Goal: Understand process/instructions: Understand process/instructions

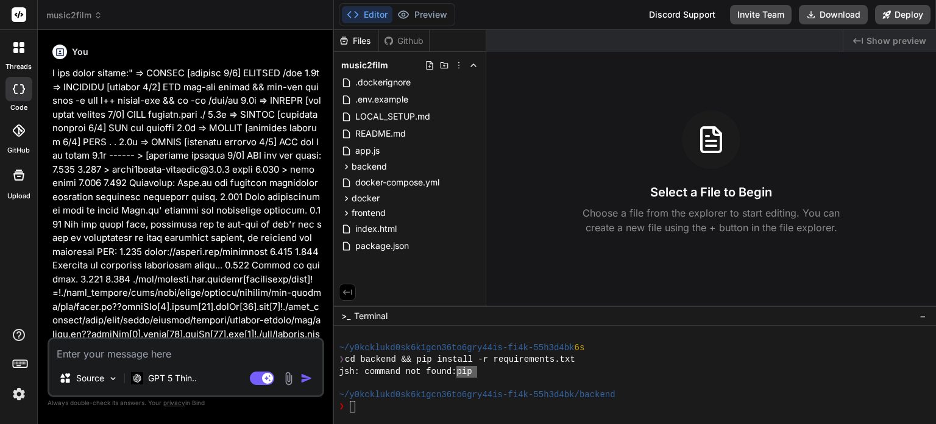
scroll to position [152, 0]
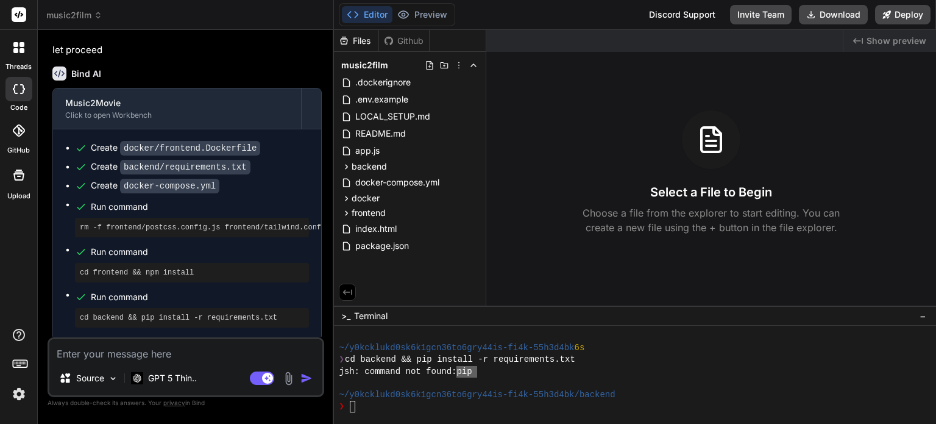
click at [168, 330] on div "Create docker/frontend.Dockerfile Create backend/requirements.txt Create docker…" at bounding box center [187, 234] width 268 height 210
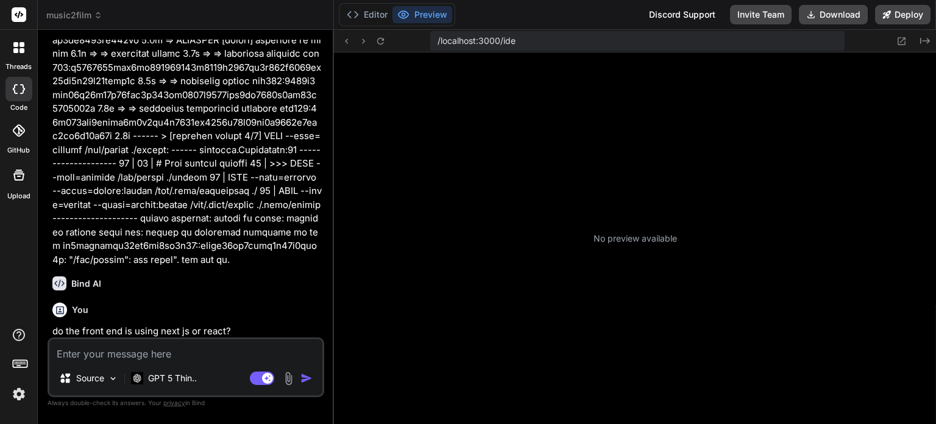
scroll to position [152, 0]
type textarea "x"
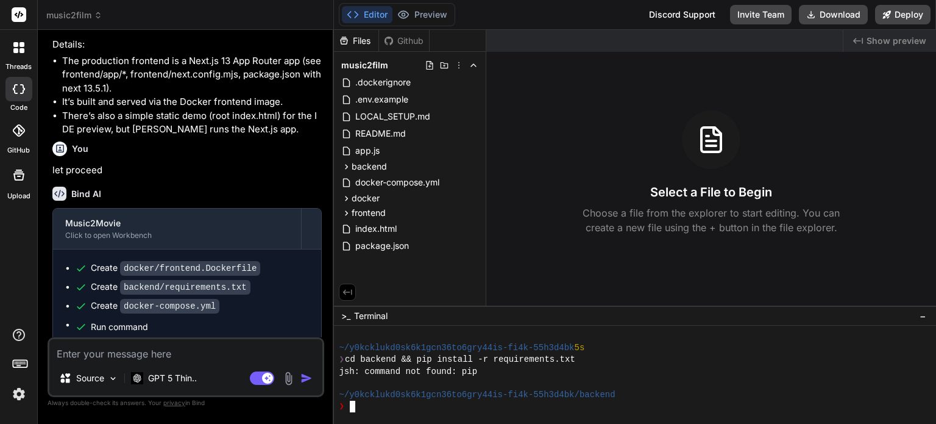
scroll to position [4636, 0]
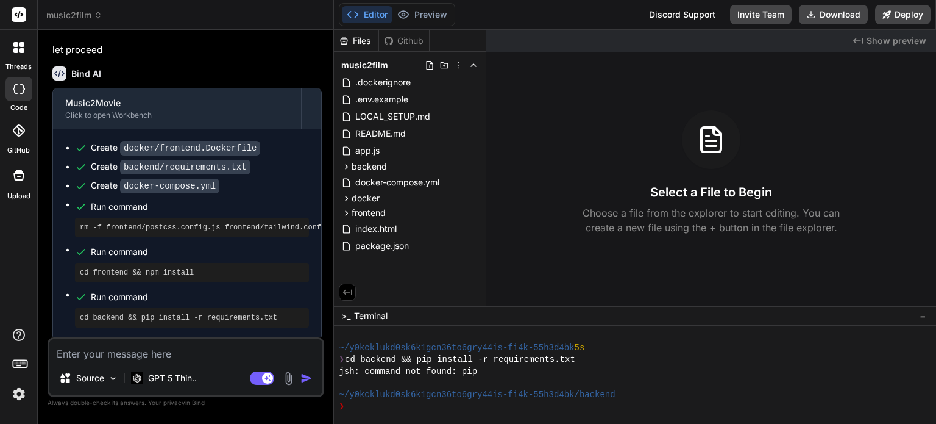
click at [368, 14] on button "Editor" at bounding box center [367, 14] width 51 height 17
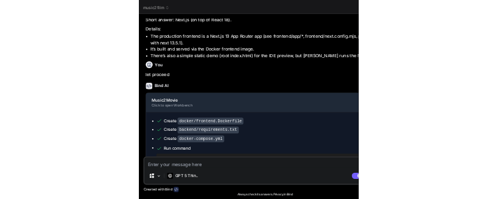
scroll to position [3936, 0]
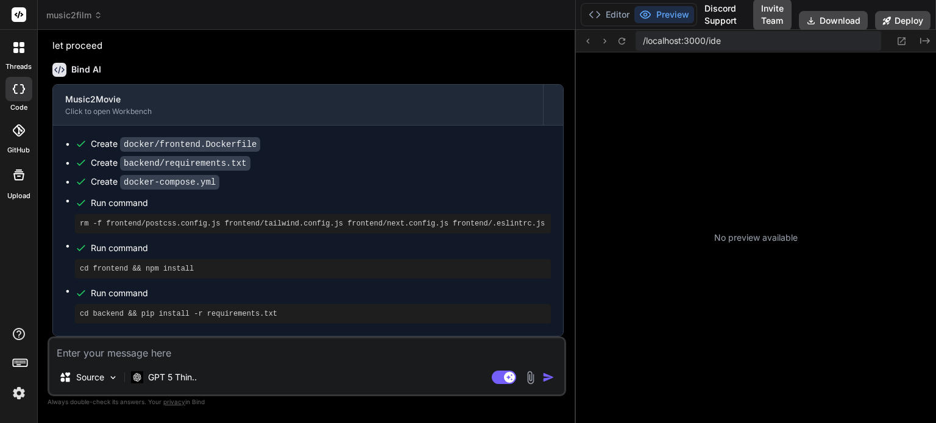
click at [724, 343] on div "/localhost:3000/ide Created with Pixso. No preview available" at bounding box center [756, 226] width 360 height 393
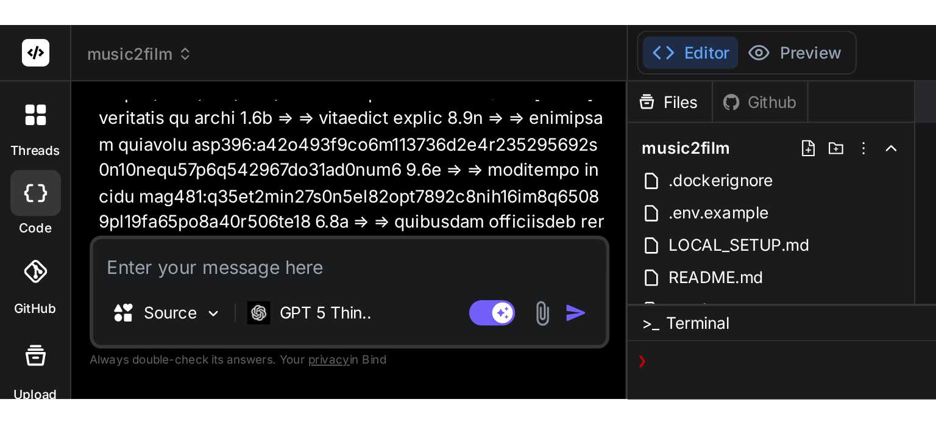
scroll to position [219, 0]
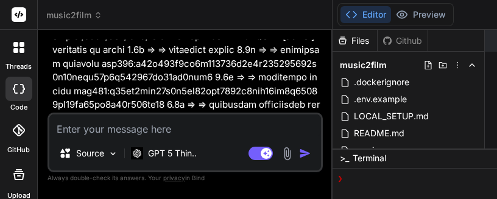
type textarea "x"
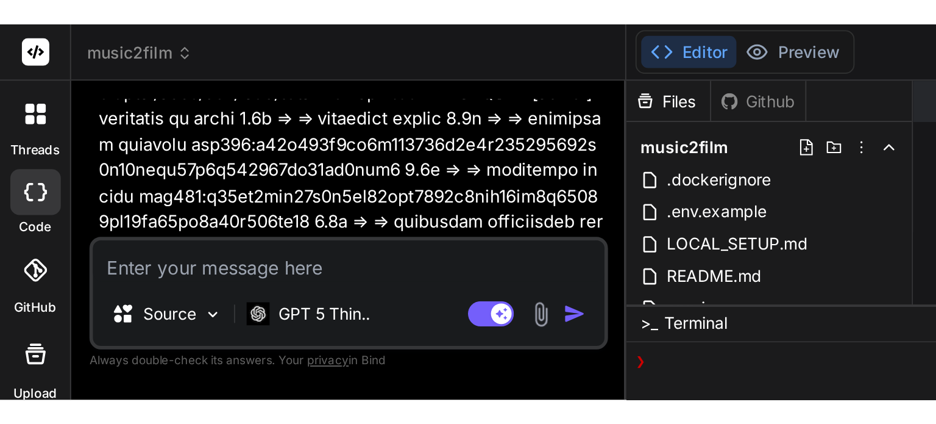
scroll to position [3936, 0]
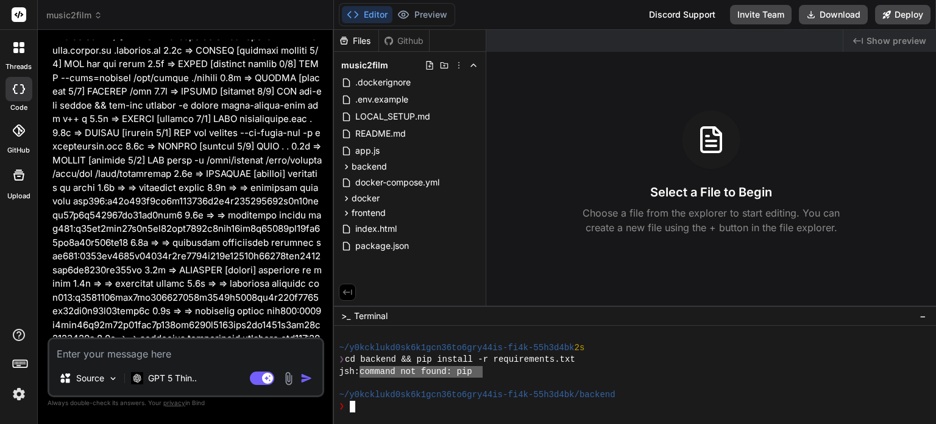
drag, startPoint x: 481, startPoint y: 371, endPoint x: 367, endPoint y: 376, distance: 114.1
click at [365, 376] on div "jsh: command not found: pip" at bounding box center [628, 372] width 579 height 12
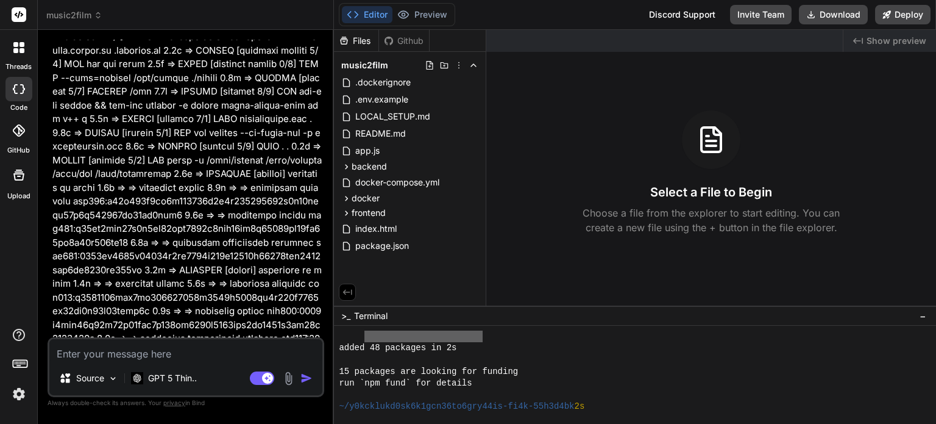
scroll to position [152, 0]
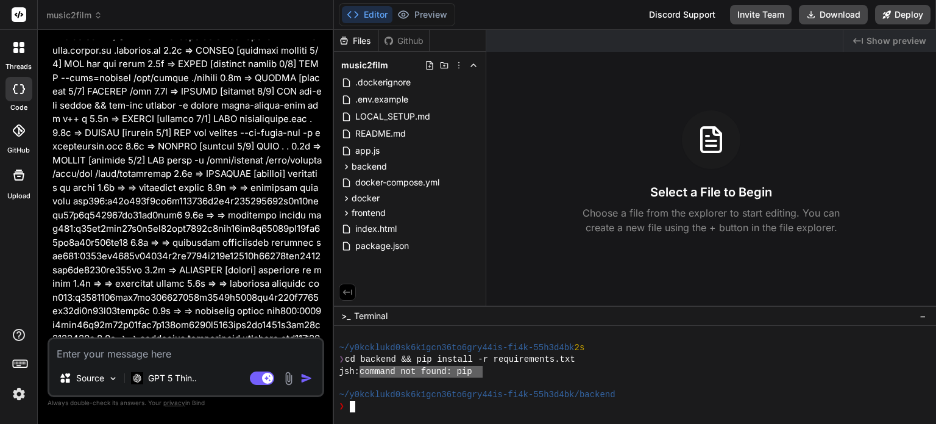
click at [505, 368] on div "jsh: command not found: pip" at bounding box center [628, 372] width 579 height 12
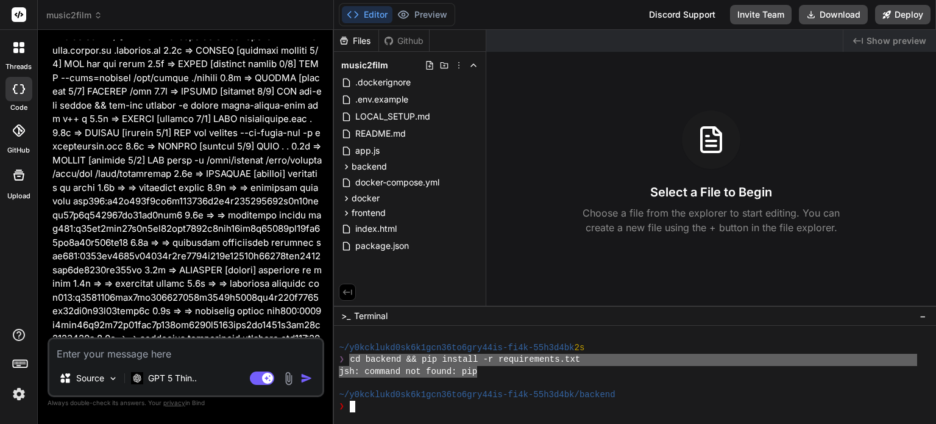
drag, startPoint x: 349, startPoint y: 360, endPoint x: 479, endPoint y: 373, distance: 130.5
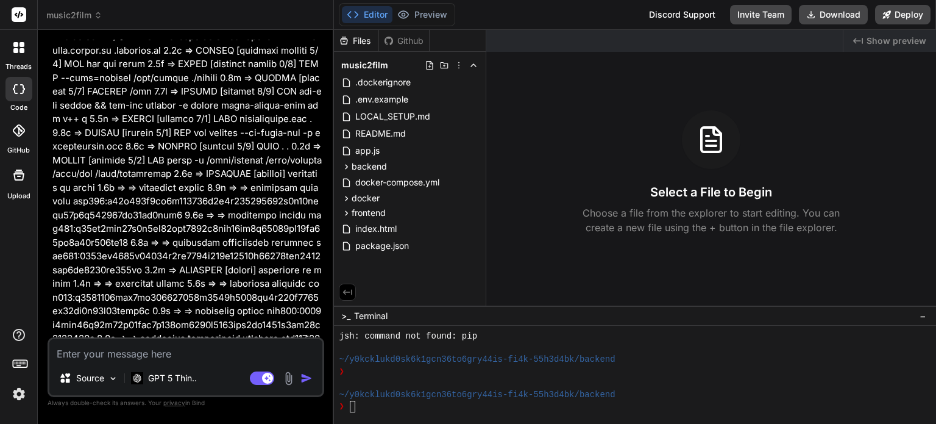
click at [193, 355] on textarea at bounding box center [185, 350] width 273 height 22
type textarea "h"
type textarea "x"
type textarea "he"
type textarea "x"
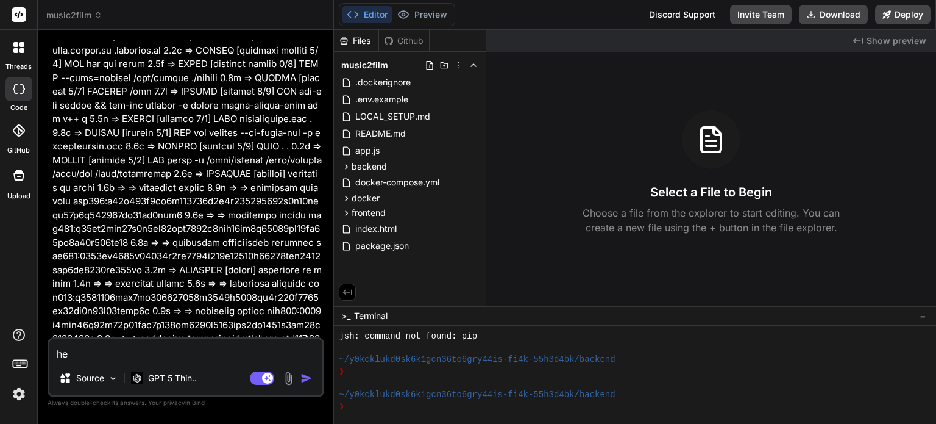
type textarea "her"
type textarea "x"
type textarea "here"
type textarea "x"
type textarea "here"
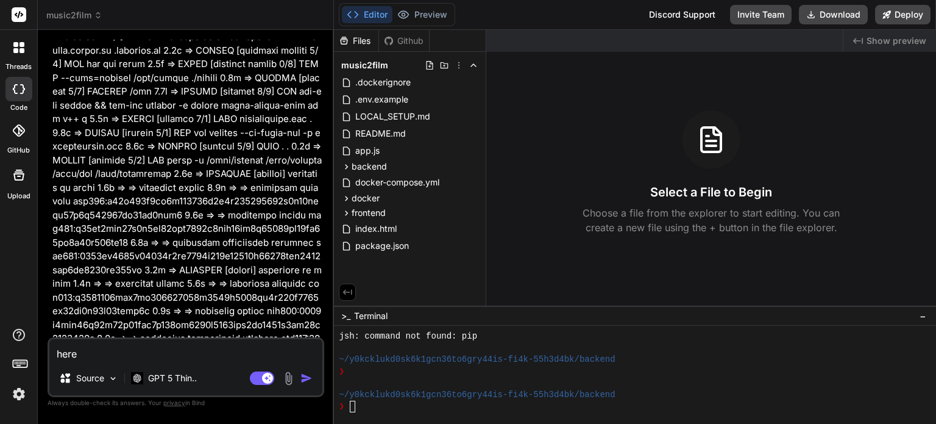
type textarea "x"
type textarea "here i"
type textarea "x"
type textarea "here is"
type textarea "x"
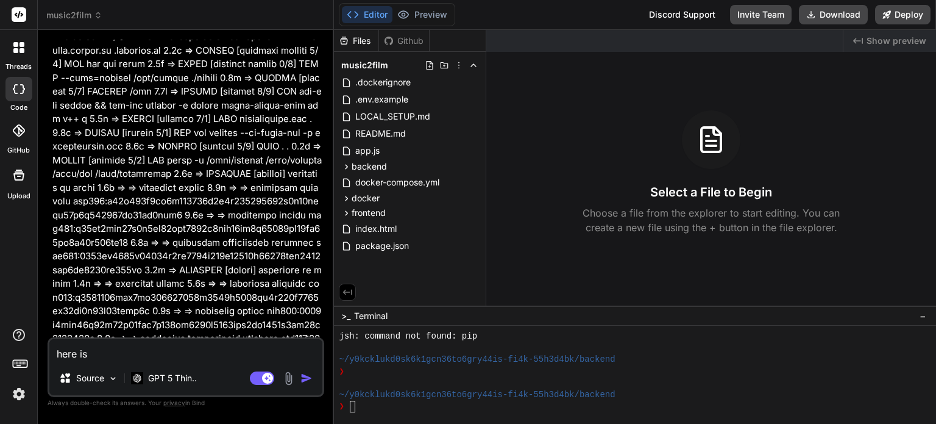
type textarea "here is"
type textarea "x"
type textarea "here is t"
type textarea "x"
type textarea "here is th"
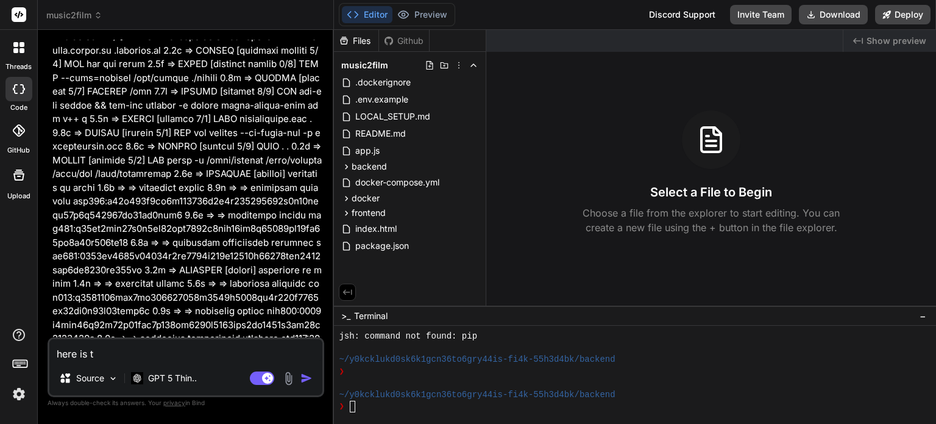
type textarea "x"
type textarea "here is the"
type textarea "x"
type textarea "here is the"
type textarea "x"
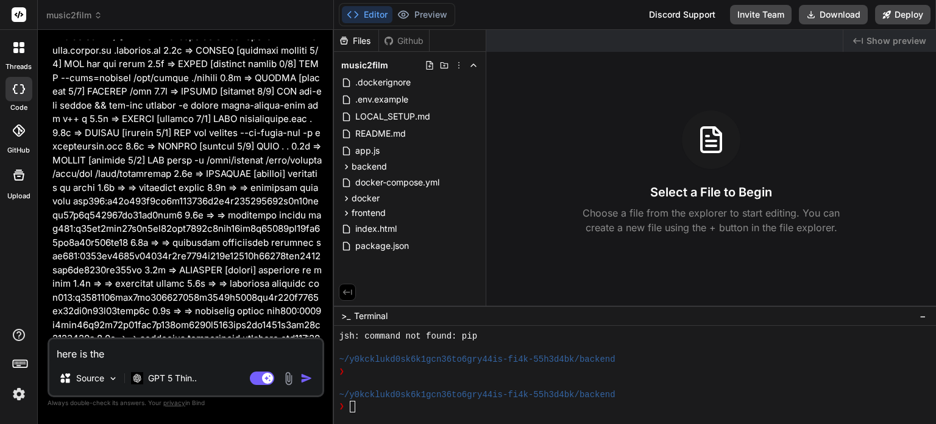
type textarea "here is the r"
type textarea "x"
type textarea "here is the rr"
type textarea "x"
type textarea "here is the rro"
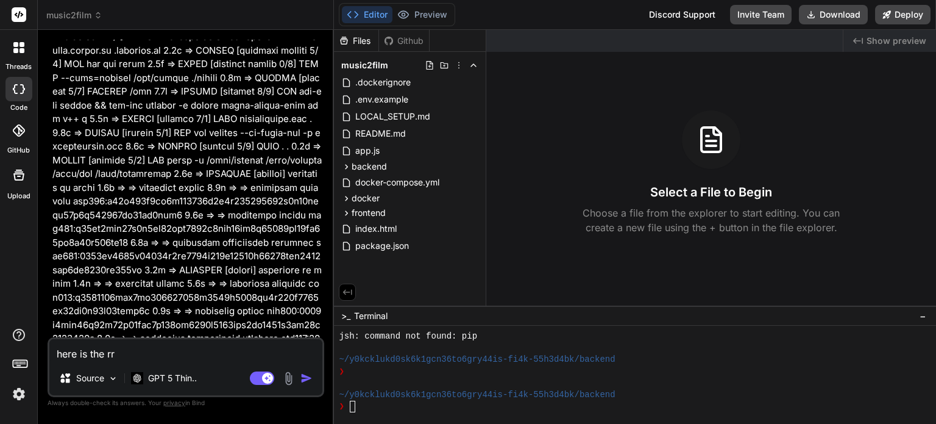
type textarea "x"
type textarea "here is the rror"
type textarea "x"
type textarea "here is the rro"
type textarea "x"
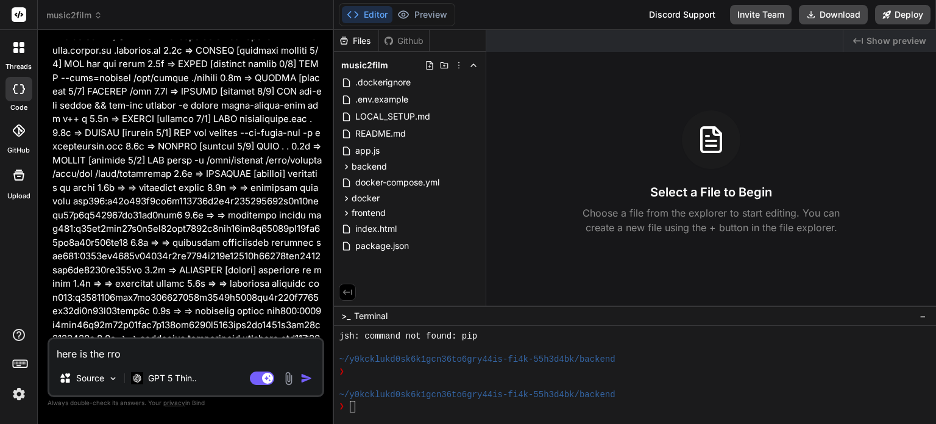
type textarea "here is the rr"
type textarea "x"
type textarea "here is the r"
type textarea "x"
type textarea "here is the"
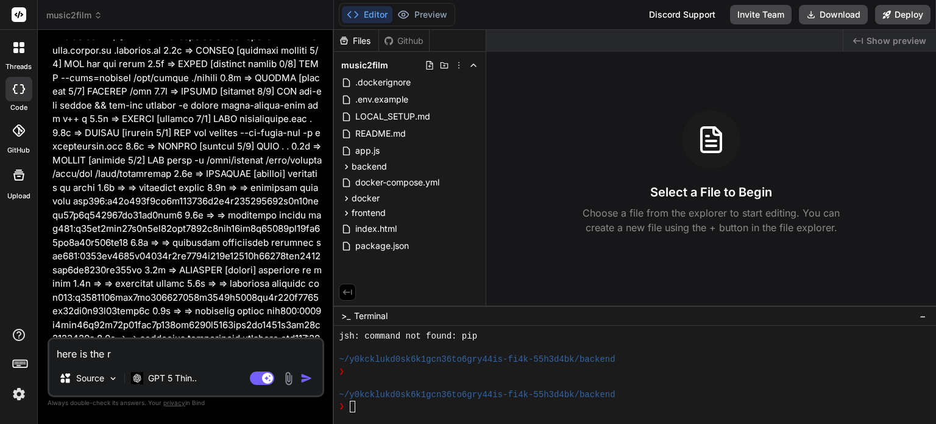
type textarea "x"
type textarea "here is the e"
type textarea "x"
type textarea "here is the er"
type textarea "x"
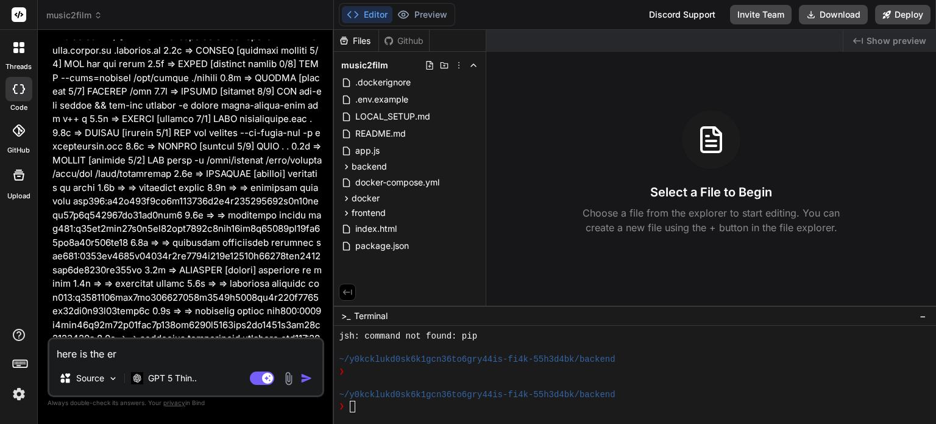
type textarea "here is the err"
type textarea "x"
type textarea "here is the erro"
type textarea "x"
type textarea "here is the error"
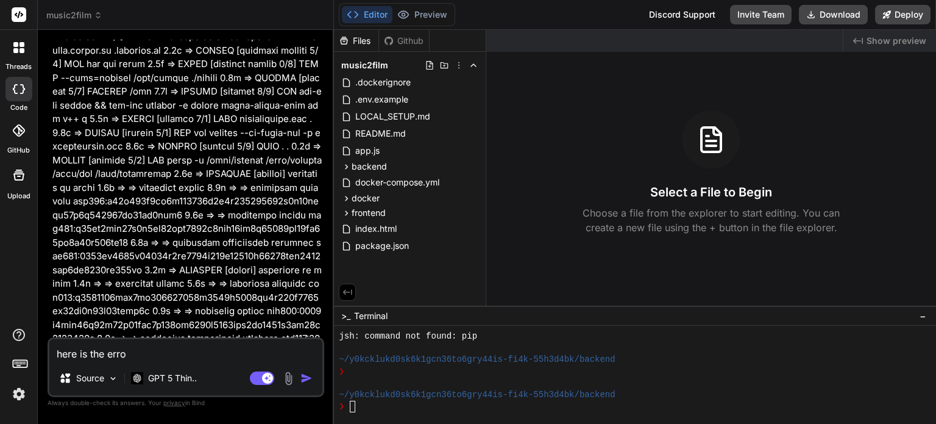
type textarea "x"
type textarea "here is the error"
type textarea "x"
type textarea "here is the error m"
type textarea "x"
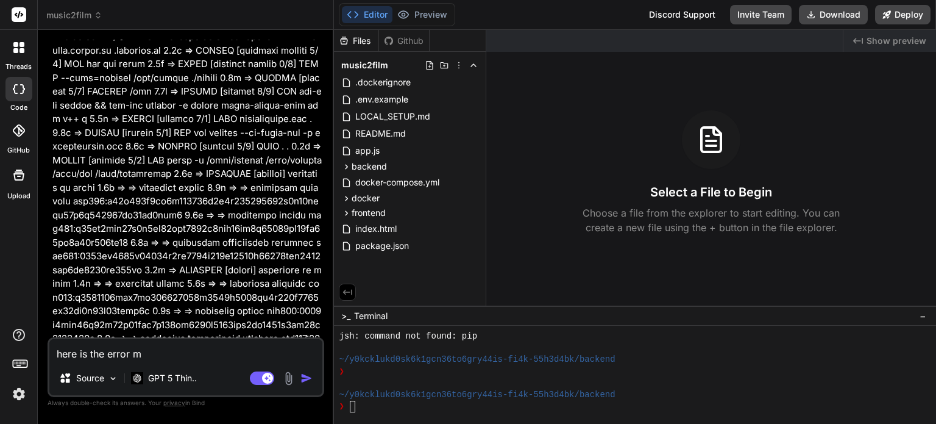
type textarea "here is the error me"
type textarea "x"
type textarea "here is the error mes"
type textarea "x"
type textarea "here is the error mess"
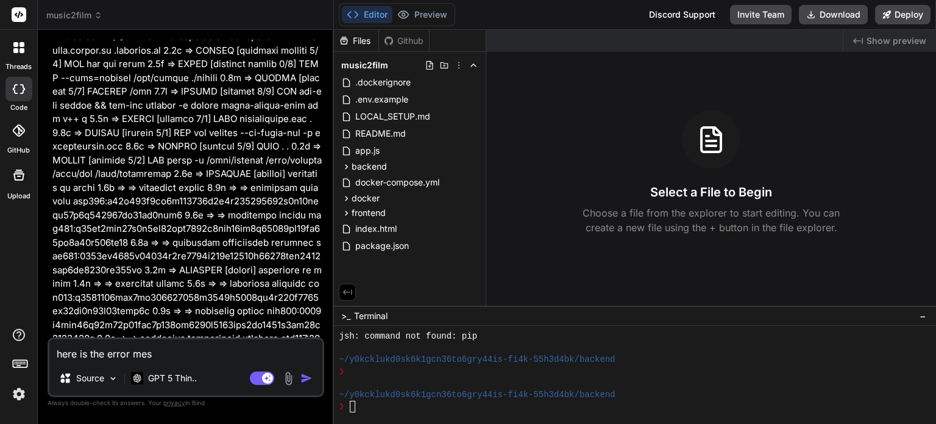
type textarea "x"
type textarea "here is the error messa"
type textarea "x"
type textarea "here is the error messag"
type textarea "x"
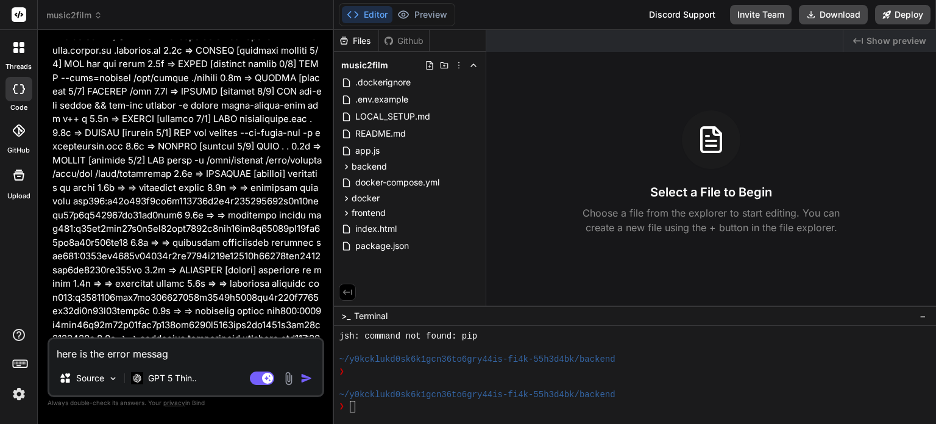
type textarea "here is the error message"
type textarea "x"
type textarea "here is the error message:"
type textarea "x"
type textarea "here is the error message:"
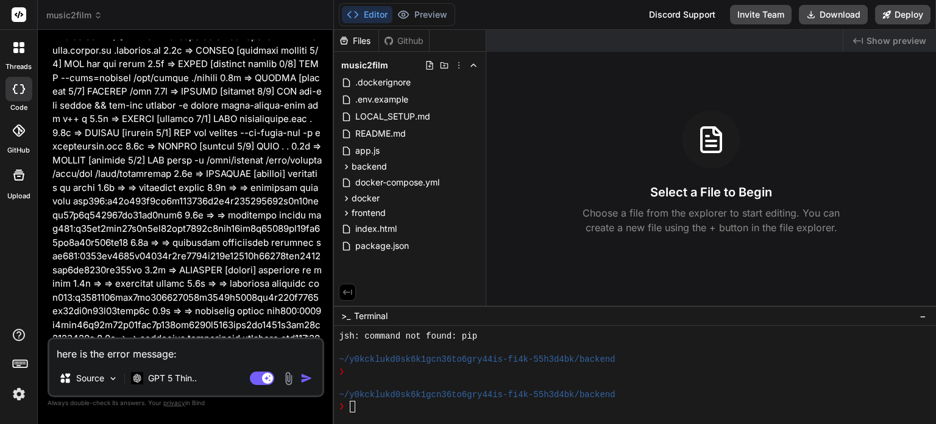
type textarea "x"
type textarea "here is the error message: ""
type textarea "x"
type textarea "here is the error message: """
type textarea "x"
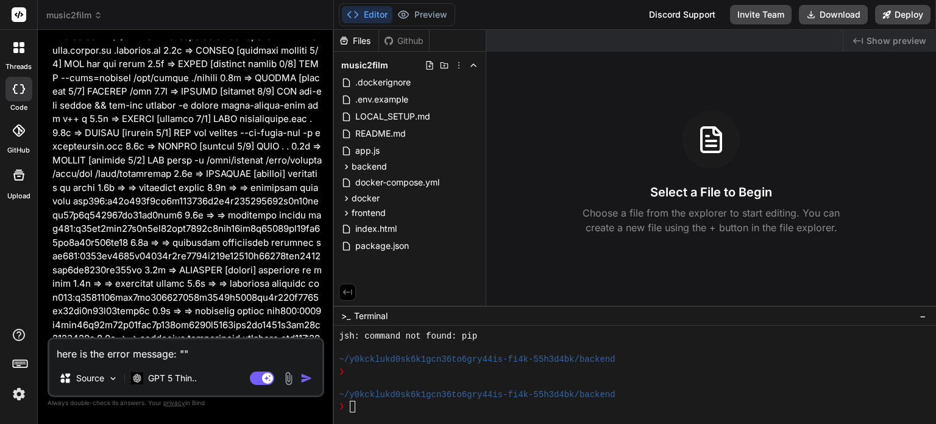
paste textarea "React Vite"
type textarea "here is the error message: "React Vite""
type textarea "x"
type textarea "here is the error message: "React Vite""
drag, startPoint x: 479, startPoint y: 338, endPoint x: 341, endPoint y: 337, distance: 137.8
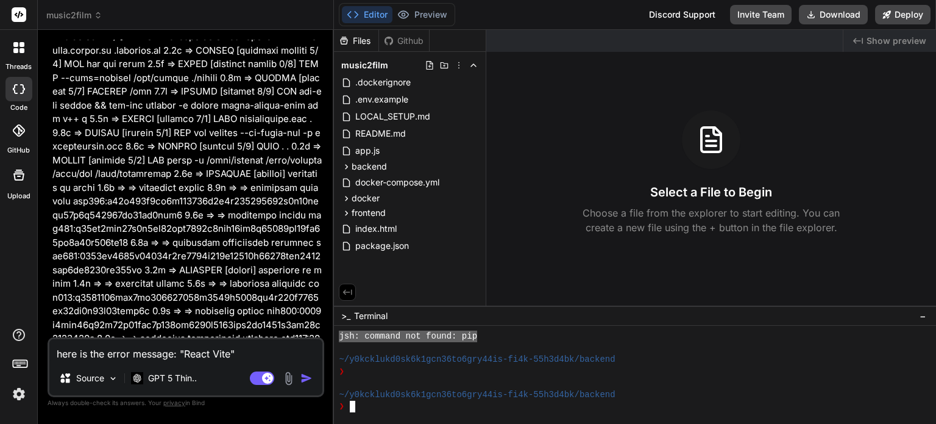
click at [341, 337] on div "jsh: command not found: pip" at bounding box center [628, 336] width 579 height 12
type textarea "jsh: command not found: pip"
drag, startPoint x: 230, startPoint y: 354, endPoint x: 185, endPoint y: 350, distance: 45.3
click at [185, 350] on textarea "here is the error message: "React Vite"" at bounding box center [185, 350] width 273 height 22
paste textarea "jsh: command not found: pip"
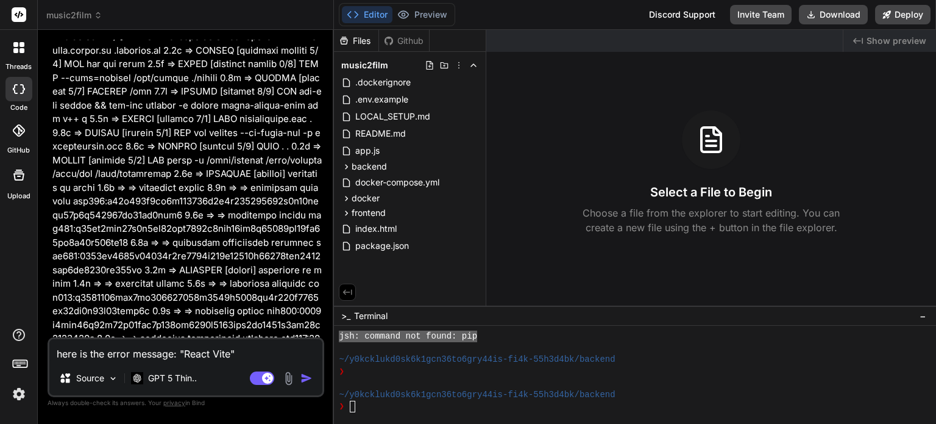
type textarea "here is the error message: "jsh: command not found: pip""
type textarea "x"
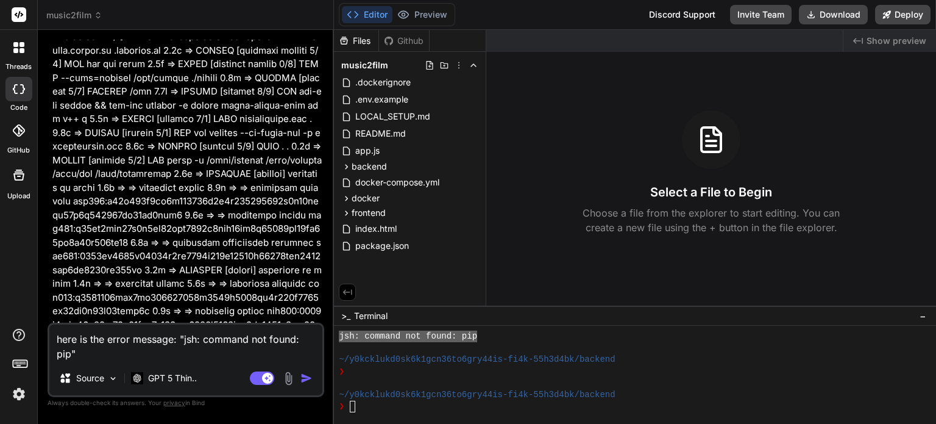
type textarea "here is the error message: "jsh: command not found: pip"."
type textarea "x"
type textarea "here is the error message: "jsh: command not found: pip"."
type textarea "x"
type textarea "here is the error message: "jsh: command not found: pip". l"
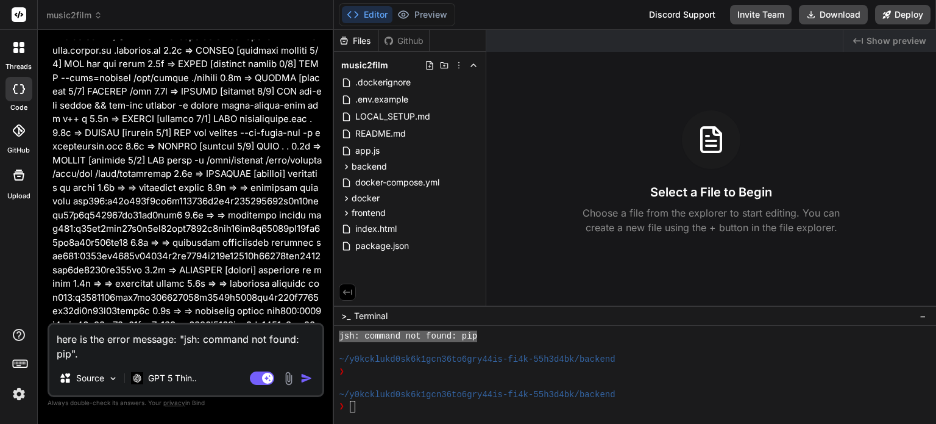
type textarea "x"
type textarea "here is the error message: "jsh: command not found: pip". le"
type textarea "x"
type textarea "here is the error message: "jsh: command not found: pip". let"
type textarea "x"
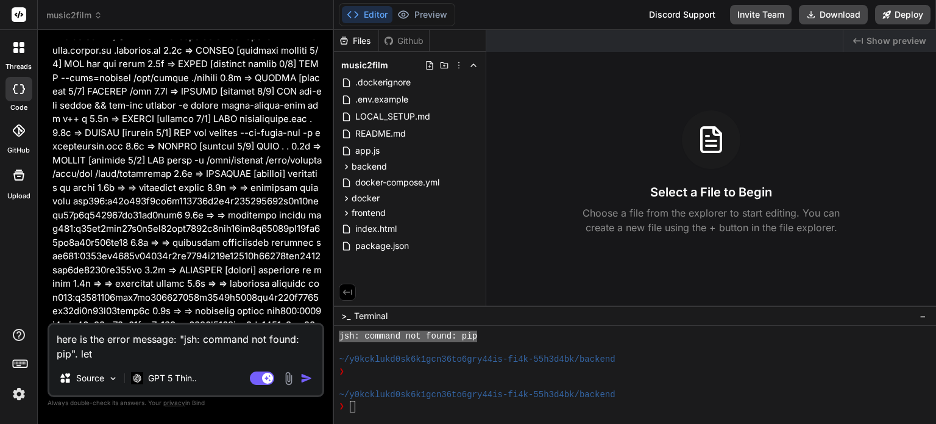
type textarea "here is the error message: "jsh: command not found: pip". let"
type textarea "x"
type textarea "here is the error message: "jsh: command not found: pip". let f"
type textarea "x"
type textarea "here is the error message: "jsh: command not found: pip". let fi"
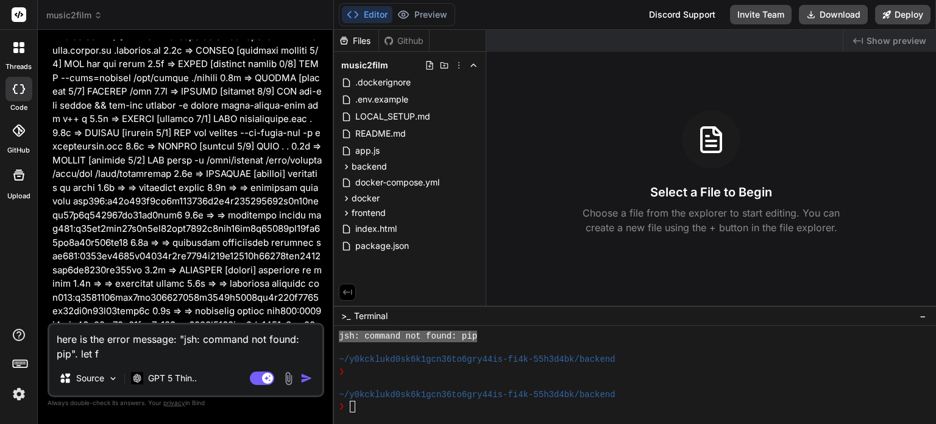
type textarea "x"
type textarea "here is the error message: "jsh: command not found: pip". let fix"
type textarea "x"
type textarea "here is the error message: "jsh: command not found: pip". let fix"
type textarea "x"
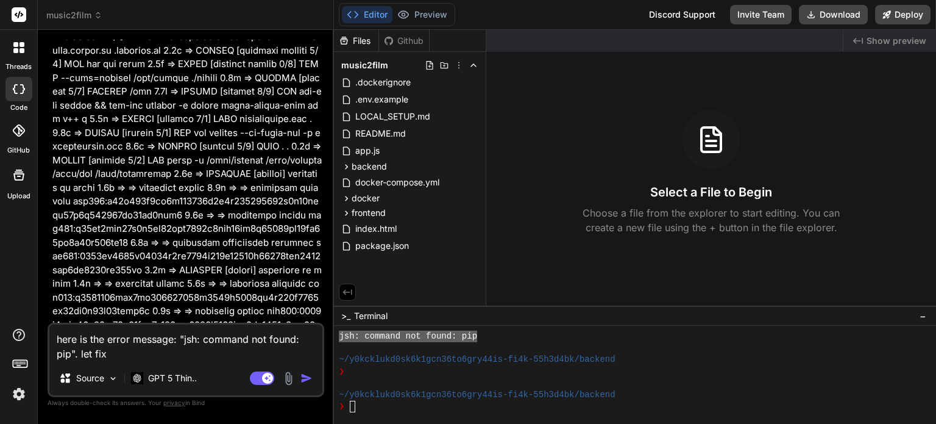
type textarea "here is the error message: "jsh: command not found: pip". let fix i"
type textarea "x"
type textarea "here is the error message: "jsh: command not found: pip". let fix it"
type textarea "x"
type textarea "here is the error message: "jsh: command not found: pip". let fix it"
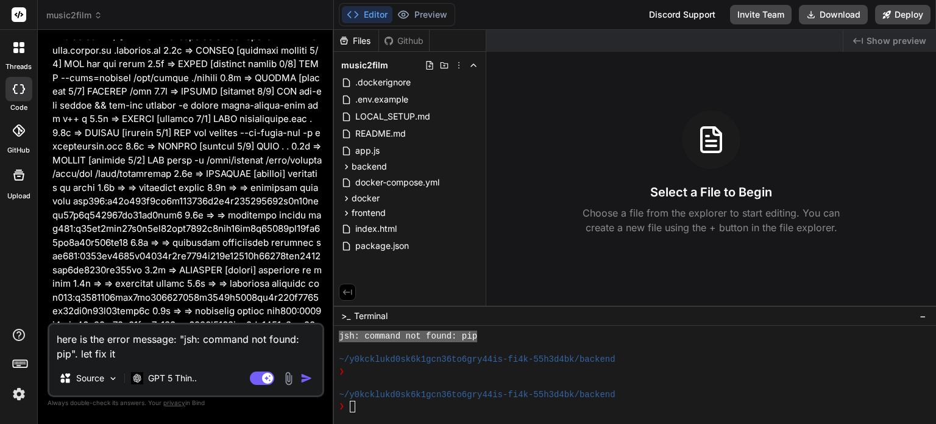
type textarea "x"
type textarea "here is the error message: "jsh: command not found: pip". let fix it a"
type textarea "x"
type textarea "here is the error message: "jsh: command not found: pip". let fix it an"
type textarea "x"
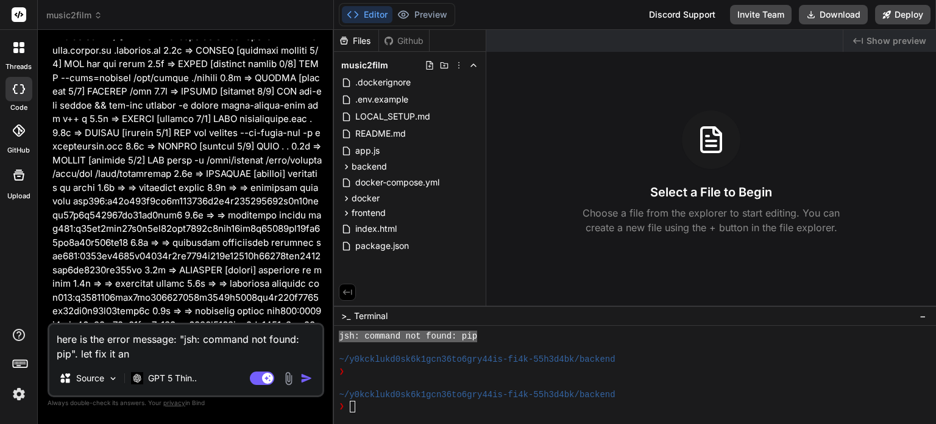
type textarea "here is the error message: "jsh: command not found: pip". let fix it and"
type textarea "x"
type textarea "here is the error message: "jsh: command not found: pip". let fix it and"
type textarea "x"
type textarea "here is the error message: "jsh: command not found: pip". let fix it and d"
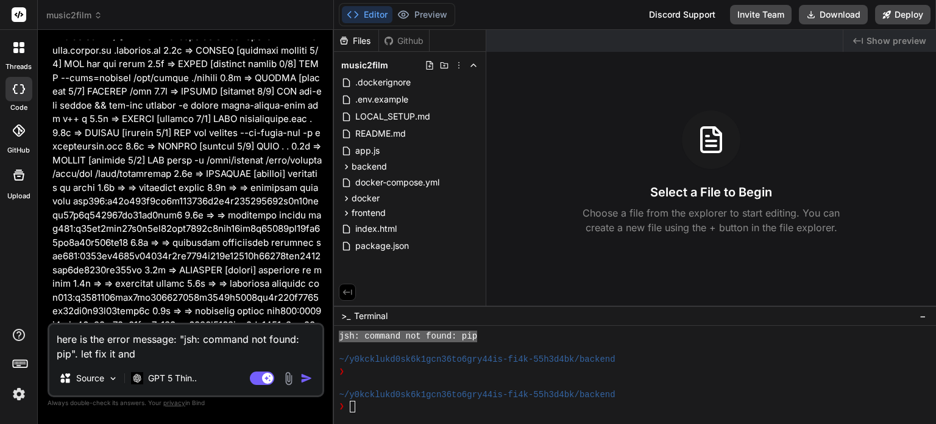
type textarea "x"
type textarea "here is the error message: "jsh: command not found: pip". let fix it and di"
type textarea "x"
type textarea "here is the error message: "jsh: command not found: pip". let fix it and dis"
type textarea "x"
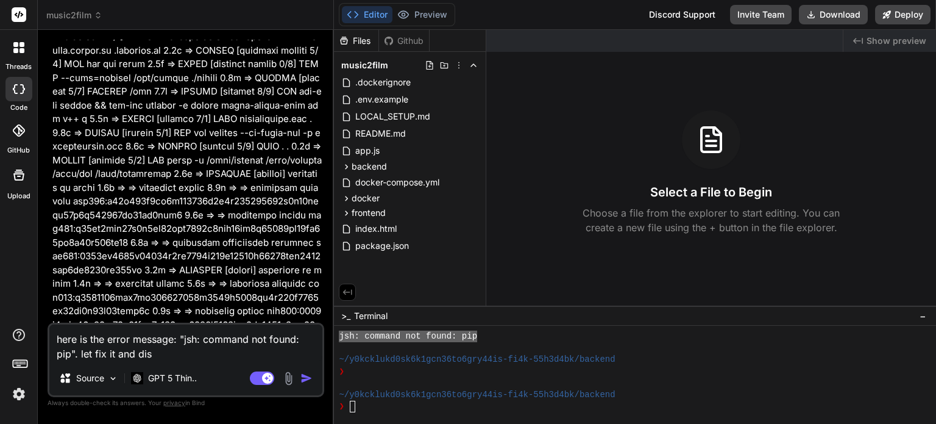
type textarea "here is the error message: "jsh: command not found: pip". let fix it and disp"
type textarea "x"
type textarea "here is the error message: "jsh: command not found: pip". let fix it and displ"
type textarea "x"
type textarea "here is the error message: "jsh: command not found: pip". let fix it and displa"
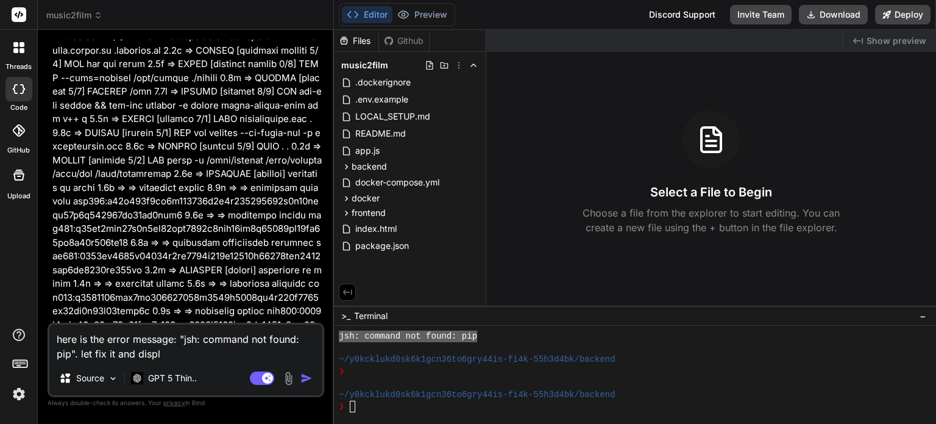
type textarea "x"
type textarea "here is the error message: "jsh: command not found: pip". let fix it and display"
type textarea "x"
type textarea "here is the error message: "jsh: command not found: pip". let fix it and display"
type textarea "x"
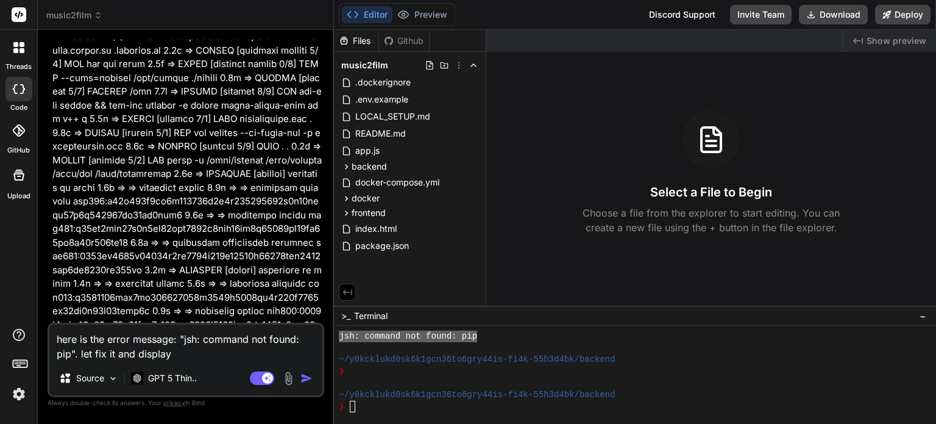
type textarea "here is the error message: "jsh: command not found: pip". let fix it and displa…"
type textarea "x"
type textarea "here is the error message: "jsh: command not found: pip". let fix it and displa…"
type textarea "x"
type textarea "here is the error message: "jsh: command not found: pip". let fix it and displa…"
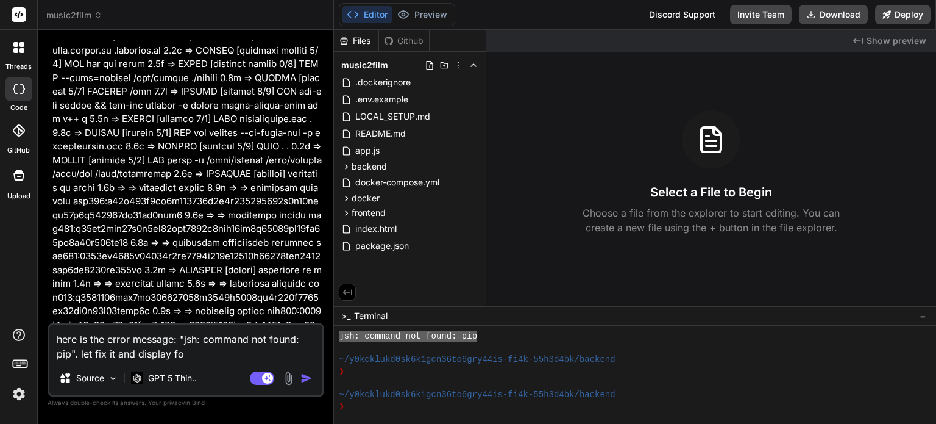
type textarea "x"
type textarea "here is the error message: "jsh: command not found: pip". let fix it and displa…"
type textarea "x"
type textarea "here is the error message: "jsh: command not found: pip". let fix it and displa…"
type textarea "x"
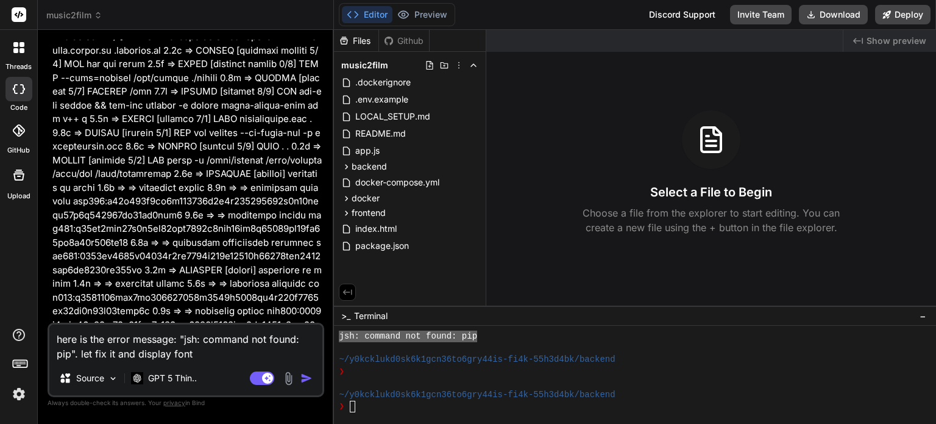
type textarea "here is the error message: "jsh: command not found: pip". let fix it and displa…"
type textarea "x"
type textarea "here is the error message: "jsh: command not found: pip". let fix it and displa…"
type textarea "x"
type textarea "here is the error message: "jsh: command not found: pip". let fix it and displa…"
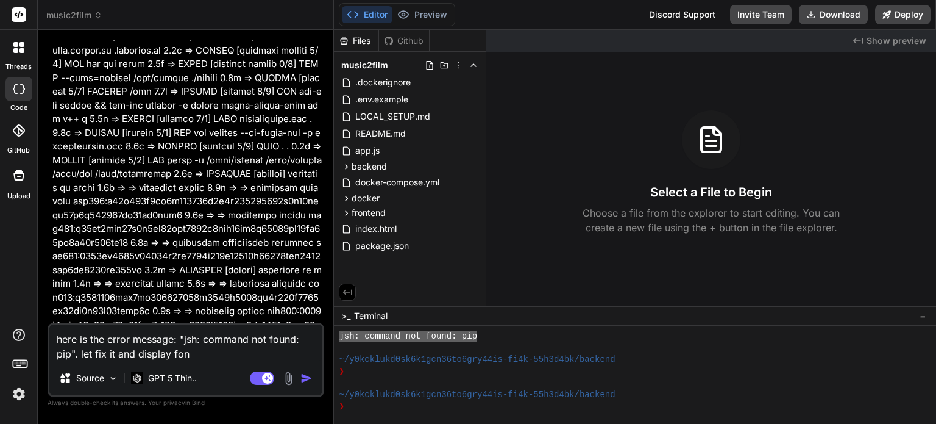
type textarea "x"
type textarea "here is the error message: "jsh: command not found: pip". let fix it and displa…"
type textarea "x"
type textarea "here is the error message: "jsh: command not found: pip". let fix it and displa…"
type textarea "x"
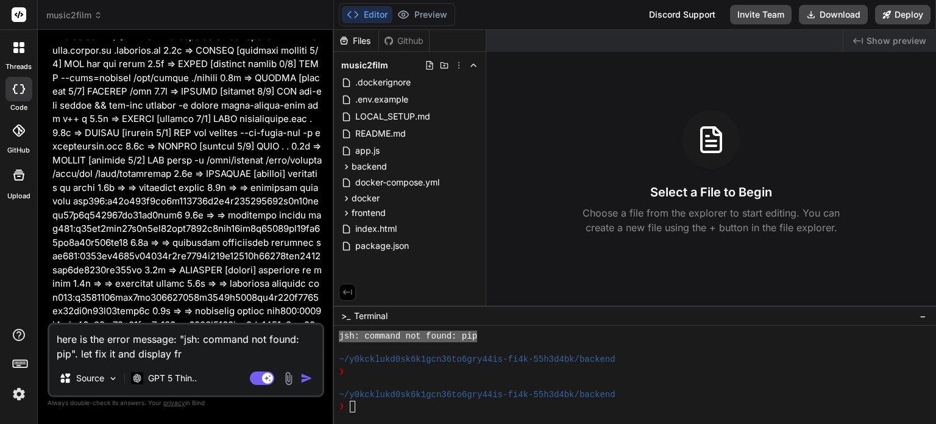
type textarea "here is the error message: "jsh: command not found: pip". let fix it and displa…"
type textarea "x"
type textarea "here is the error message: "jsh: command not found: pip". let fix it and displa…"
type textarea "x"
type textarea "here is the error message: "jsh: command not found: pip". let fix it and displa…"
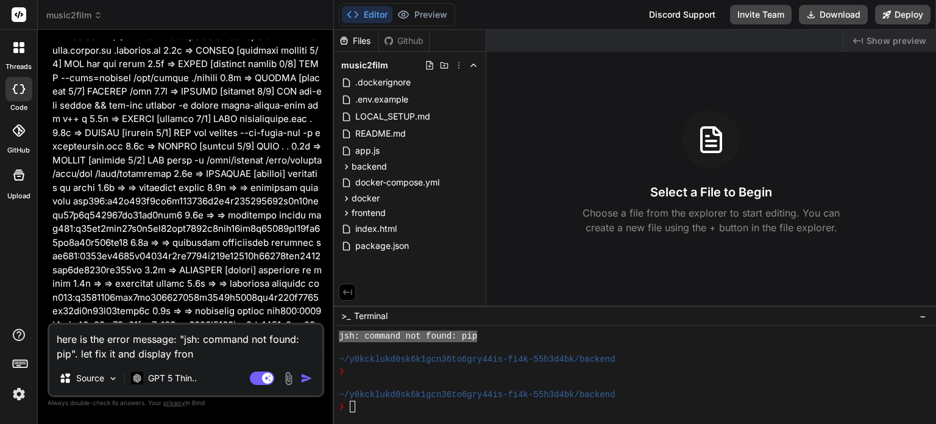
type textarea "x"
type textarea "here is the error message: "jsh: command not found: pip". let fix it and displa…"
type textarea "x"
type textarea "here is the error message: "jsh: command not found: pip". let fix it and displa…"
type textarea "x"
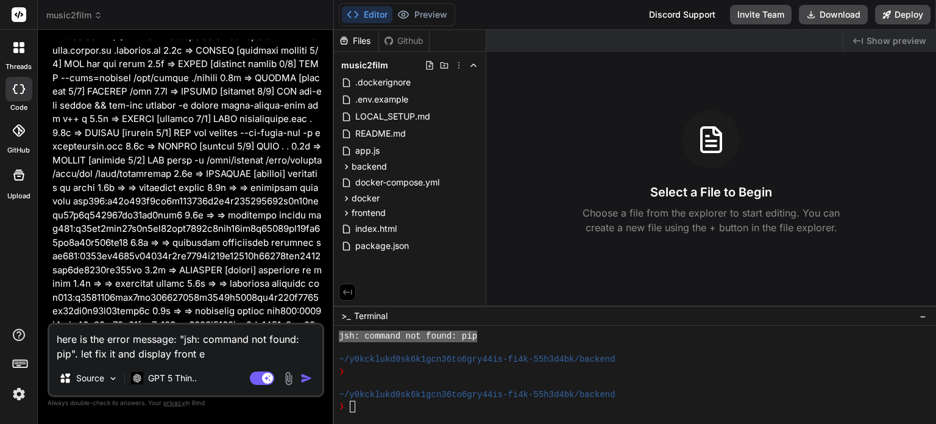
type textarea "here is the error message: "jsh: command not found: pip". let fix it and displa…"
type textarea "x"
type textarea "here is the error message: "jsh: command not found: pip". let fix it and displa…"
type textarea "x"
type textarea "here is the error message: "jsh: command not found: pip". let fix it and displa…"
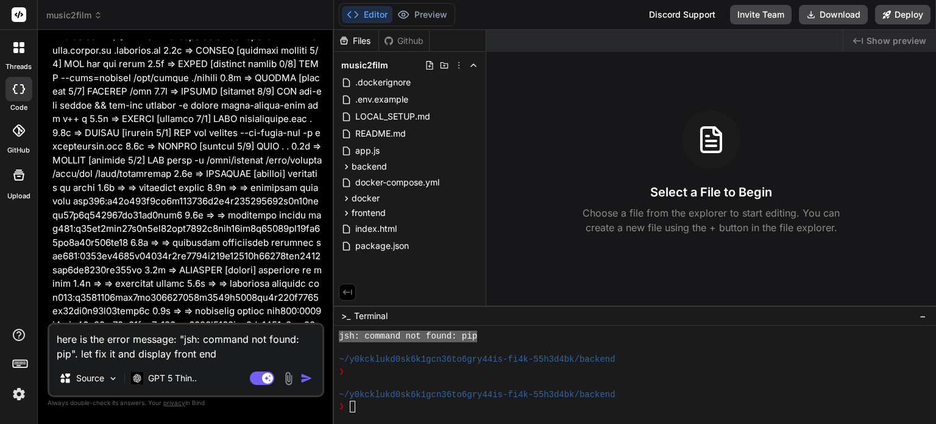
type textarea "x"
type textarea "here is the error message: "jsh: command not found: pip". let fix it and displa…"
type textarea "x"
type textarea "here is the error message: "jsh: command not found: pip". let fix it and displa…"
type textarea "x"
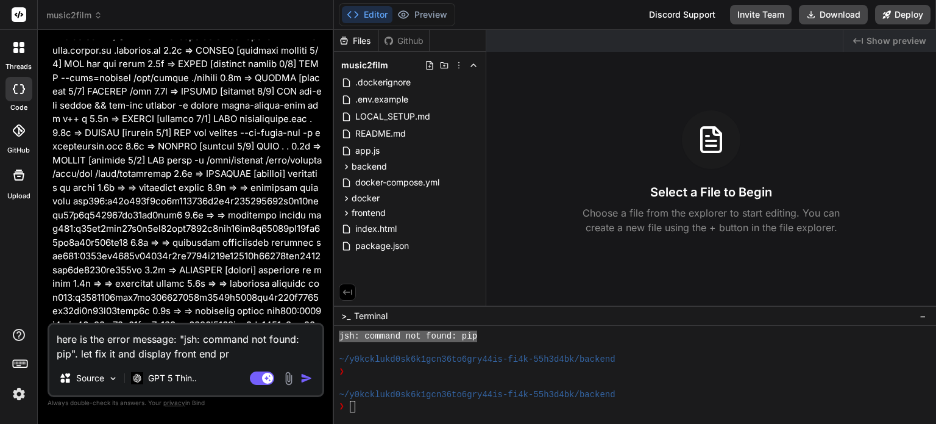
type textarea "here is the error message: "jsh: command not found: pip". let fix it and displa…"
type textarea "x"
type textarea "here is the error message: "jsh: command not found: pip". let fix it and displa…"
type textarea "x"
type textarea "here is the error message: "jsh: command not found: pip". let fix it and displa…"
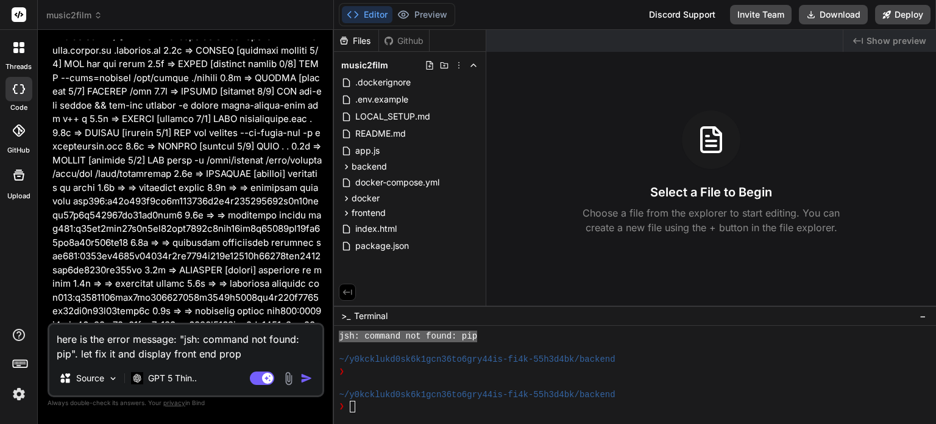
type textarea "x"
type textarea "here is the error message: "jsh: command not found: pip". let fix it and displa…"
type textarea "x"
type textarea "here is the error message: "jsh: command not found: pip". let fix it and displa…"
type textarea "x"
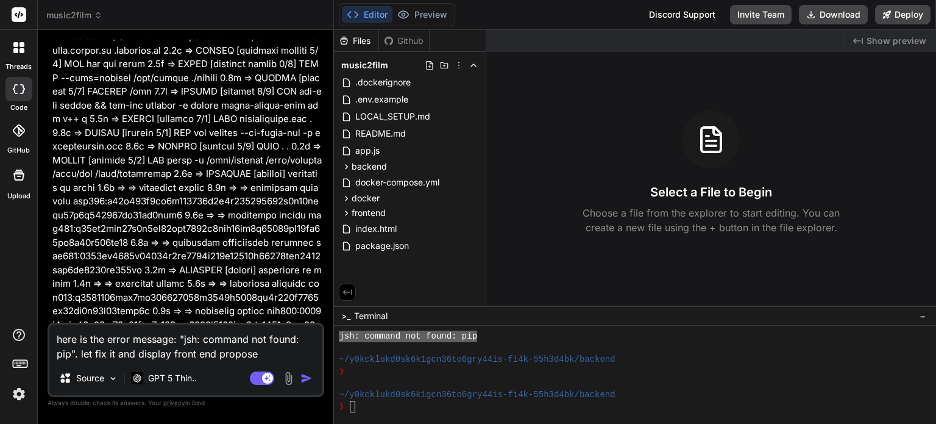
type textarea "here is the error message: "jsh: command not found: pip". let fix it and displa…"
type textarea "x"
type textarea "here is the error message: "jsh: command not found: pip". let fix it and displa…"
type textarea "x"
type textarea "here is the error message: "jsh: command not found: pip". let fix it and displa…"
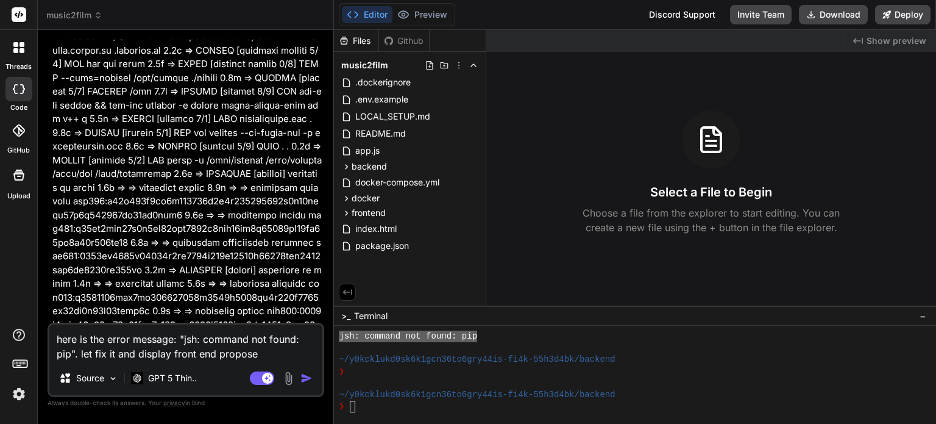
type textarea "x"
type textarea "here is the error message: "jsh: command not found: pip". let fix it and displa…"
type textarea "x"
type textarea "here is the error message: "jsh: command not found: pip". let fix it and displa…"
type textarea "x"
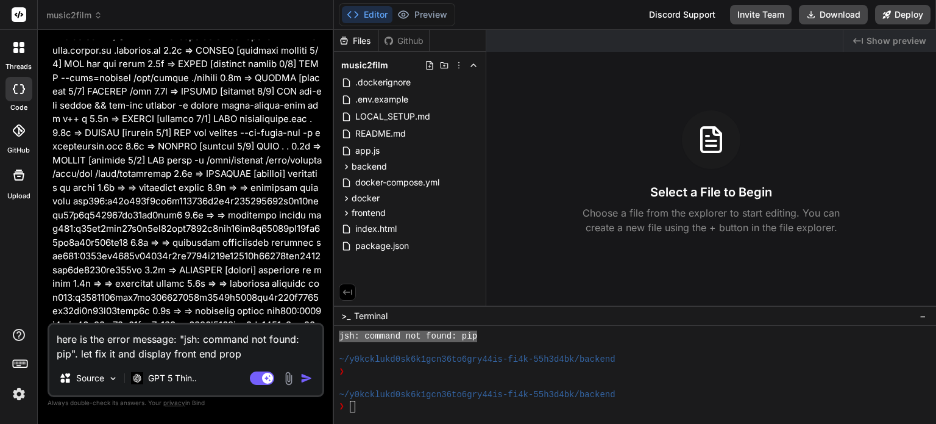
type textarea "here is the error message: "jsh: command not found: pip". let fix it and displa…"
type textarea "x"
type textarea "here is the error message: "jsh: command not found: pip". let fix it and displa…"
type textarea "x"
type textarea "here is the error message: "jsh: command not found: pip". let fix it and displa…"
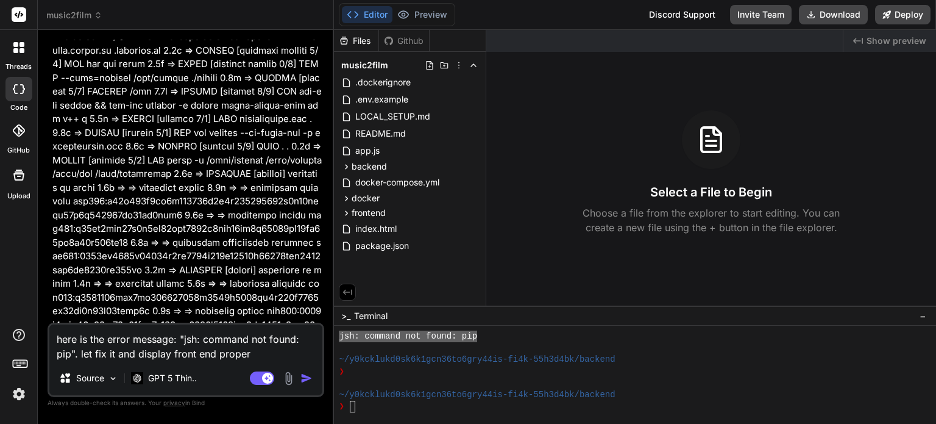
type textarea "x"
type textarea "here is the error message: "jsh: command not found: pip". let fix it and displa…"
type textarea "x"
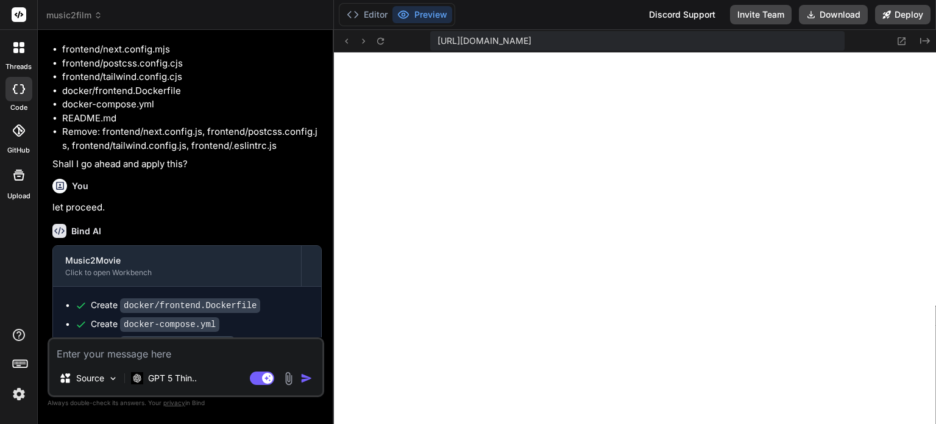
scroll to position [5542, 0]
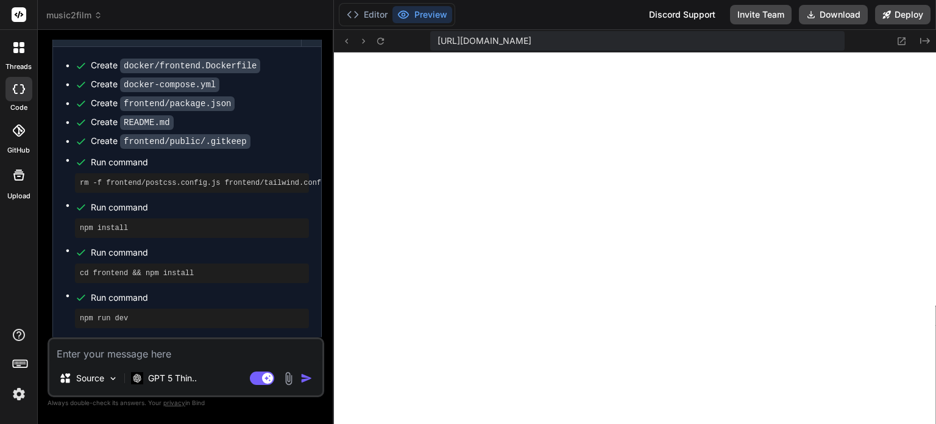
click at [111, 348] on textarea at bounding box center [185, 350] width 273 height 22
click at [98, 358] on textarea "the v" at bounding box center [185, 350] width 273 height 22
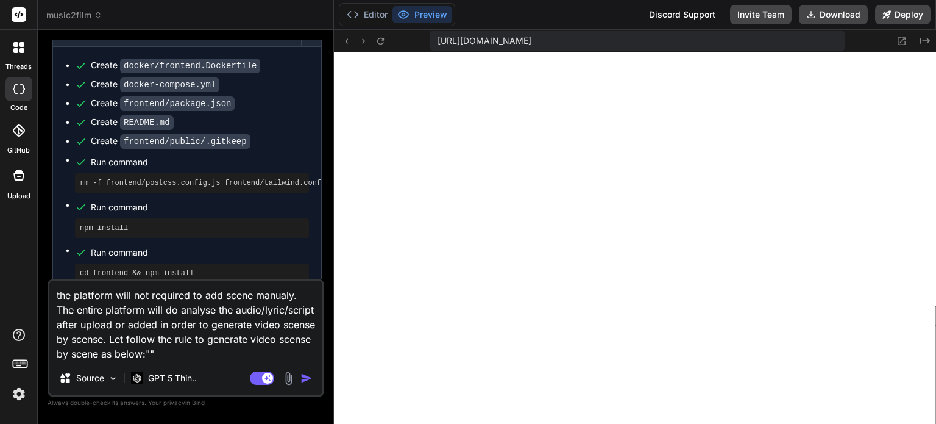
paste textarea "Act as an expert and professional film maker, Analyze the entire lyrics/script …"
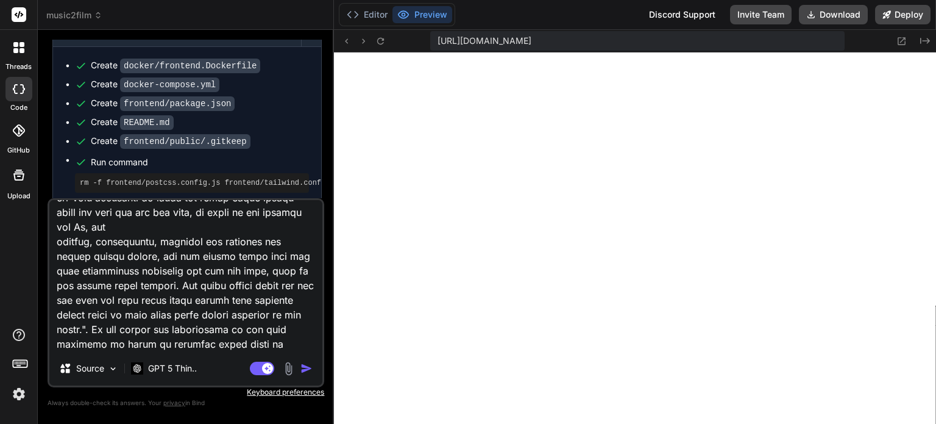
scroll to position [396, 0]
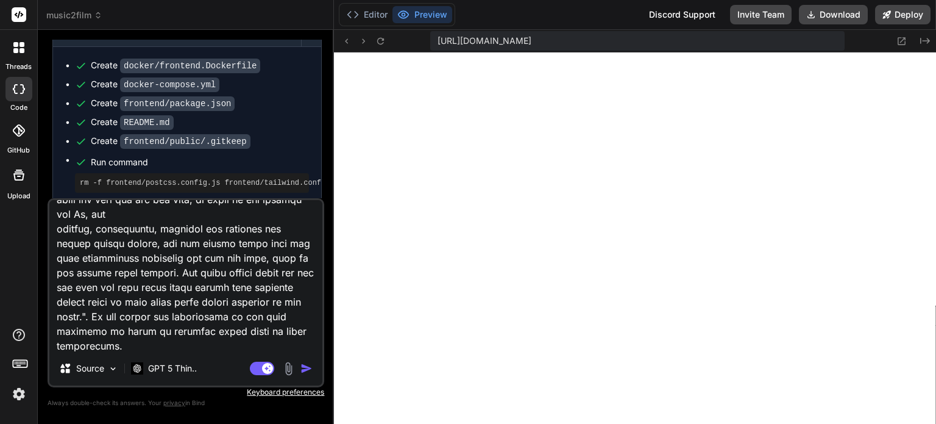
click at [313, 368] on button "button" at bounding box center [309, 368] width 17 height 12
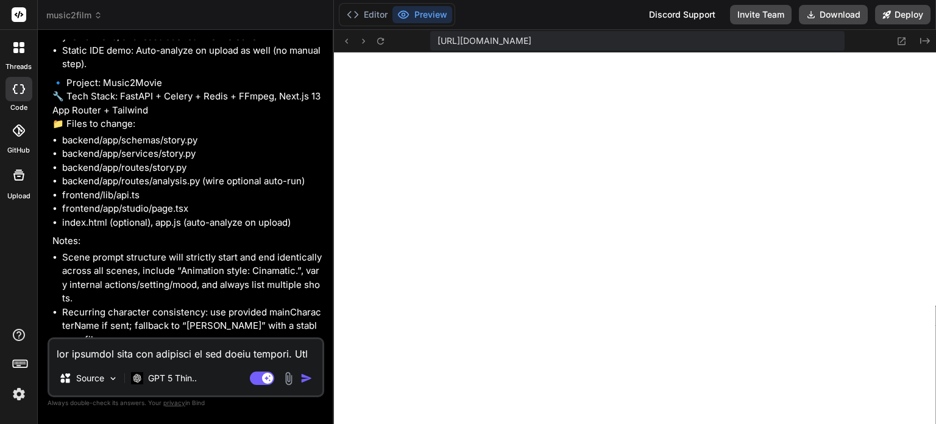
scroll to position [6535, 0]
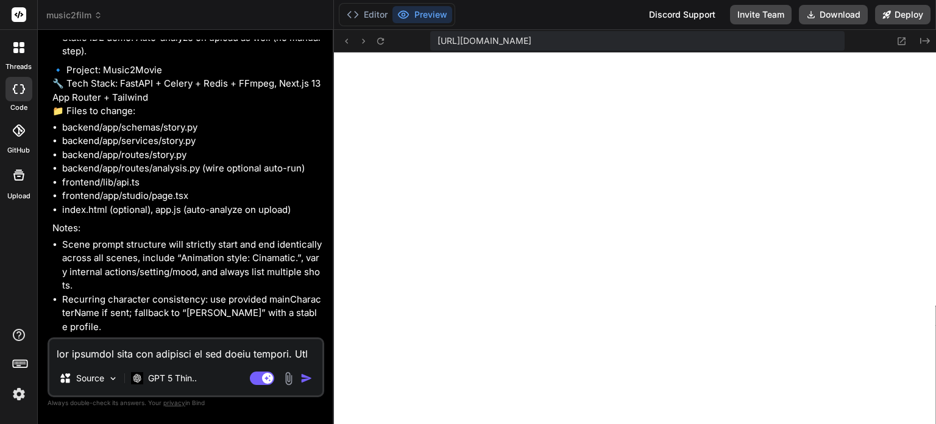
click at [192, 355] on textarea at bounding box center [185, 350] width 273 height 22
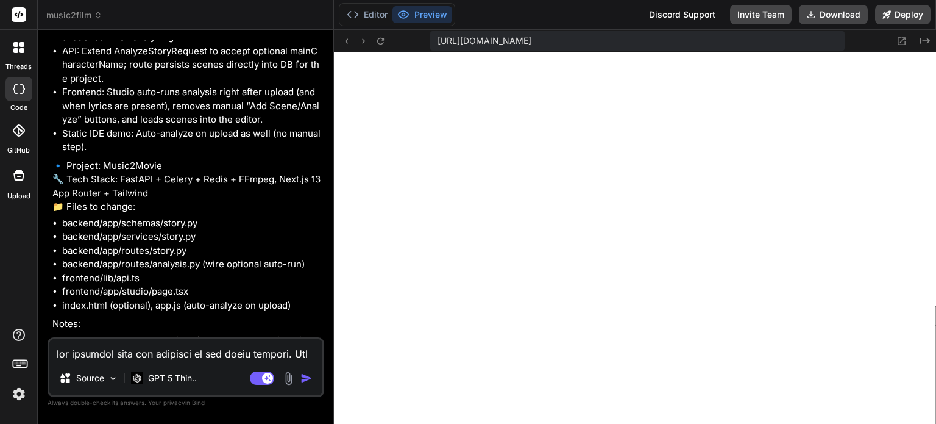
scroll to position [6413, 0]
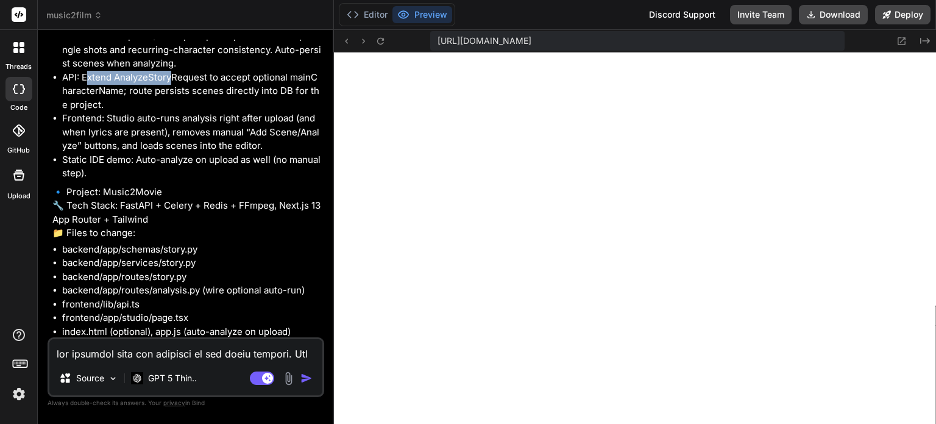
drag, startPoint x: 89, startPoint y: 74, endPoint x: 174, endPoint y: 74, distance: 85.4
click at [174, 74] on li "API: Extend AnalyzeStoryRequest to accept optional mainCharacterName; route per…" at bounding box center [192, 91] width 260 height 41
drag, startPoint x: 159, startPoint y: 74, endPoint x: 208, endPoint y: 73, distance: 50.0
click at [208, 73] on li "API: Extend AnalyzeStoryRequest to accept optional mainCharacterName; route per…" at bounding box center [192, 91] width 260 height 41
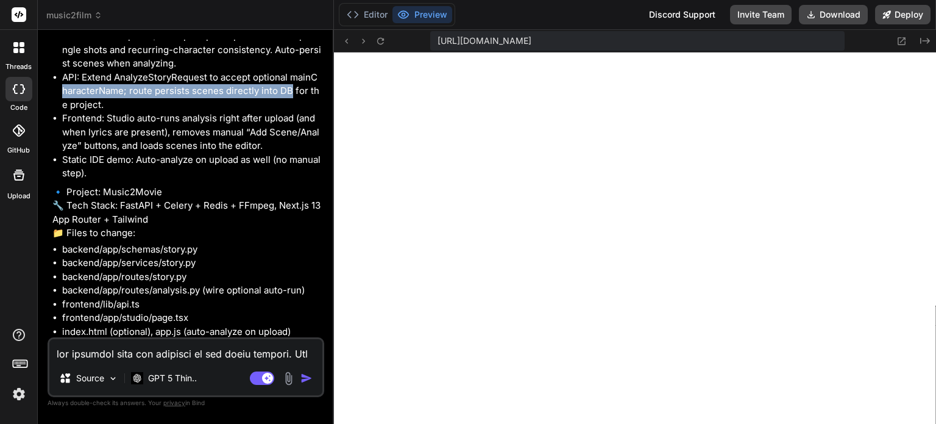
drag, startPoint x: 64, startPoint y: 87, endPoint x: 288, endPoint y: 85, distance: 223.8
click at [288, 85] on li "API: Extend AnalyzeStoryRequest to accept optional mainCharacterName; route per…" at bounding box center [192, 91] width 260 height 41
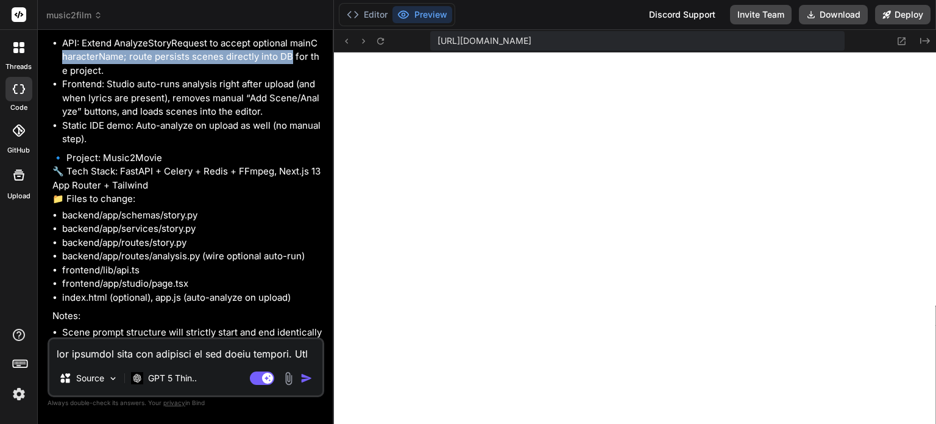
scroll to position [6535, 0]
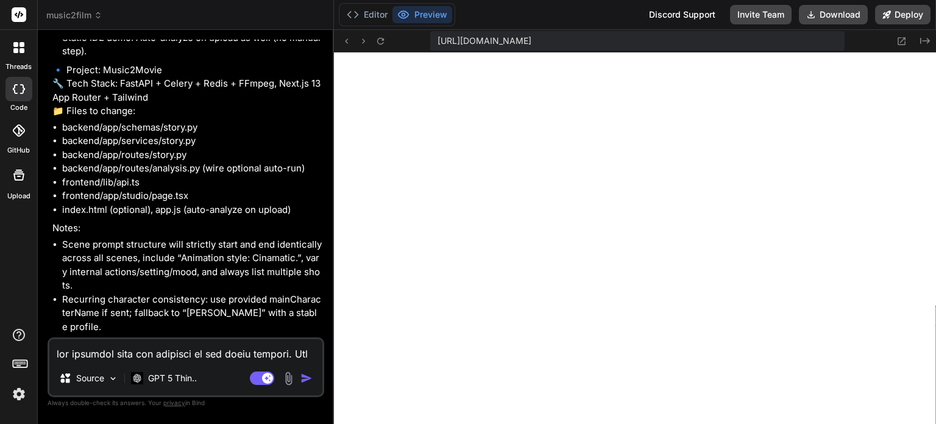
click at [215, 356] on textarea at bounding box center [185, 350] width 273 height 22
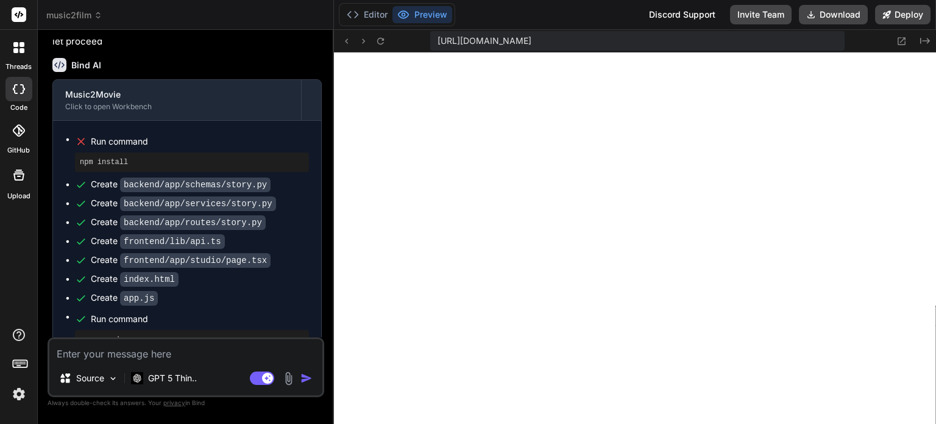
scroll to position [6888, 0]
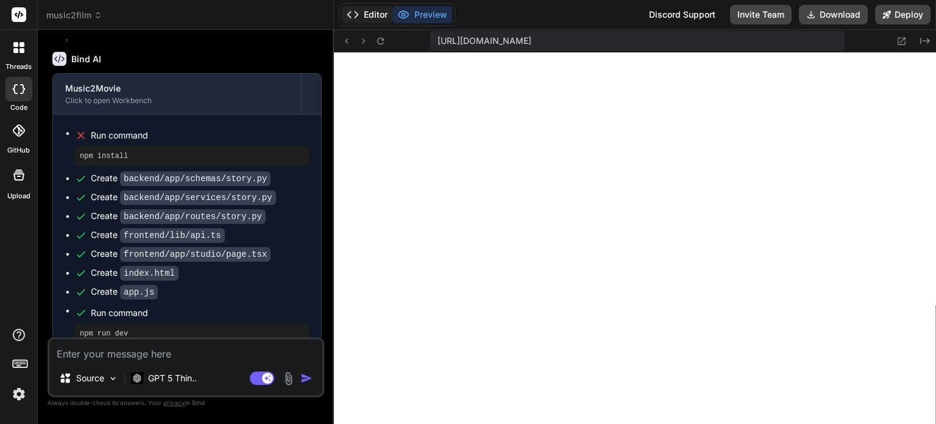
drag, startPoint x: 376, startPoint y: 10, endPoint x: 382, endPoint y: 13, distance: 6.6
click at [376, 11] on button "Editor" at bounding box center [367, 14] width 51 height 17
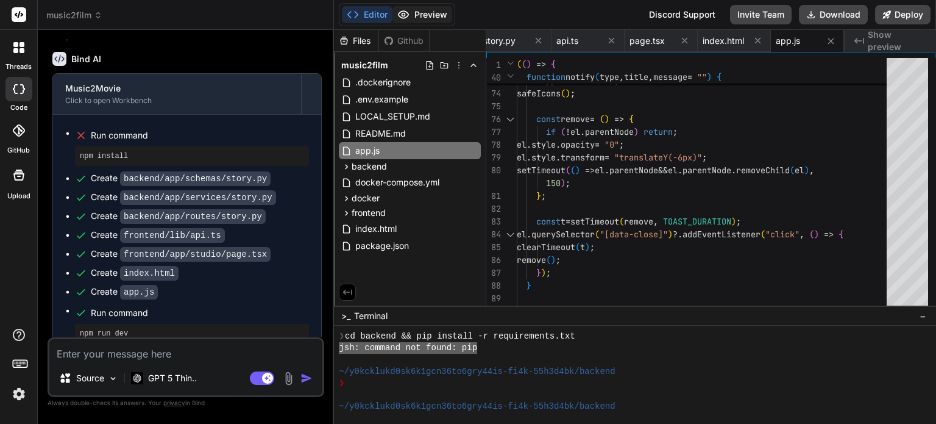
click at [410, 14] on button "Preview" at bounding box center [423, 14] width 60 height 17
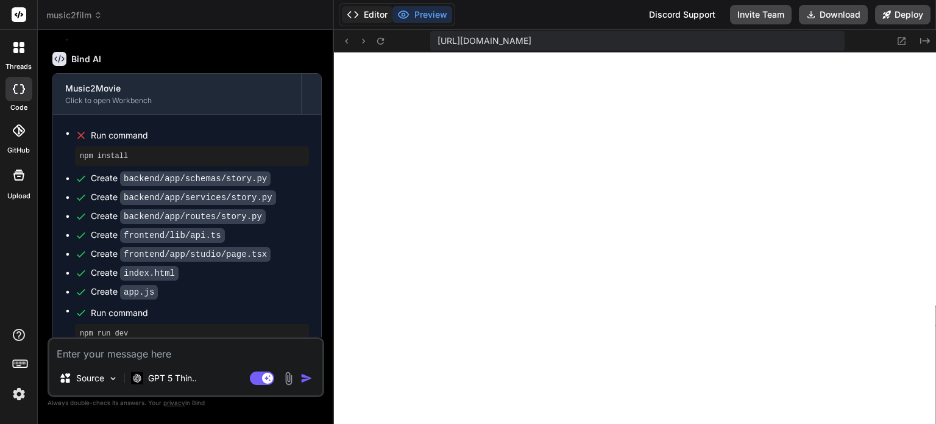
click at [377, 6] on button "Editor" at bounding box center [367, 14] width 51 height 17
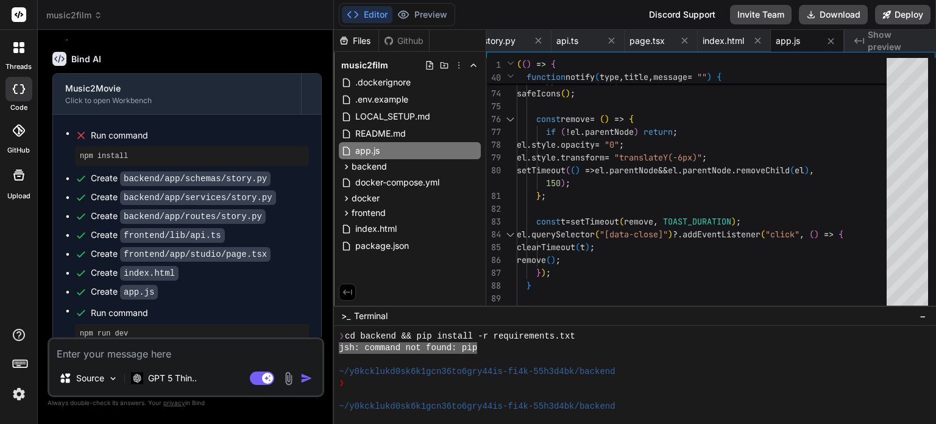
click at [482, 385] on div "❯" at bounding box center [628, 383] width 579 height 12
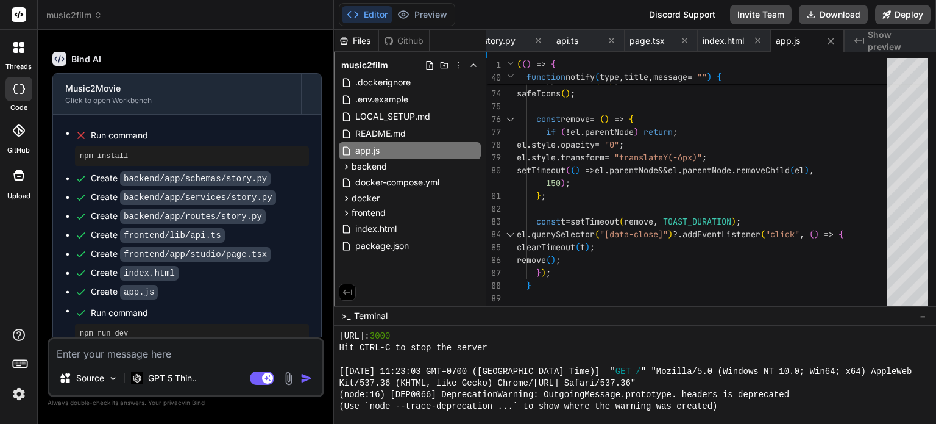
scroll to position [960, 0]
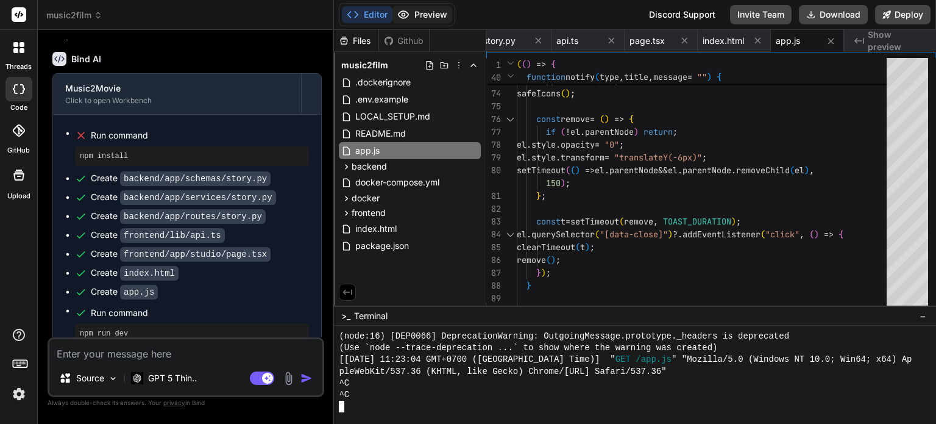
click at [432, 14] on button "Preview" at bounding box center [423, 14] width 60 height 17
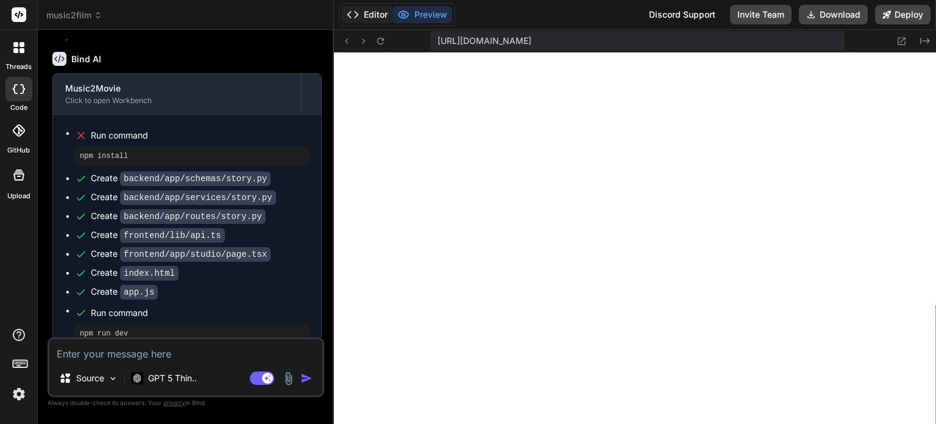
click at [374, 13] on button "Editor" at bounding box center [367, 14] width 51 height 17
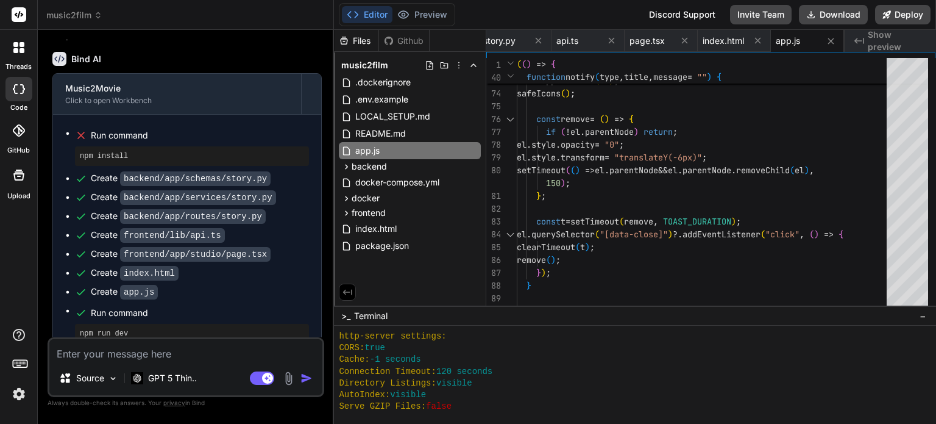
scroll to position [838, 0]
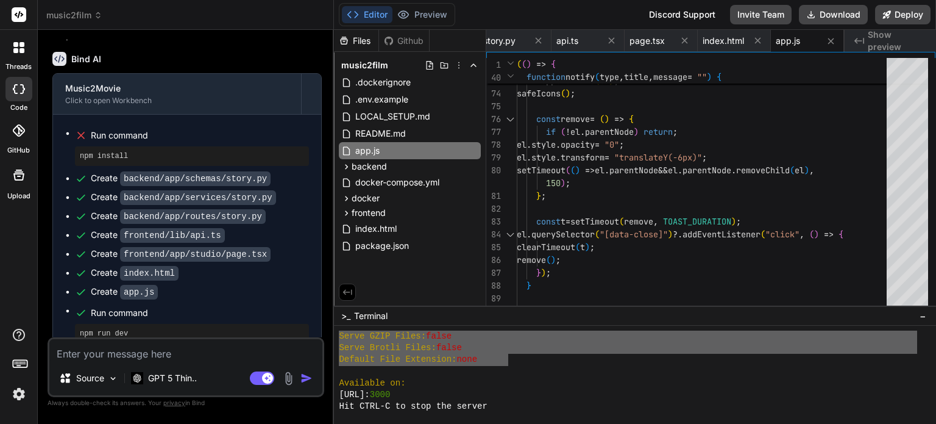
drag, startPoint x: 339, startPoint y: 335, endPoint x: 508, endPoint y: 358, distance: 171.0
click at [208, 348] on textarea at bounding box center [185, 350] width 273 height 22
paste textarea "Serve GZIP Files: false Serve Brotli Files: false Default File Extension: none"
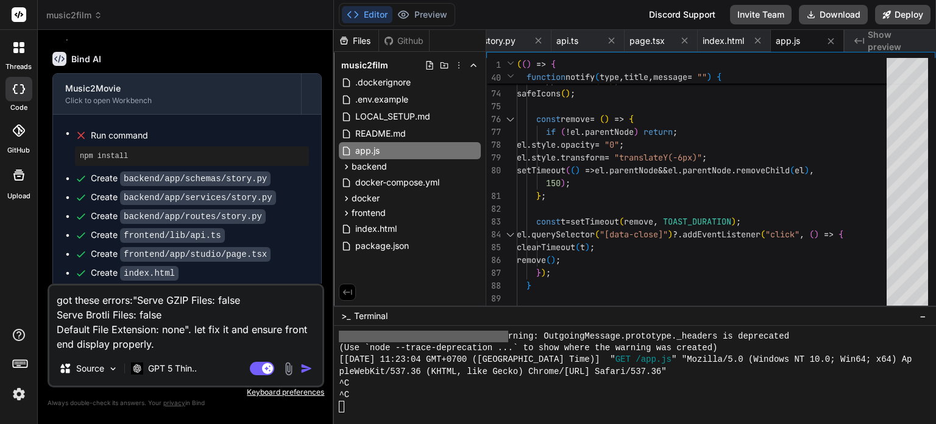
scroll to position [960, 0]
click at [308, 368] on img "button" at bounding box center [307, 368] width 12 height 12
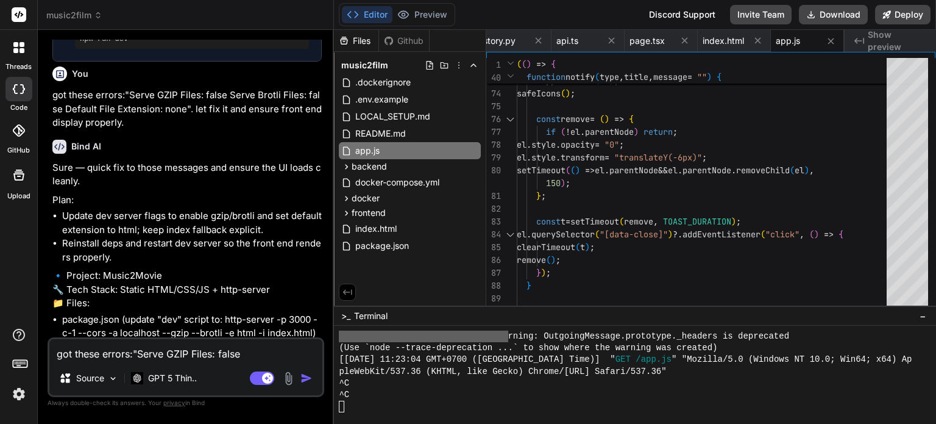
scroll to position [7215, 0]
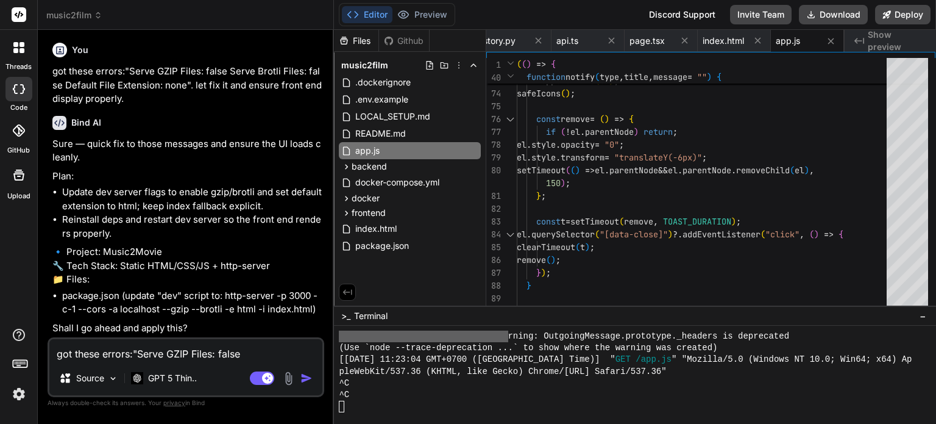
click at [222, 354] on textarea "got these errors:"Serve GZIP Files: false Serve Brotli Files: false Default Fil…" at bounding box center [185, 350] width 273 height 22
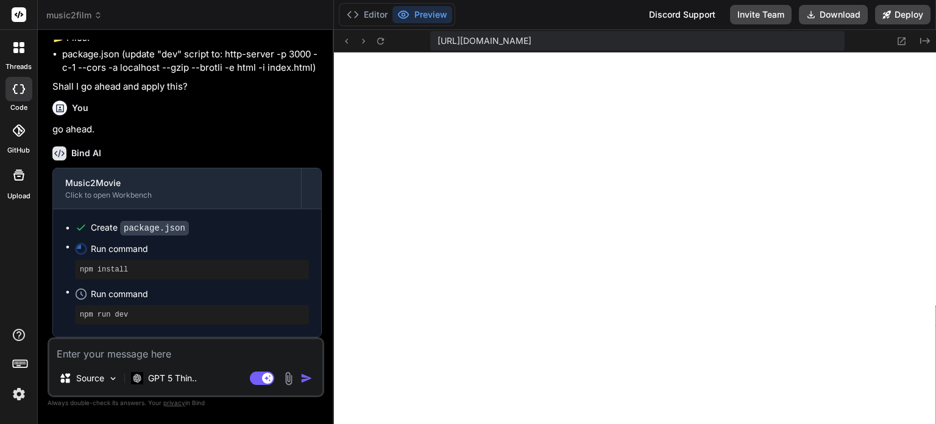
scroll to position [983, 0]
click at [371, 18] on button "Editor" at bounding box center [367, 14] width 51 height 17
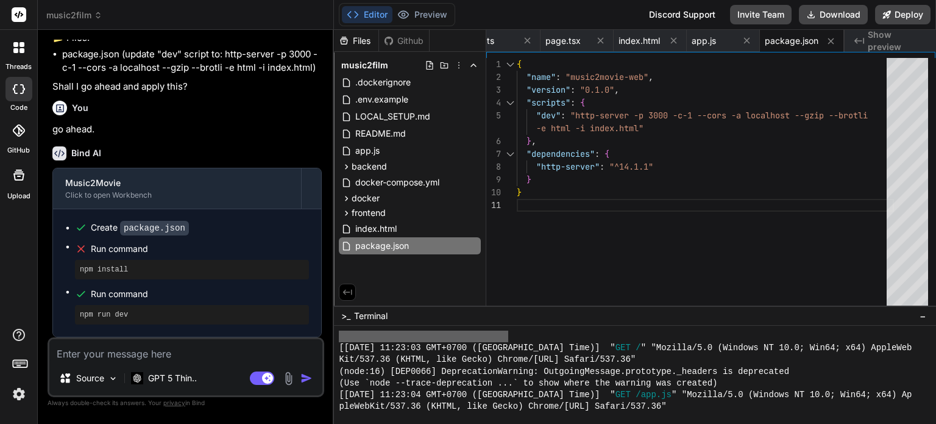
scroll to position [861, 0]
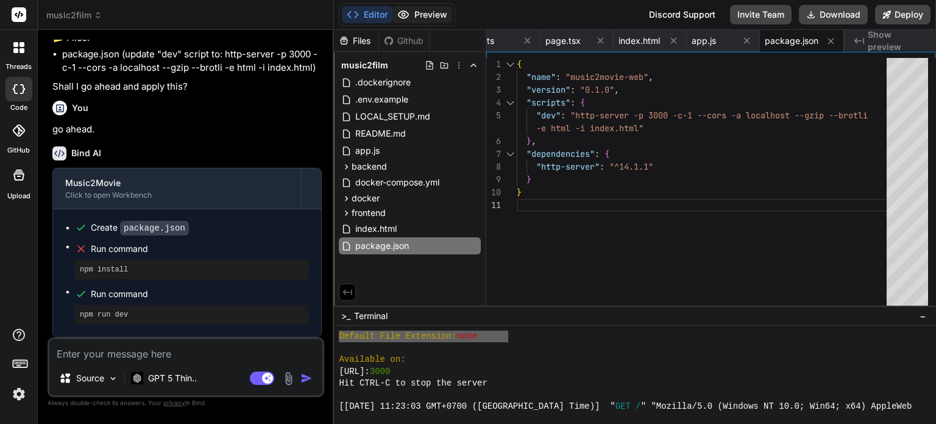
click at [434, 16] on button "Preview" at bounding box center [423, 14] width 60 height 17
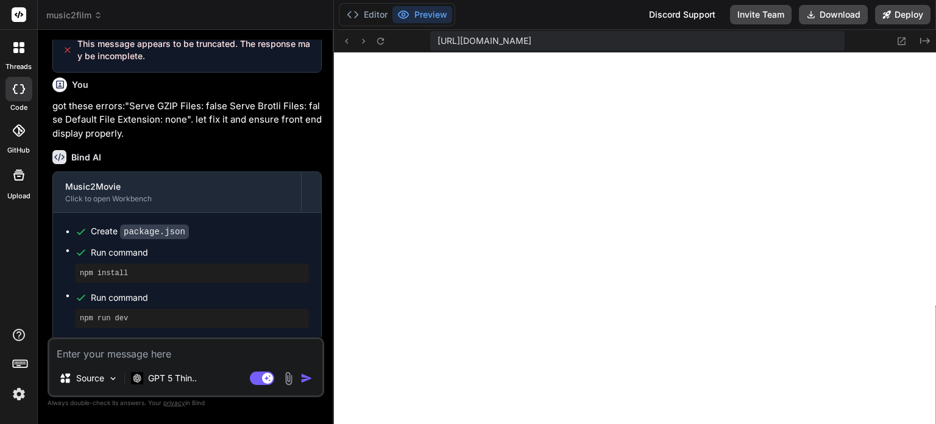
scroll to position [444, 0]
type textarea "x"
click at [132, 353] on textarea at bounding box center [185, 350] width 273 height 22
type textarea "g"
type textarea "x"
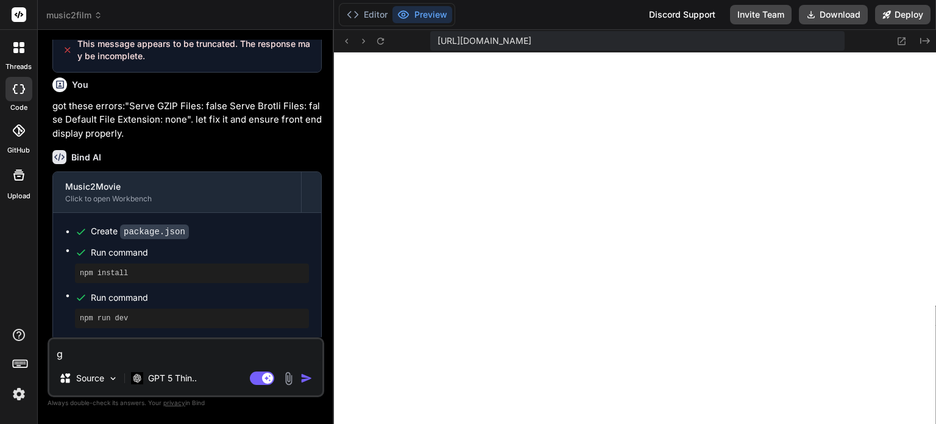
type textarea "go"
type textarea "x"
type textarea "goo"
type textarea "x"
type textarea "good"
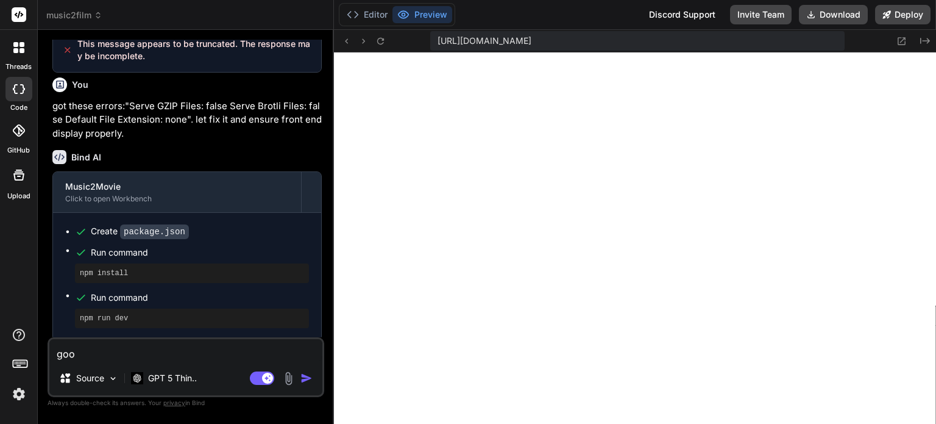
type textarea "x"
type textarea "good."
type textarea "x"
type textarea "good."
type textarea "x"
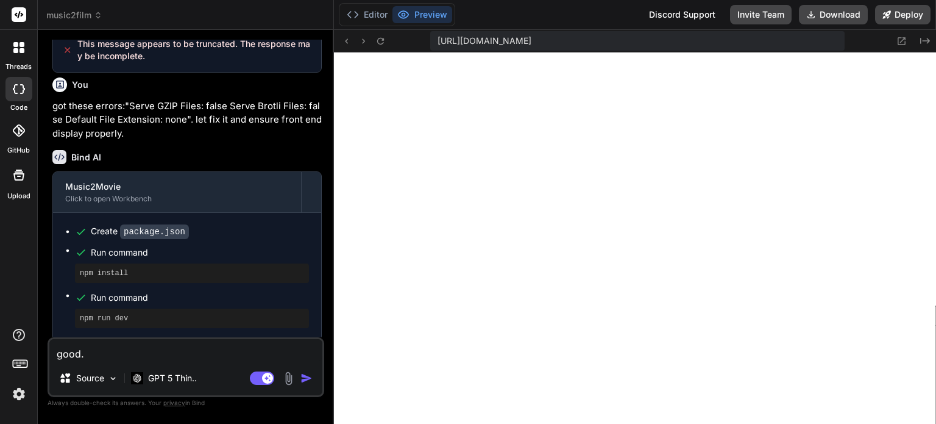
type textarea "good. l"
type textarea "x"
type textarea "good. le"
type textarea "x"
type textarea "good. let"
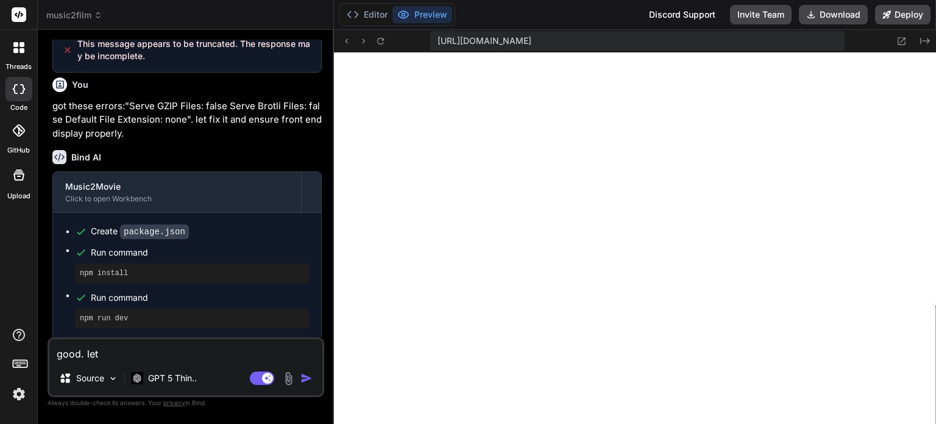
type textarea "x"
type textarea "good. let"
type textarea "x"
type textarea "good. let c"
type textarea "x"
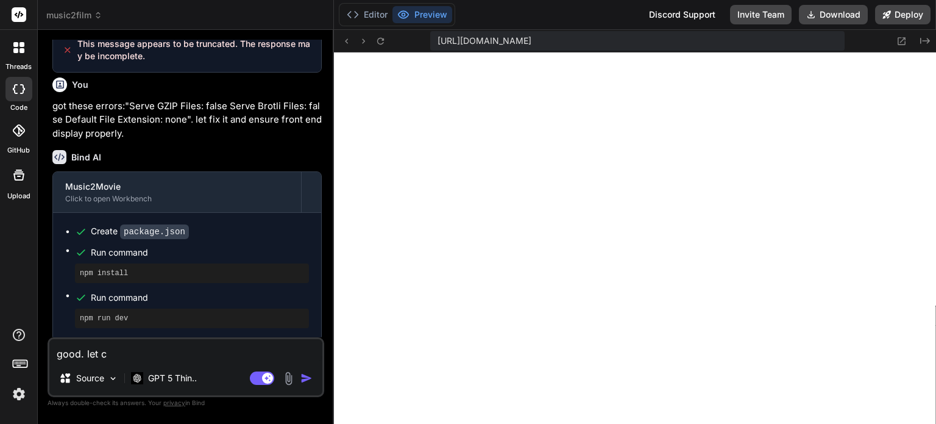
type textarea "good. let cr"
type textarea "x"
type textarea "good. let cre"
type textarea "x"
type textarea "good. let crea"
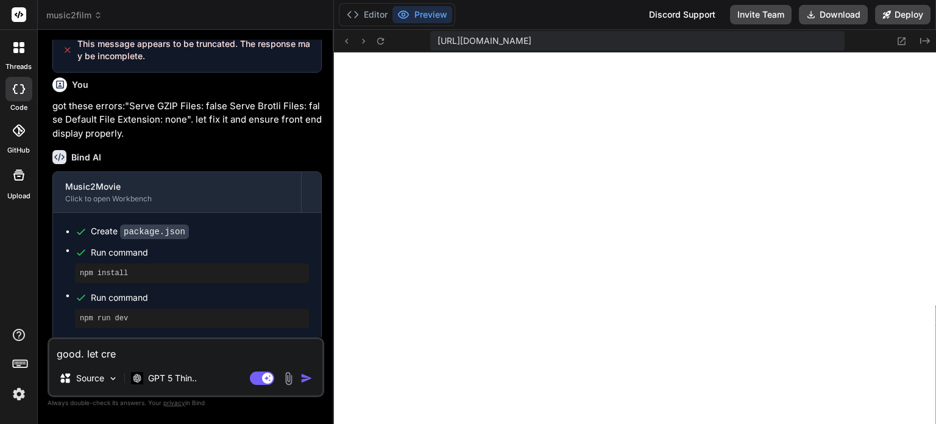
type textarea "x"
type textarea "good. let creat"
type textarea "x"
type textarea "good. let create"
type textarea "x"
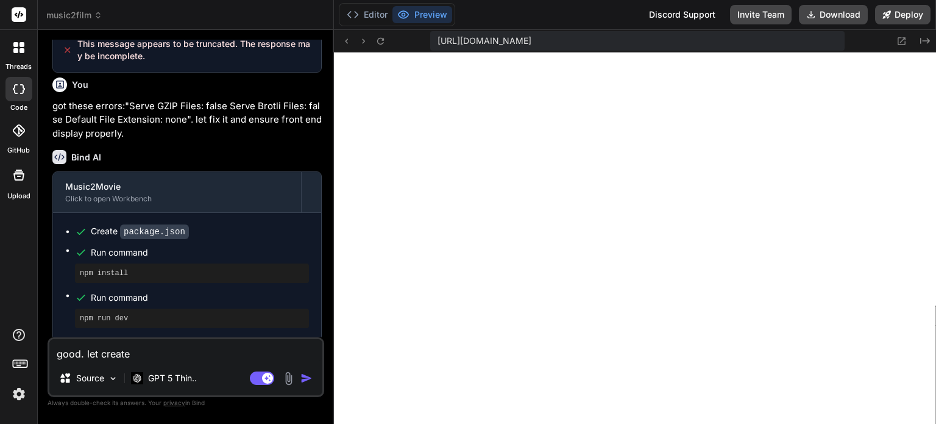
type textarea "good. let create"
type textarea "x"
type textarea "good. let create s"
type textarea "x"
type textarea "good. let create st"
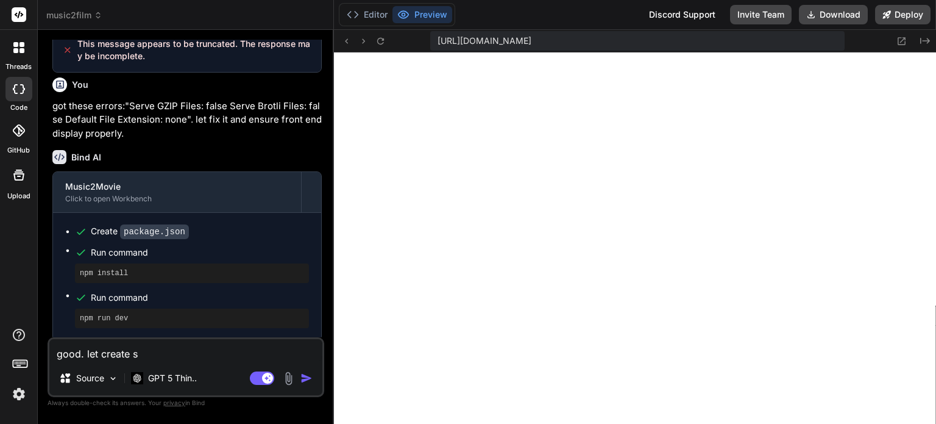
type textarea "x"
type textarea "good. let create ste"
type textarea "x"
type textarea "good. let create step"
type textarea "x"
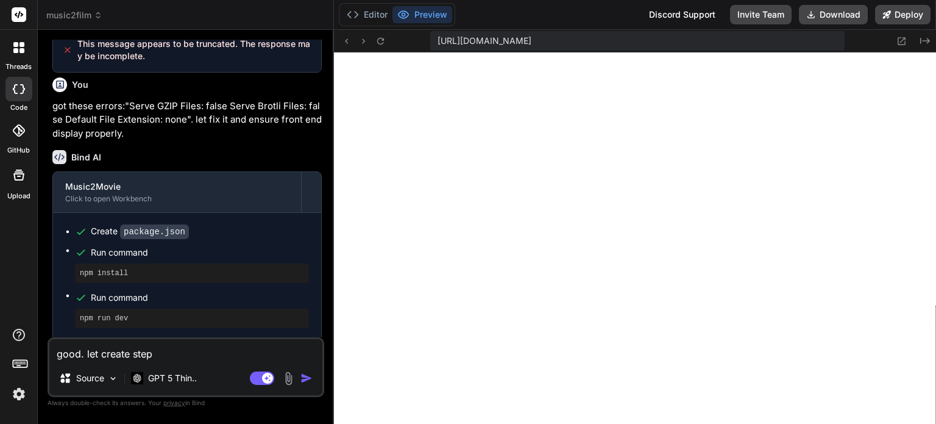
type textarea "good. let create step"
type textarea "x"
type textarea "good. let create step b"
type textarea "x"
type textarea "good. let create step by"
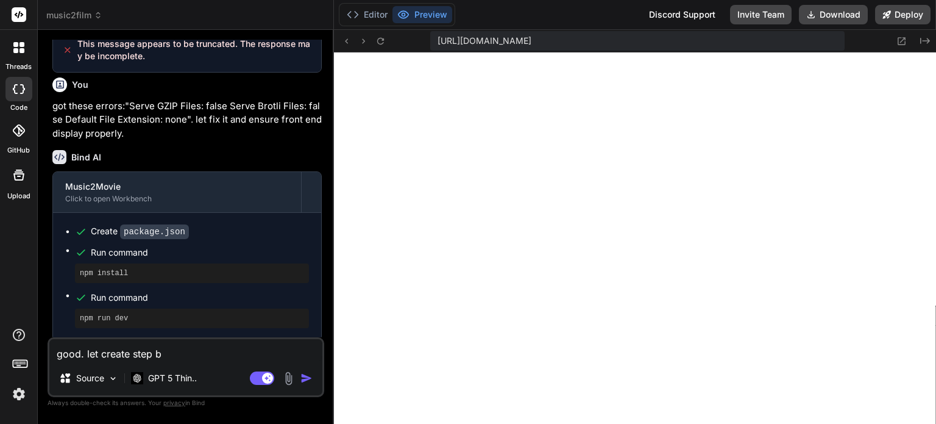
type textarea "x"
type textarea "good. let create step by"
type textarea "x"
type textarea "good. let create step by s"
type textarea "x"
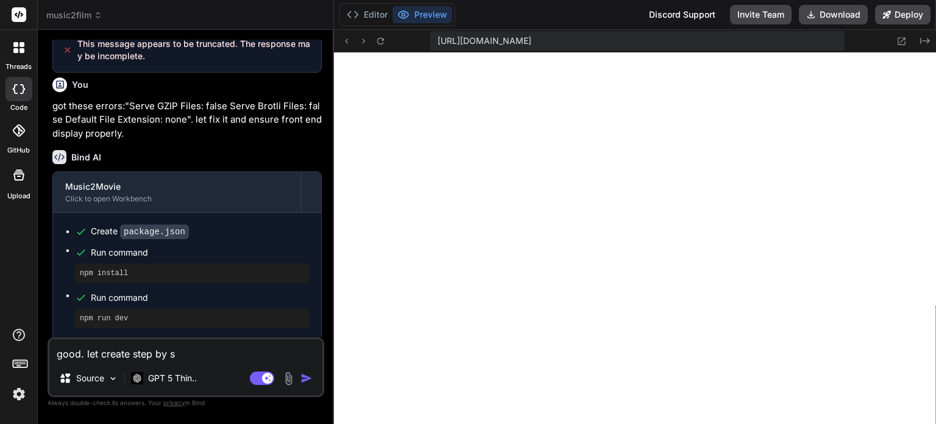
type textarea "good. let create step by st"
type textarea "x"
type textarea "good. let create step by ste"
type textarea "x"
type textarea "good. let create step by step"
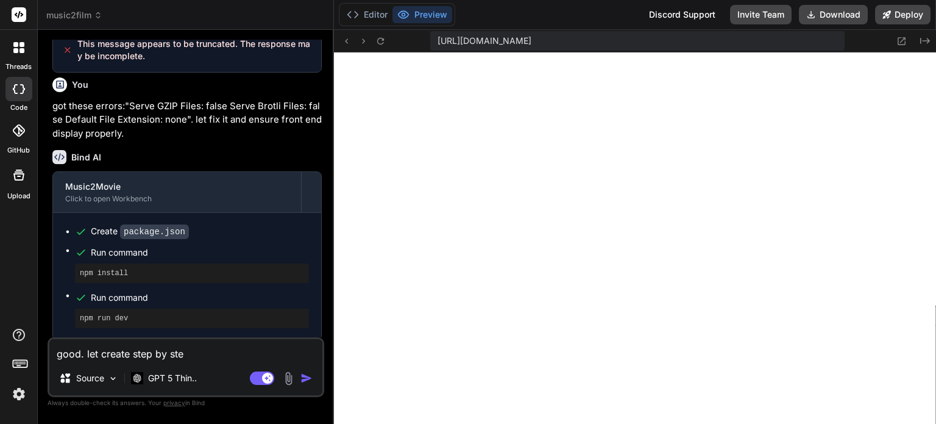
type textarea "x"
type textarea "good. let create step by step"
type textarea "x"
type textarea "good. let create step by step l"
type textarea "x"
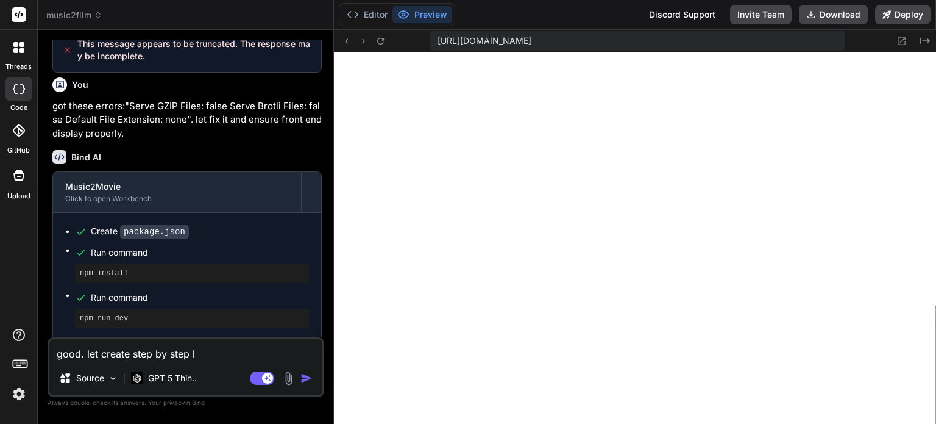
type textarea "good. let create step by step"
type textarea "x"
type textarea "good. let create step by step f"
type textarea "x"
type textarea "good. let create step by step fo"
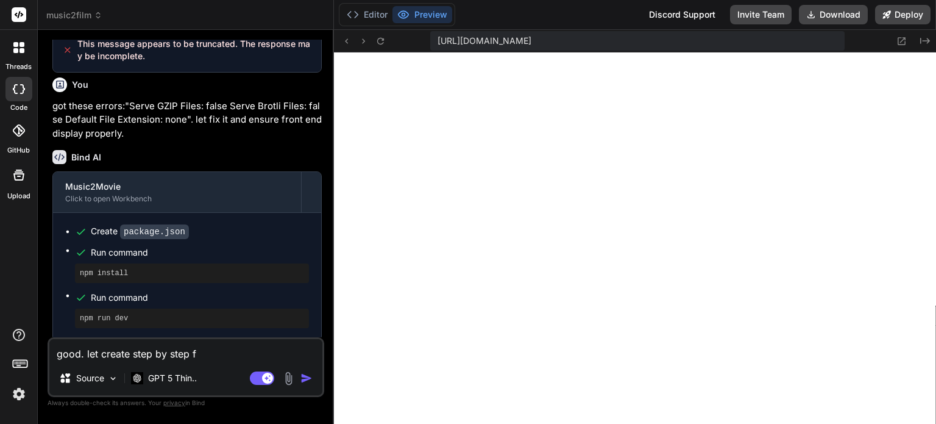
type textarea "x"
type textarea "good. let create step by step for"
type textarea "x"
type textarea "good. let create step by step for"
type textarea "x"
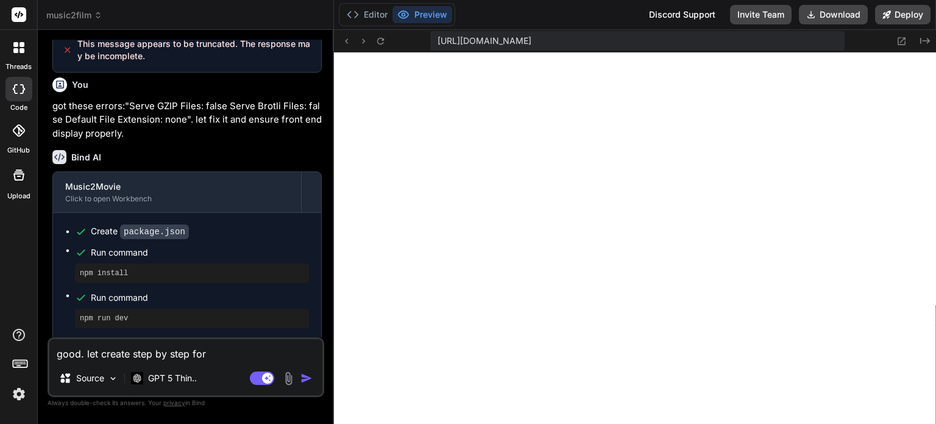
type textarea "good. let create step by step for l"
type textarea "x"
type textarea "good. let create step by step for"
type textarea "x"
type textarea "good. let create step by step for d"
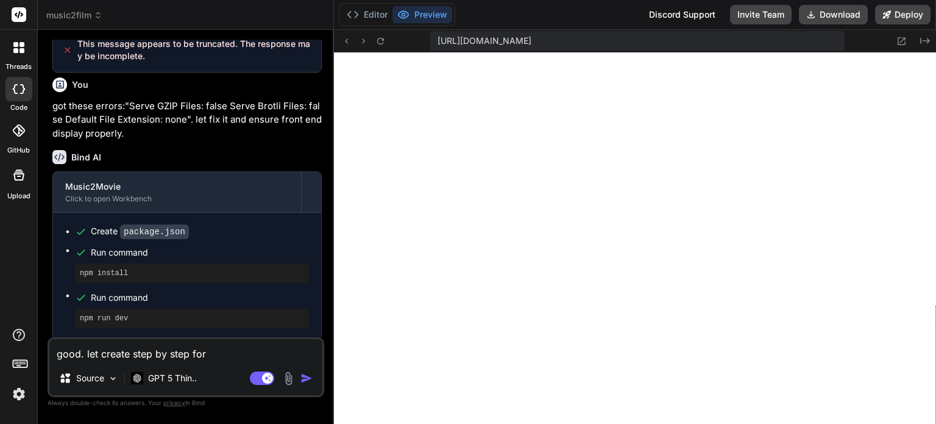
type textarea "x"
type textarea "good. let create step by step for"
type textarea "x"
type textarea "good. let create step by step for l"
type textarea "x"
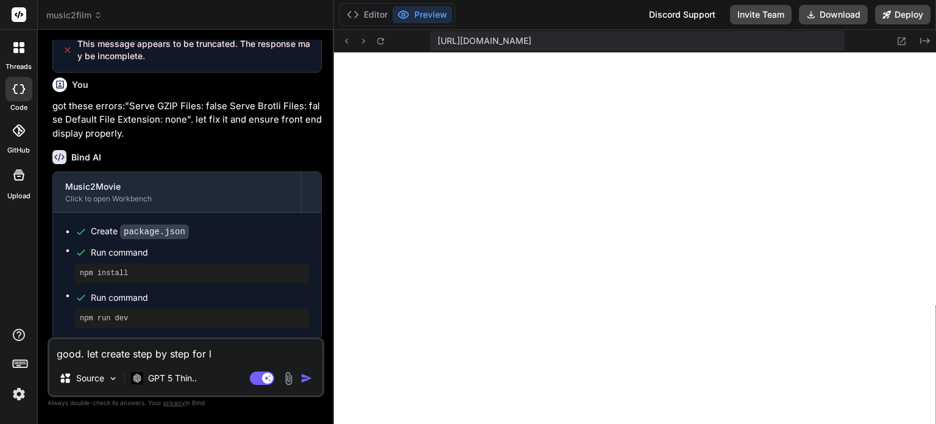
type textarea "good. let create step by step for lo"
type textarea "x"
type textarea "good. let create step by step for loc"
type textarea "x"
type textarea "good. let create step by step for loca"
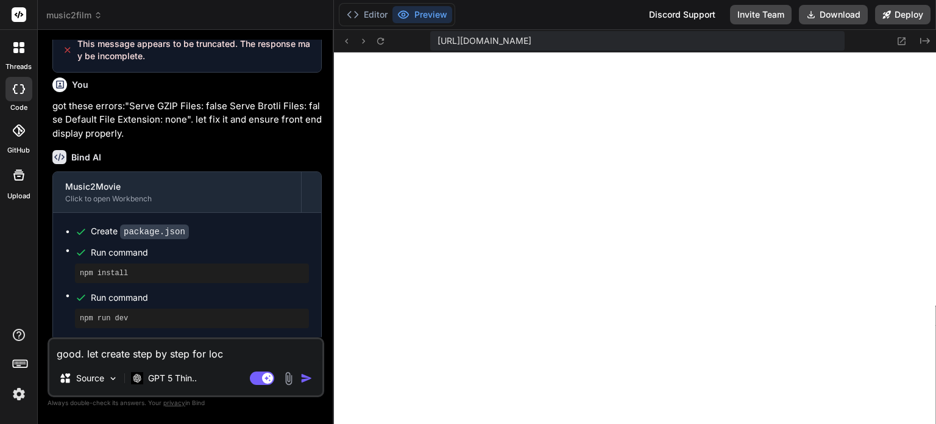
type textarea "x"
type textarea "good. let create step by step for local"
type textarea "x"
type textarea "good. let create step by step for local"
type textarea "x"
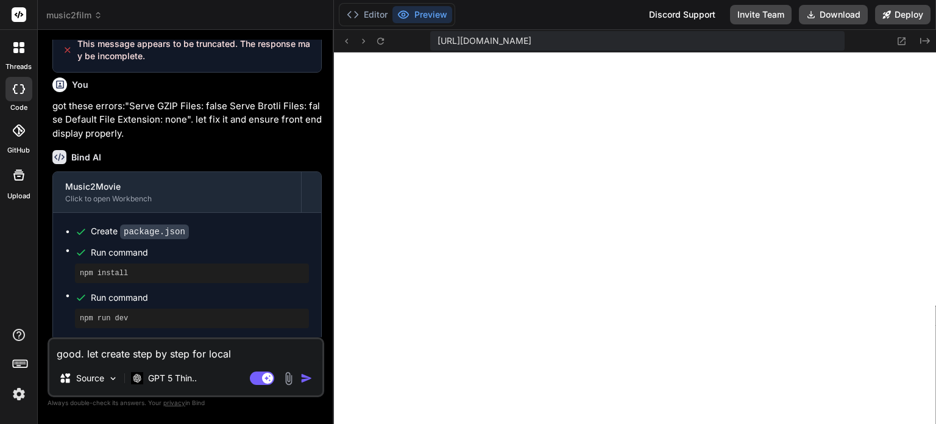
type textarea "good. let create step by step for local d"
type textarea "x"
type textarea "good. let create step by step for local de"
type textarea "x"
type textarea "good. let create step by step for local dep"
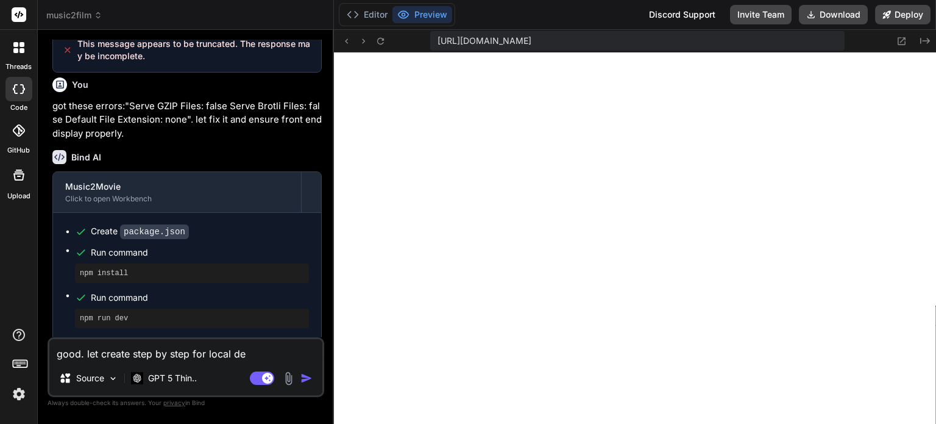
type textarea "x"
type textarea "good. let create step by step for local depl"
type textarea "x"
type textarea "good. let create step by step for local depla"
type textarea "x"
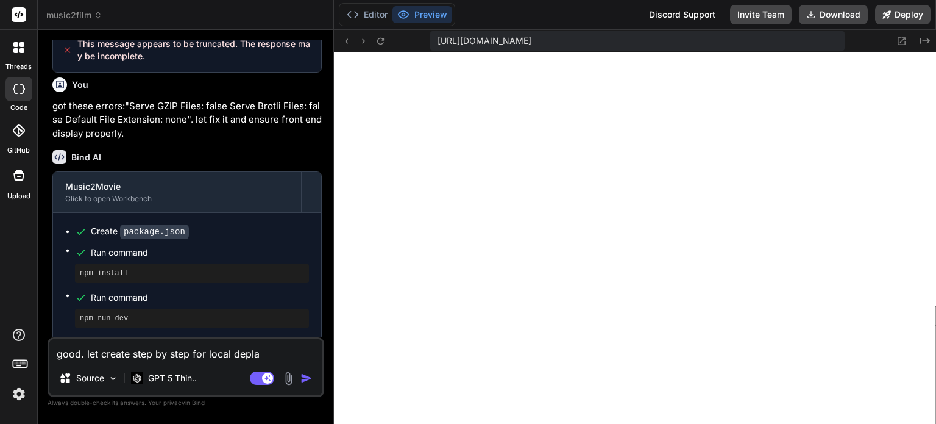
type textarea "good. let create step by step for local deplay"
type textarea "x"
type textarea "good. let create step by step for local deplaym"
type textarea "x"
type textarea "good. let create step by step for local deplayme"
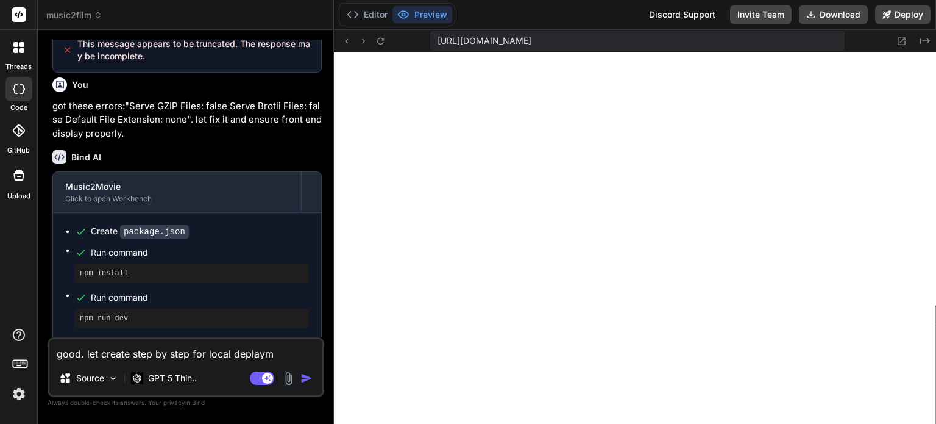
type textarea "x"
type textarea "good. let create step by step for local deplaymen"
type textarea "x"
type textarea "good. let create step by step for local deplayment"
type textarea "x"
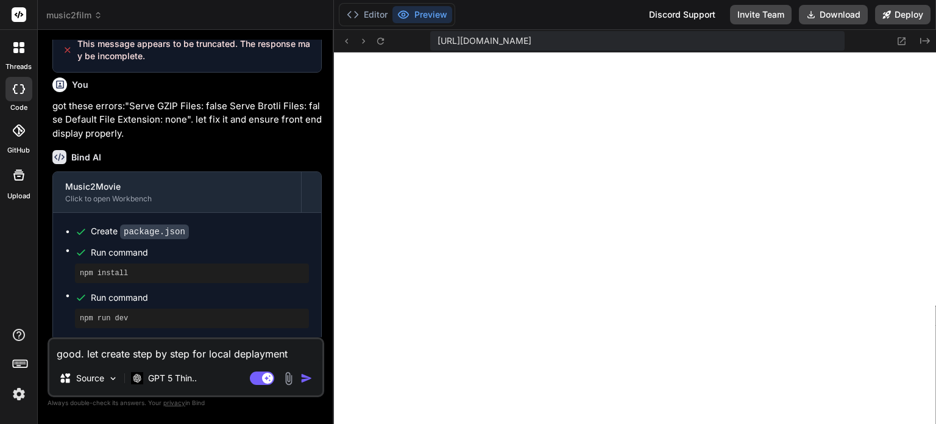
type textarea "good. let create step by step for local deplaymen"
type textarea "x"
type textarea "good. let create step by step for local deplayme"
type textarea "x"
type textarea "good. let create step by step for local deplaym"
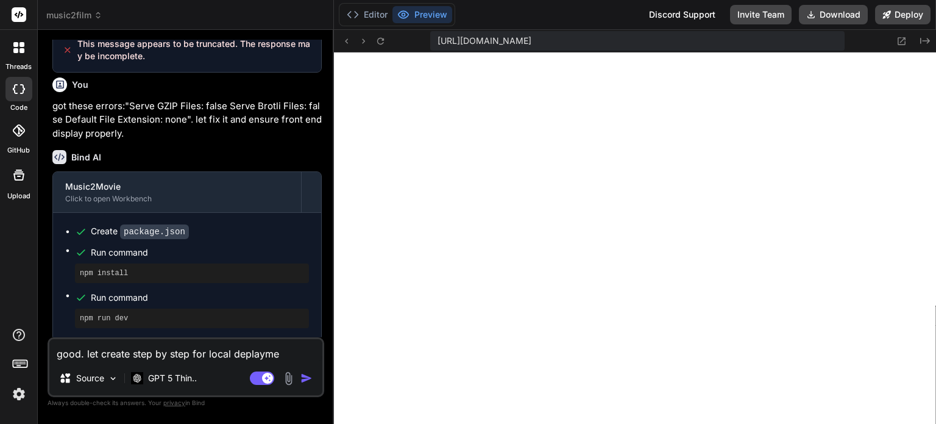
type textarea "x"
type textarea "good. let create step by step for local deplay"
type textarea "x"
type textarea "good. let create step by step for local depla"
type textarea "x"
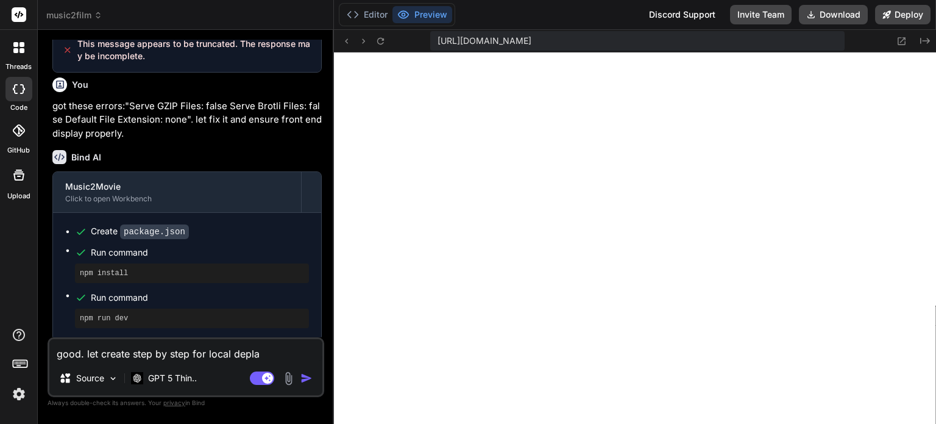
type textarea "good. let create step by step for local depl"
type textarea "x"
type textarea "good. let create step by step for local dep"
type textarea "x"
type textarea "good. let create step by step for local de"
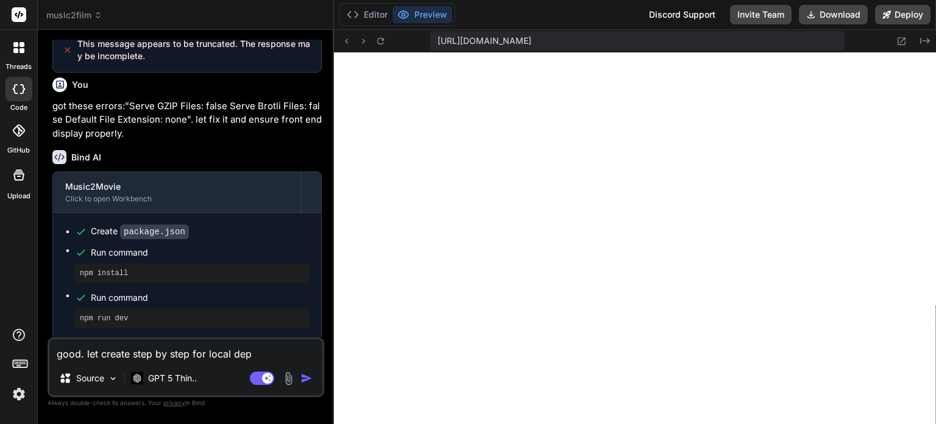
type textarea "x"
type textarea "good. let create step by step for local d"
type textarea "x"
type textarea "good. let create step by step for local"
type textarea "x"
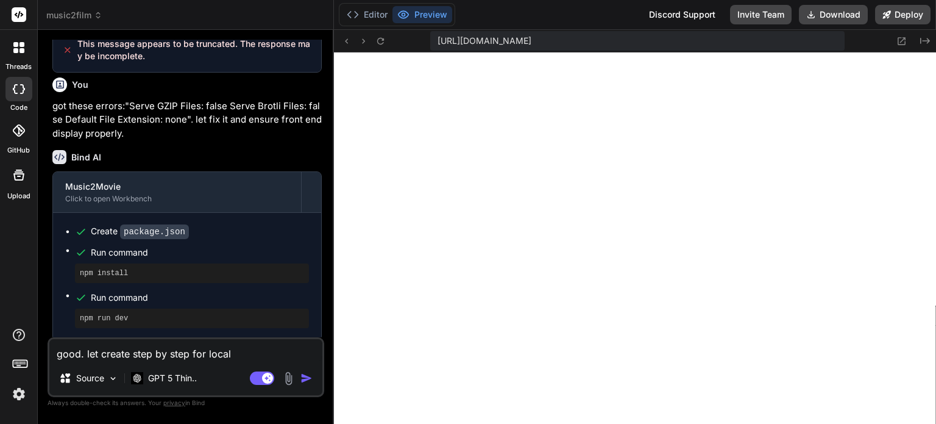
type textarea "good. let create step by step for local"
type textarea "x"
type textarea "good. let create step by step for loca"
type textarea "x"
type textarea "good. let create step by step for loc"
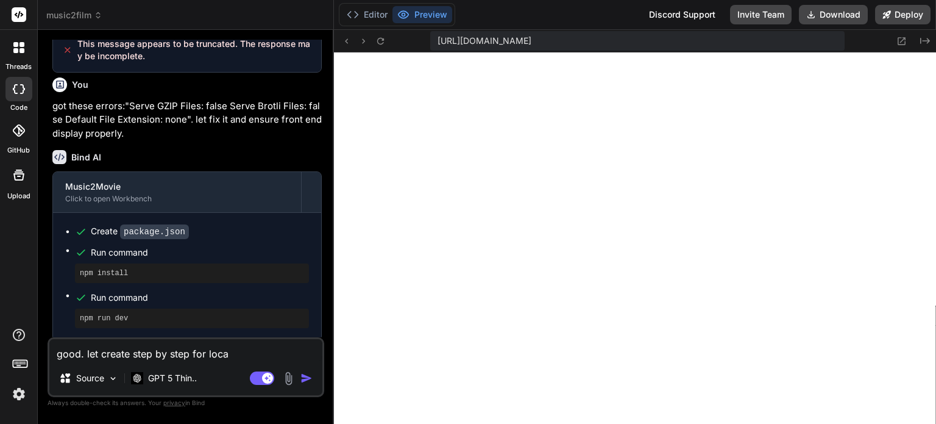
type textarea "x"
type textarea "good. let create step by step for lo"
type textarea "x"
type textarea "good. let create step by step for l"
type textarea "x"
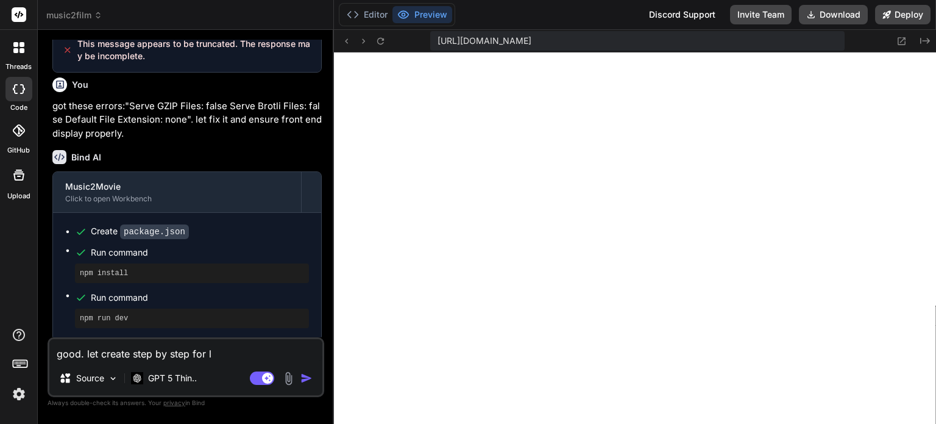
type textarea "good. let create step by step for"
type textarea "x"
type textarea "good. let create step by step for p"
type textarea "x"
type textarea "good. let create step by step for pr"
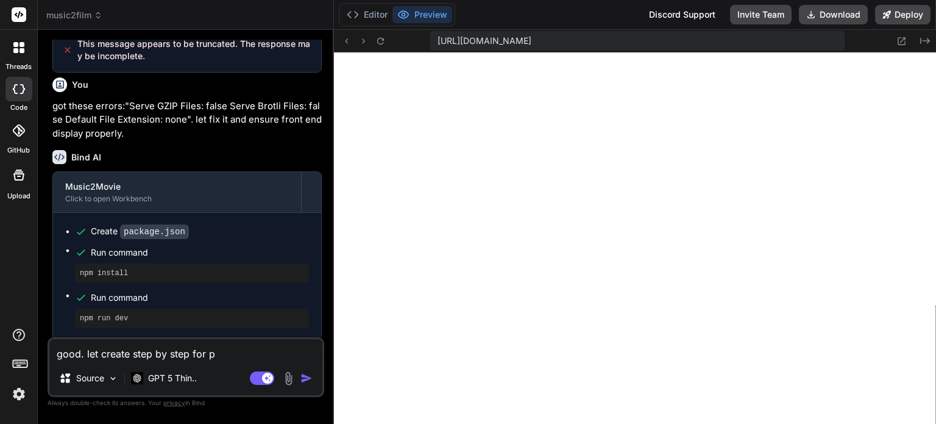
type textarea "x"
type textarea "good. let create step by step for pro"
type textarea "x"
type textarea "good. let create step by step for prod"
type textarea "x"
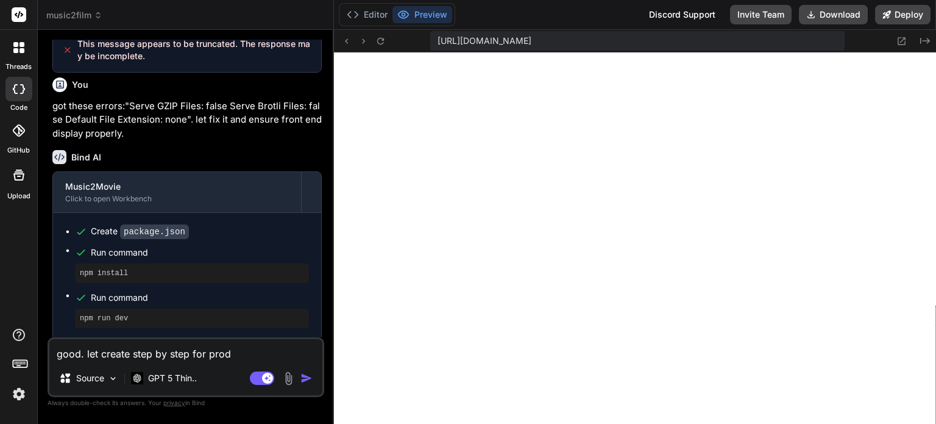
type textarea "good. let create step by step for produ"
type textarea "x"
type textarea "good. let create step by step for produc"
type textarea "x"
type textarea "good. let create step by step for product"
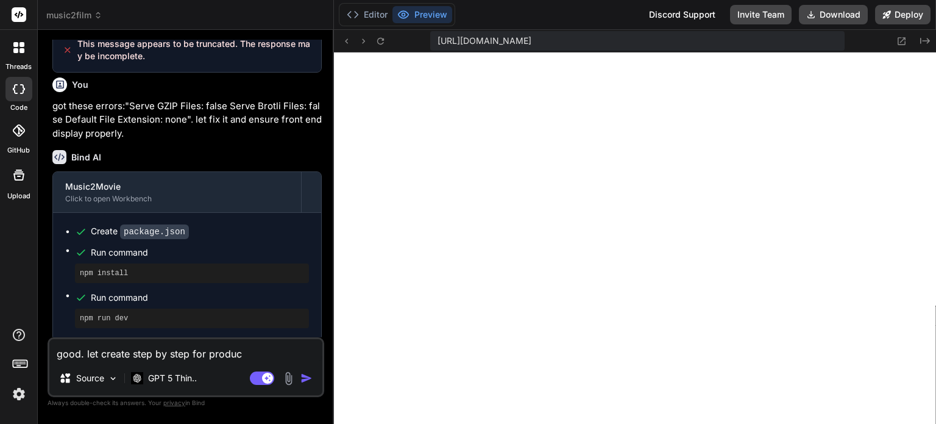
type textarea "x"
type textarea "good. let create step by step for producti"
type textarea "x"
type textarea "good. let create step by step for productio"
type textarea "x"
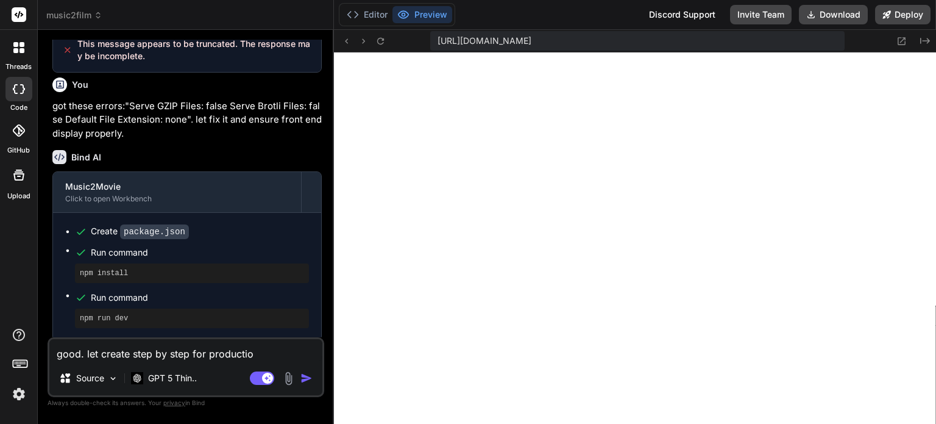
type textarea "good. let create step by step for production"
type textarea "x"
type textarea "good. let create step by step for production"
type textarea "x"
type textarea "good. let create step by step for production d"
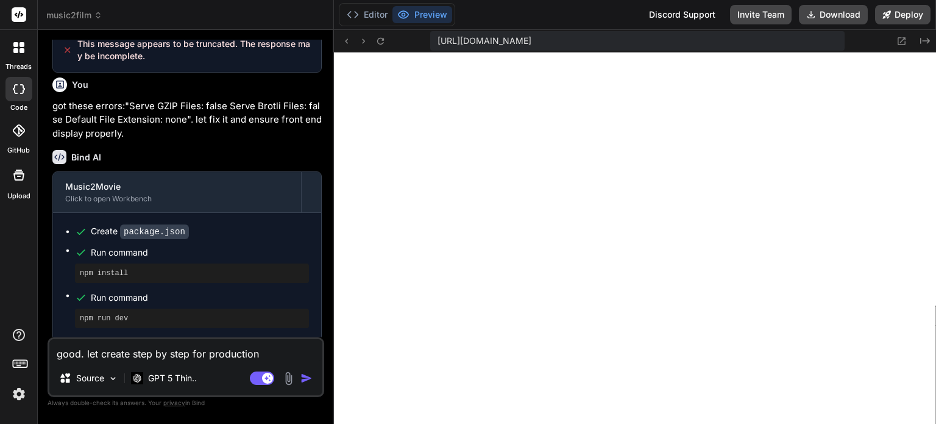
type textarea "x"
type textarea "good. let create step by step for production"
type textarea "x"
type textarea "good. let create step by step for production i"
type textarea "x"
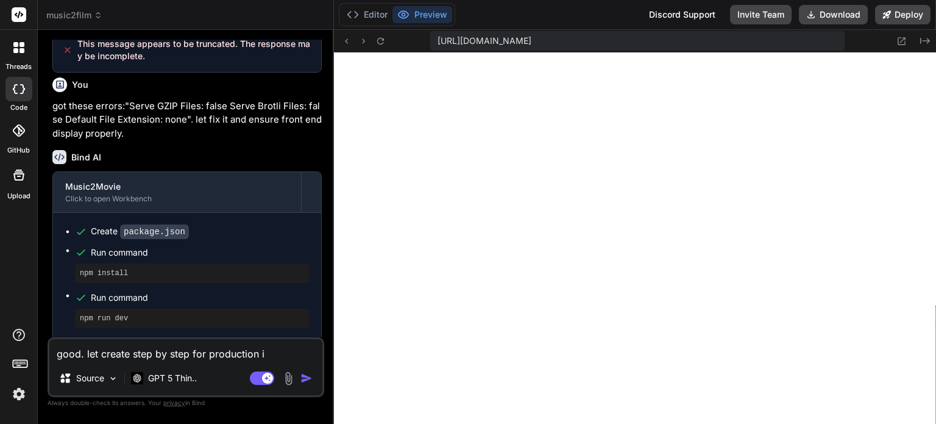
type textarea "good. let create step by step for production in"
type textarea "x"
type textarea "good. let create step by step for production in"
type textarea "x"
type textarea "good. let create step by step for production in"
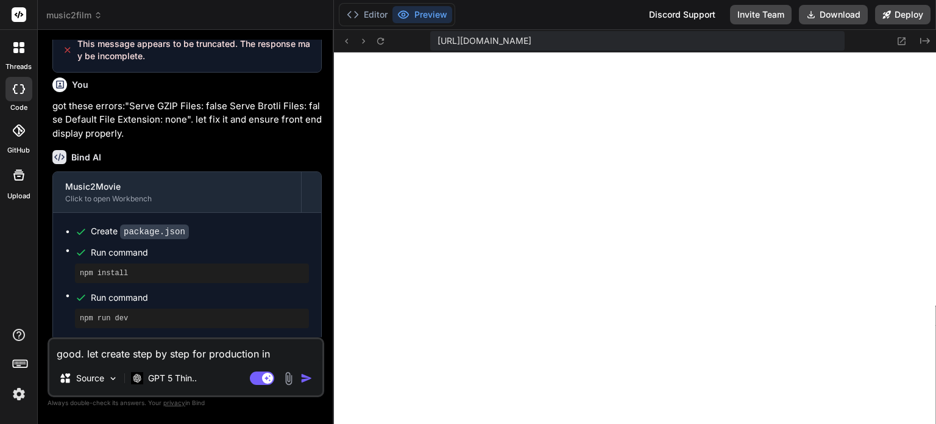
type textarea "x"
type textarea "good. let create step by step for production i"
type textarea "x"
type textarea "good. let create step by step for production"
type textarea "x"
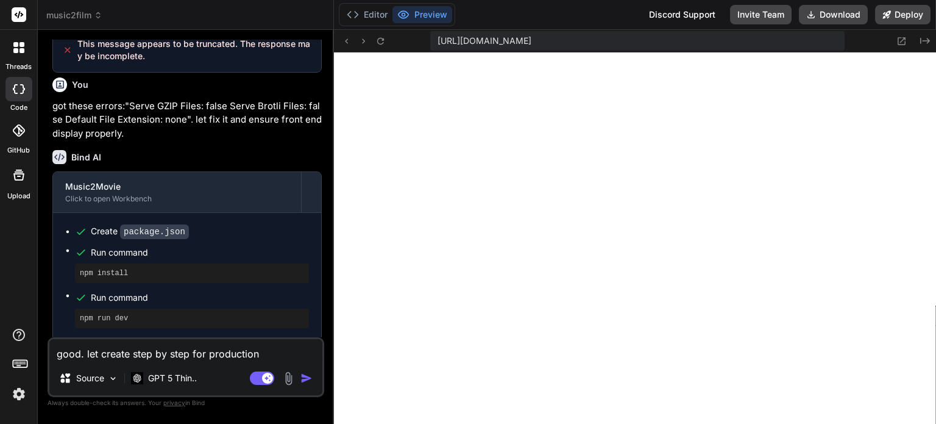
type textarea "good. let create step by step for production"
type textarea "x"
type textarea "good. let create step by step for productio"
type textarea "x"
type textarea "good. let create step by step for producti"
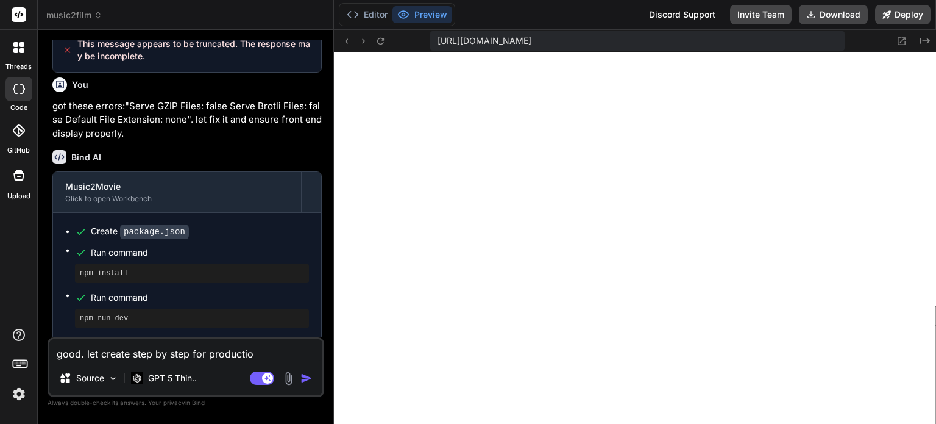
type textarea "x"
type textarea "good. let create step by step for product"
type textarea "x"
type textarea "good. let create step by step for produc"
type textarea "x"
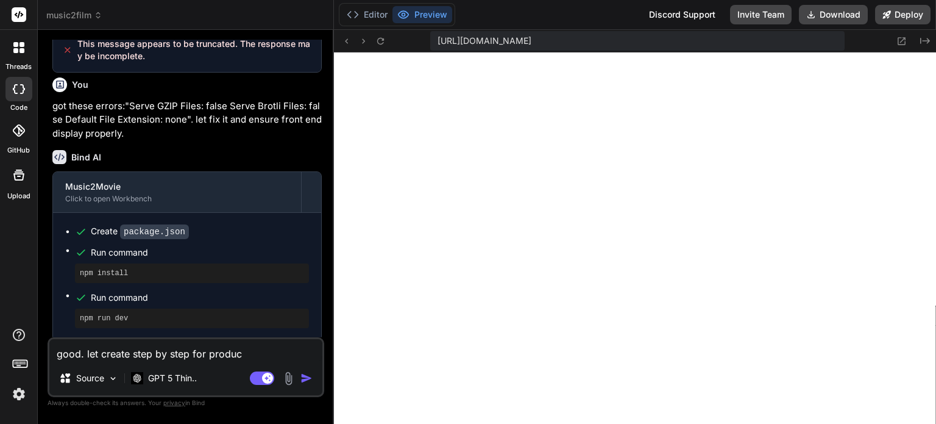
type textarea "good. let create step by step for produ"
type textarea "x"
type textarea "good. let create step by step for prod"
type textarea "x"
type textarea "good. let create step by step for pro"
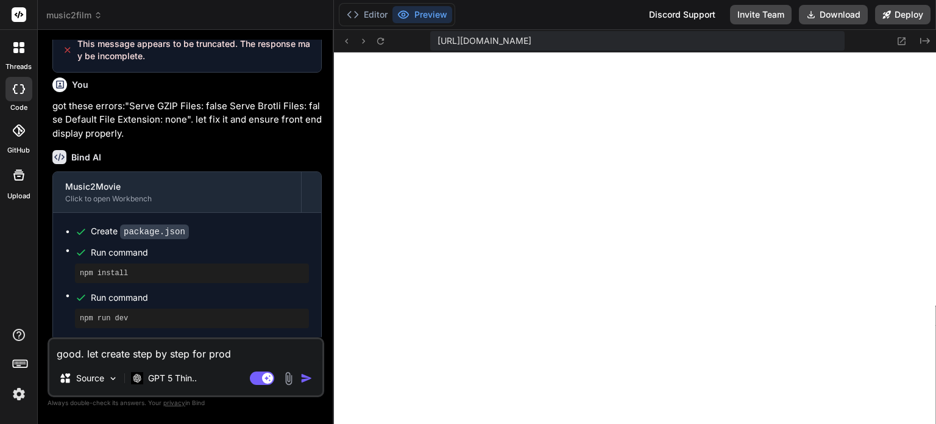
type textarea "x"
type textarea "good. let create step by step for pr"
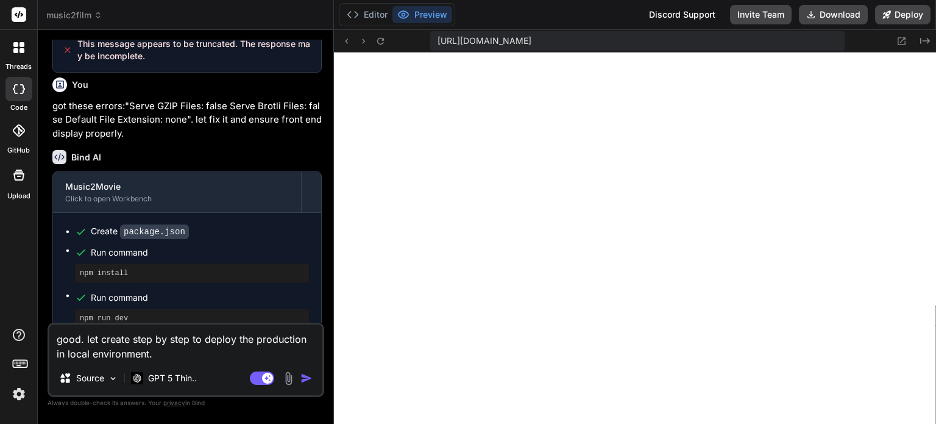
click at [305, 376] on img "button" at bounding box center [307, 378] width 12 height 12
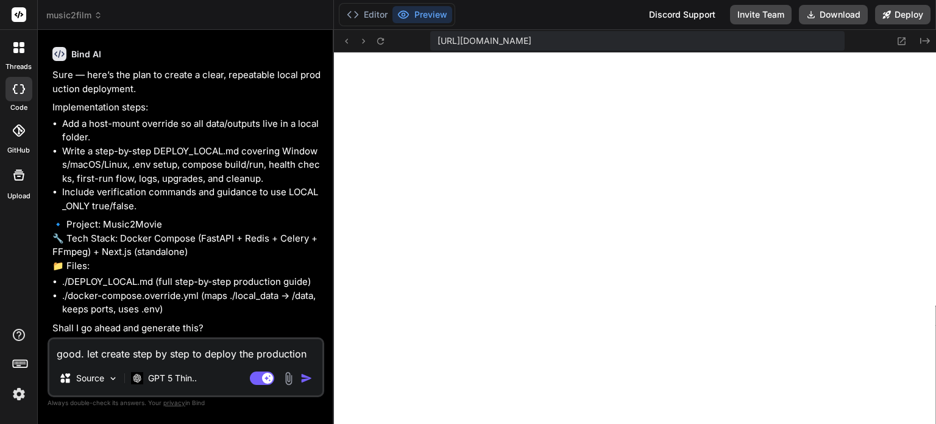
scroll to position [2385, 0]
click at [166, 346] on textarea "good. let create step by step to deploy the production in local environment." at bounding box center [185, 350] width 273 height 22
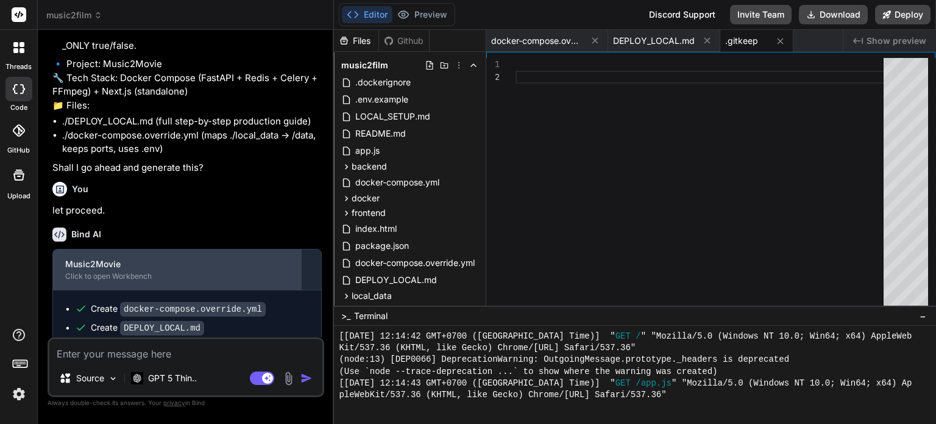
scroll to position [2573, 0]
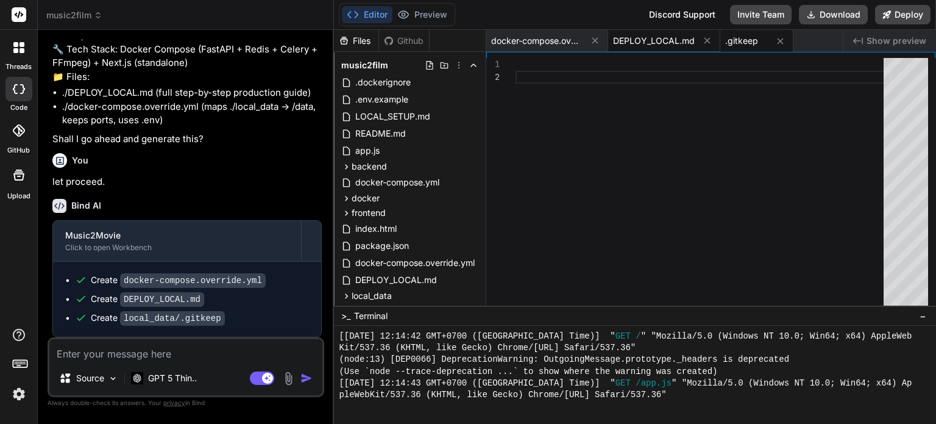
click at [673, 38] on span "DEPLOY_LOCAL.md" at bounding box center [654, 41] width 82 height 12
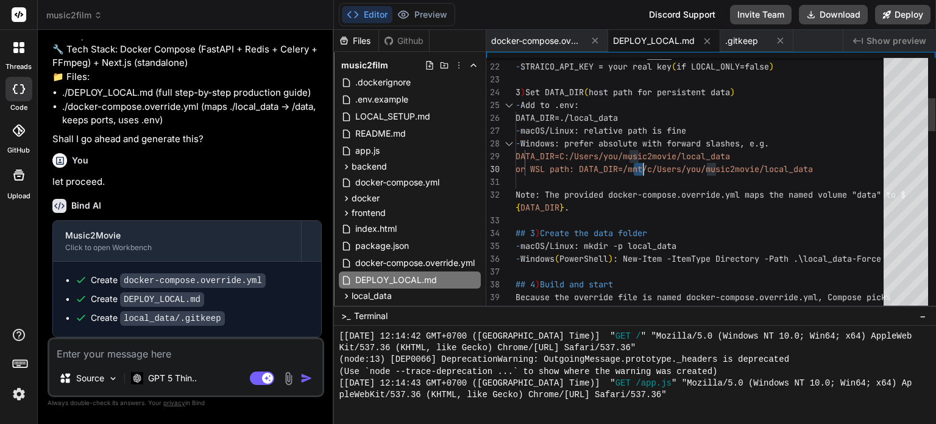
scroll to position [0, 0]
drag, startPoint x: 646, startPoint y: 159, endPoint x: 697, endPoint y: 155, distance: 50.7
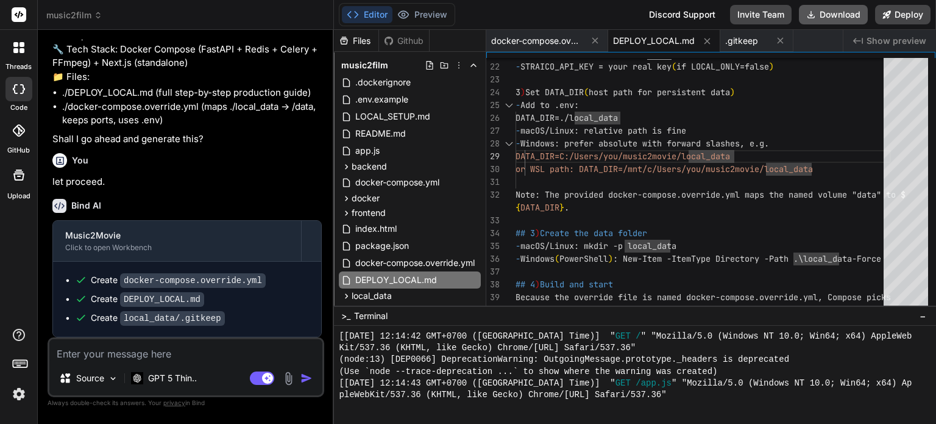
click at [844, 12] on button "Download" at bounding box center [833, 15] width 69 height 20
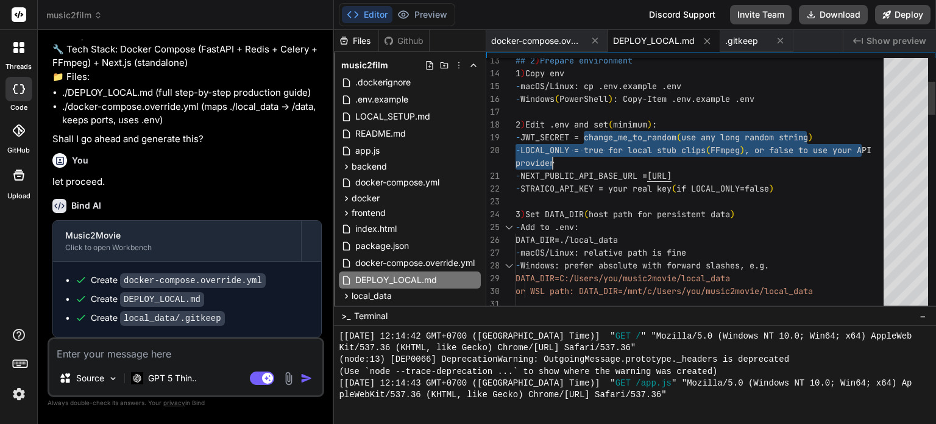
drag, startPoint x: 590, startPoint y: 150, endPoint x: 680, endPoint y: 153, distance: 90.3
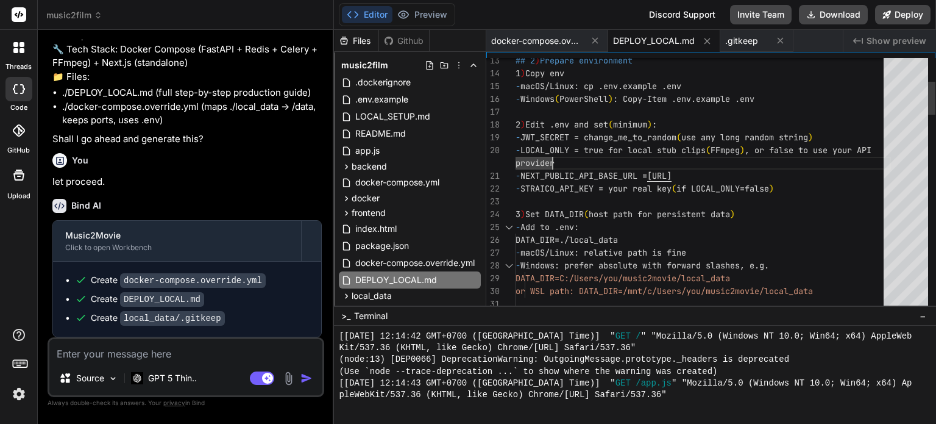
drag, startPoint x: 759, startPoint y: 151, endPoint x: 630, endPoint y: 151, distance: 128.6
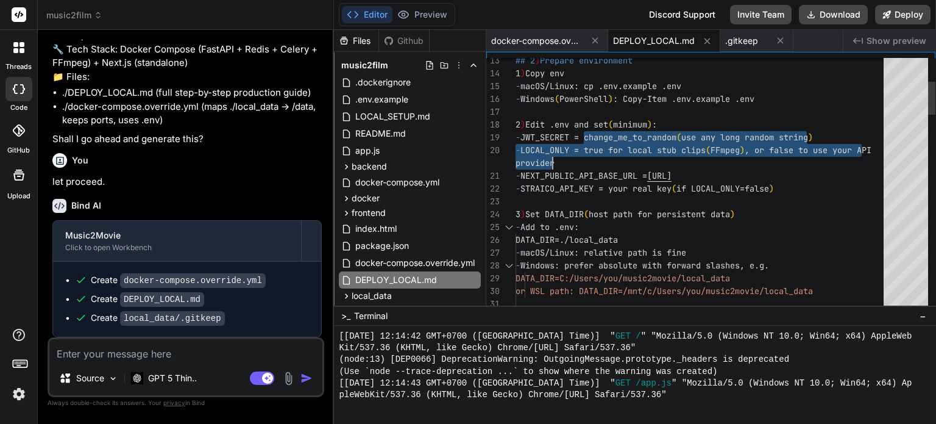
drag, startPoint x: 593, startPoint y: 149, endPoint x: 668, endPoint y: 151, distance: 75.6
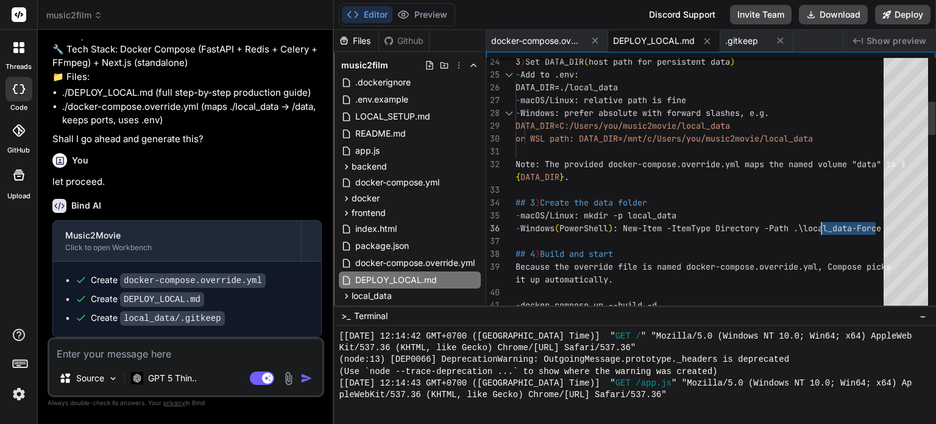
drag, startPoint x: 782, startPoint y: 229, endPoint x: 848, endPoint y: 227, distance: 65.9
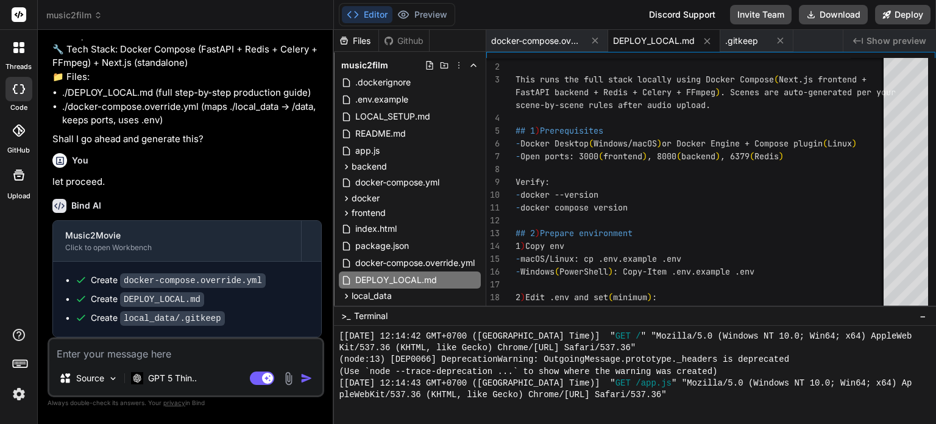
scroll to position [24, 0]
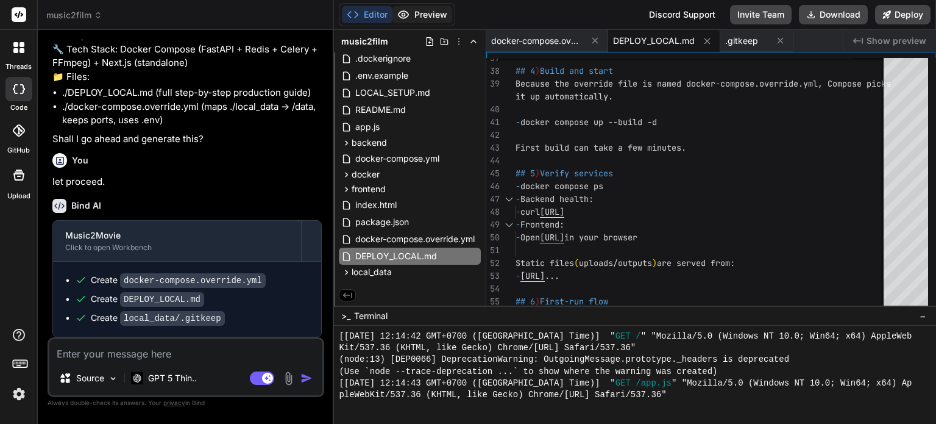
click at [429, 16] on button "Preview" at bounding box center [423, 14] width 60 height 17
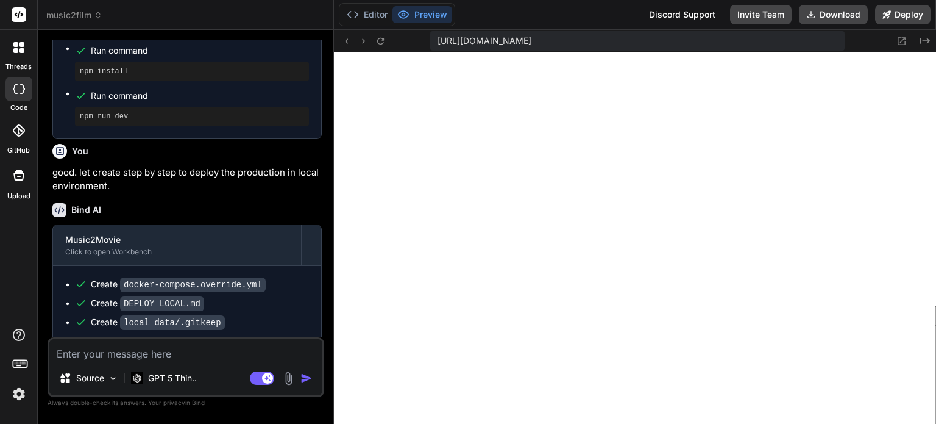
scroll to position [444, 0]
type textarea "x"
click at [195, 355] on textarea at bounding box center [185, 350] width 273 height 22
type textarea "i"
type textarea "x"
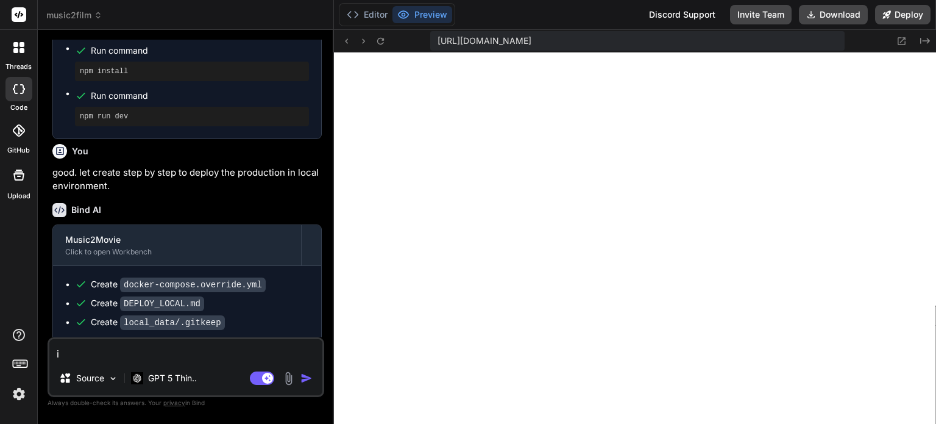
type textarea "i"
type textarea "x"
type textarea "i h"
type textarea "x"
type textarea "i ha"
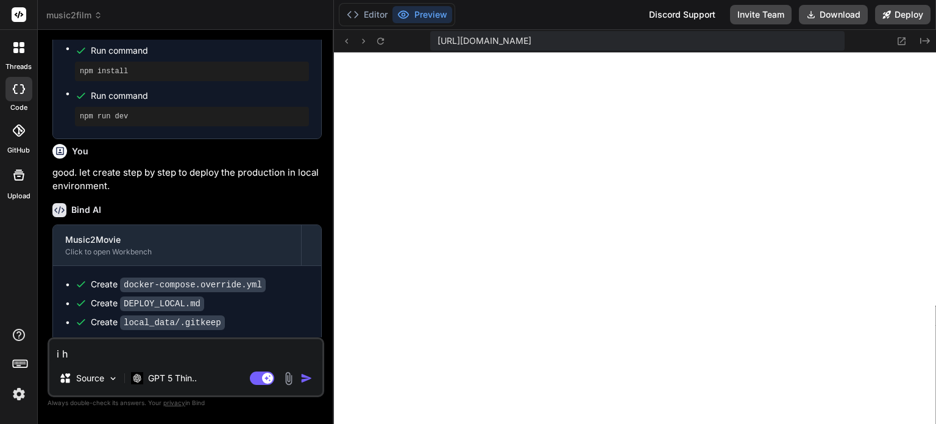
type textarea "x"
type textarea "i hav"
type textarea "x"
type textarea "i have"
type textarea "x"
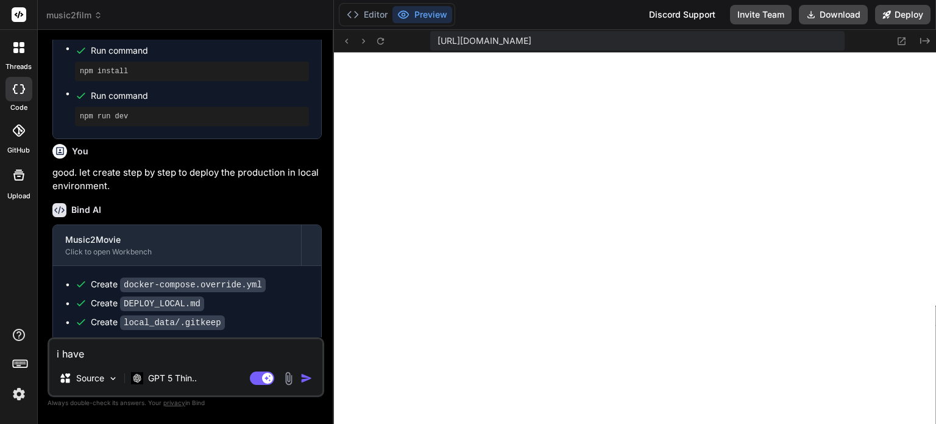
type textarea "i have"
type textarea "x"
type textarea "i have d"
type textarea "x"
type textarea "i have"
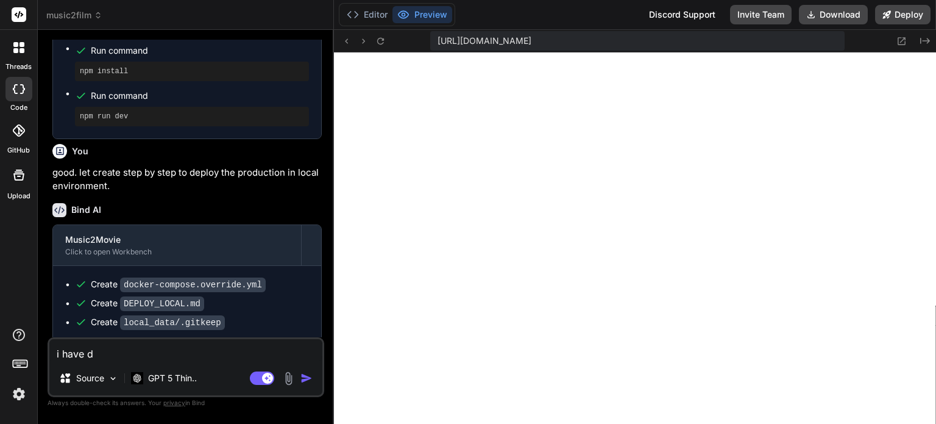
type textarea "x"
type textarea "i have t"
type textarea "x"
type textarea "i have te"
type textarea "x"
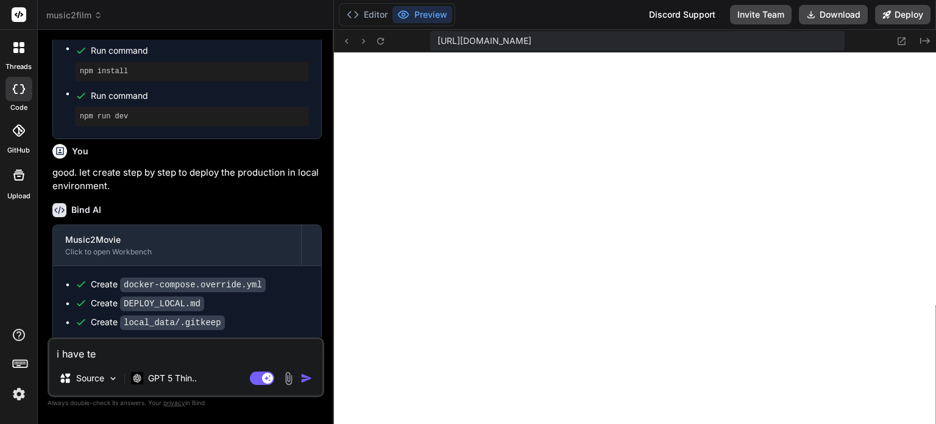
type textarea "i have tes"
type textarea "x"
type textarea "i have test"
type textarea "x"
type textarea "i have test"
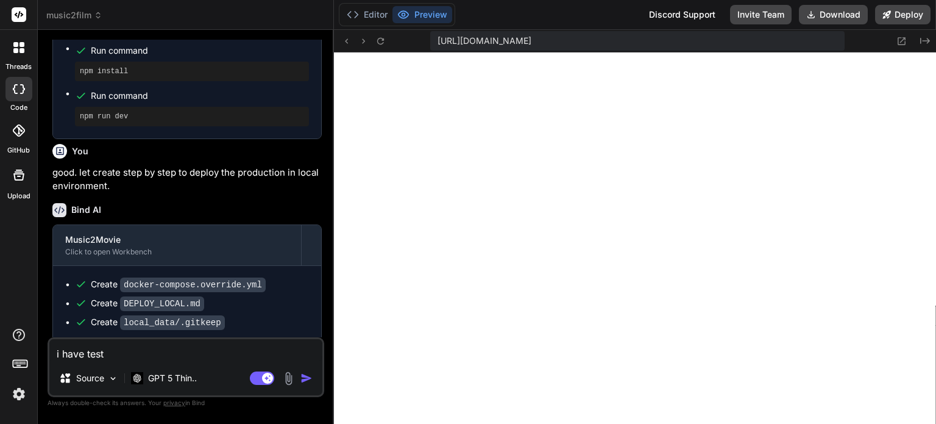
type textarea "x"
type textarea "i have test d"
type textarea "x"
type textarea "i have test dl"
type textarea "x"
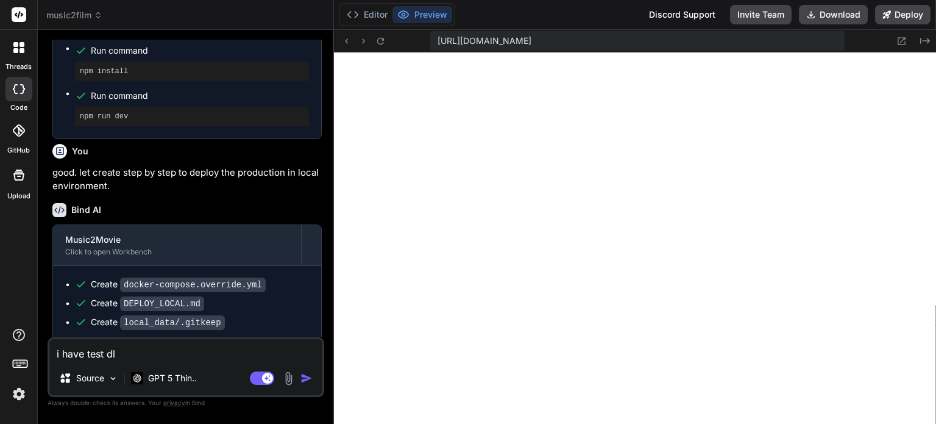
type textarea "i have test dlo"
type textarea "x"
type textarea "i have test dl"
type textarea "x"
type textarea "i have test d"
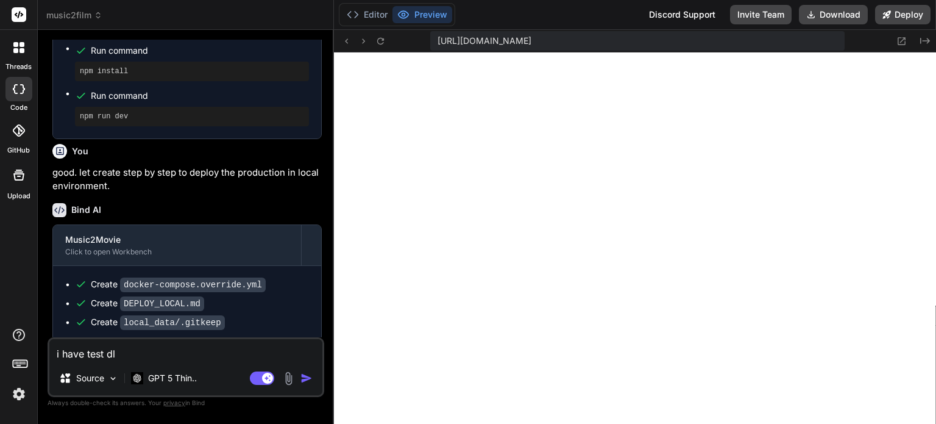
type textarea "x"
type textarea "i have test"
type textarea "x"
type textarea "i have test t"
type textarea "x"
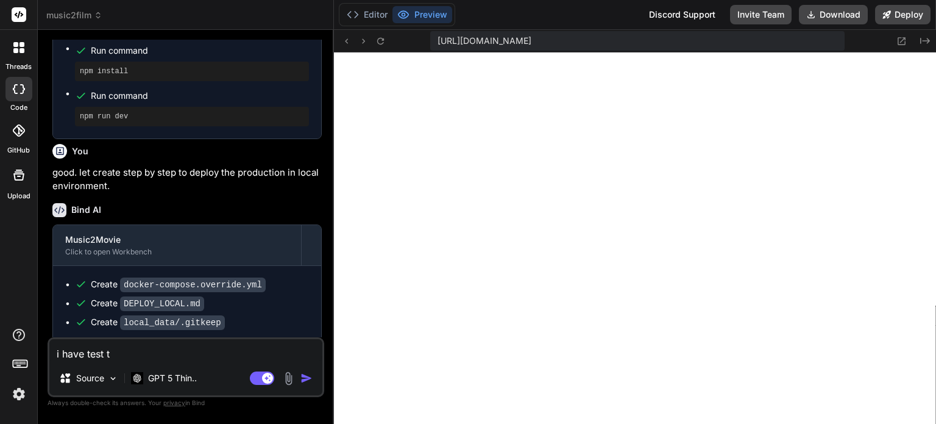
type textarea "i have test to"
type textarea "x"
type textarea "i have test to"
type textarea "x"
type textarea "i have test to d"
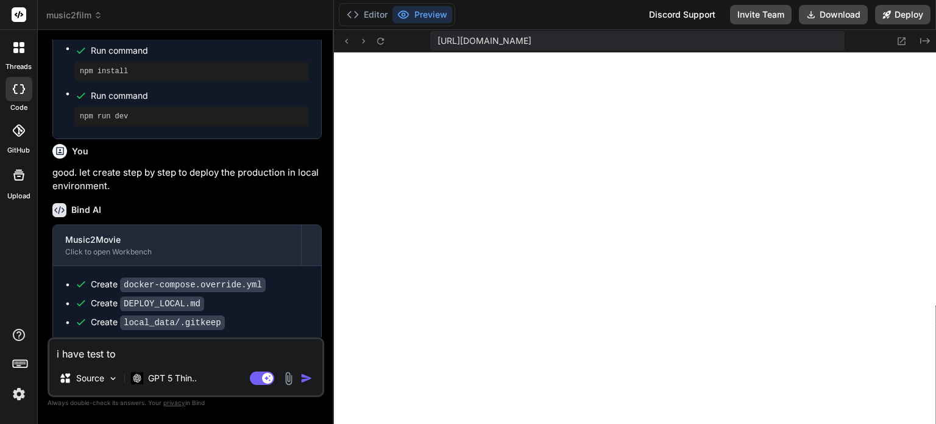
type textarea "x"
type textarea "i have test to de"
type textarea "x"
type textarea "i have test to dep"
type textarea "x"
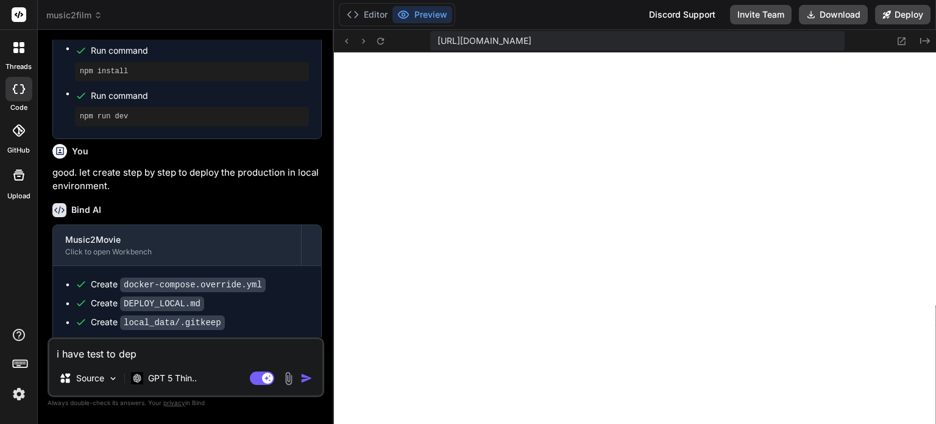
type textarea "i have test to depl"
type textarea "x"
type textarea "i have test to deplo"
type textarea "x"
type textarea "i have test to deploy"
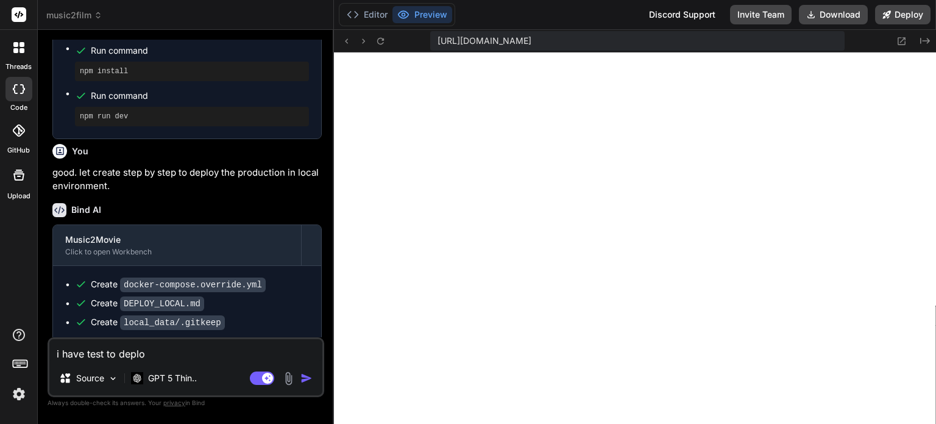
type textarea "x"
type textarea "i have test to deploy"
type textarea "x"
type textarea "i have test to deploy l"
type textarea "x"
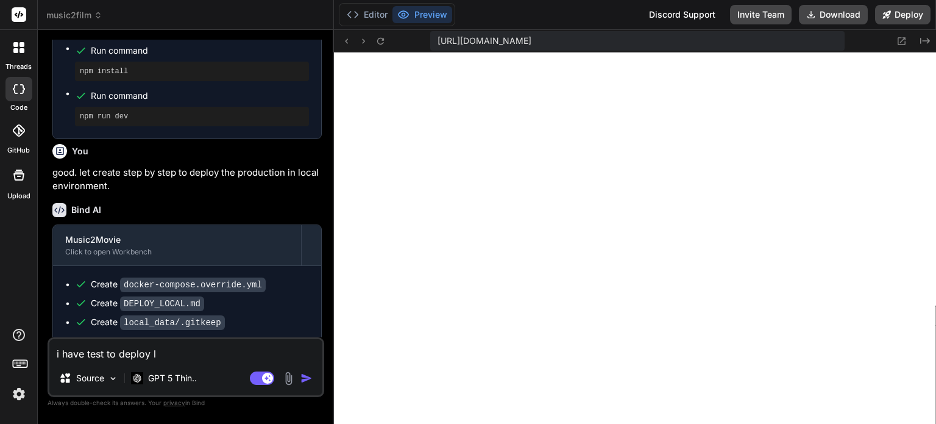
type textarea "i have test to deploy lo"
type textarea "x"
type textarea "i have test to deploy loc"
type textarea "x"
type textarea "i have test to deploy loca"
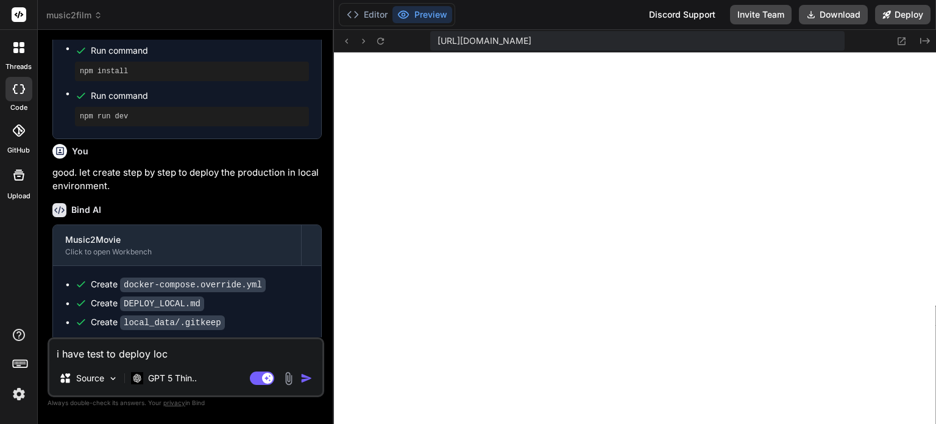
type textarea "x"
type textarea "i have test to deploy local"
type textarea "x"
type textarea "i have test to deploy local"
type textarea "x"
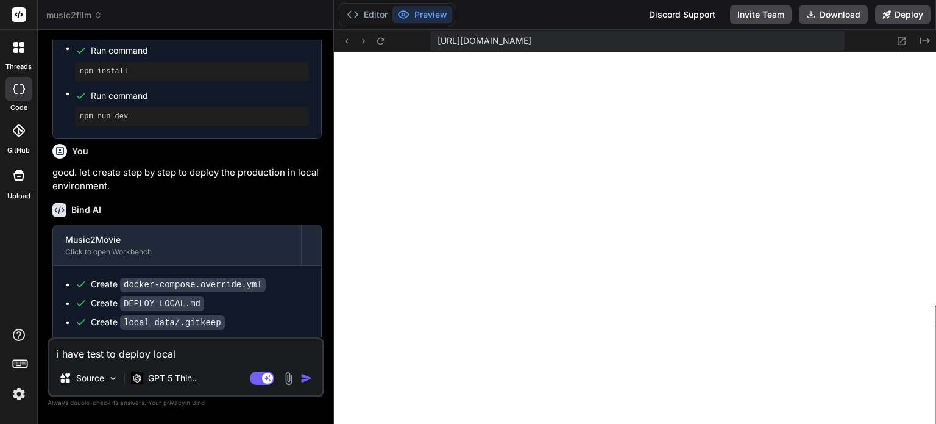
type textarea "i have test to deploy local a"
type textarea "x"
type textarea "i have test to deploy local an"
type textarea "x"
type textarea "i have test to deploy local and"
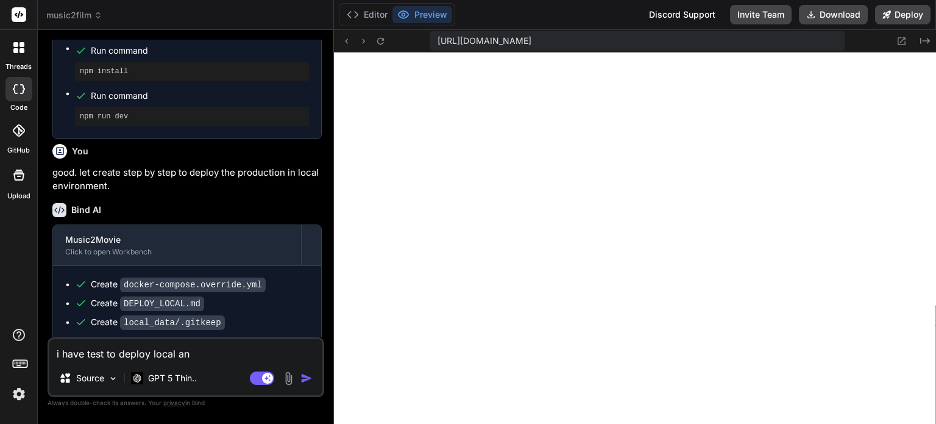
type textarea "x"
type textarea "i have test to deploy local and"
type textarea "x"
type textarea "i have test to deploy local and t"
type textarea "x"
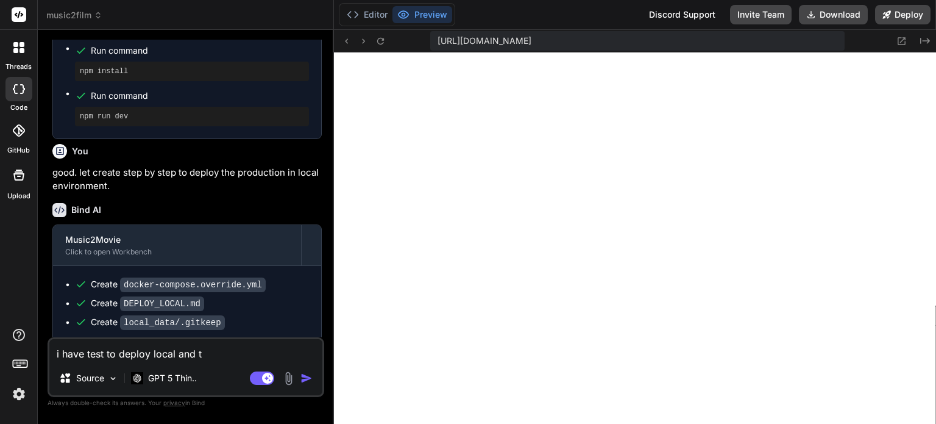
type textarea "i have test to deploy local and th"
type textarea "x"
type textarea "i have test to deploy local and the"
type textarea "x"
type textarea "i have test to deploy local and the"
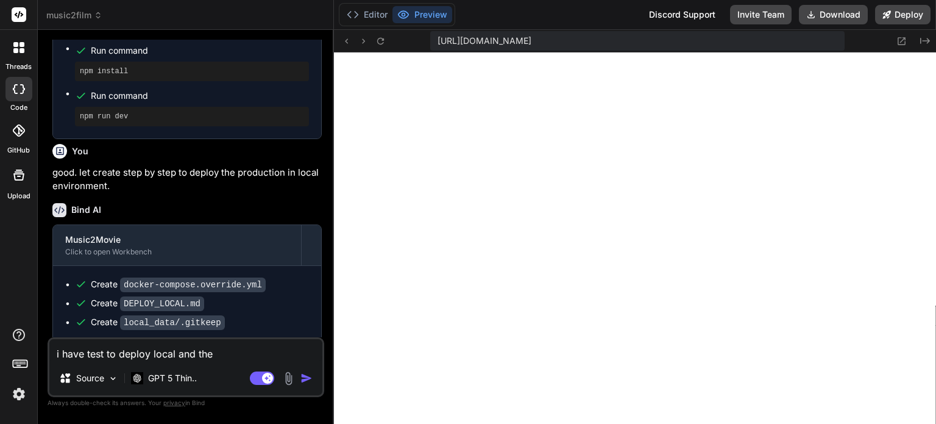
type textarea "x"
type textarea "i have test to deploy local and the f"
type textarea "x"
type textarea "i have test to deploy local and the fr"
type textarea "x"
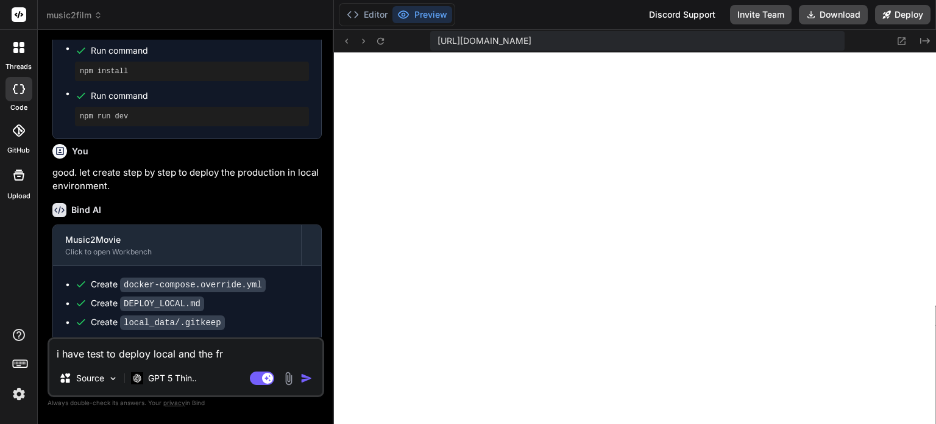
type textarea "i have test to deploy local and the fro"
type textarea "x"
type textarea "i have test to deploy local and the fron"
type textarea "x"
type textarea "i have test to deploy local and the front"
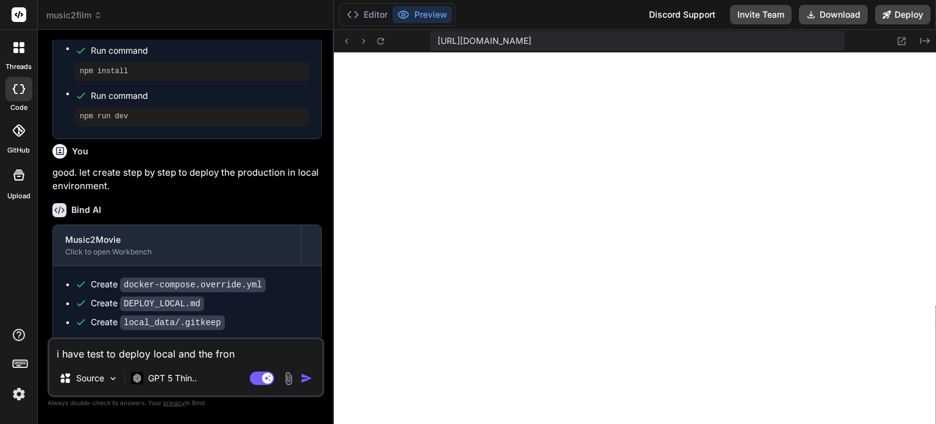
type textarea "x"
type textarea "i have test to deploy local and the front"
type textarea "x"
type textarea "i have test to deploy local and the front e"
type textarea "x"
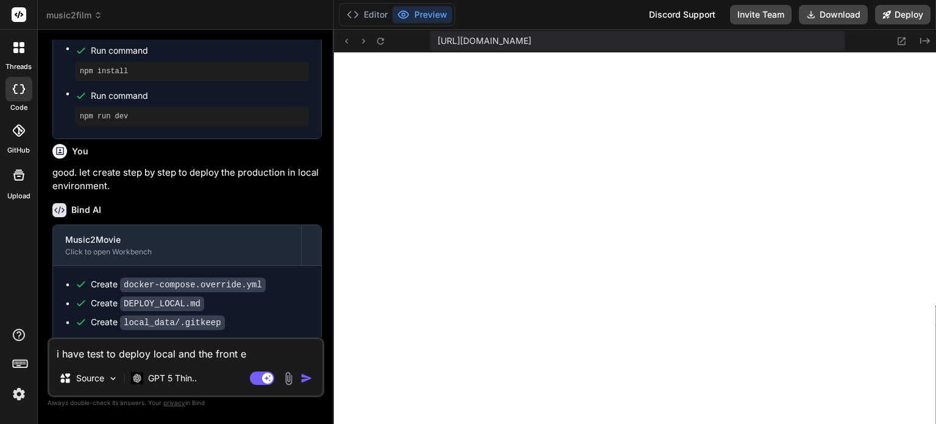
type textarea "i have test to deploy local and the front en"
type textarea "x"
type textarea "i have test to deploy local and the front end"
type textarea "x"
type textarea "i have test to deploy local and the front end"
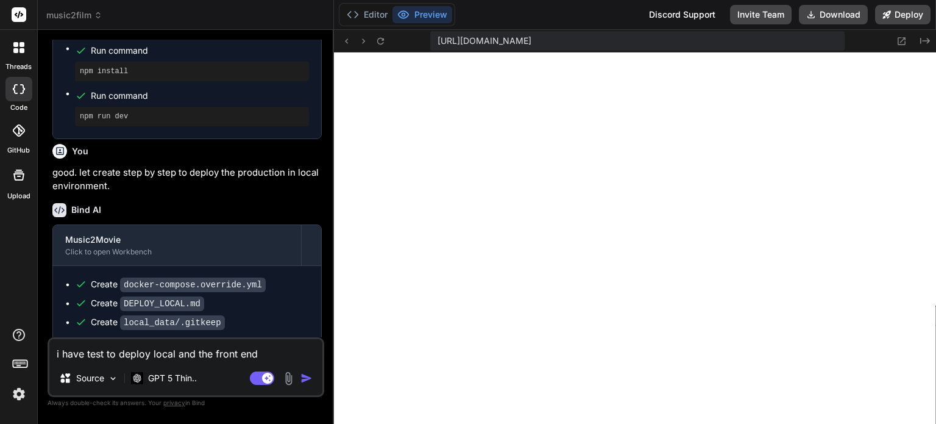
type textarea "x"
type textarea "i have test to deploy local and the front end l"
type textarea "x"
type textarea "i have test to deploy local and the front end lo"
type textarea "x"
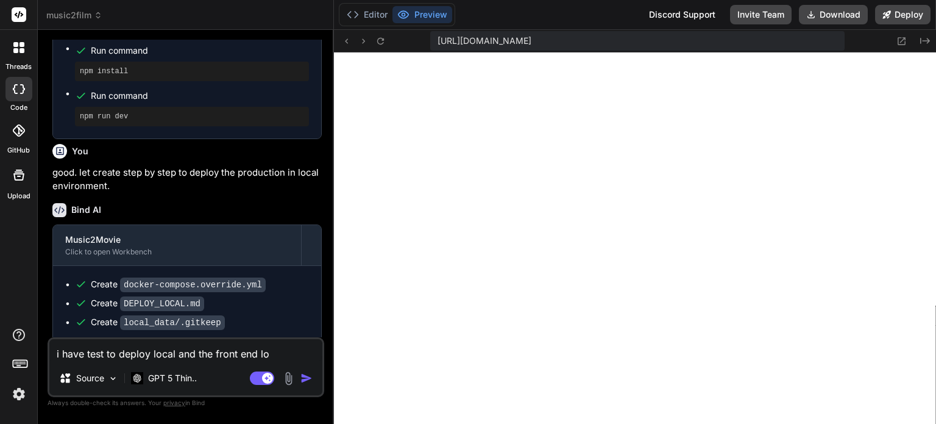
type textarea "i have test to deploy local and the front end lot"
type textarea "x"
type textarea "i have test to deploy local and the front end lot"
type textarea "x"
type textarea "i have test to deploy local and the front end lot"
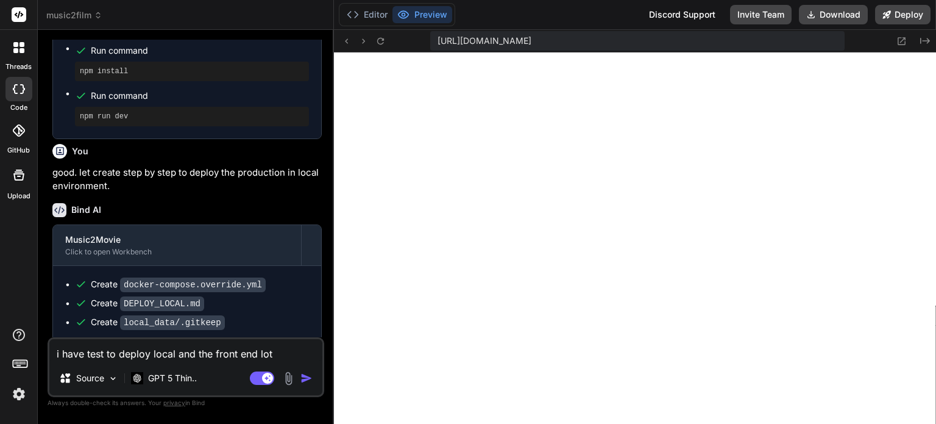
type textarea "x"
type textarea "i have test to deploy local and the front end lo"
type textarea "x"
type textarea "i have test to deploy local and the front end l"
type textarea "x"
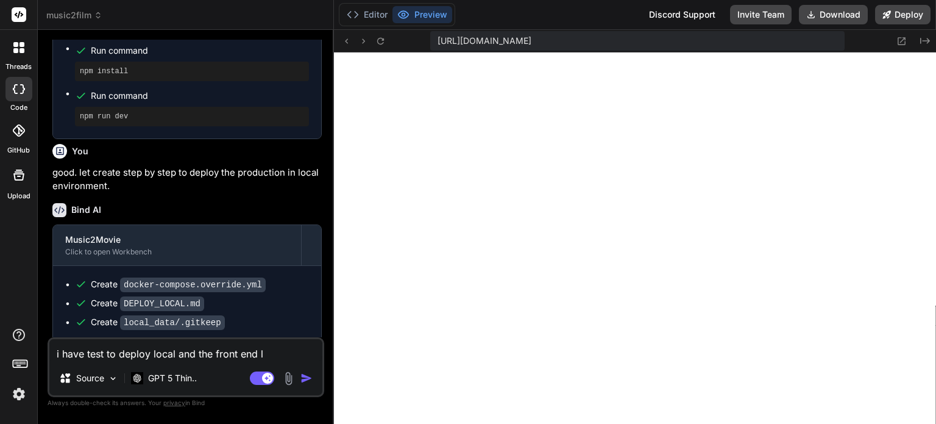
type textarea "i have test to deploy local and the front end"
type textarea "x"
type textarea "i have test to deploy local and the front end n"
type textarea "x"
type textarea "i have test to deploy local and the front end no"
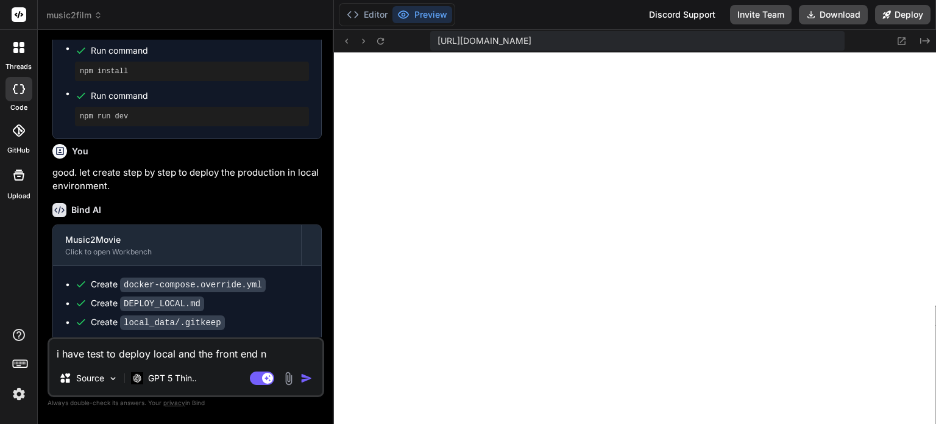
type textarea "x"
type textarea "i have test to deploy local and the front end not"
type textarea "x"
type textarea "i have test to deploy local and the front end not"
type textarea "x"
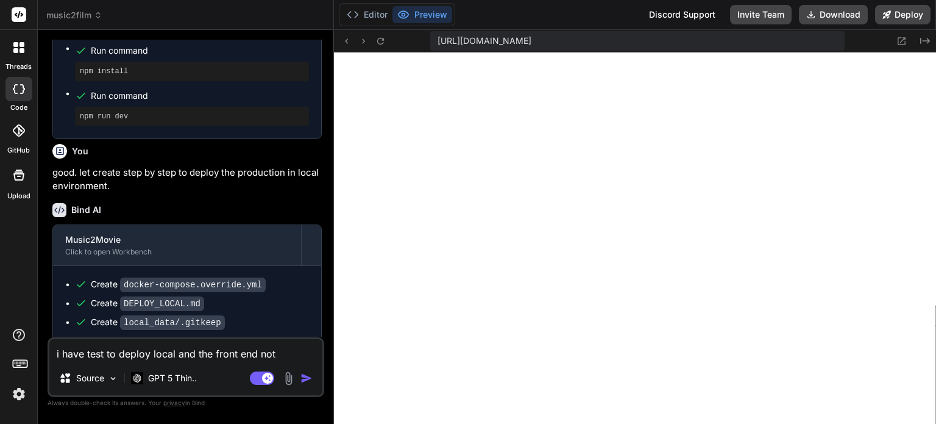
type textarea "i have test to deploy local and the front end not l"
type textarea "x"
type textarea "i have test to deploy local and the front end not lo"
type textarea "x"
type textarea "i have test to deploy local and the front end not loa"
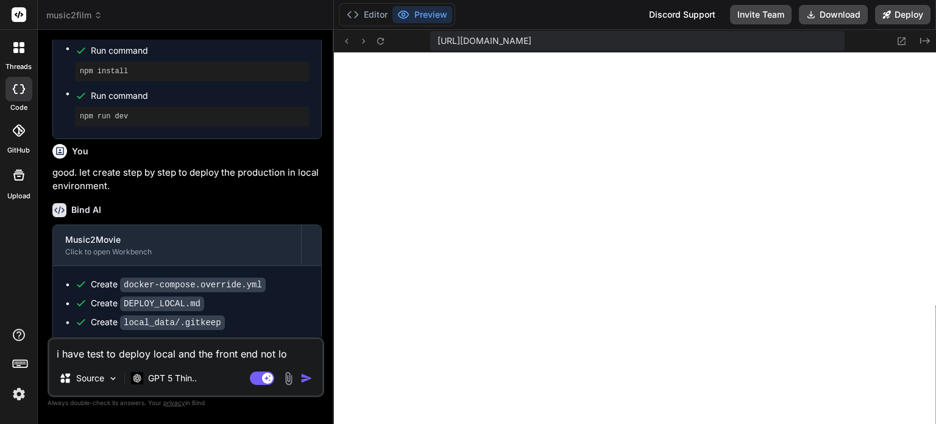
type textarea "x"
type textarea "i have test to deploy local and the front end not load"
type textarea "x"
type textarea "i have test to deploy local and the front end not load"
type textarea "x"
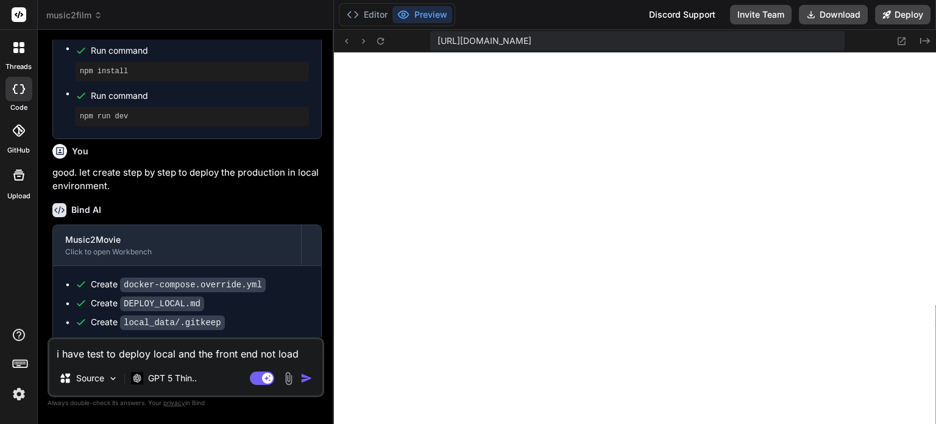
type textarea "i have test to deploy local and the front end not load t"
type textarea "x"
type textarea "i have test to deploy local and the front end not load th"
type textarea "x"
type textarea "i have test to deploy local and the front end not load the"
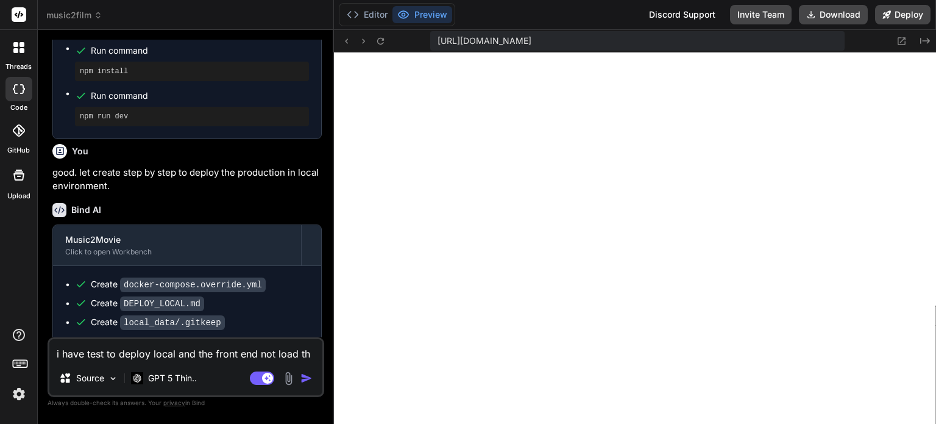
type textarea "x"
type textarea "i have test to deploy local and the front end not load the"
type textarea "x"
type textarea "i have test to deploy local and the front end not load the p"
type textarea "x"
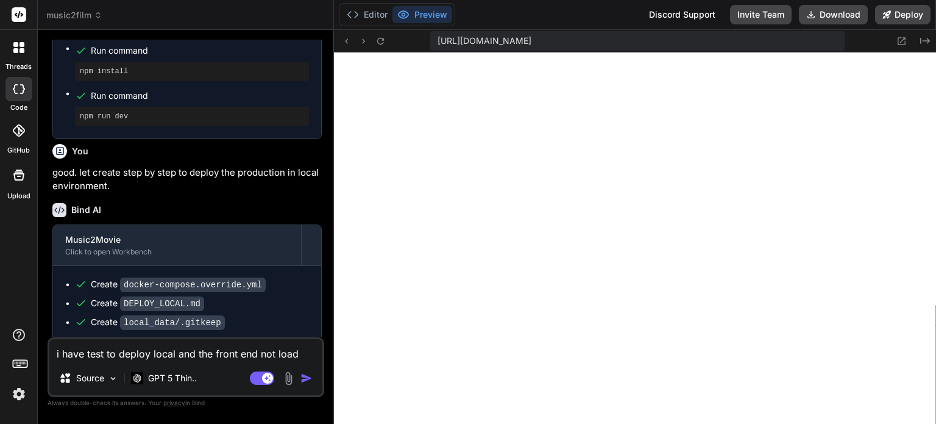
type textarea "i have test to deploy local and the front end not load the pa"
type textarea "x"
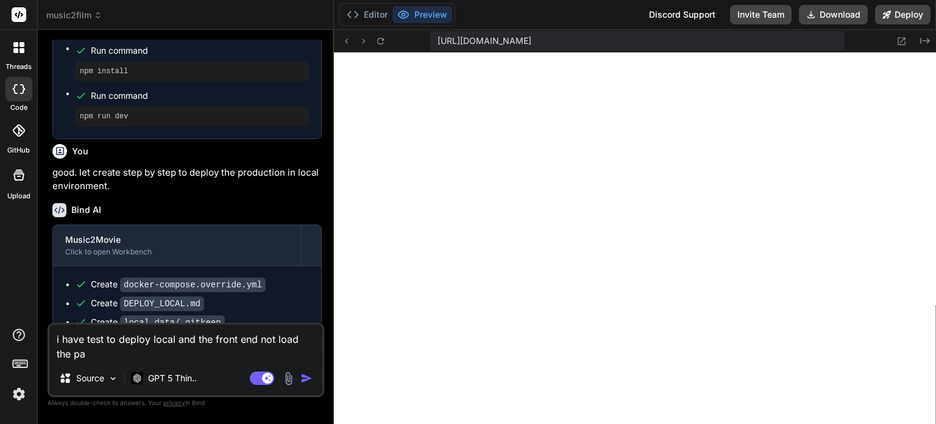
type textarea "i have test to deploy local and the front end not load the pag"
type textarea "x"
type textarea "i have test to deploy local and the front end not load the page"
type textarea "x"
type textarea "i have test to deploy local and the front end not load the page"
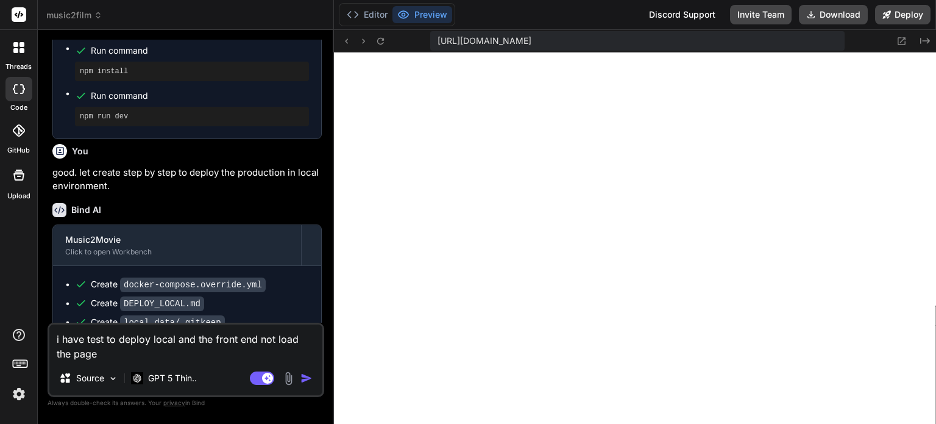
type textarea "x"
type textarea "i have test to deploy local and the front end not load the page"
type textarea "x"
type textarea "i have test to deploy local and the front end not load the page."
type textarea "x"
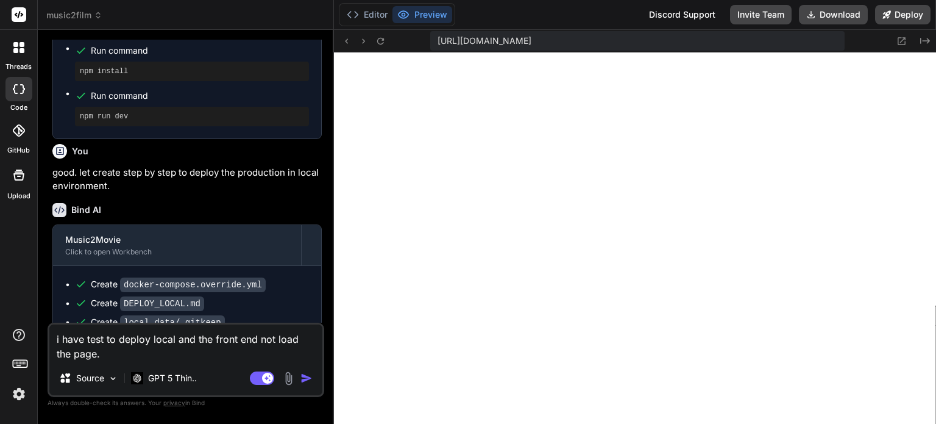
type textarea "i have test to deploy local and the front end not load the page."
type textarea "x"
type textarea "i have test to deploy local and the front end not load the page. h"
type textarea "x"
type textarea "i have test to deploy local and the front end not load the page. he"
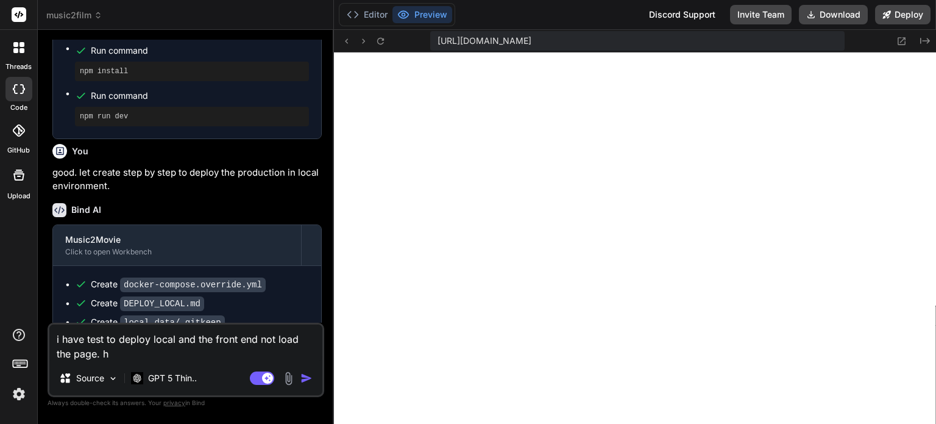
type textarea "x"
type textarea "i have test to deploy local and the front end not load the page. her"
type textarea "x"
type textarea "i have test to deploy local and the front end not load the page. here"
type textarea "x"
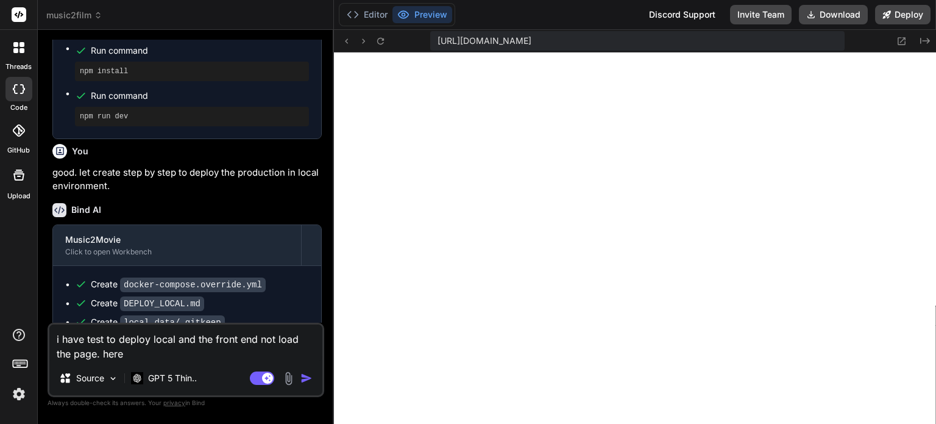
type textarea "i have test to deploy local and the front end not load the page. here"
type textarea "x"
type textarea "i have test to deploy local and the front end not load the page. here i"
type textarea "x"
type textarea "i have test to deploy local and the front end not load the page. here is"
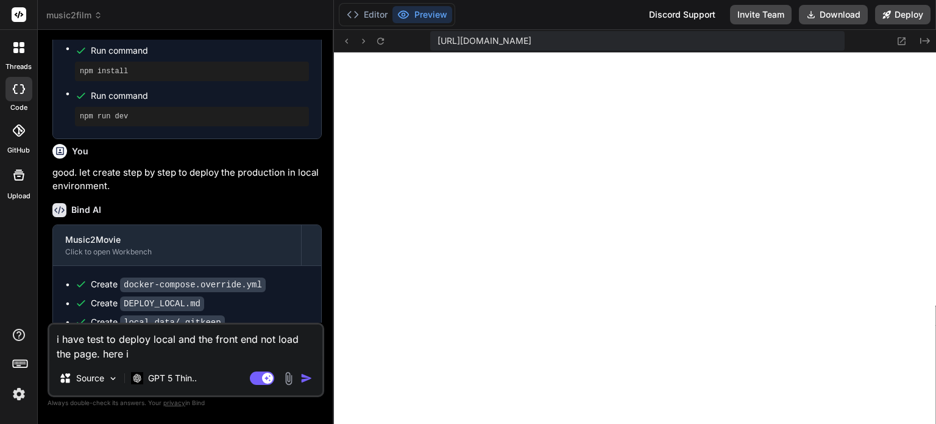
type textarea "x"
type textarea "i have test to deploy local and the front end not load the page. here is"
type textarea "x"
type textarea "i have test to deploy local and the front end not load the page. here is t"
type textarea "x"
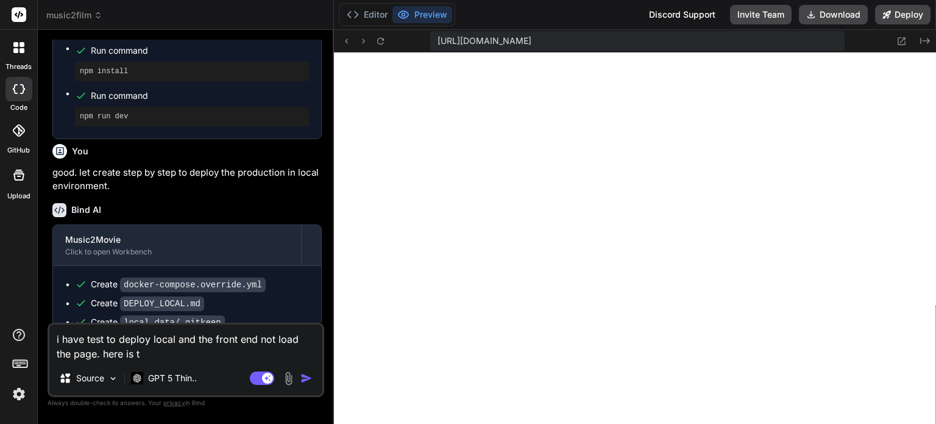
type textarea "i have test to deploy local and the front end not load the page. here is th"
type textarea "x"
type textarea "i have test to deploy local and the front end not load the page. here is the"
type textarea "x"
type textarea "i have test to deploy local and the front end not load the page. here is the"
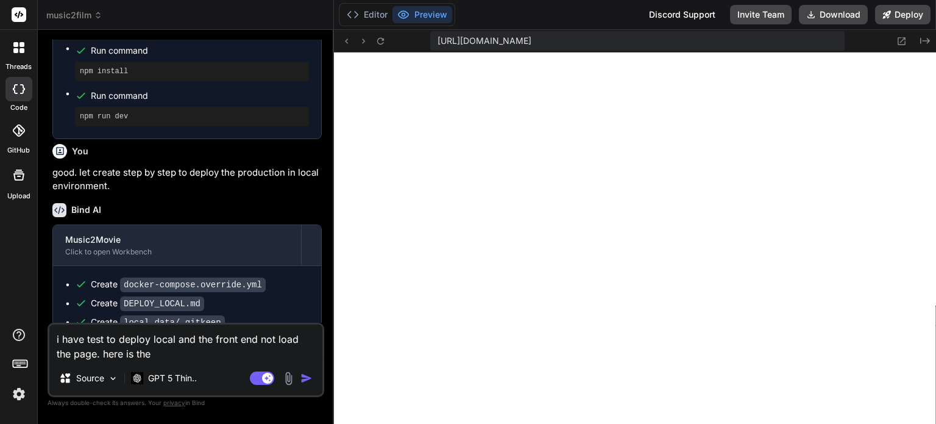
type textarea "x"
type textarea "i have test to deploy local and the front end not load the page. here is the d"
type textarea "x"
type textarea "i have test to deploy local and the front end not load the page. here is the de"
type textarea "x"
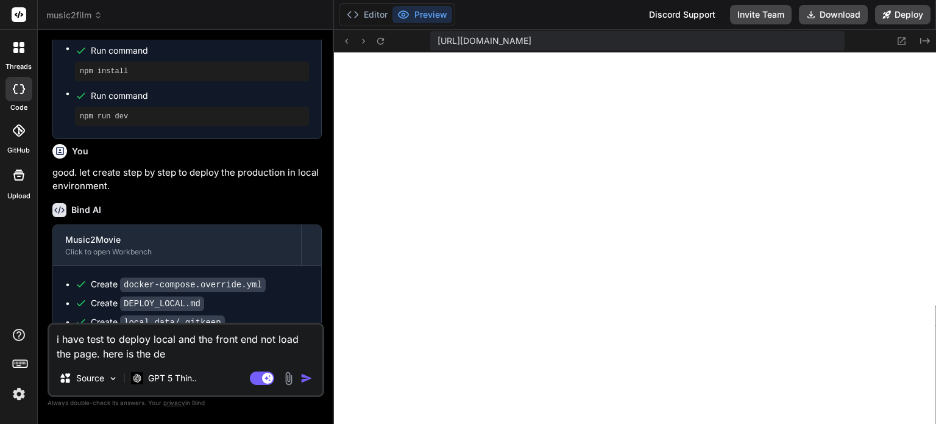
type textarea "i have test to deploy local and the front end not load the page. here is the det"
type textarea "x"
type textarea "i have test to deploy local and the front end not load the page. here is the de…"
type textarea "x"
type textarea "i have test to deploy local and the front end not load the page. here is the de…"
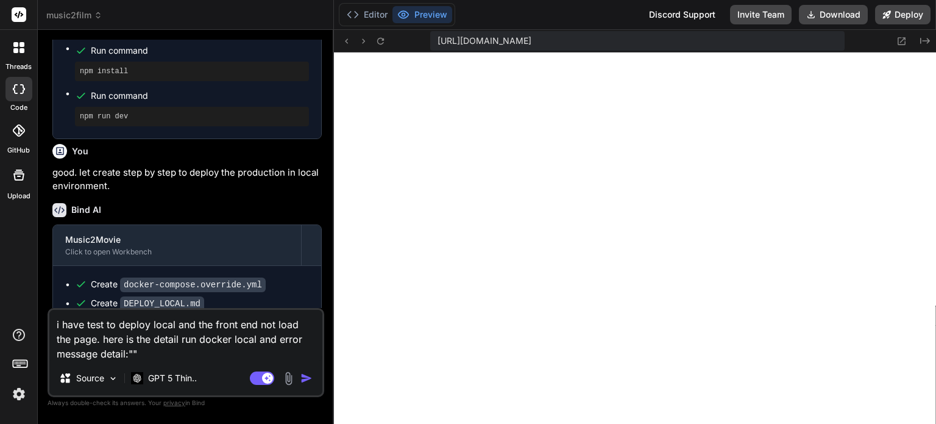
paste textarea "C:\Users\USER\music2movie\local_data\music2film\local_data>docker compose up --…"
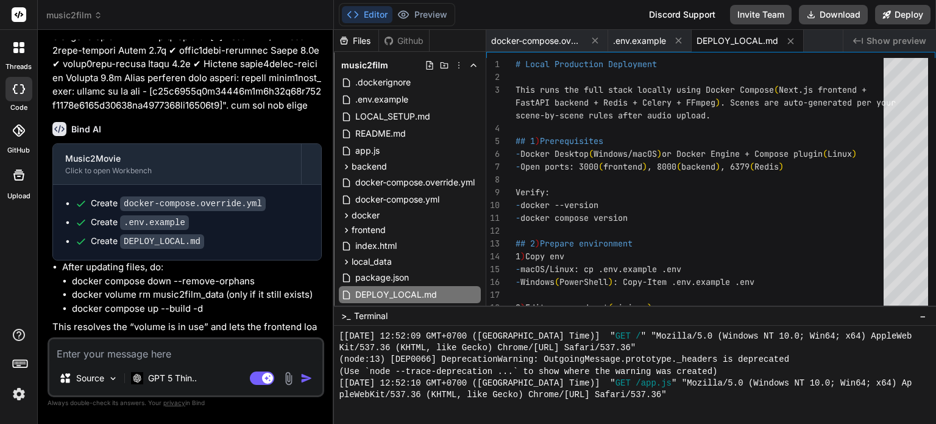
scroll to position [3162, 0]
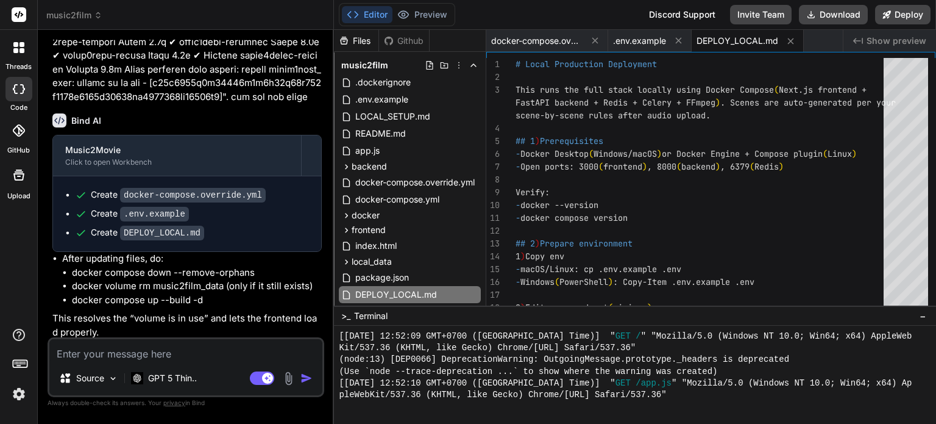
click at [232, 341] on textarea at bounding box center [185, 350] width 273 height 22
drag, startPoint x: 73, startPoint y: 269, endPoint x: 246, endPoint y: 264, distance: 173.2
click at [267, 266] on li "docker compose down --remove-orphans" at bounding box center [197, 273] width 250 height 14
copy li "docker compose down --remove-orphans"
drag, startPoint x: 73, startPoint y: 282, endPoint x: 223, endPoint y: 278, distance: 149.4
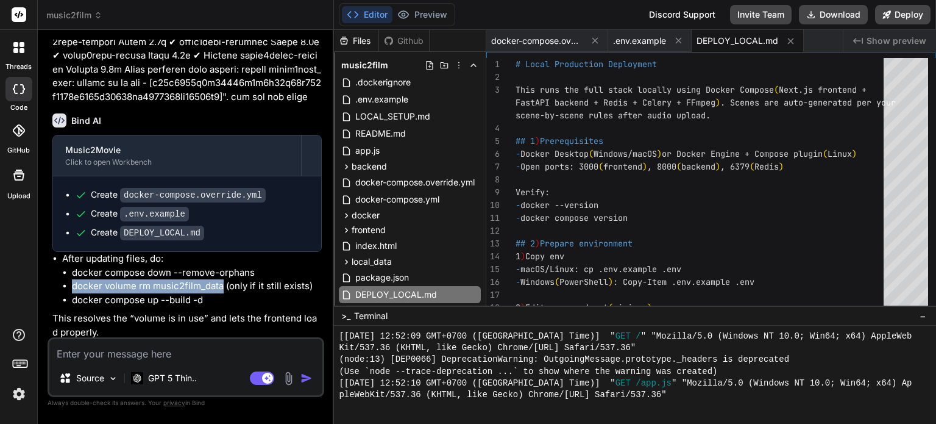
click at [223, 279] on li "docker volume rm music2film_data (only if it still exists)" at bounding box center [197, 286] width 250 height 14
copy li "docker volume rm music2film_data"
drag, startPoint x: 73, startPoint y: 296, endPoint x: 647, endPoint y: 231, distance: 578.0
click at [172, 299] on li "docker compose up --build -d" at bounding box center [197, 300] width 250 height 14
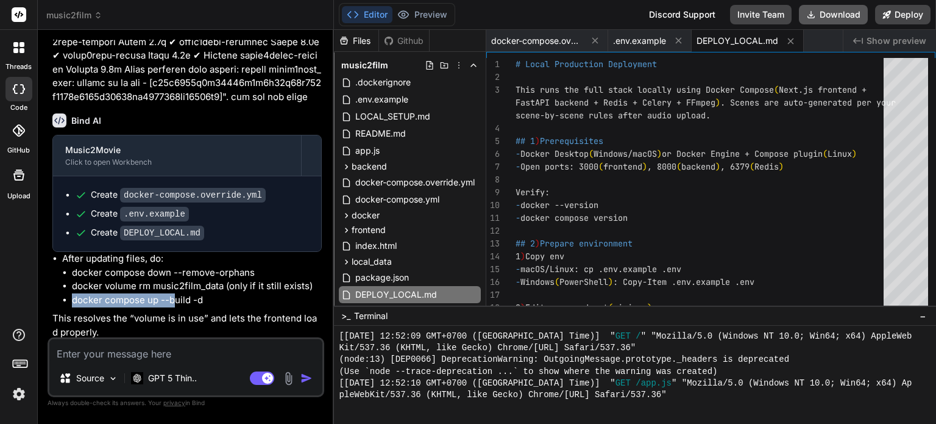
click at [847, 16] on button "Download" at bounding box center [833, 15] width 69 height 20
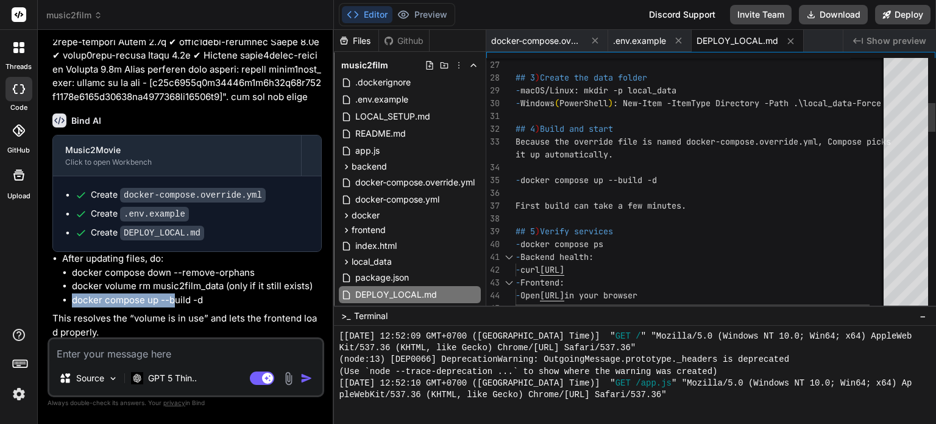
scroll to position [0, 0]
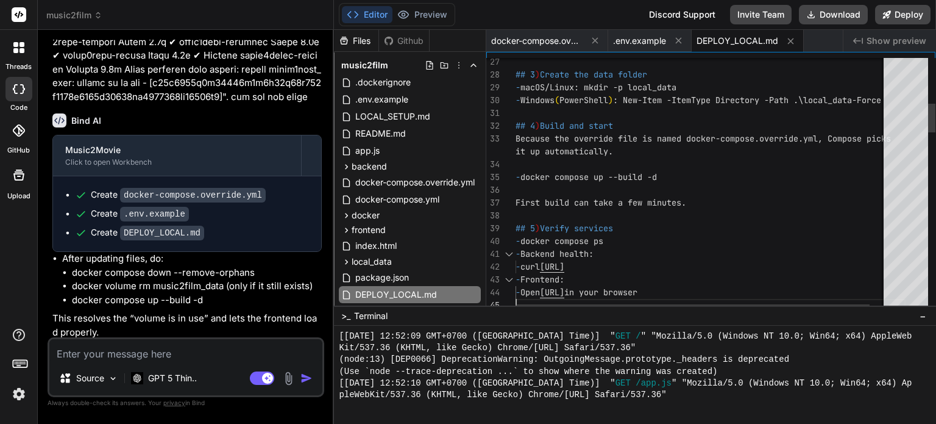
drag, startPoint x: 666, startPoint y: 296, endPoint x: 598, endPoint y: 297, distance: 67.7
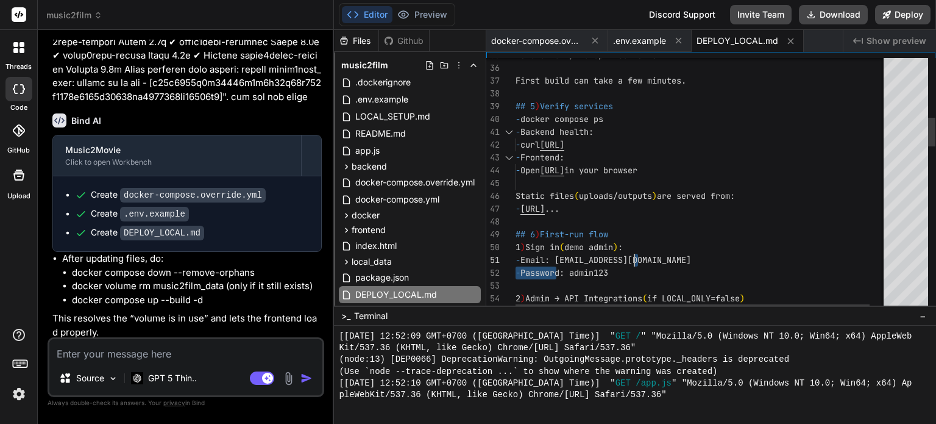
drag, startPoint x: 559, startPoint y: 260, endPoint x: 644, endPoint y: 260, distance: 84.7
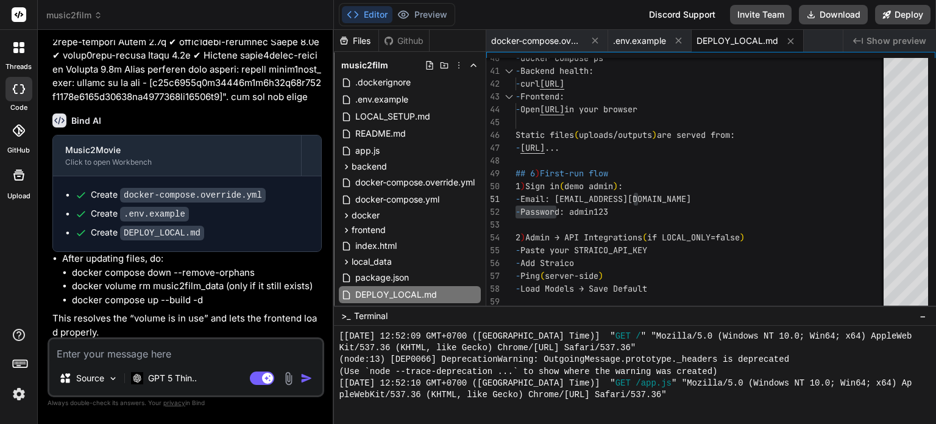
click at [199, 355] on textarea at bounding box center [185, 350] width 273 height 22
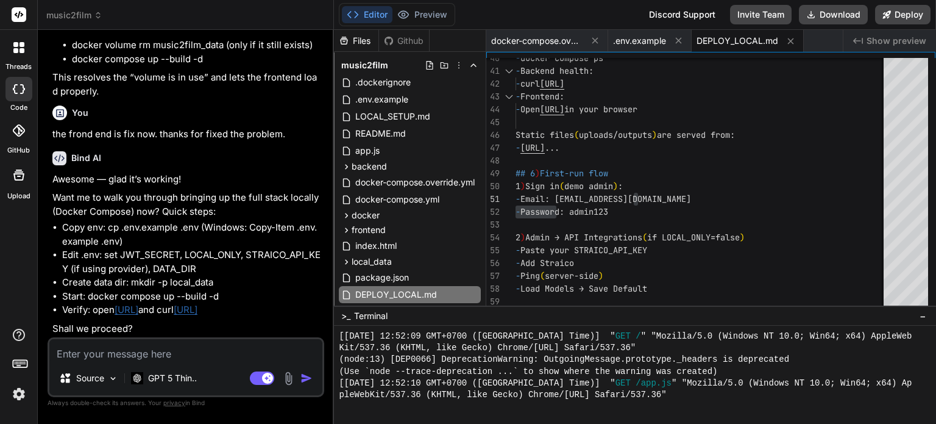
scroll to position [3413, 0]
click at [166, 355] on textarea at bounding box center [185, 350] width 273 height 22
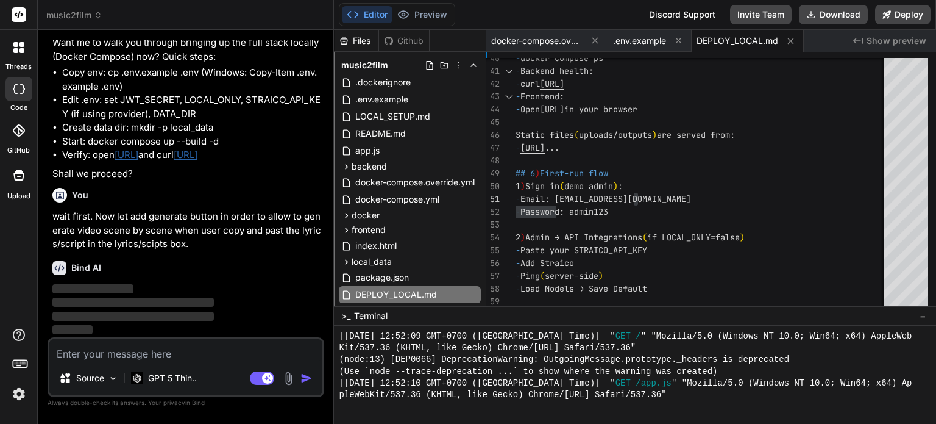
scroll to position [3567, 0]
click at [435, 9] on button "Preview" at bounding box center [423, 14] width 60 height 17
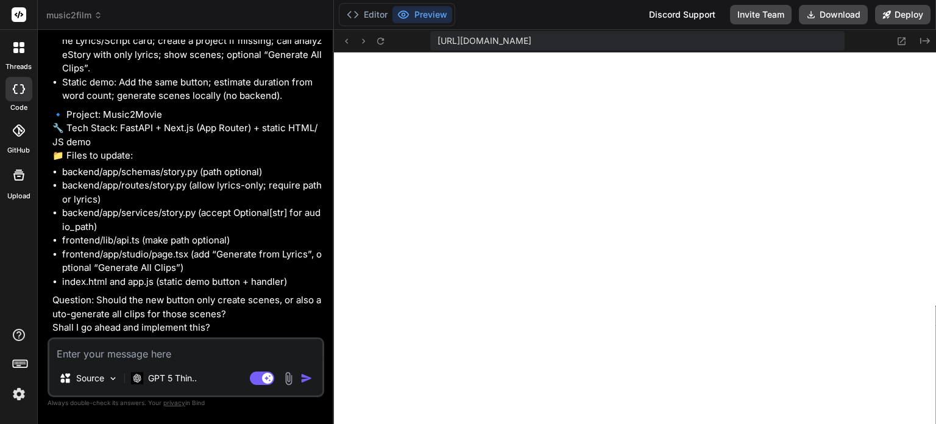
scroll to position [3959, 0]
click at [273, 353] on textarea at bounding box center [185, 350] width 273 height 22
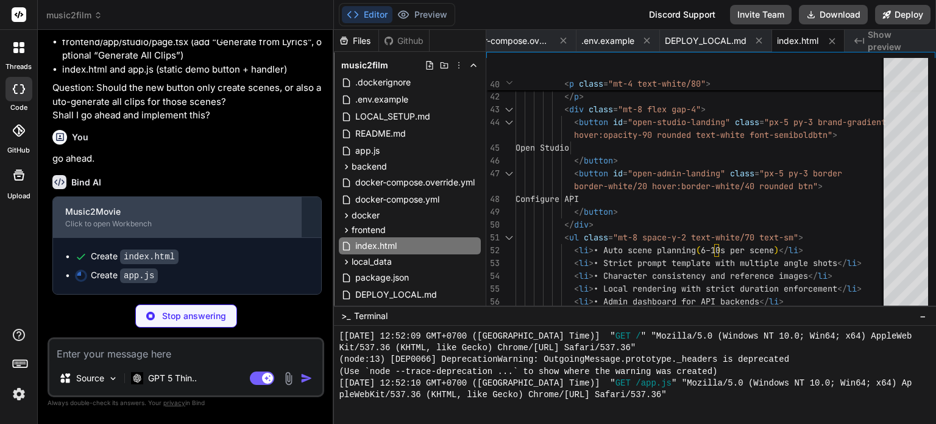
scroll to position [4171, 0]
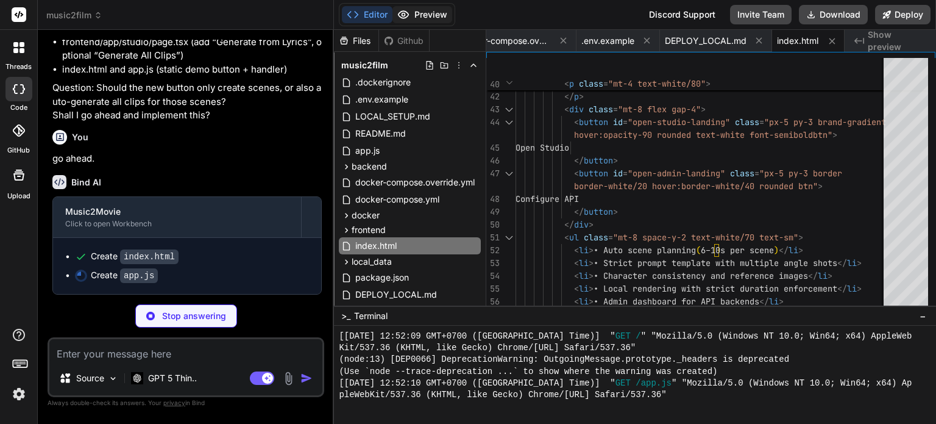
click at [435, 22] on button "Preview" at bounding box center [423, 14] width 60 height 17
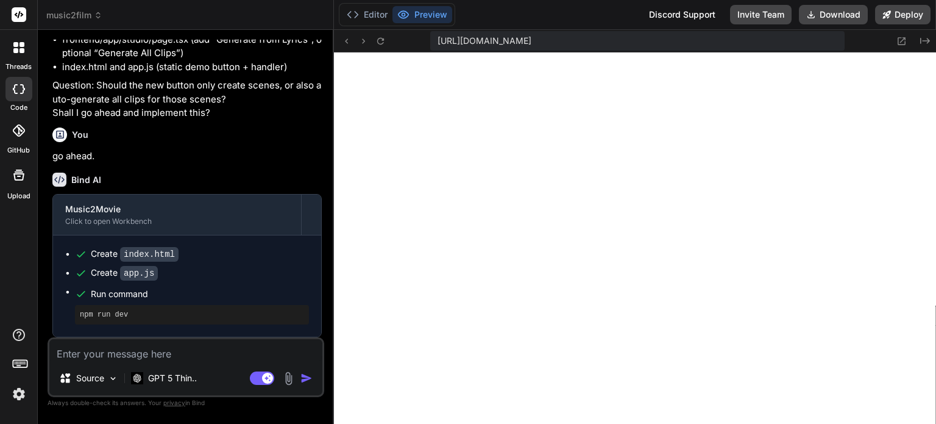
scroll to position [4174, 0]
click at [375, 12] on button "Editor" at bounding box center [367, 14] width 51 height 17
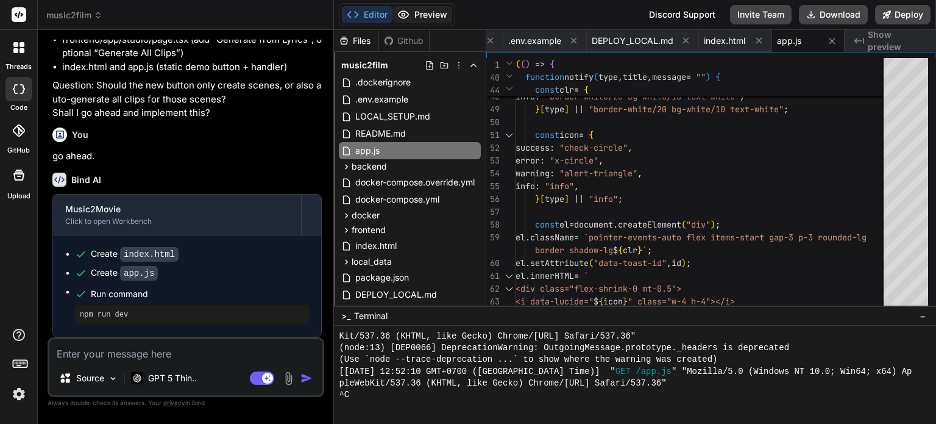
click at [419, 14] on button "Preview" at bounding box center [423, 14] width 60 height 17
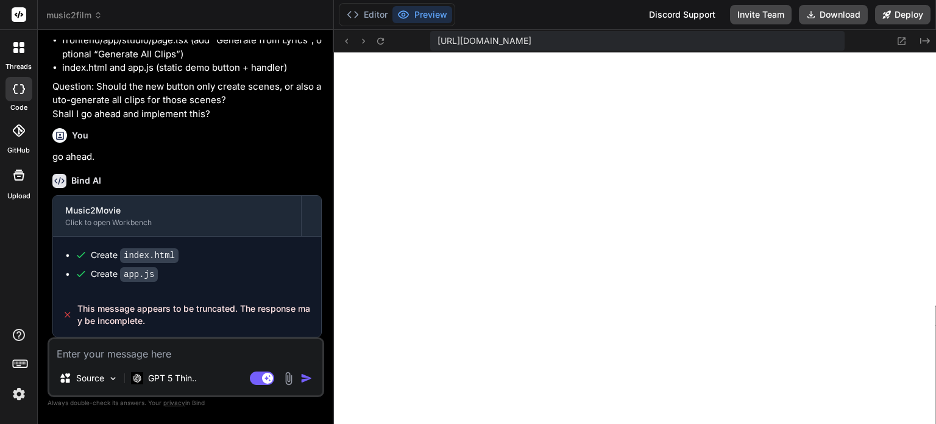
scroll to position [444, 0]
type textarea "x"
click at [119, 360] on textarea at bounding box center [185, 350] width 273 height 22
type textarea "i"
type textarea "x"
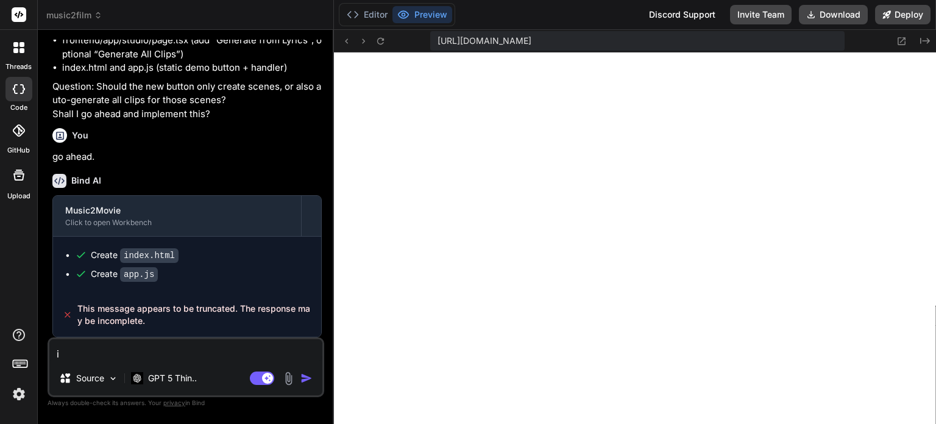
type textarea "it"
type textarea "x"
type textarea "it"
type textarea "x"
type textarea "it i"
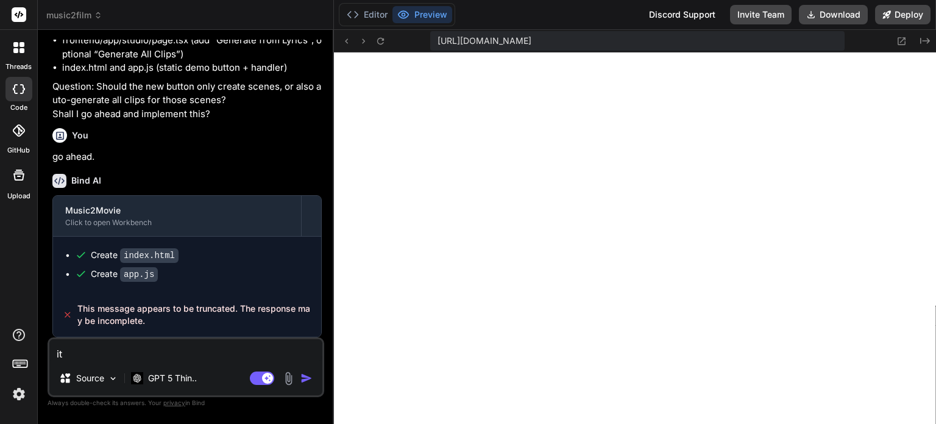
type textarea "x"
type textarea "it"
type textarea "x"
type textarea "it s"
type textarea "x"
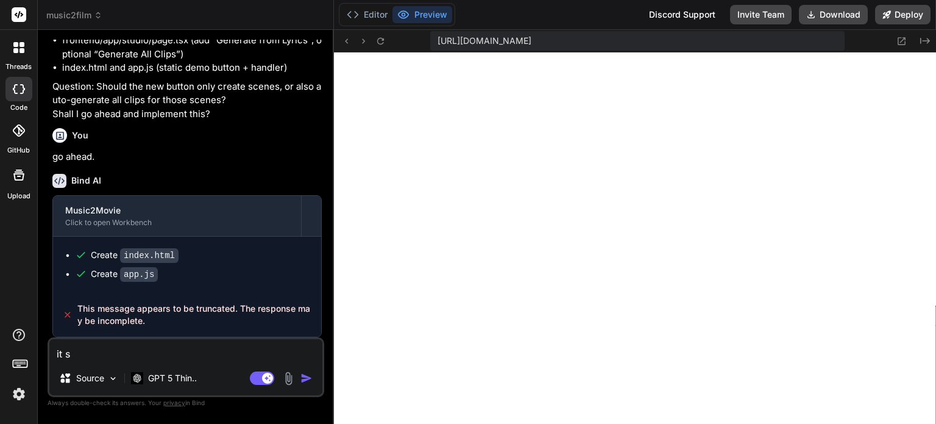
type textarea "it se"
type textarea "x"
type textarea "it see"
type textarea "x"
type textarea "it seem"
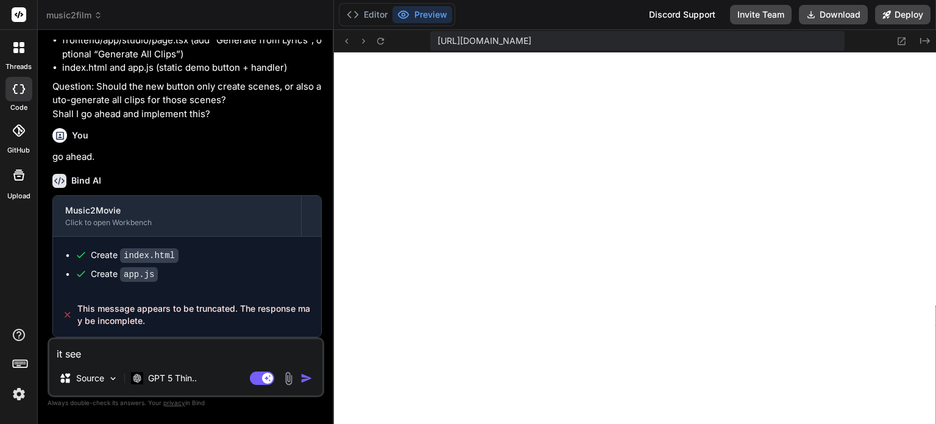
type textarea "x"
type textarea "it seem"
type textarea "x"
type textarea "it seem t"
type textarea "x"
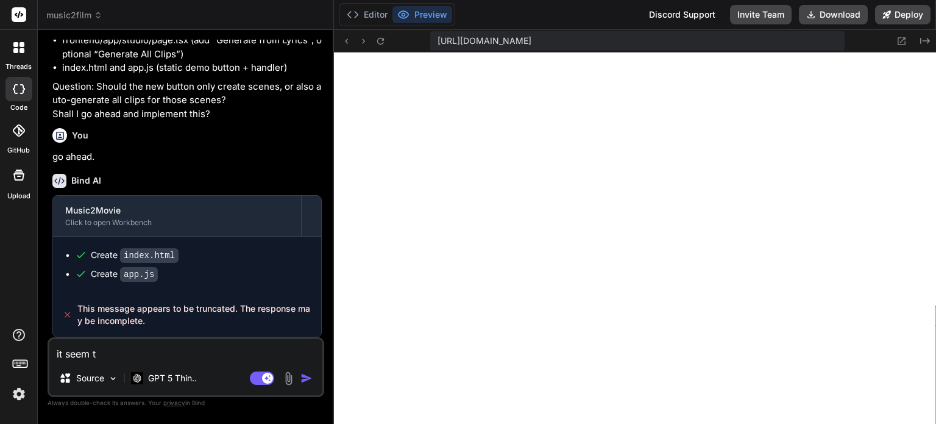
type textarea "it seem tr"
type textarea "x"
type textarea "it seem tru"
type textarea "x"
type textarea "it seem truc"
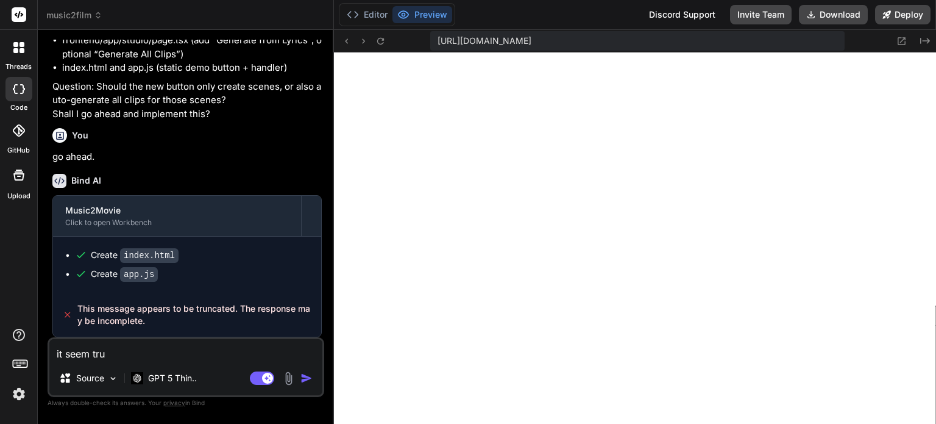
type textarea "x"
type textarea "it seem tru"
type textarea "x"
type textarea "it seem trun"
type textarea "x"
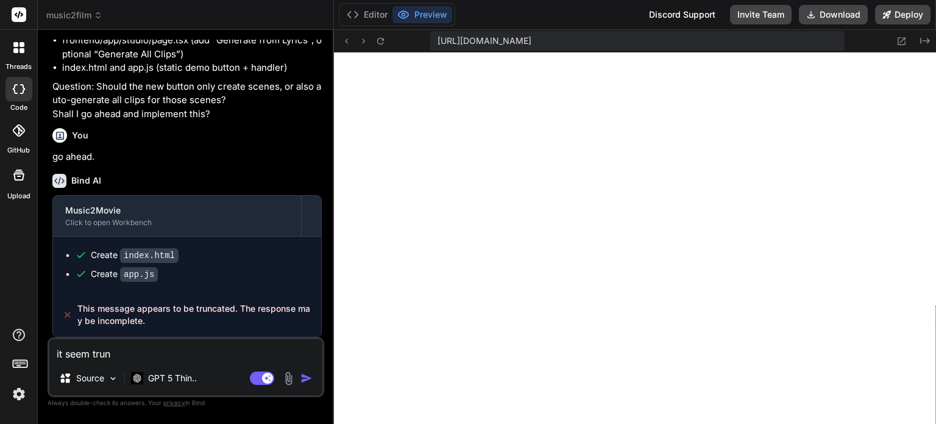
type textarea "it seem trunc"
type textarea "x"
type textarea "it seem trunck"
type textarea "x"
type textarea "it seem trunc"
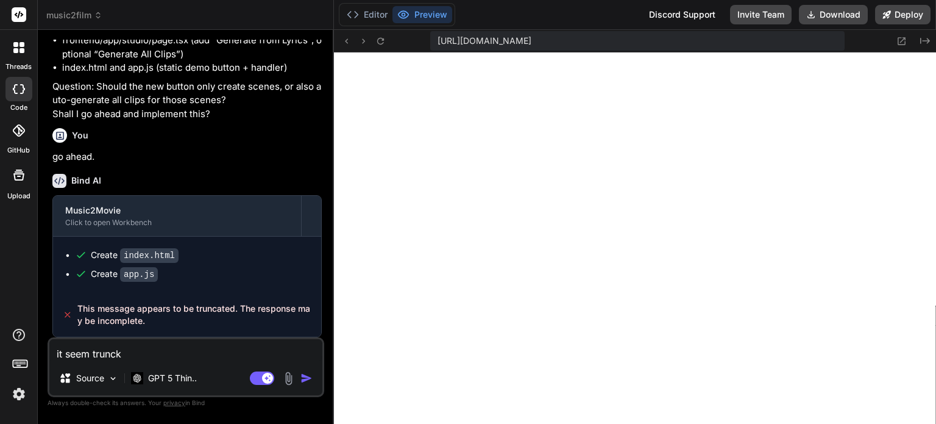
type textarea "x"
type textarea "it seem trunca"
type textarea "x"
type textarea "it seem truncat"
type textarea "x"
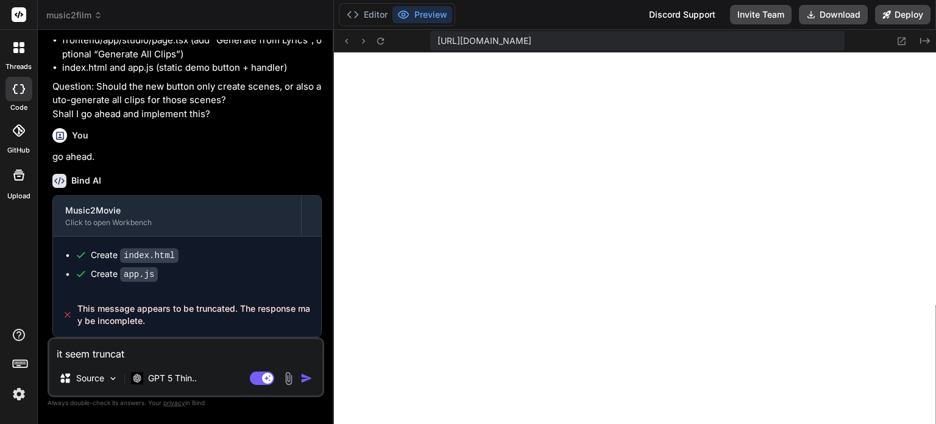
type textarea "it seem truncate"
type textarea "x"
type textarea "it seem truncat"
type textarea "x"
type textarea "it seem trunca"
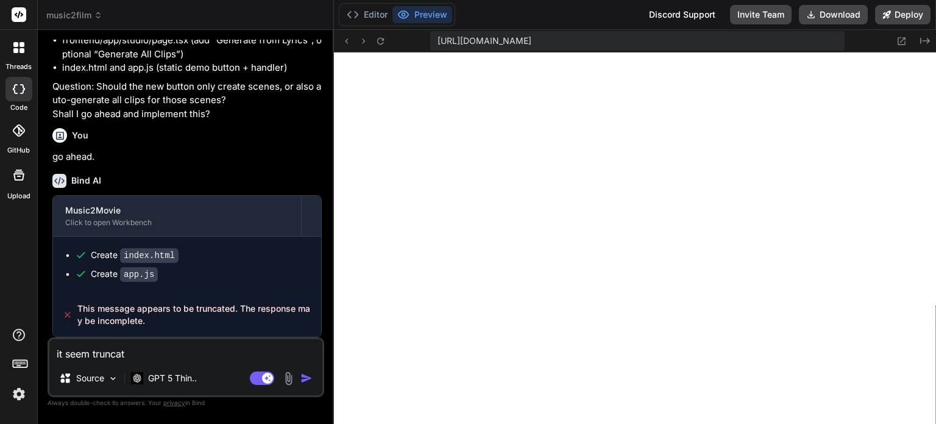
type textarea "x"
type textarea "it seem trunc"
type textarea "x"
type textarea "it seem trun"
type textarea "x"
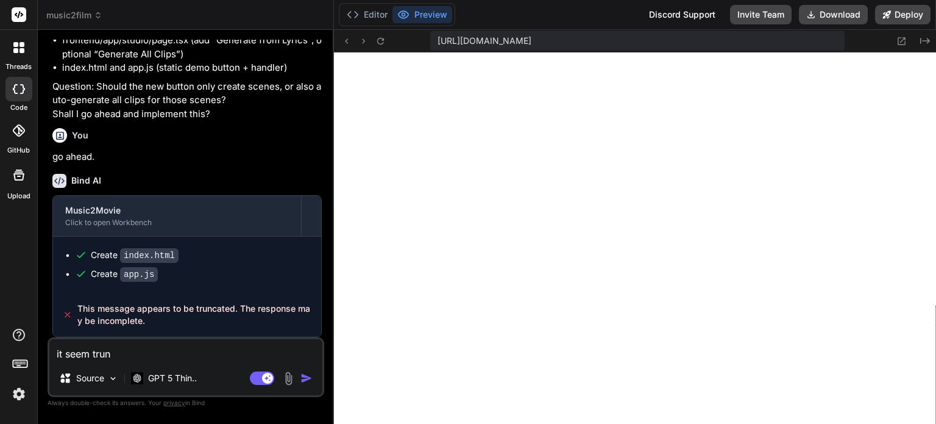
type textarea "it seem tru"
type textarea "x"
type textarea "it seem tr"
type textarea "x"
type textarea "it seem t"
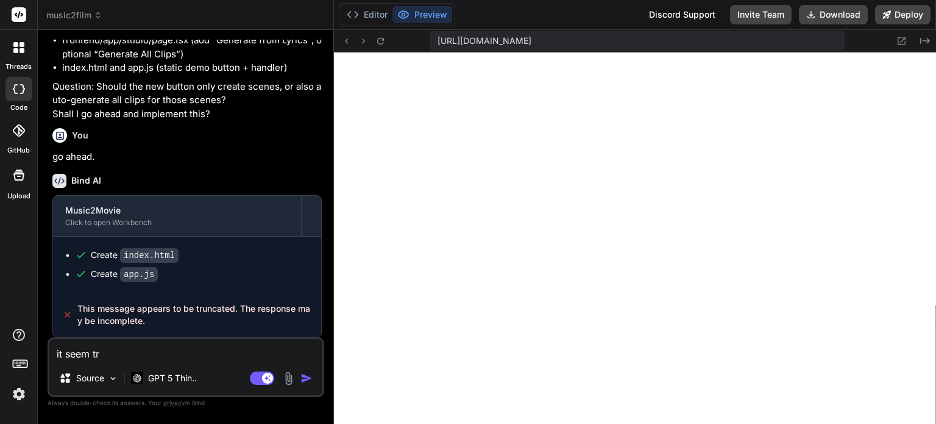
type textarea "x"
type textarea "it seem"
type textarea "x"
type textarea "it seem"
type textarea "x"
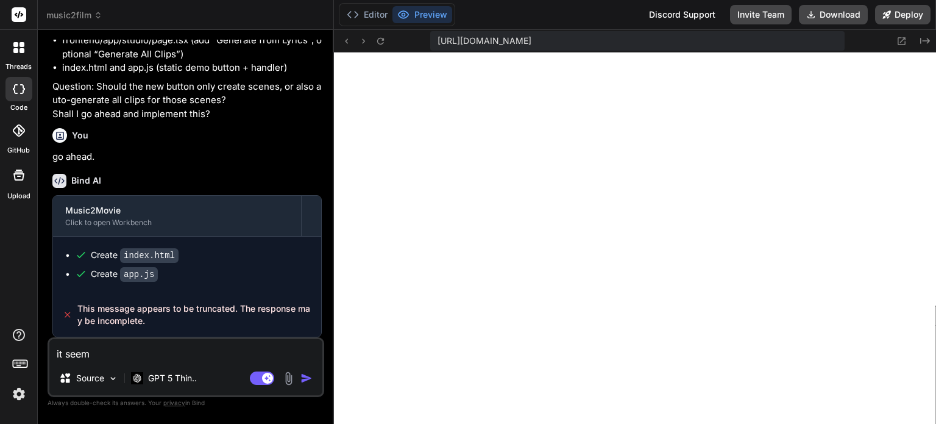
type textarea "it see"
type textarea "x"
type textarea "it se"
type textarea "x"
type textarea "it s"
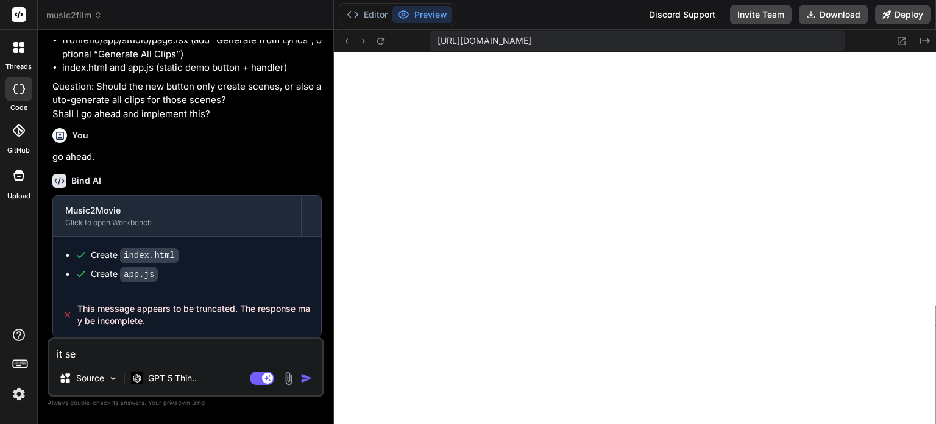
type textarea "x"
type textarea "it"
type textarea "x"
type textarea "it w"
type textarea "x"
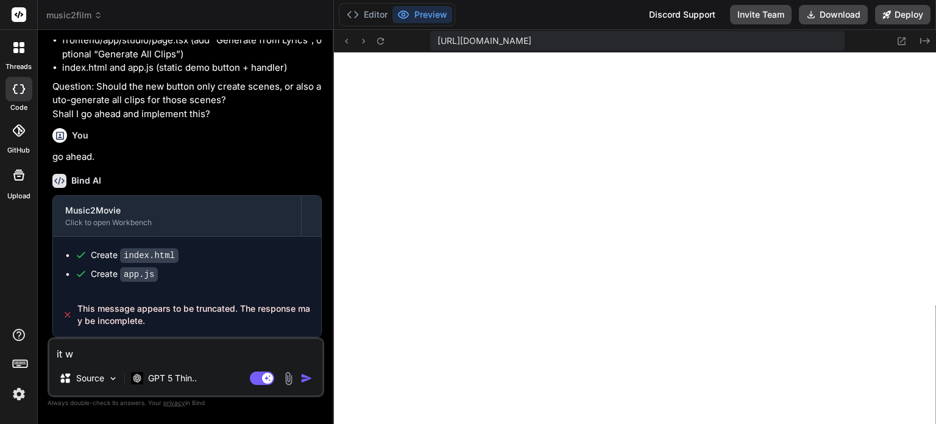
type textarea "it wa"
type textarea "x"
type textarea "it was"
type textarea "x"
type textarea "it was"
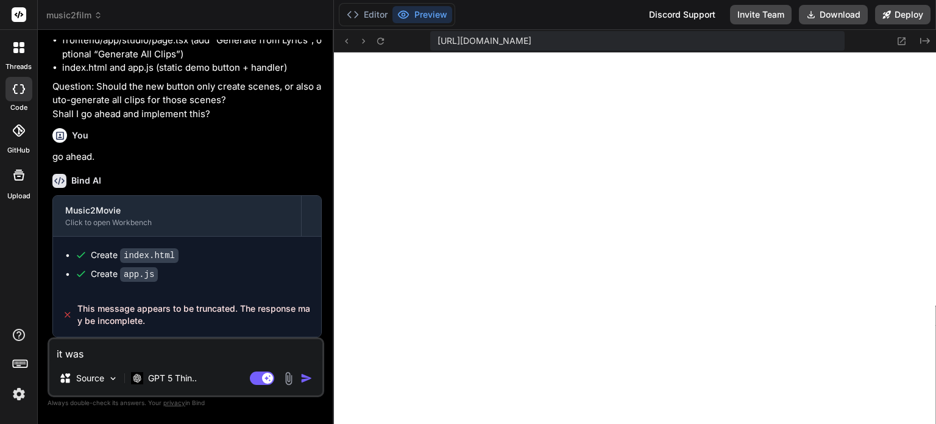
type textarea "x"
type textarea "it was r"
type textarea "x"
type textarea "it was"
type textarea "x"
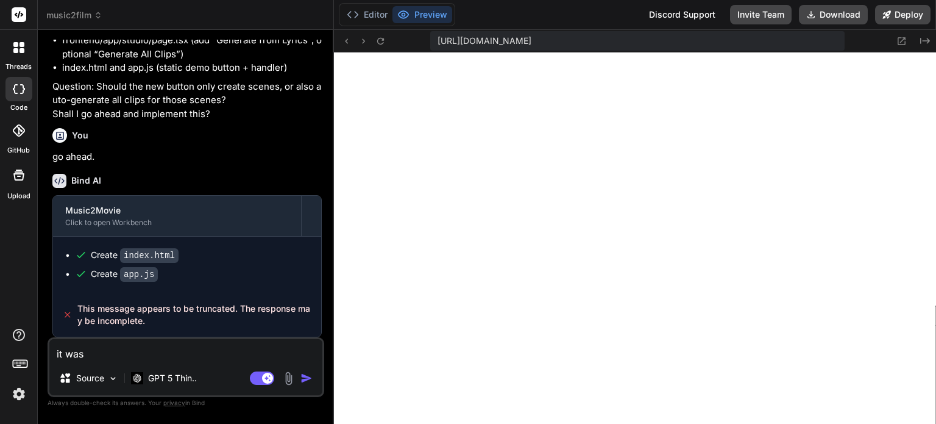
type textarea "it was t"
type textarea "x"
type textarea "it was tr"
type textarea "x"
type textarea "it was tru"
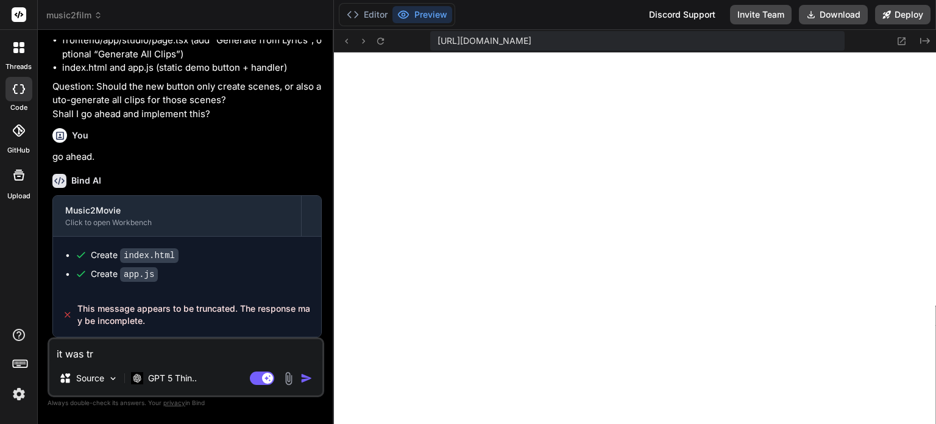
type textarea "x"
type textarea "it was truc"
type textarea "x"
type textarea "it was truck"
type textarea "x"
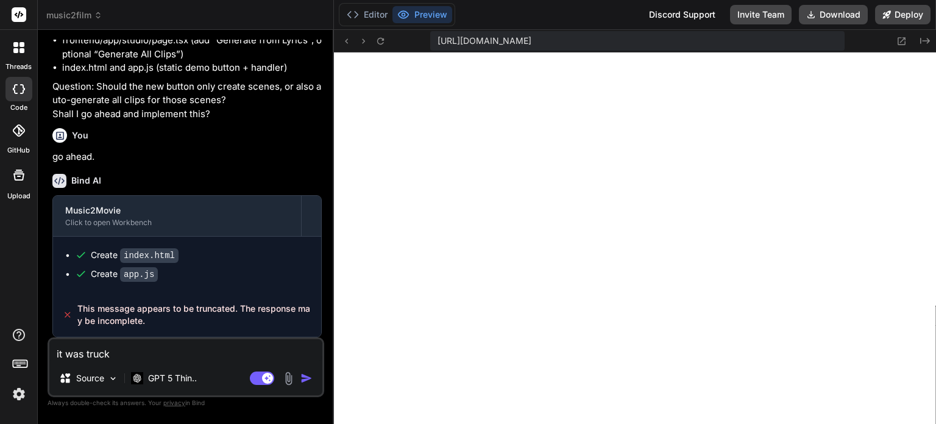
type textarea "it was truc"
type textarea "x"
type textarea "it was tru"
type textarea "x"
type textarea "it was trun"
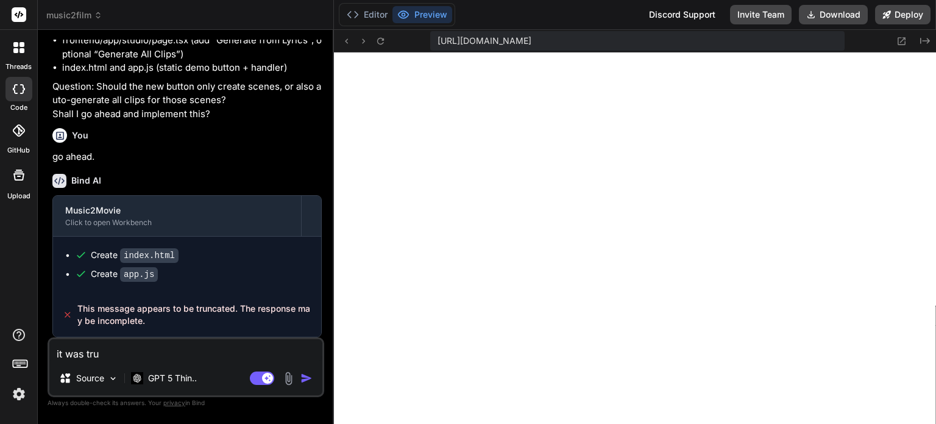
type textarea "x"
type textarea "it was trunc"
type textarea "x"
type textarea "it was trunca"
type textarea "x"
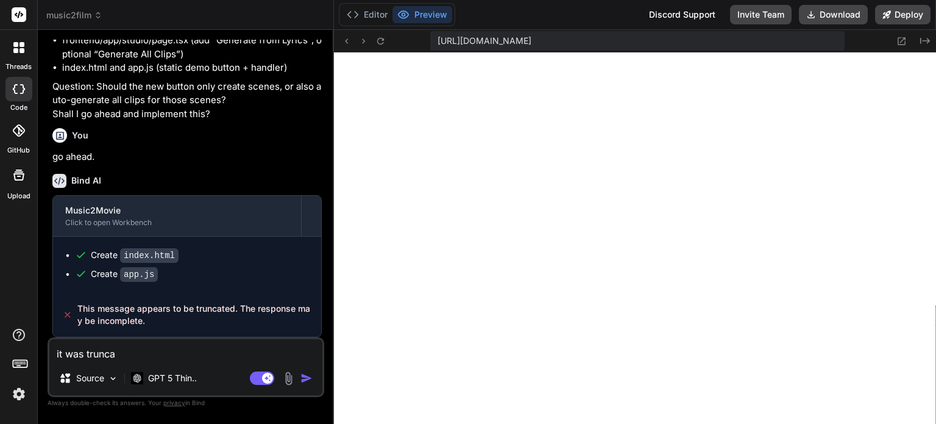
type textarea "it was truncat"
type textarea "x"
type textarea "it was truncate"
type textarea "x"
type textarea "it was truncated"
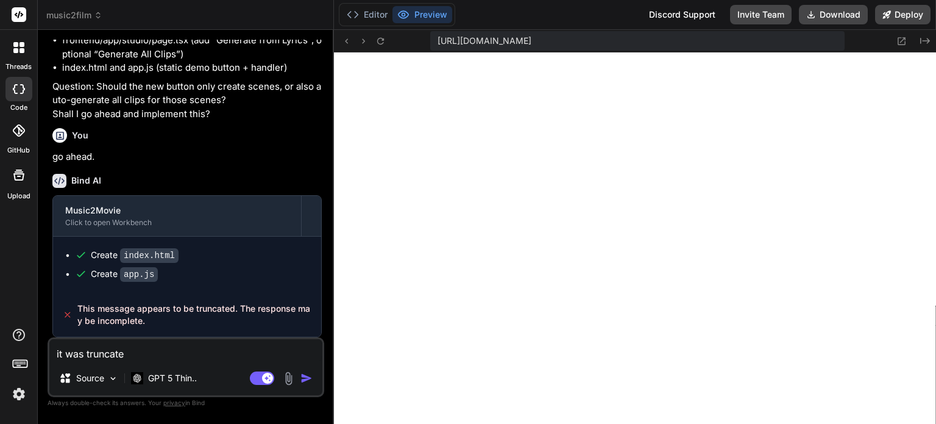
type textarea "x"
type textarea "it was truncated."
type textarea "x"
type textarea "it was truncated."
type textarea "x"
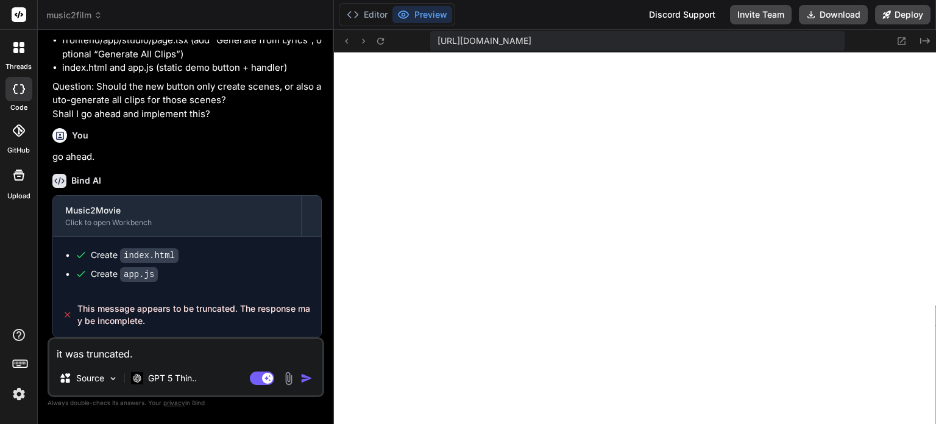
type textarea "it was truncated. L"
type textarea "x"
type textarea "it was truncated."
type textarea "x"
type textarea "it was truncated."
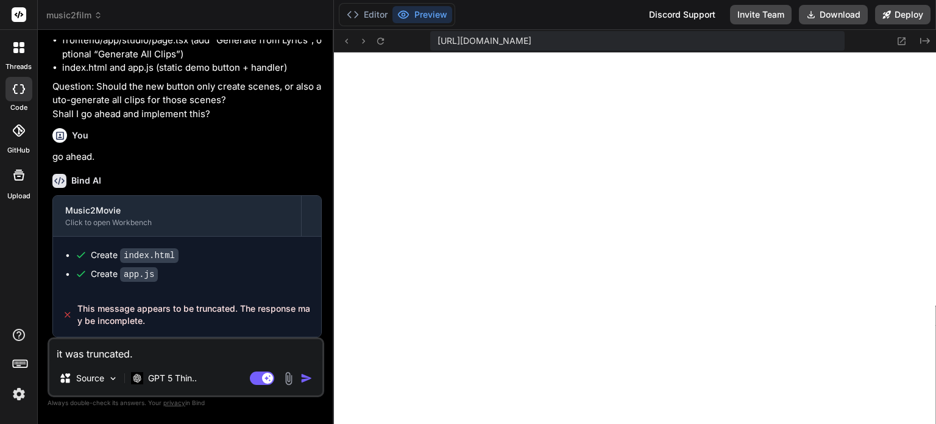
type textarea "x"
type textarea "it was truncated"
type textarea "x"
type textarea "it was truncated"
type textarea "x"
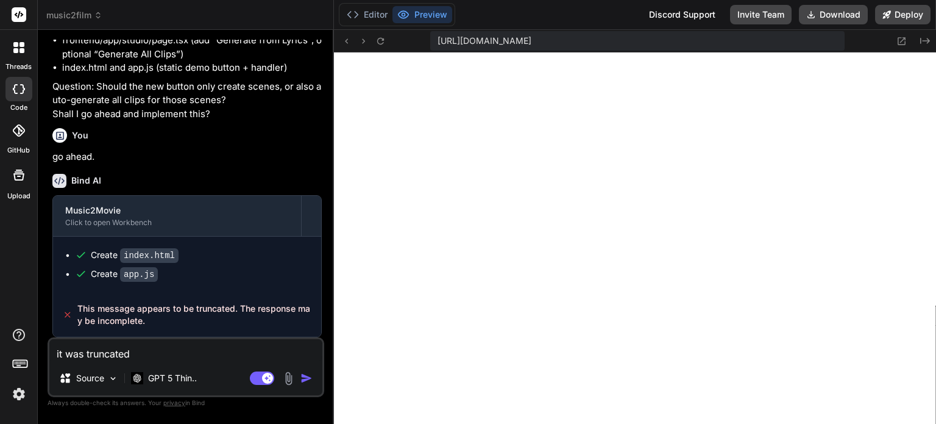
type textarea "it was truncated a"
type textarea "x"
type textarea "it was truncated"
type textarea "x"
type textarea "it was truncated l"
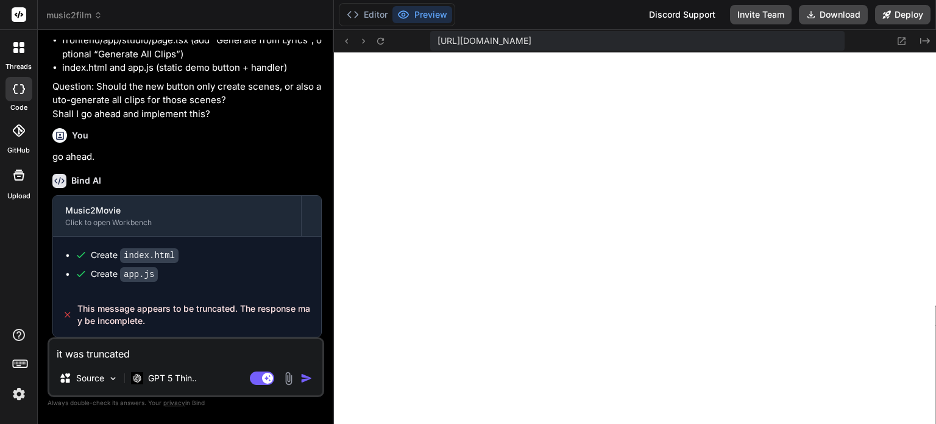
type textarea "x"
type textarea "it was truncated le"
type textarea "x"
type textarea "it was truncated let"
type textarea "x"
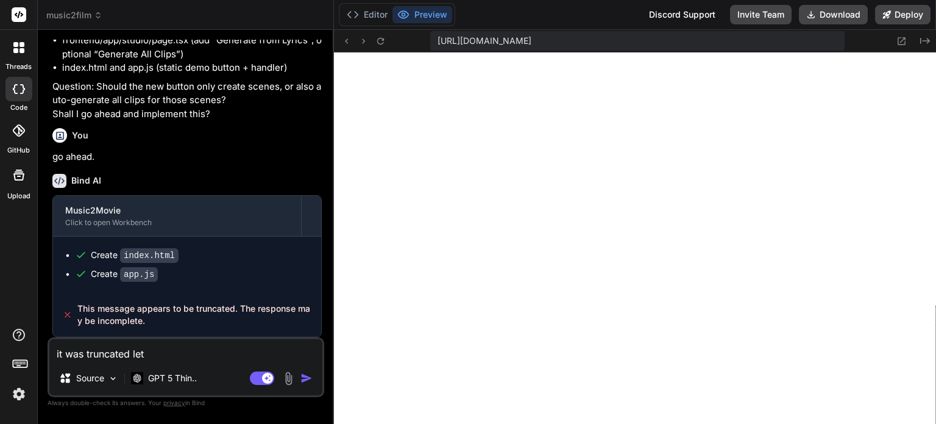
type textarea "it was truncated let"
type textarea "x"
type textarea "it was truncated let f"
type textarea "x"
type textarea "it was truncated let fi"
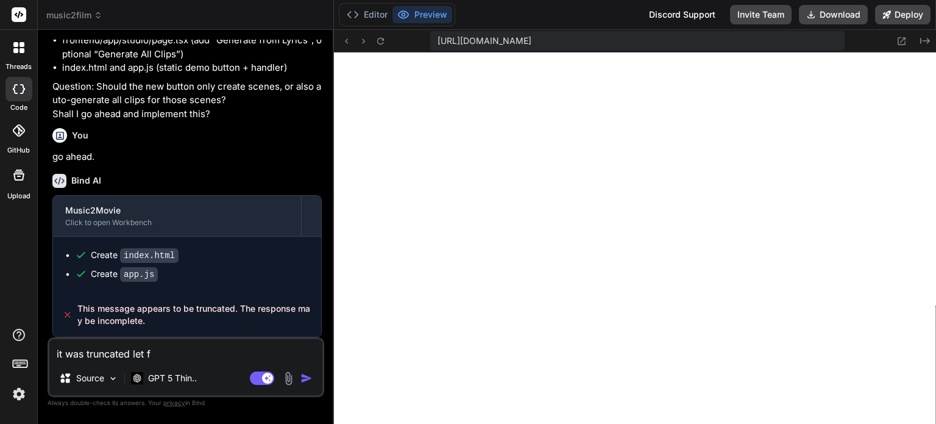
type textarea "x"
type textarea "it was truncated let fix"
type textarea "x"
type textarea "it was truncated let fix"
type textarea "x"
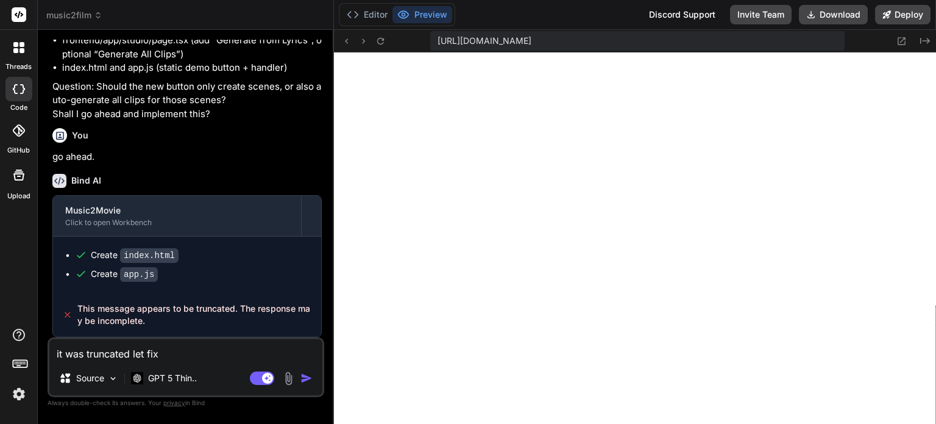
type textarea "it was truncated let fix t"
type textarea "x"
type textarea "it was truncated let fix"
type textarea "x"
type textarea "it was truncated let fix a"
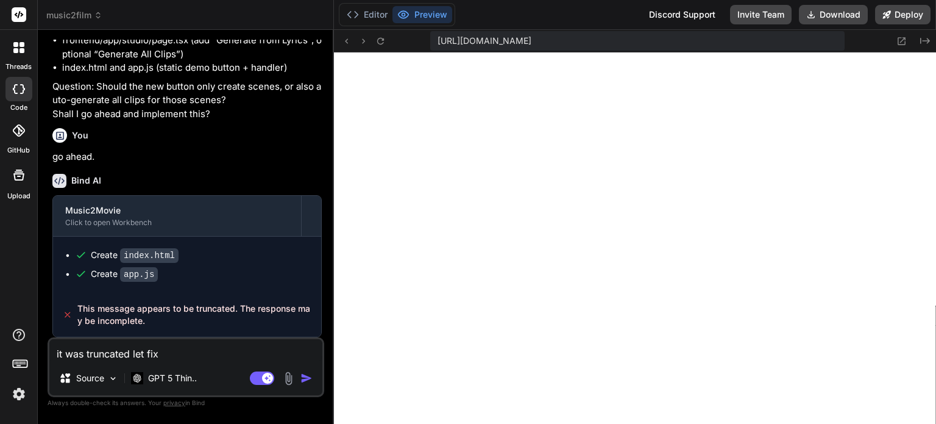
type textarea "x"
type textarea "it was truncated let fix an"
type textarea "x"
type textarea "it was truncated let fix and"
type textarea "x"
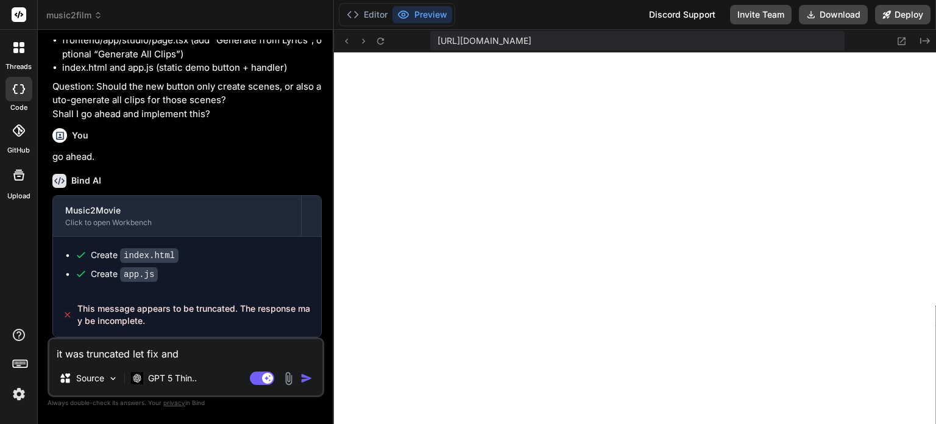
type textarea "it was truncated let fix and"
type textarea "x"
type textarea "it was truncated let fix and c"
type textarea "x"
type textarea "it was truncated let fix and co"
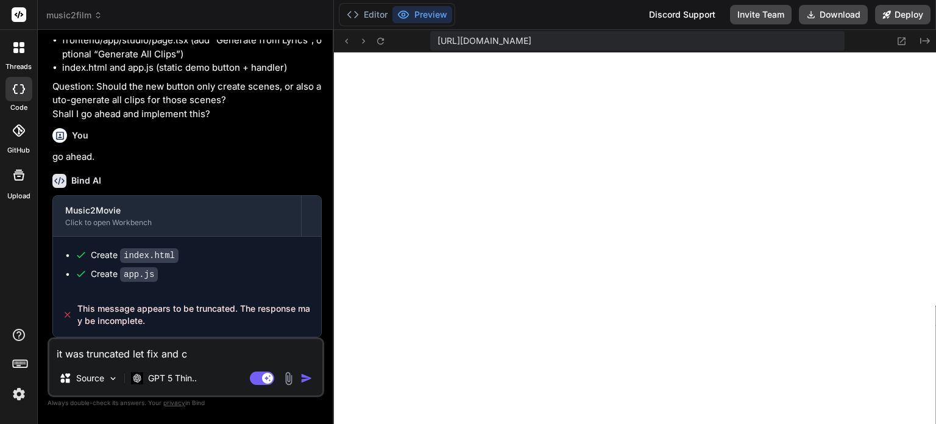
type textarea "x"
type textarea "it was truncated let fix and com"
type textarea "x"
type textarea "it was truncated let fix and comp"
type textarea "x"
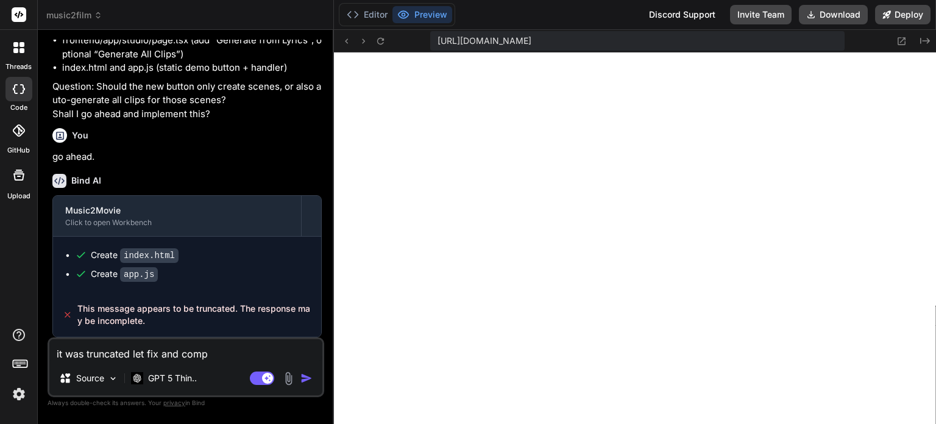
type textarea "it was truncated let fix and compl"
type textarea "x"
type textarea "it was truncated let fix and comple"
type textarea "x"
type textarea "it was truncated let fix and complet"
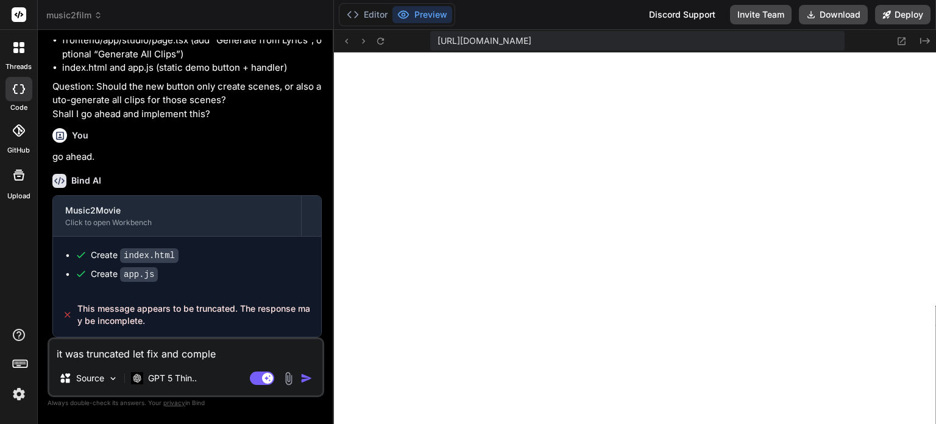
type textarea "x"
type textarea "it was truncated let fix and complete"
type textarea "x"
type textarea "it was truncated let fix and complete"
type textarea "x"
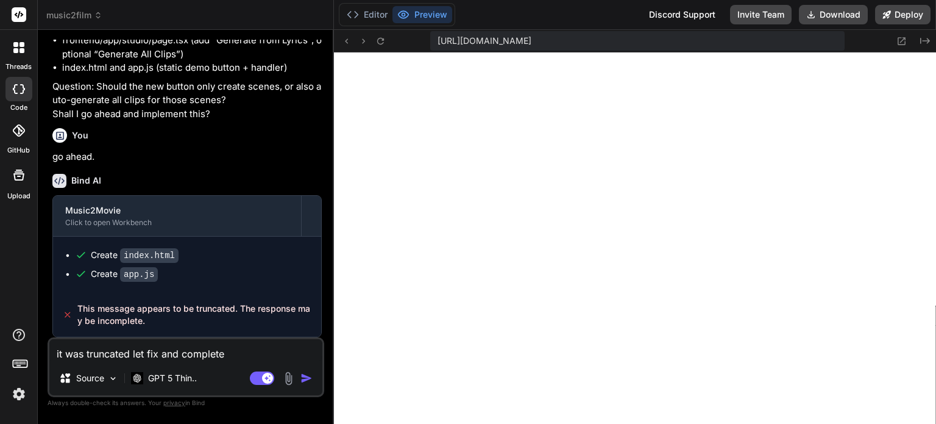
type textarea "it was truncated let fix and complete i"
type textarea "x"
type textarea "it was truncated let fix and complete it"
type textarea "x"
type textarea "it was truncated let fix and complete it."
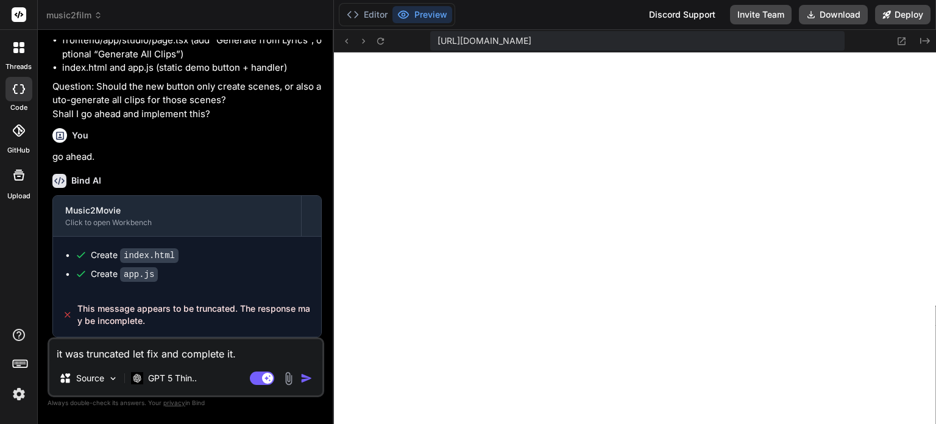
type textarea "x"
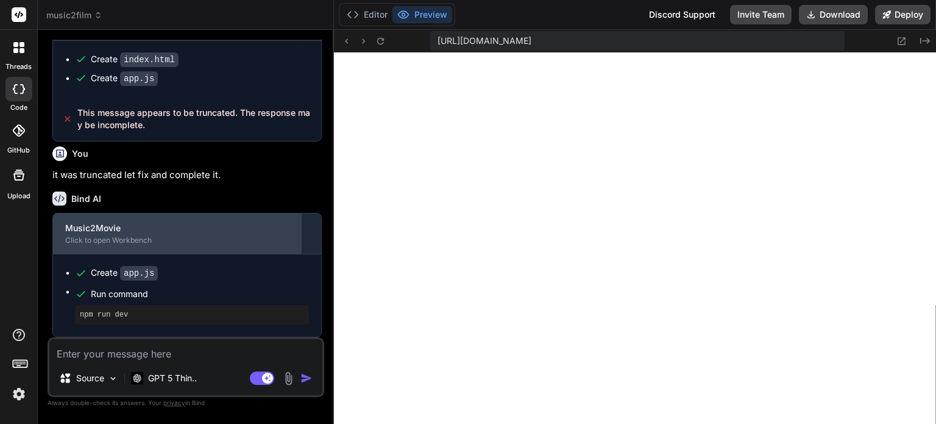
scroll to position [1541, 0]
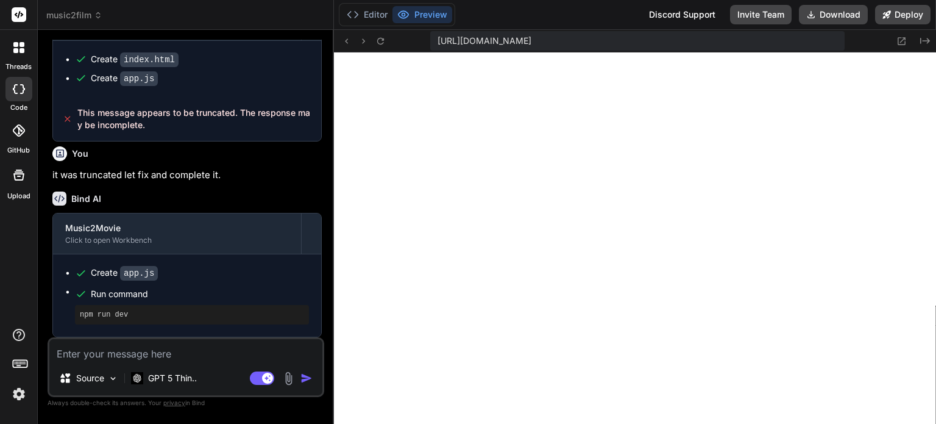
type textarea "x"
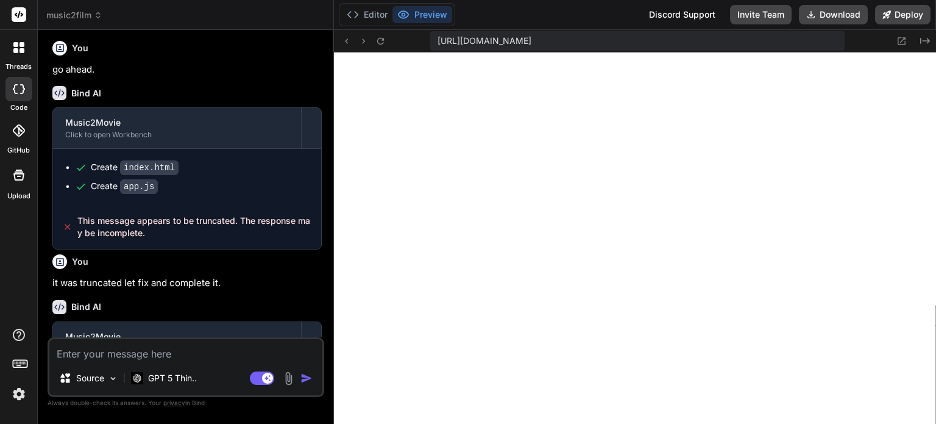
scroll to position [1188, 0]
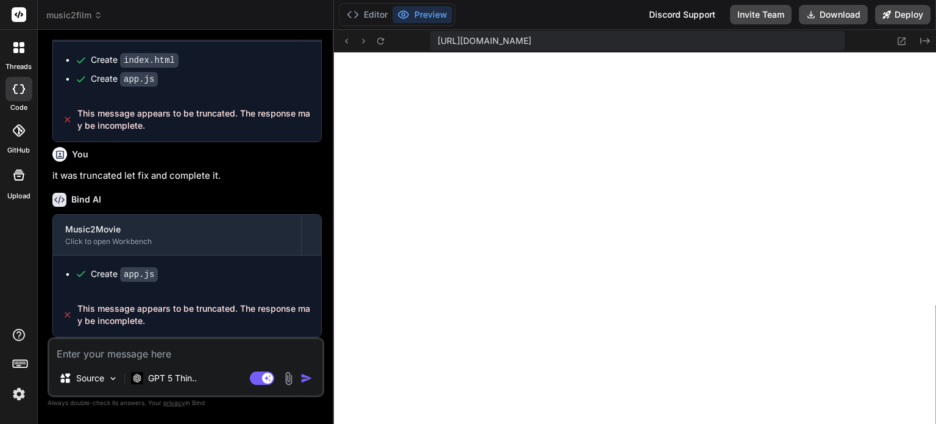
click at [165, 352] on textarea at bounding box center [185, 350] width 273 height 22
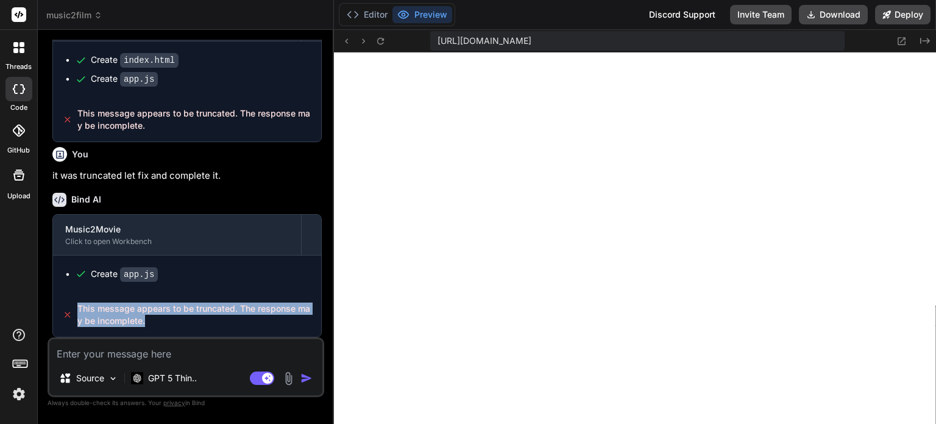
drag, startPoint x: 115, startPoint y: 317, endPoint x: 171, endPoint y: 327, distance: 57.0
click at [171, 327] on div "This message appears to be truncated. The response may be incomplete." at bounding box center [187, 315] width 268 height 44
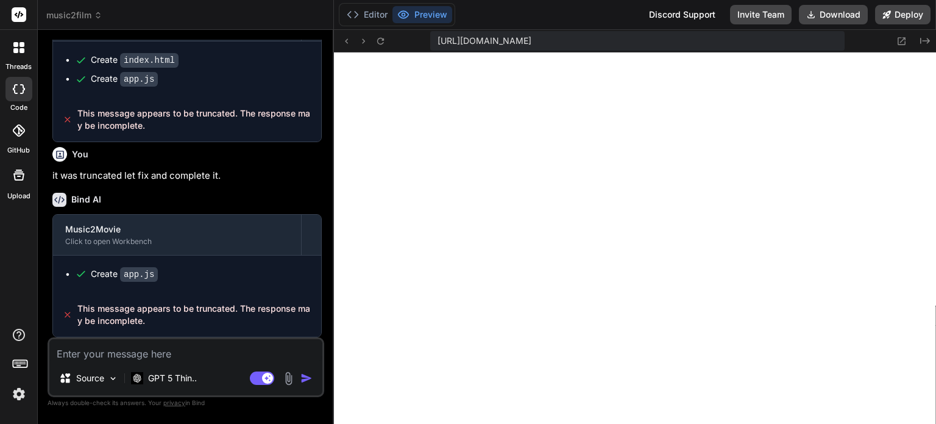
click at [329, 170] on div "Bind AI Web Search Created with Pixso. Code Generator You got these errors:"Ser…" at bounding box center [186, 226] width 296 height 393
click at [291, 377] on img at bounding box center [289, 378] width 14 height 14
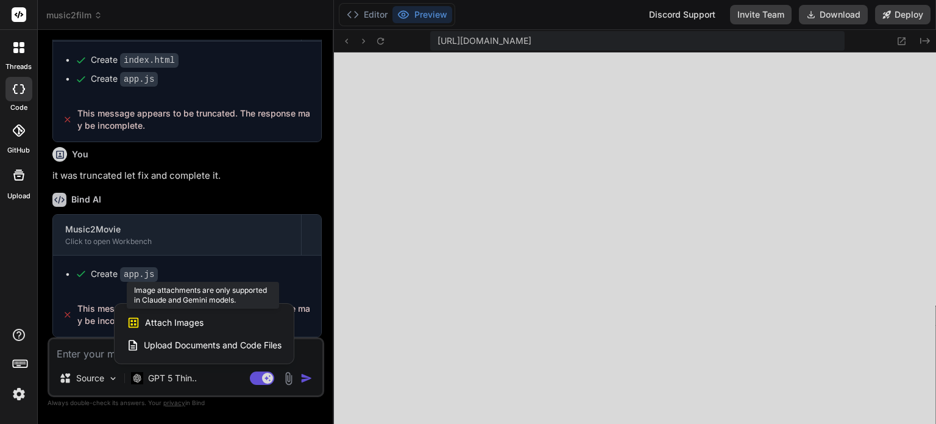
click at [248, 321] on div "Attach Images Image attachments are only supported in Claude and Gemini models." at bounding box center [204, 322] width 155 height 23
click at [88, 349] on div at bounding box center [468, 212] width 936 height 424
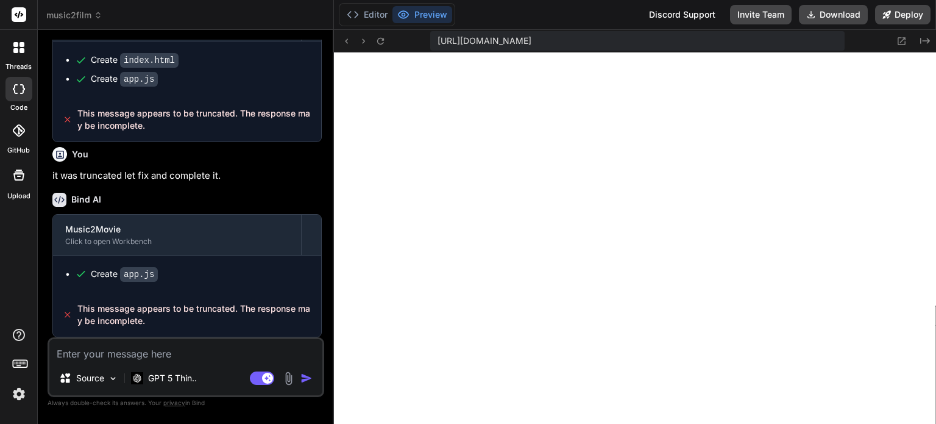
click at [86, 351] on textarea at bounding box center [185, 350] width 273 height 22
click at [290, 375] on img at bounding box center [289, 378] width 14 height 14
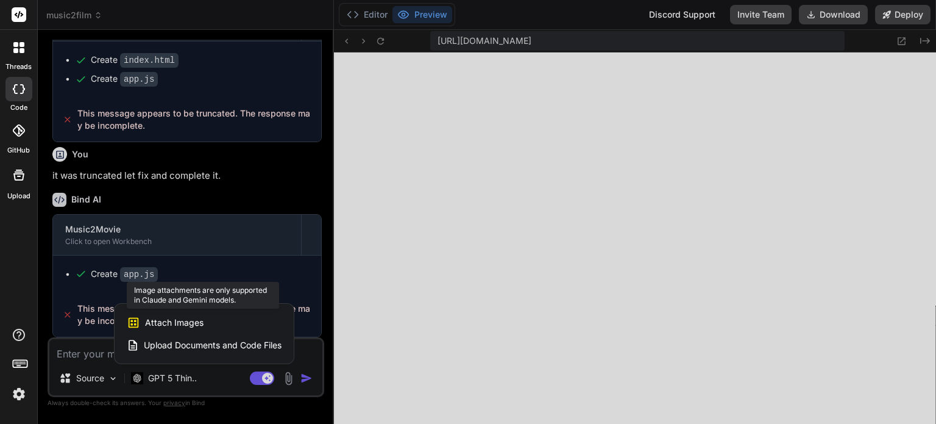
click at [227, 316] on div "Attach Images Image attachments are only supported in Claude and Gemini models." at bounding box center [204, 322] width 155 height 23
click at [174, 323] on span "Attach Images" at bounding box center [174, 322] width 59 height 12
click at [141, 318] on div "Attach Images Image attachments are only supported in Claude and Gemini models." at bounding box center [204, 322] width 155 height 23
click at [290, 376] on div at bounding box center [468, 212] width 936 height 424
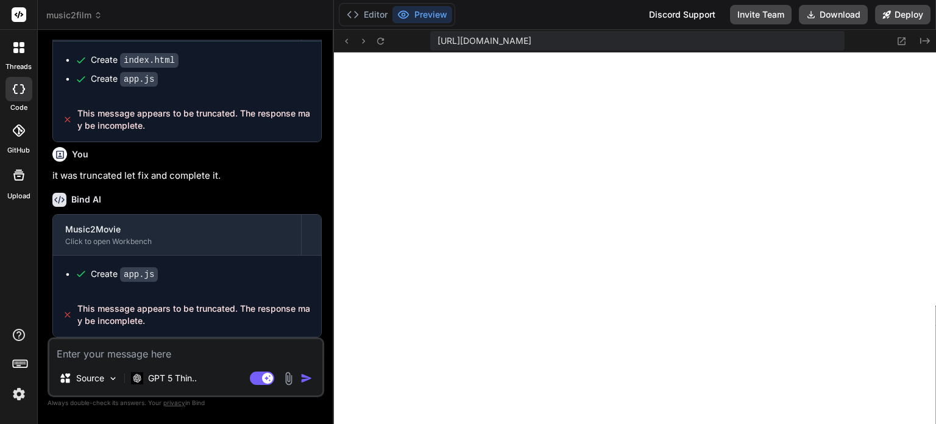
click at [289, 377] on img at bounding box center [289, 378] width 14 height 14
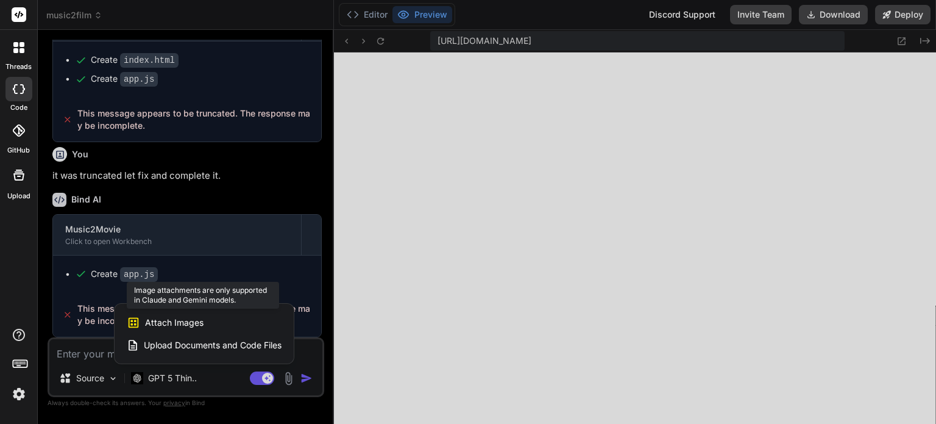
click at [169, 324] on span "Attach Images" at bounding box center [174, 322] width 59 height 12
click at [90, 354] on div at bounding box center [468, 212] width 936 height 424
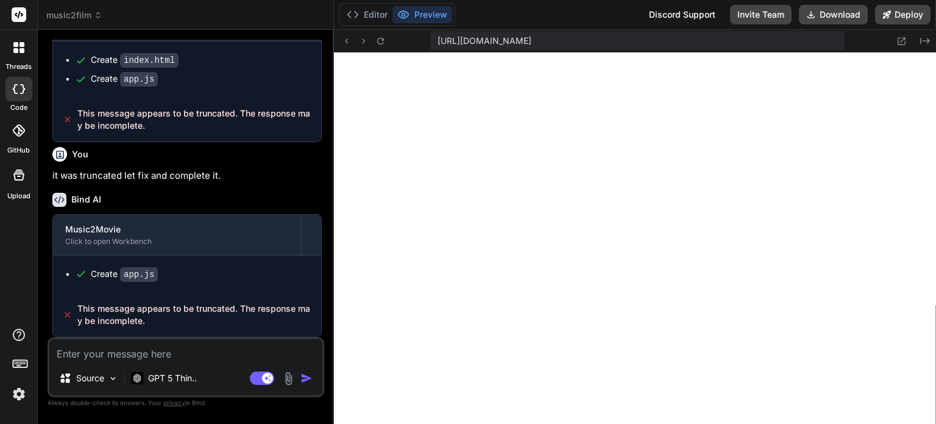
click at [90, 354] on textarea at bounding box center [185, 350] width 273 height 22
click at [288, 380] on img at bounding box center [289, 378] width 14 height 14
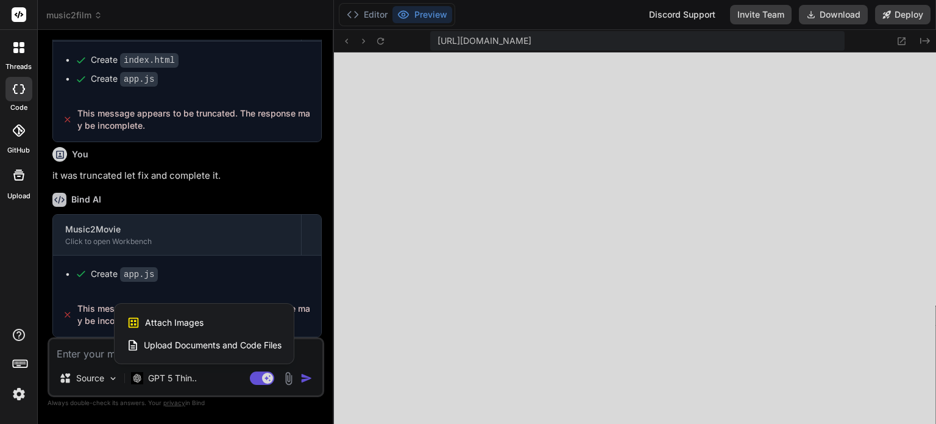
click at [85, 308] on div at bounding box center [468, 212] width 936 height 424
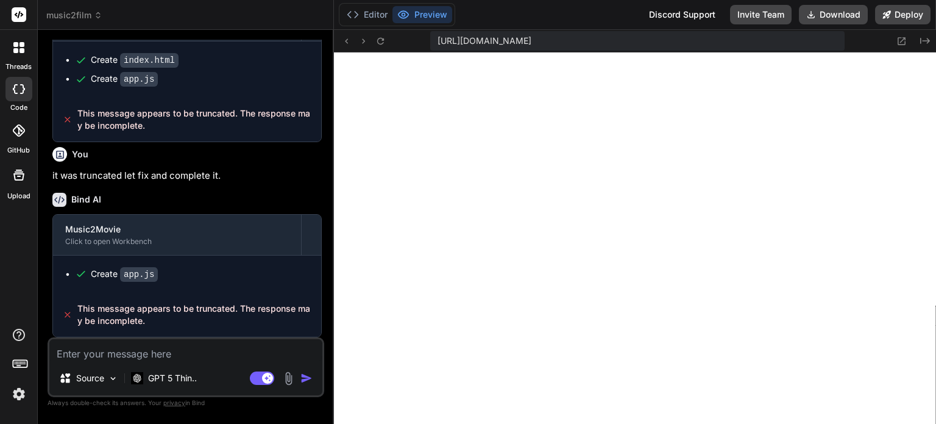
click at [289, 376] on img at bounding box center [289, 378] width 14 height 14
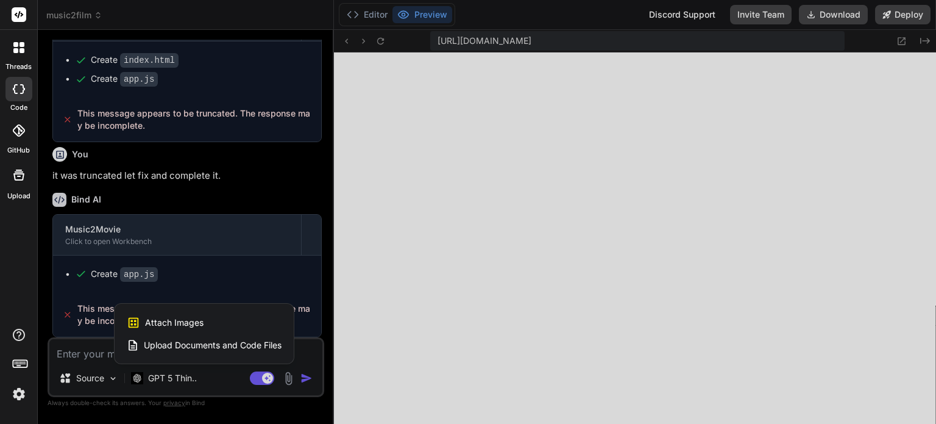
click at [251, 345] on span "Upload Documents and Code Files" at bounding box center [213, 345] width 138 height 12
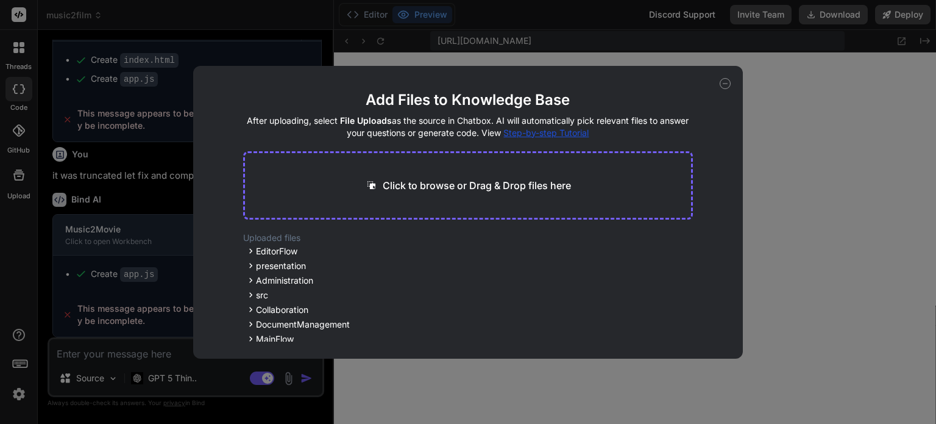
click at [408, 182] on p "Click to browse or Drag & Drop files here" at bounding box center [477, 185] width 188 height 15
click at [728, 82] on icon at bounding box center [725, 83] width 11 height 11
type textarea "x"
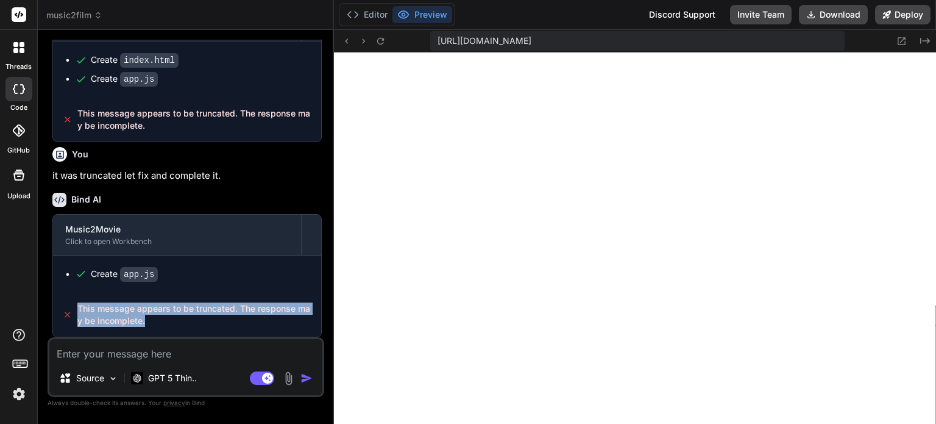
drag, startPoint x: 100, startPoint y: 316, endPoint x: 159, endPoint y: 326, distance: 59.3
click at [159, 326] on div "This message appears to be truncated. The response may be incomplete." at bounding box center [187, 315] width 268 height 44
drag, startPoint x: 69, startPoint y: 264, endPoint x: 181, endPoint y: 329, distance: 129.8
click at [181, 329] on div "Music2Movie Click to open Workbench Create app.js This message appears to be tr…" at bounding box center [186, 275] width 269 height 123
copy div "Create app.js This message appears to be truncated. The response may be incompl…"
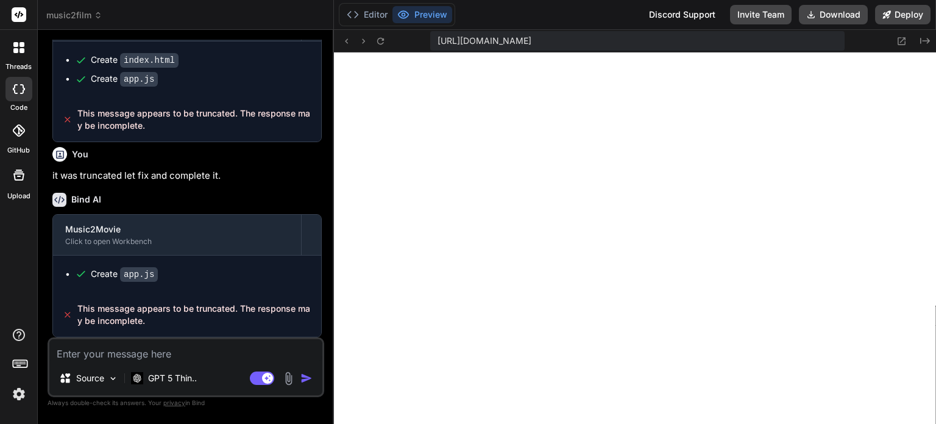
click at [183, 352] on textarea at bounding box center [185, 350] width 273 height 22
paste textarea "Create app.js This message appears to be truncated. The response may be incompl…"
type textarea "Create app.js This message appears to be truncated. The response may be incompl…"
type textarea "x"
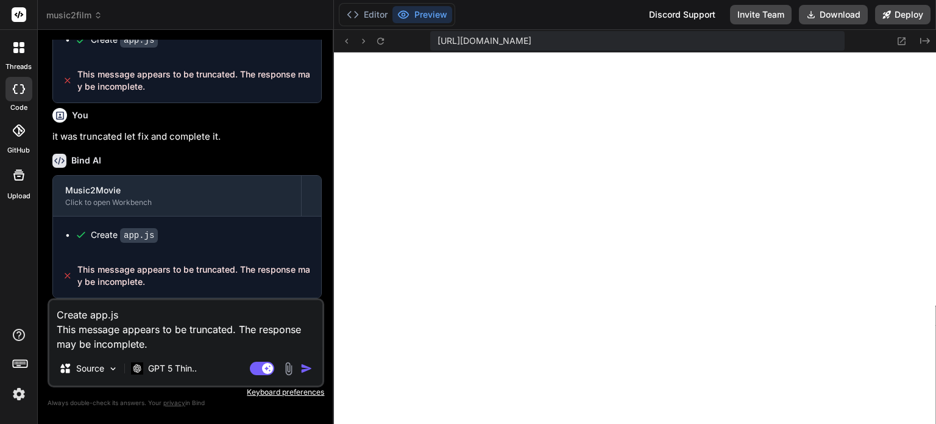
click at [52, 315] on textarea "Create app.js This message appears to be truncated. The response may be incompl…" at bounding box center [185, 325] width 273 height 51
type textarea "wCreate app.js This message appears to be truncated. The response may be incomp…"
type textarea "x"
type textarea "whCreate app.js This message appears to be truncated. The response may be incom…"
type textarea "x"
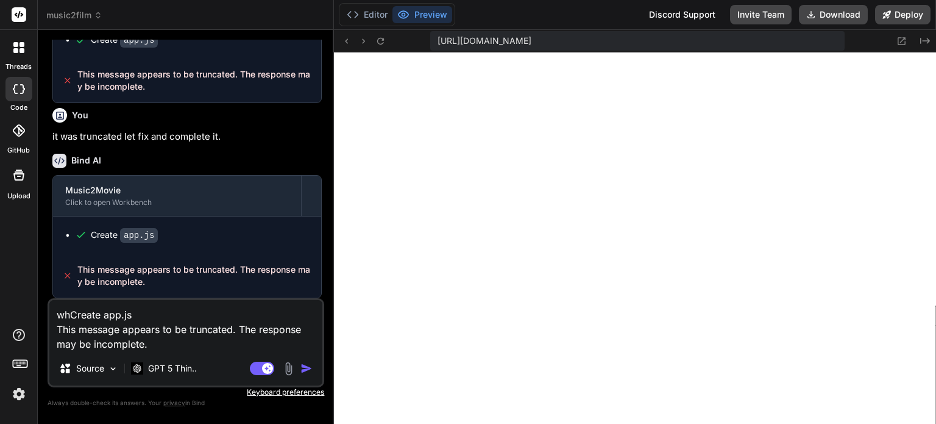
type textarea "wheCreate app.js This message appears to be truncated. The response may be inco…"
type textarea "x"
type textarea "whenCreate app.js This message appears to be truncated. The response may be inc…"
type textarea "x"
type textarea "when Create app.js This message appears to be truncated. The response may be in…"
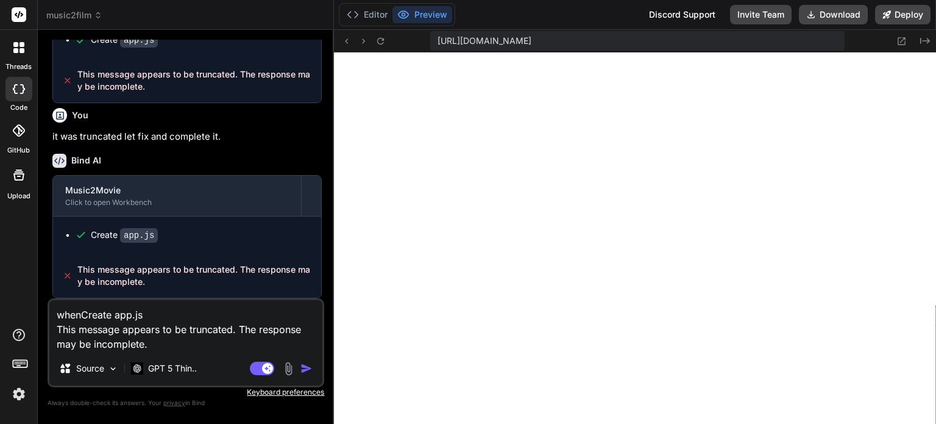
type textarea "x"
type textarea "when Create app.js This message appears to be truncated. The response may be in…"
type textarea "x"
type textarea "when Create app.js a This message appears to be truncated. The response may be …"
type textarea "x"
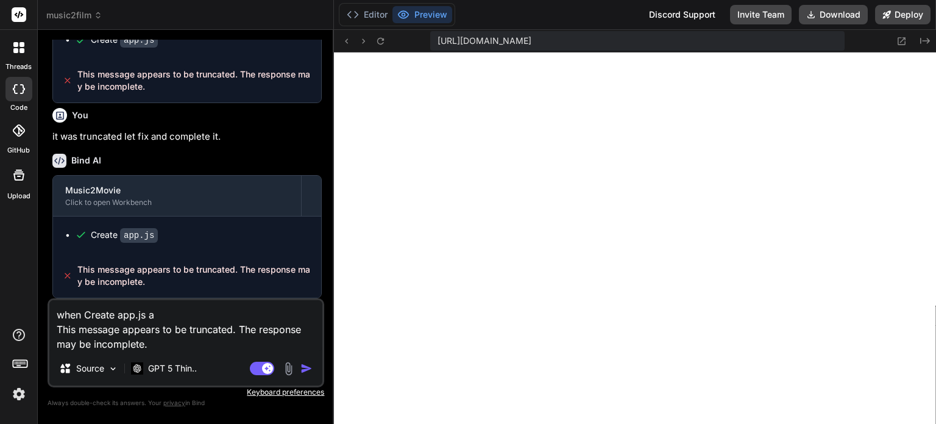
type textarea "when Create app.js an This message appears to be truncated. The response may be…"
type textarea "x"
type textarea "when Create app.js and This message appears to be truncated. The response may b…"
type textarea "x"
type textarea "when Create app.js and This message appears to be truncated. The response may b…"
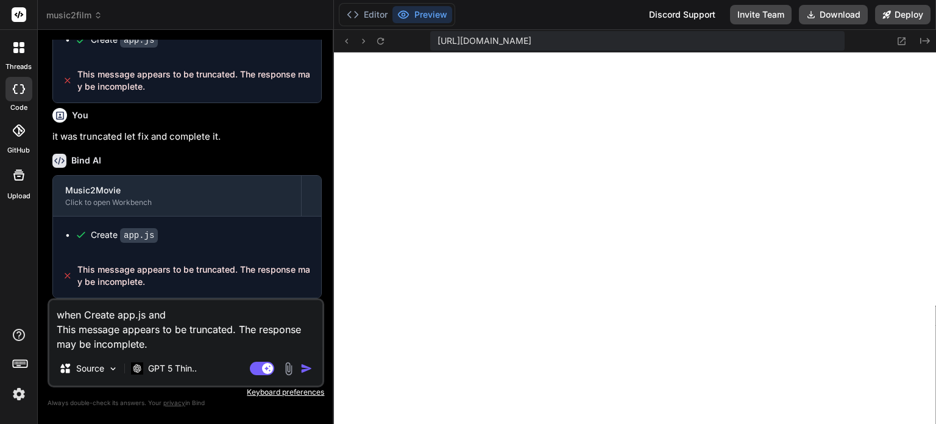
type textarea "x"
type textarea "when Create app.js and i This message appears to be truncated. The response may…"
type textarea "x"
type textarea "when Create app.js and it This message appears to be truncated. The response ma…"
type textarea "x"
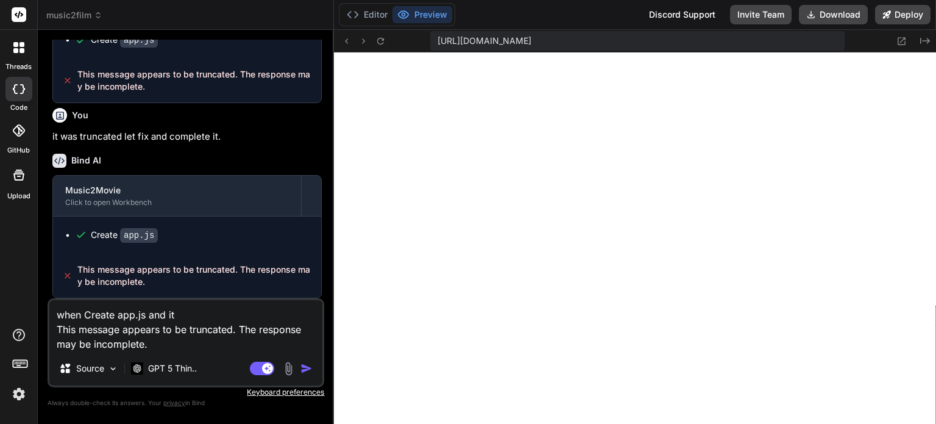
type textarea "when Create app.js and it This message appears to be truncated. The response ma…"
type textarea "x"
type textarea "when Create app.js and it i This message appears to be truncated. The response …"
type textarea "x"
type textarea "when Create app.js and it is This message appears to be truncated. The response…"
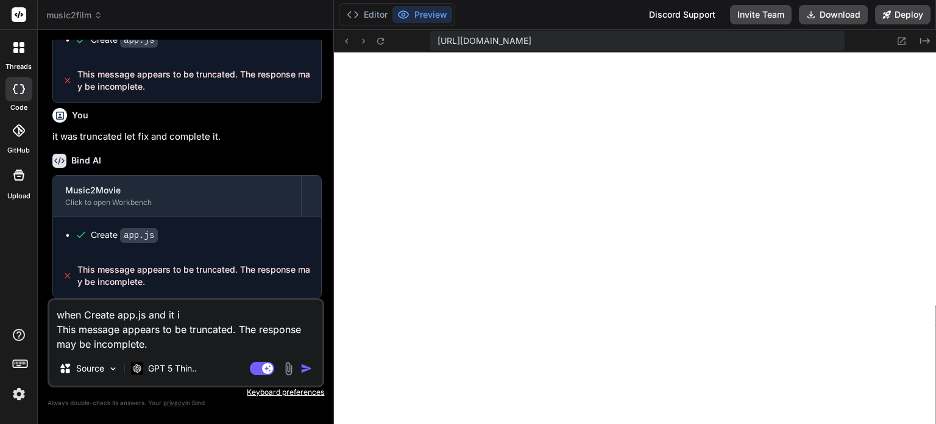
type textarea "x"
type textarea "when Create app.js and it is This message appears to be truncated. The response…"
type textarea "x"
type textarea "when Create app.js and it is n This message appears to be truncated. The respon…"
type textarea "x"
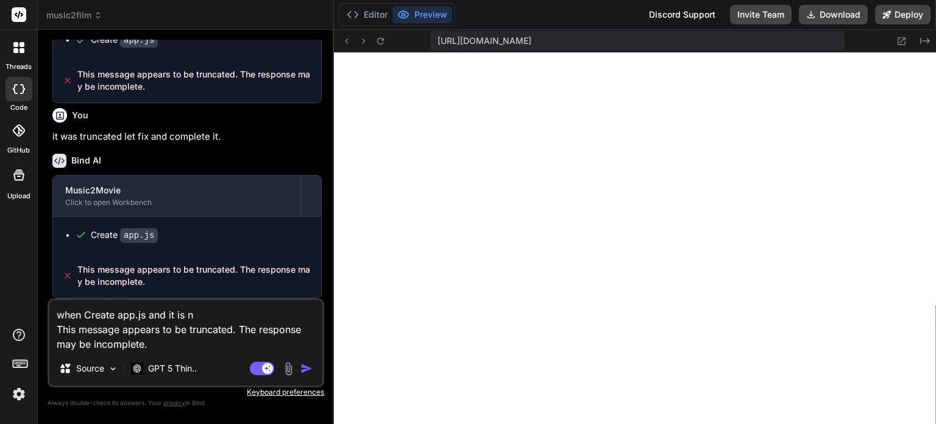
type textarea "when Create app.js and it is no This message appears to be truncated. The respo…"
type textarea "x"
type textarea "when Create app.js and it is not This message appears to be truncated. The resp…"
type textarea "x"
type textarea "when Create app.js and it is not This message appears to be truncated. The resp…"
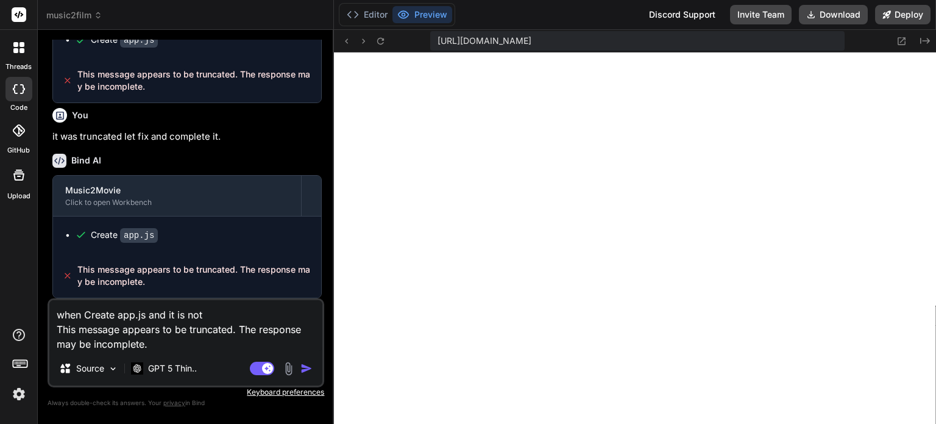
type textarea "x"
type textarea "when Create app.js and it is not c This message appears to be truncated. The re…"
type textarea "x"
type textarea "when Create app.js and it is not co This message appears to be truncated. The r…"
type textarea "x"
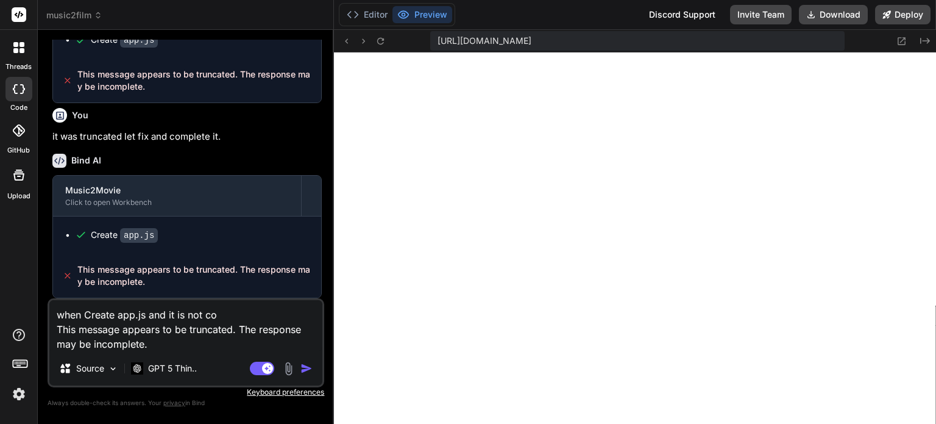
type textarea "when Create app.js and it is not com This message appears to be truncated. The …"
type textarea "x"
type textarea "when Create app.js and it is not coml This message appears to be truncated. The…"
type textarea "x"
type textarea "when Create app.js and it is not comle This message appears to be truncated. Th…"
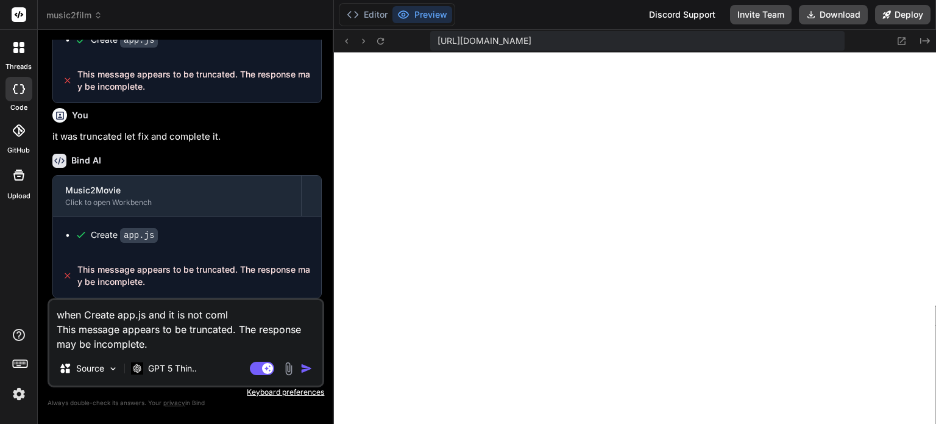
type textarea "x"
type textarea "when Create app.js and it is not comlet This message appears to be truncated. T…"
type textarea "x"
type textarea "when Create app.js and it is not comlete This message appears to be truncated. …"
type textarea "x"
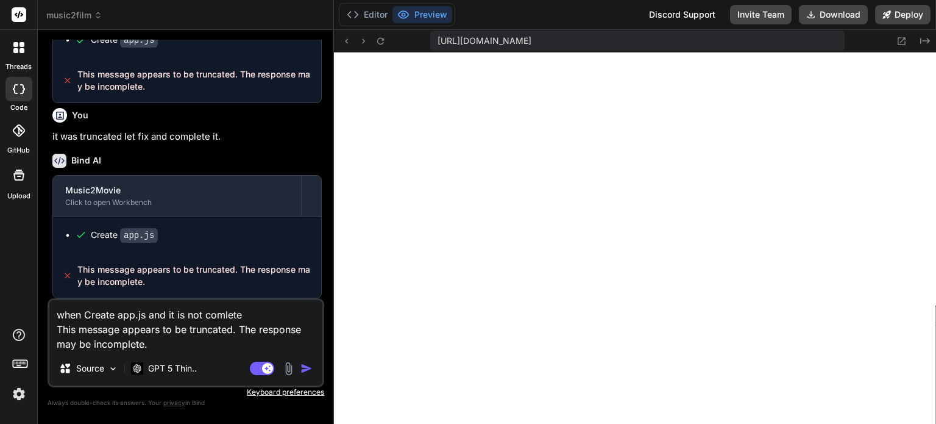
type textarea "when Create app.js and it is not comleted This message appears to be truncated.…"
type textarea "x"
type textarea "when Create app.js and it is not comleted This message appears to be truncated.…"
type textarea "x"
type textarea "when Create app.js and it is not comleted d This message appears to be truncate…"
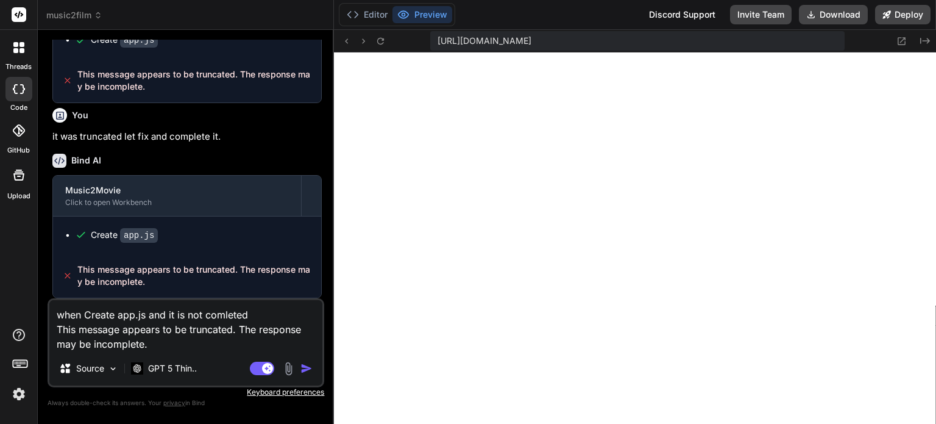
type textarea "x"
type textarea "when Create app.js and it is not comleted du This message appears to be truncat…"
type textarea "x"
type textarea "when Create app.js and it is not comleted due This message appears to be trunca…"
type textarea "x"
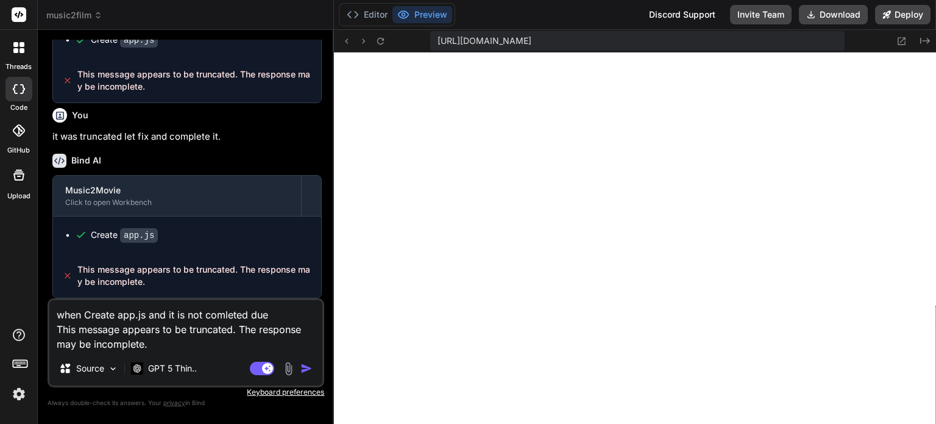
type textarea "when Create app.js and it is not comleted due This message appears to be trunca…"
type textarea "x"
type textarea "when Create app.js and it is not comleted due This message appears to be trunca…"
type textarea "x"
type textarea "when Create app.js and it is not comleted du This message appears to be truncat…"
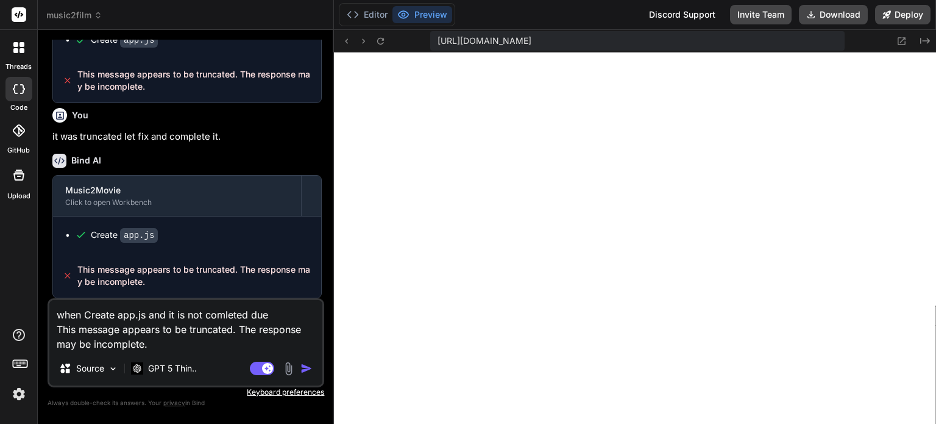
type textarea "x"
type textarea "when Create app.js and it is not comleted d This message appears to be truncate…"
type textarea "x"
type textarea "when Create app.js and it is not comleted This message appears to be truncated.…"
type textarea "x"
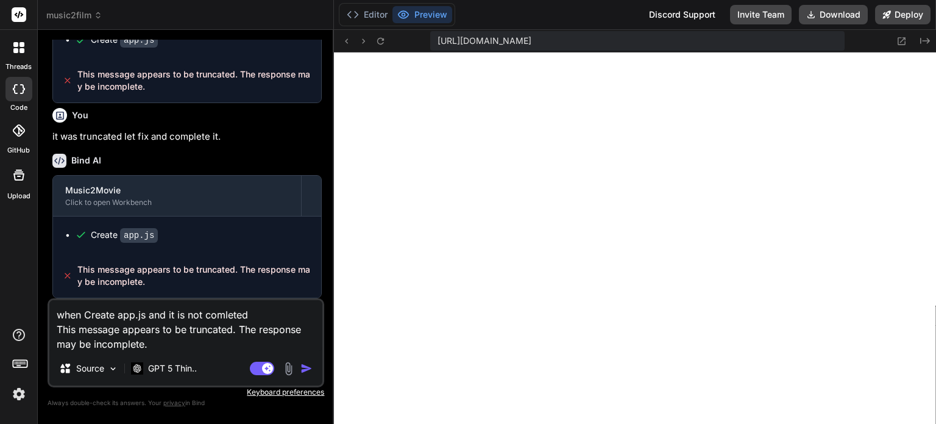
type textarea "when Create app.js and it is not comleted b This message appears to be truncate…"
type textarea "x"
type textarea "when Create app.js and it is not comleted be This message appears to be truncat…"
type textarea "x"
type textarea "when Create app.js and it is not comleted bec This message appears to be trunca…"
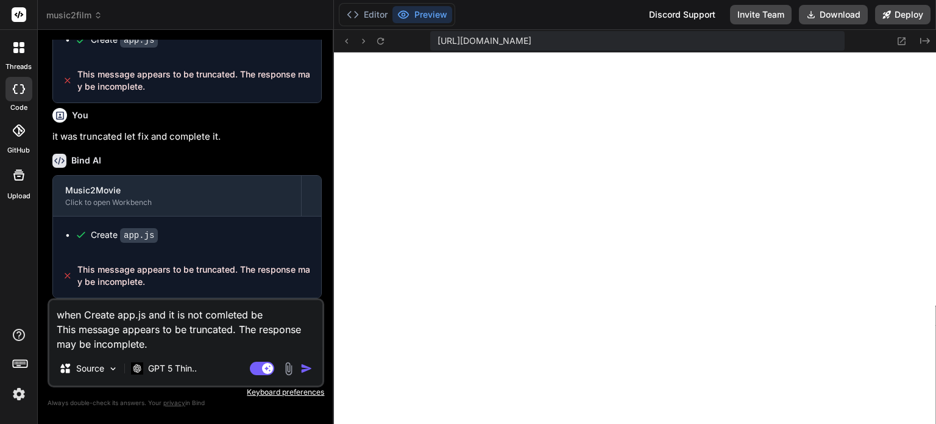
type textarea "x"
type textarea "when Create app.js and it is not comleted beca This message appears to be trunc…"
type textarea "x"
type textarea "when Create app.js and it is not comleted becau This message appears to be trun…"
type textarea "x"
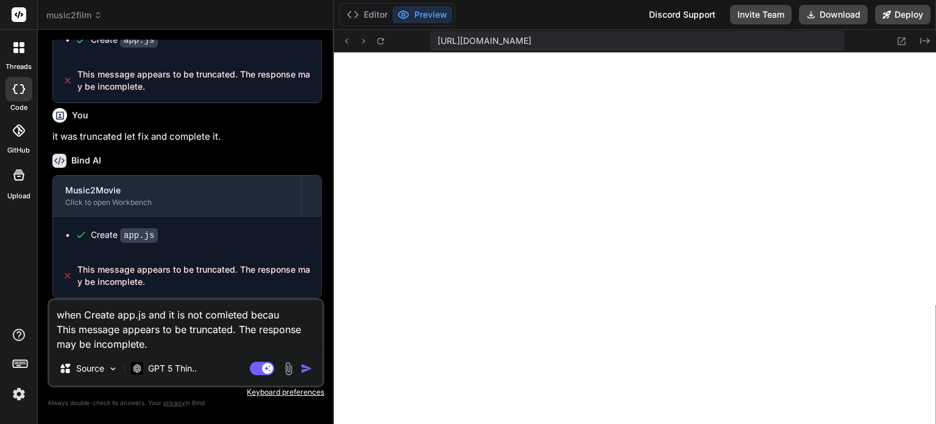
type textarea "when Create app.js and it is not comleted becaus This message appears to be tru…"
type textarea "x"
type textarea "when Create app.js and it is not comleted because This message appears to be tr…"
type textarea "x"
type textarea "when Create app.js and it is not comleted because This message appears to be tr…"
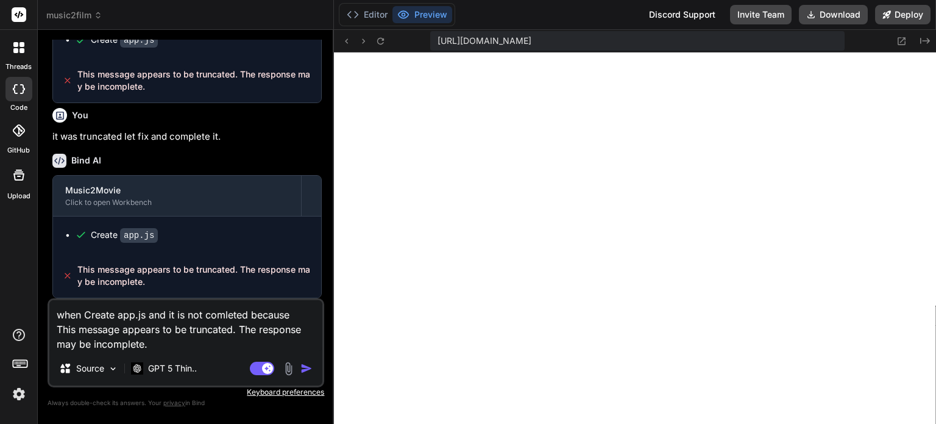
type textarea "x"
type textarea "when Create app.js and it is not comleted because o This message appears to be …"
type textarea "x"
type textarea "when Create app.js and it is not comleted because of This message appears to be…"
type textarea "x"
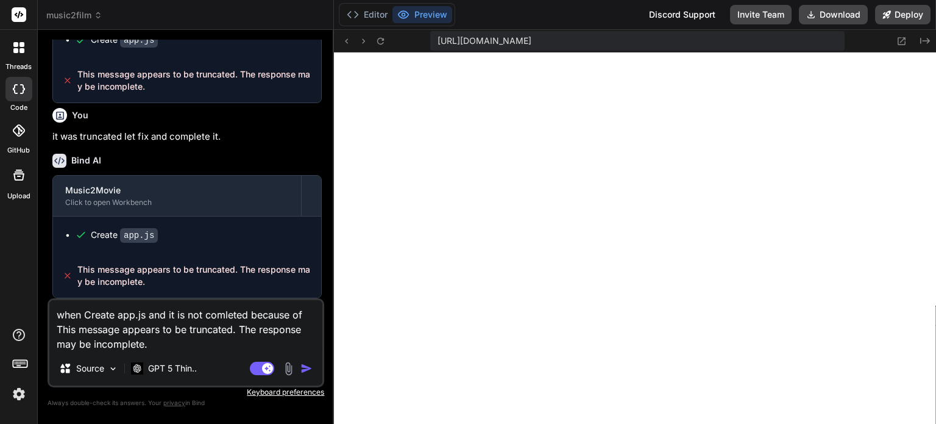
type textarea "when Create app.js and it is not comleted because of This message appears to be…"
type textarea "x"
type textarea "when Create app.js and it is not comleted because of t This message appears to …"
type textarea "x"
type textarea "when Create app.js and it is not comleted because of th This message appears to…"
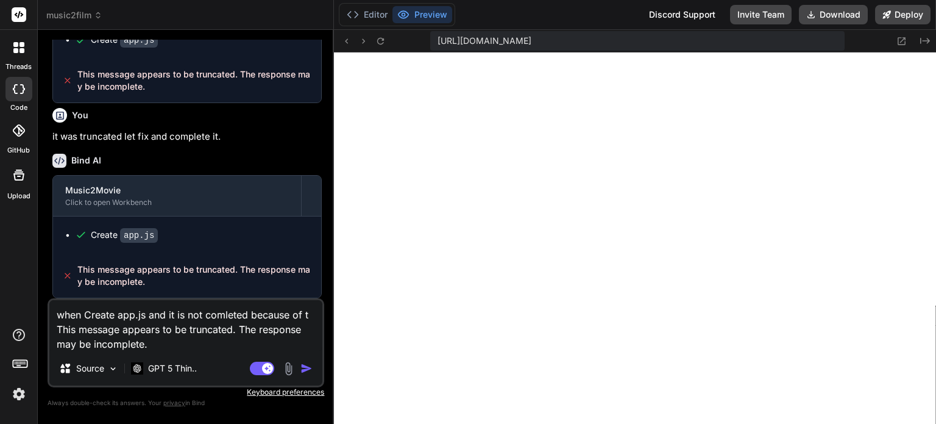
type textarea "x"
type textarea "when Create app.js and it is not comleted because of the This message appears t…"
type textarea "x"
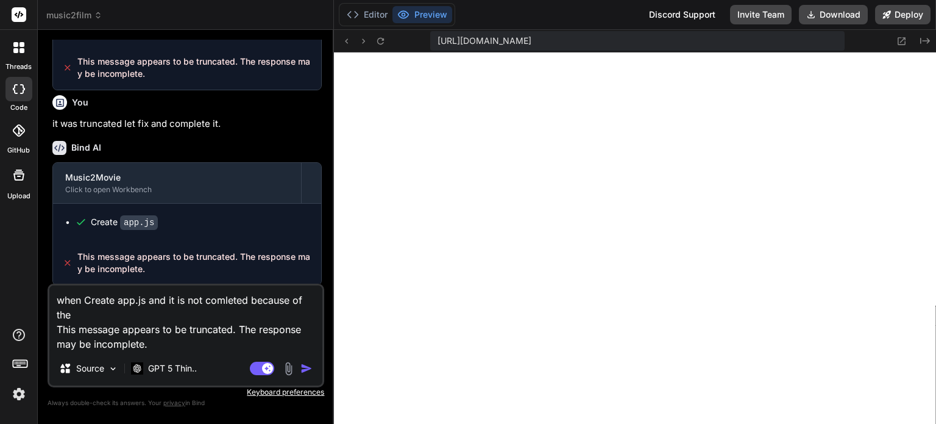
type textarea "when Create app.js and it is not comleted because of the This message appears t…"
type textarea "x"
type textarea "when Create app.js and it is not comleted because of the t This message appears…"
type textarea "x"
type textarea "when Create app.js and it is not comleted because of the tr This message appear…"
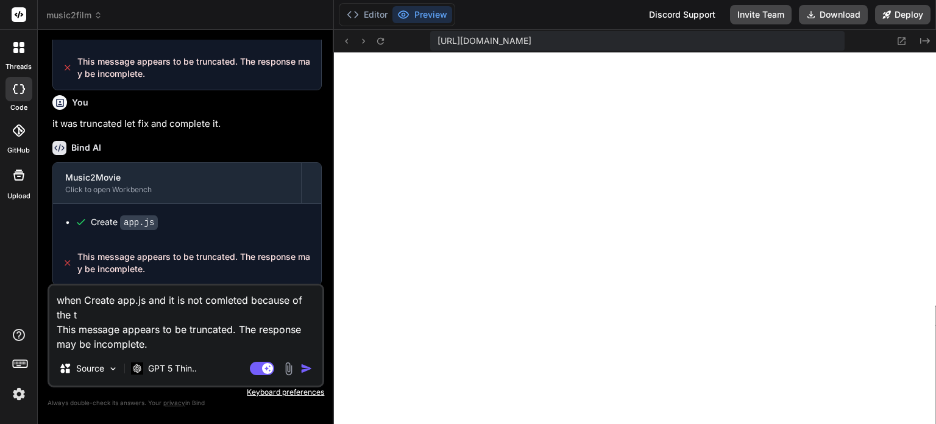
type textarea "x"
type textarea "when Create app.js and it is not comleted because of the tru This message appea…"
type textarea "x"
type textarea "when Create app.js and it is not comleted because of the trun This message appe…"
type textarea "x"
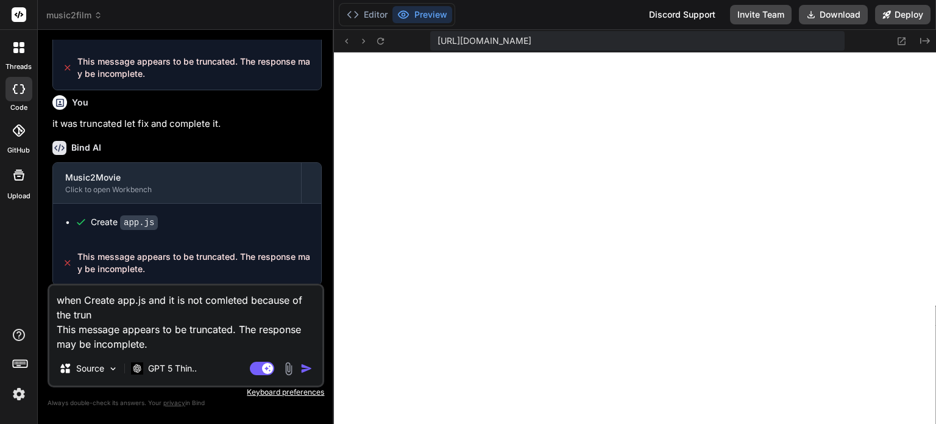
type textarea "when Create app.js and it is not comleted because of the trunc This message app…"
type textarea "x"
type textarea "when Create app.js and it is not comleted because of the trunca This message ap…"
type textarea "x"
type textarea "when Create app.js and it is not comleted because of the truncat This message a…"
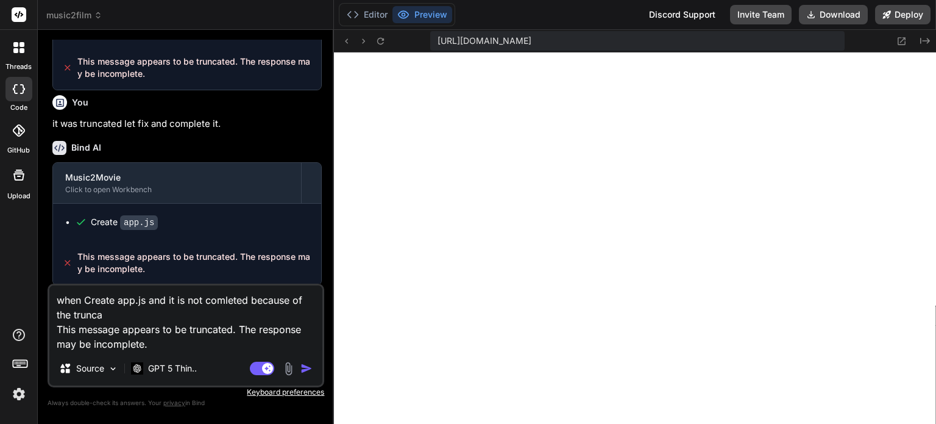
type textarea "x"
type textarea "when Create app.js and it is not comleted because of the truncate This message …"
type textarea "x"
type textarea "when Create app.js and it is not comleted because of the truncated This message…"
type textarea "x"
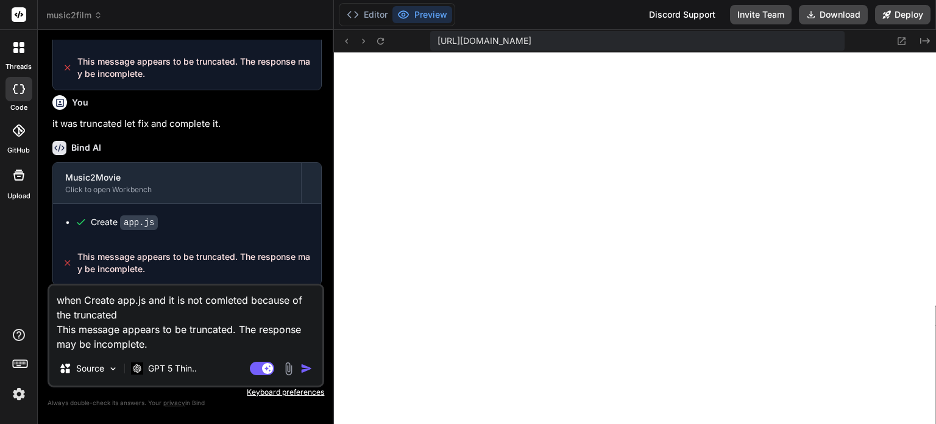
type textarea "when Create app.js and it is not comleted because of the truncated. This messag…"
type textarea "x"
type textarea "when Create app.js and it is not comleted because of the truncated. This messag…"
type textarea "x"
type textarea "when Create app.js and it is not comleted because of the truncated. b This mess…"
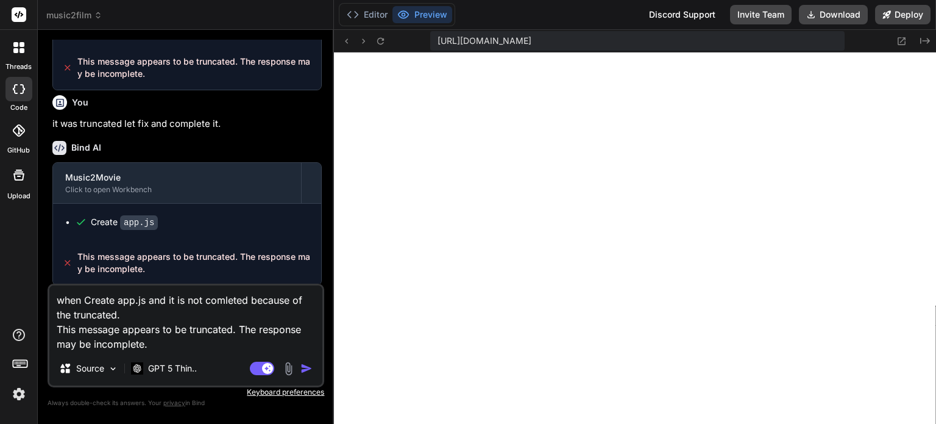
type textarea "x"
type textarea "when Create app.js and it is not comleted because of the truncated. be This mes…"
type textarea "x"
type textarea "when Create app.js and it is not comleted because of the truncated. bel This me…"
type textarea "x"
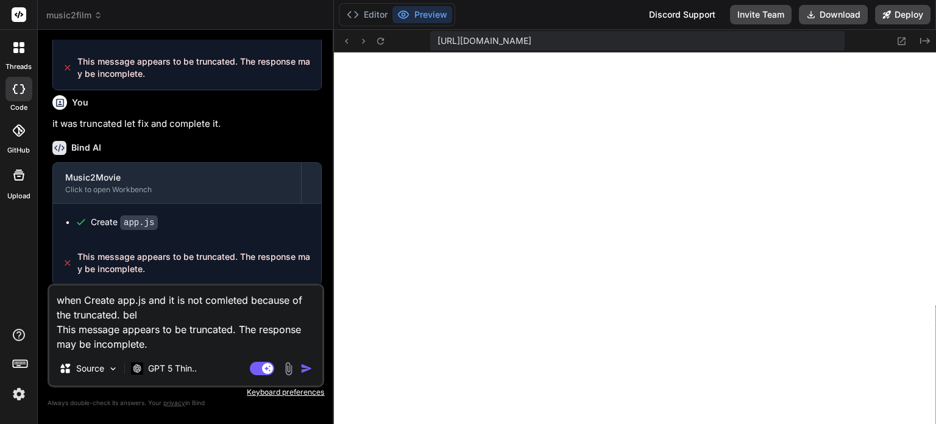
type textarea "when Create app.js and it is not comleted because of the truncated. belo This m…"
type textarea "x"
type textarea "when Create app.js and it is not comleted because of the truncated. below This …"
type textarea "x"
type textarea "when Create app.js and it is not comleted because of the truncated. below This …"
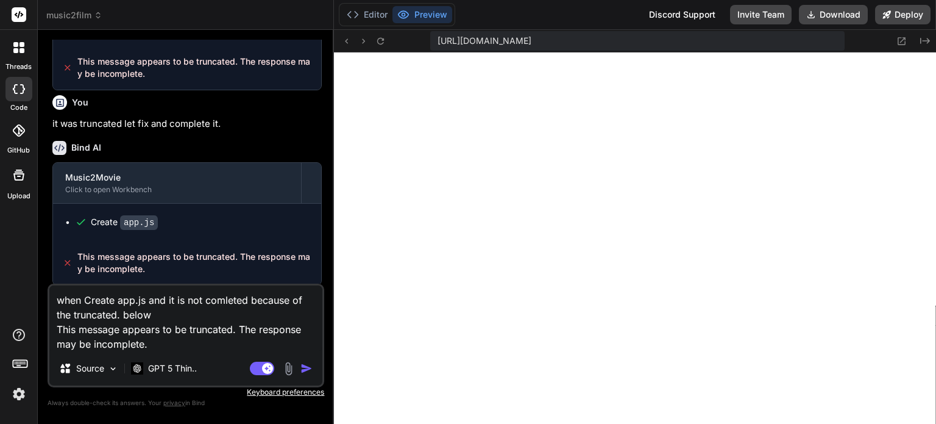
type textarea "x"
type textarea "when Create app.js and it is not comleted because of the truncated. below i Thi…"
type textarea "x"
type textarea "when Create app.js and it is not comleted because of the truncated. below is Th…"
type textarea "x"
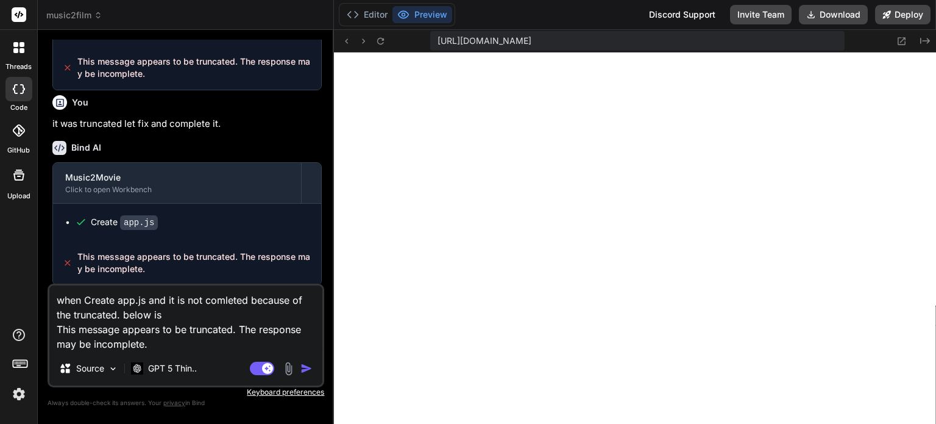
type textarea "when Create app.js and it is not comleted because of the truncated. below is Th…"
type textarea "x"
type textarea "when Create app.js and it is not comleted because of the truncated. below is t …"
type textarea "x"
type textarea "when Create app.js and it is not comleted because of the truncated. below is th…"
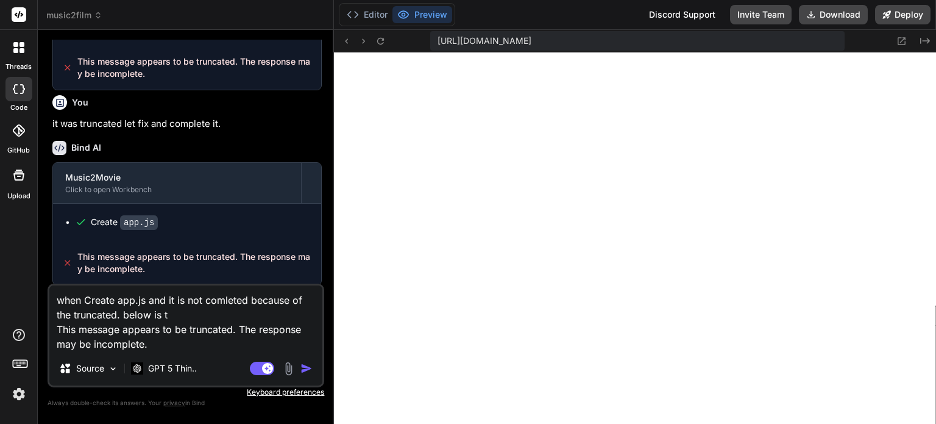
type textarea "x"
type textarea "when Create app.js and it is not comleted because of the truncated. below is th…"
type textarea "x"
type textarea "when Create app.js and it is not comleted because of the truncated. below is th…"
type textarea "x"
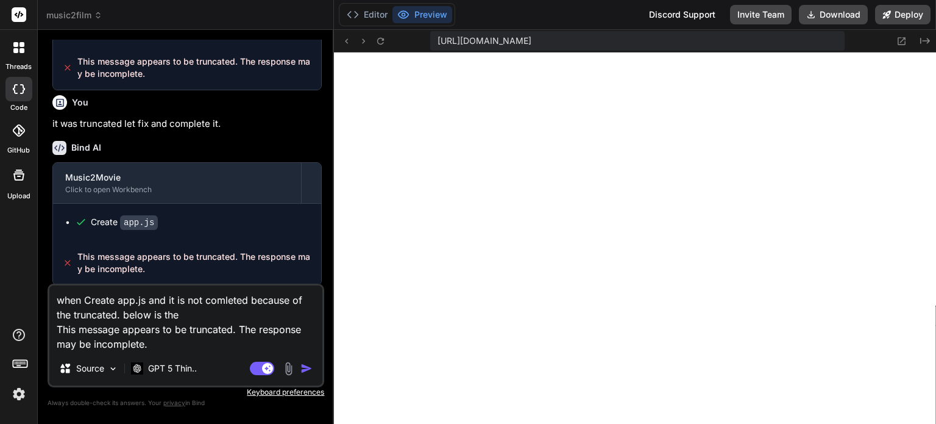
type textarea "when Create app.js and it is not comleted because of the truncated. below is th…"
type textarea "x"
type textarea "when Create app.js and it is not comleted because of the truncated. below is th…"
type textarea "x"
type textarea "when Create app.js and it is not comleted because of the truncated. below is th…"
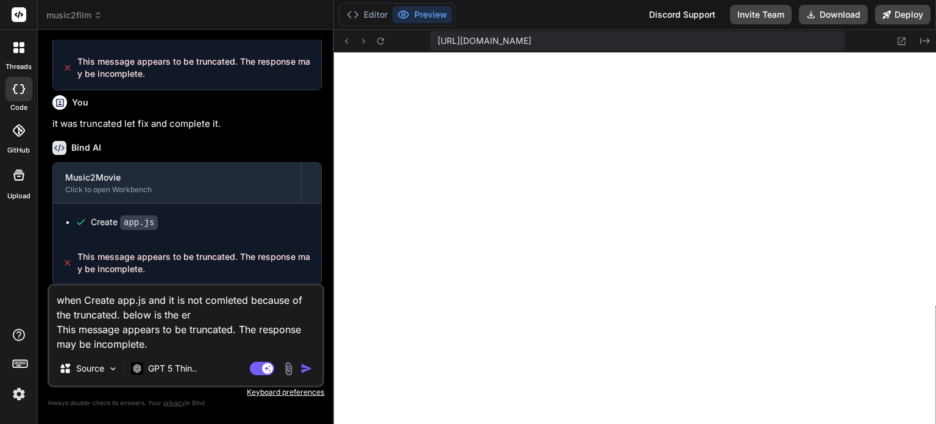
type textarea "x"
type textarea "when Create app.js and it is not comleted because of the truncated. below is th…"
type textarea "x"
type textarea "when Create app.js and it is not comleted because of the truncated. below is th…"
type textarea "x"
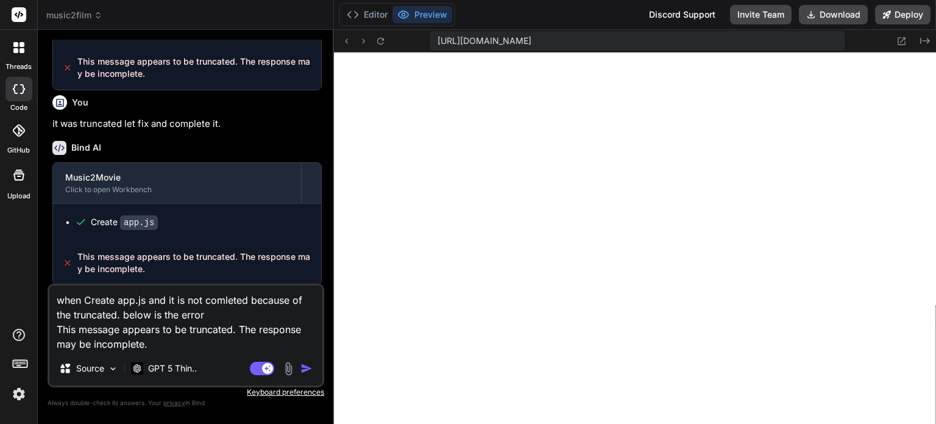
type textarea "when Create app.js and it is not comleted because of the truncated. below is th…"
type textarea "x"
type textarea "when Create app.js and it is not comleted because of the truncated. below is th…"
type textarea "x"
type textarea "when Create app.js and it is not comleted because of the truncated. below is th…"
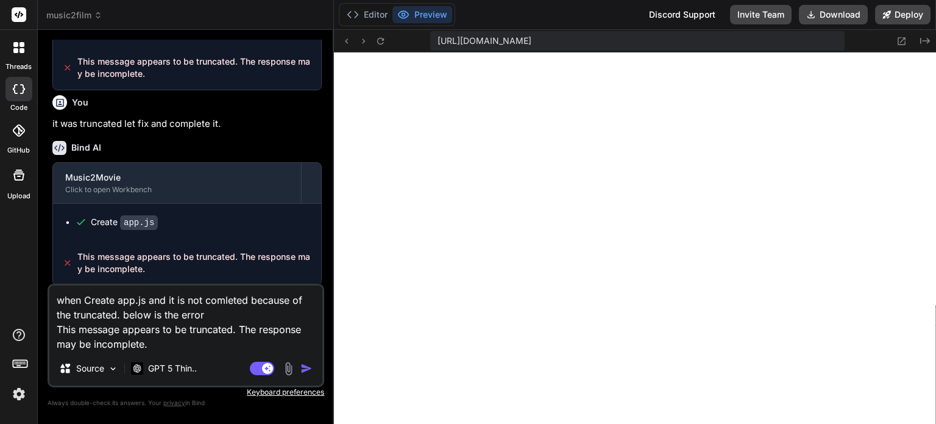
type textarea "x"
type textarea "when Create app.js and it is not comleted because of the truncated. below is th…"
type textarea "x"
type textarea "when Create app.js and it is not comleted because of the truncated. below is th…"
type textarea "x"
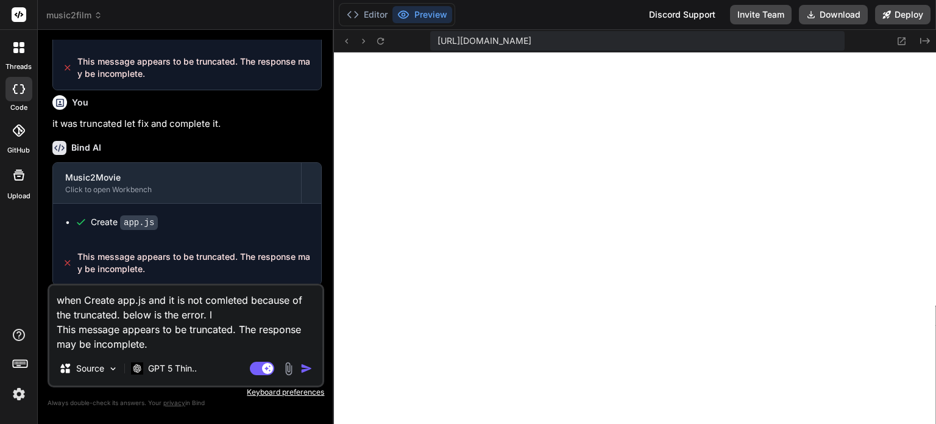
type textarea "when Create app.js and it is not comleted because of the truncated. below is th…"
type textarea "x"
type textarea "when Create app.js and it is not comleted because of the truncated. below is th…"
type textarea "x"
type textarea "when Create app.js and it is not comleted because of the truncated. below is th…"
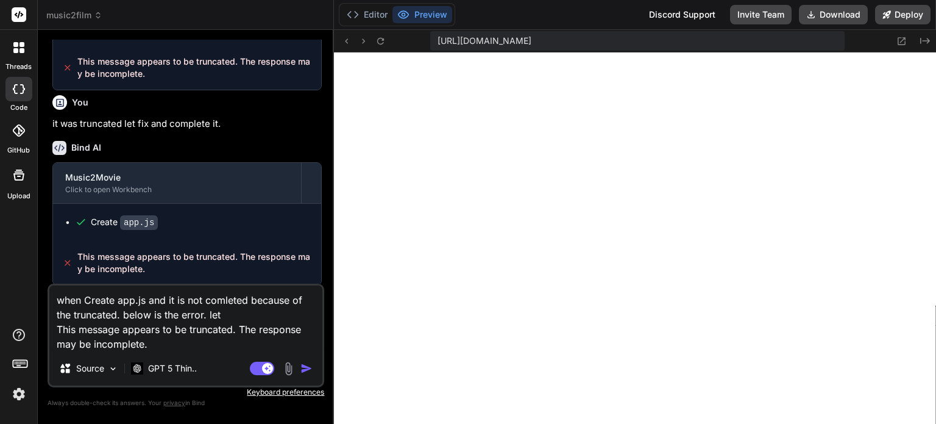
type textarea "x"
type textarea "when Create app.js and it is not comleted because of the truncated. below is th…"
type textarea "x"
type textarea "when Create app.js and it is not comleted because of the truncated. below is th…"
type textarea "x"
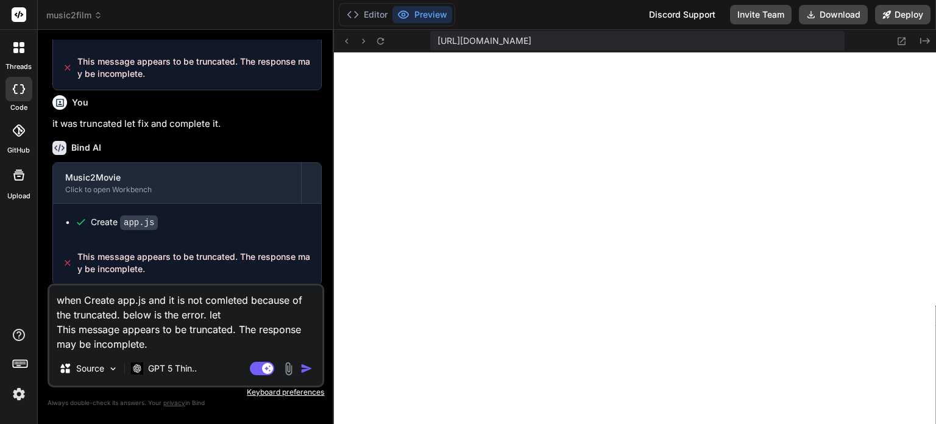
type textarea "when Create app.js and it is not comleted because of the truncated. below is th…"
type textarea "x"
type textarea "when Create app.js and it is not comleted because of the truncated. below is th…"
type textarea "x"
type textarea "when Create app.js and it is not comleted because of the truncated. below is th…"
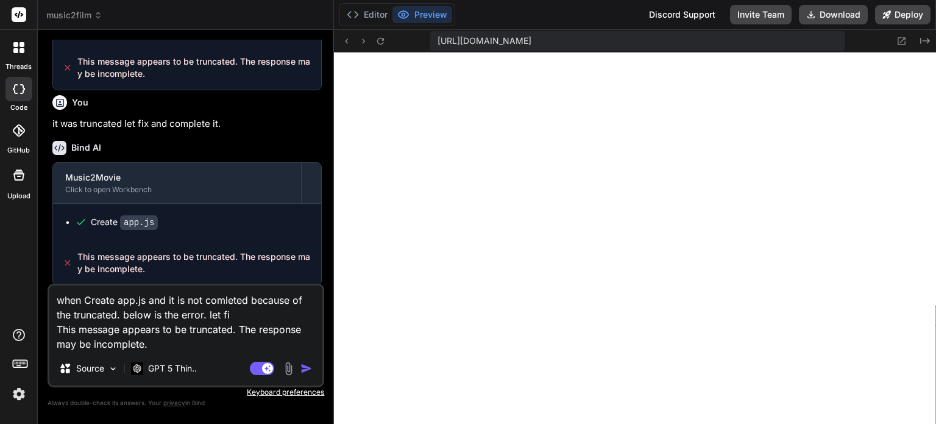
type textarea "x"
type textarea "when Create app.js and it is not comleted because of the truncated. below is th…"
type textarea "x"
type textarea "when Create app.js and it is not comleted because of the truncated. below is th…"
type textarea "x"
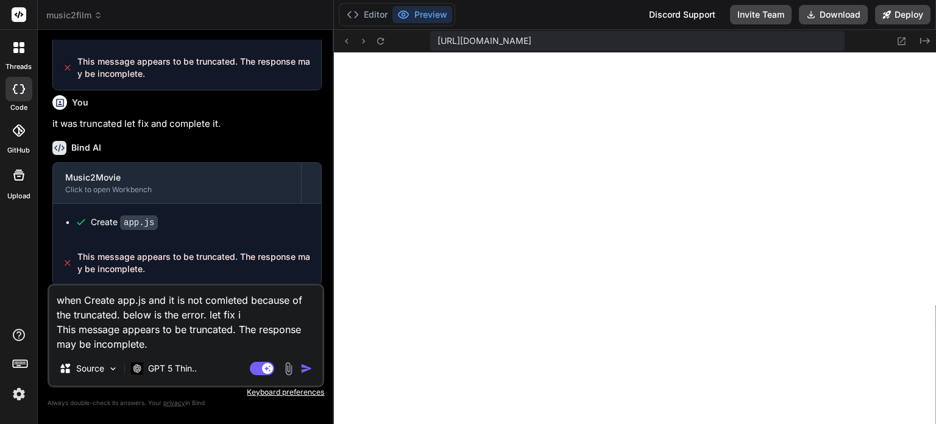
type textarea "when Create app.js and it is not comleted because of the truncated. below is th…"
type textarea "x"
type textarea "when Create app.js and it is not comleted because of the truncated. below is th…"
type textarea "x"
type textarea "when Create app.js and it is not comleted because of the truncated. below is th…"
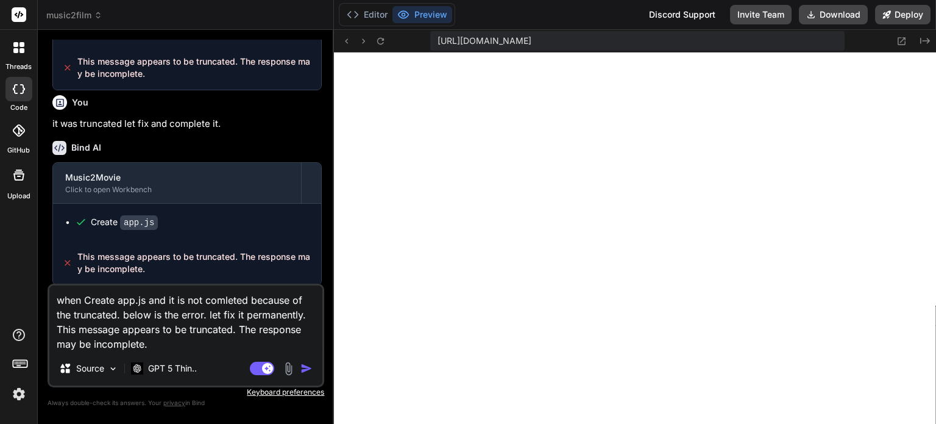
click at [56, 329] on textarea "when Create app.js and it is not comleted because of the truncated. below is th…" at bounding box center [185, 318] width 273 height 66
click at [191, 346] on textarea "when Create app.js and it is not comleted because of the truncated. below is th…" at bounding box center [185, 318] width 273 height 66
click at [305, 365] on img "button" at bounding box center [307, 368] width 12 height 12
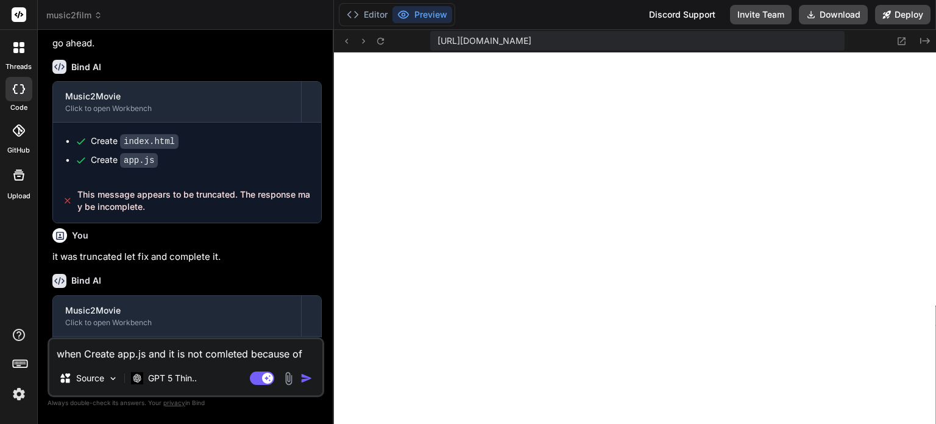
scroll to position [1411, 0]
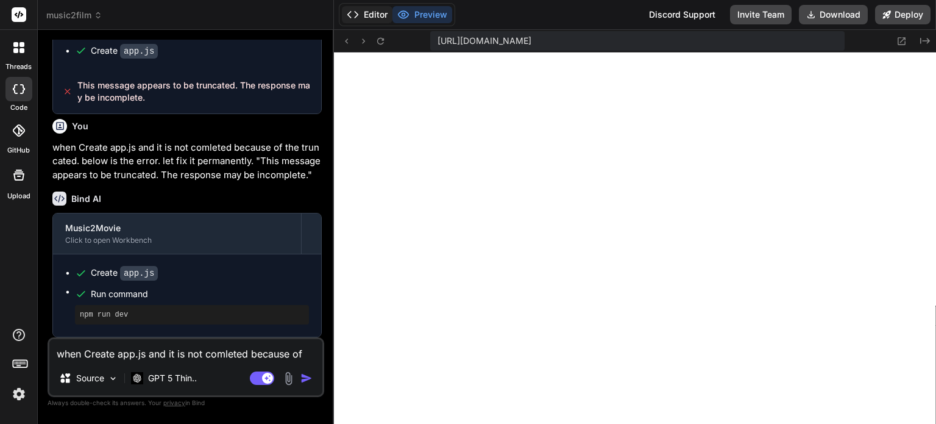
click at [369, 13] on button "Editor" at bounding box center [367, 14] width 51 height 17
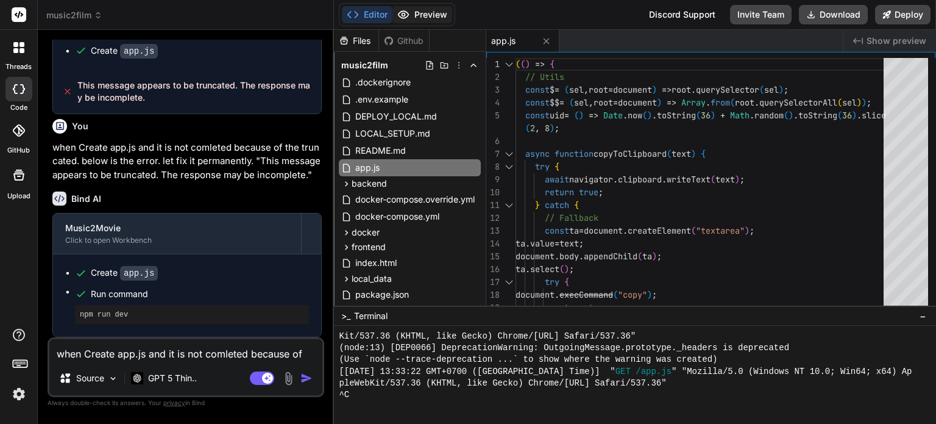
click at [423, 12] on button "Preview" at bounding box center [423, 14] width 60 height 17
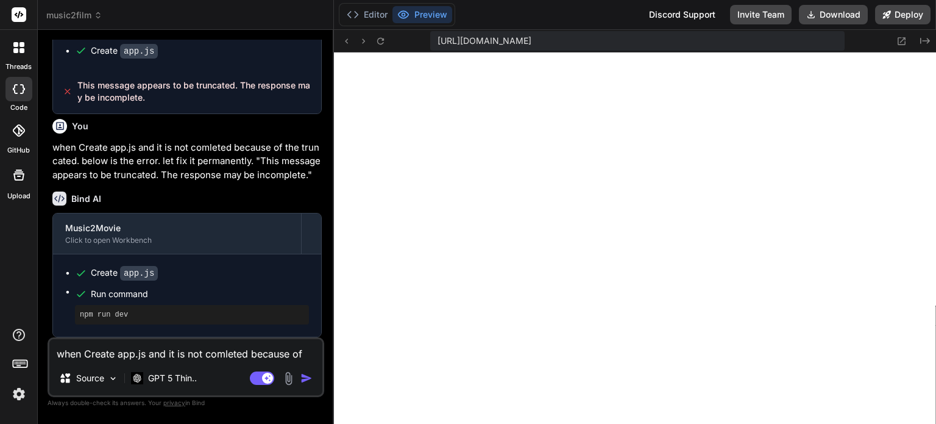
click at [168, 351] on textarea "when Create app.js and it is not comleted because of the truncated. below is th…" at bounding box center [185, 350] width 273 height 22
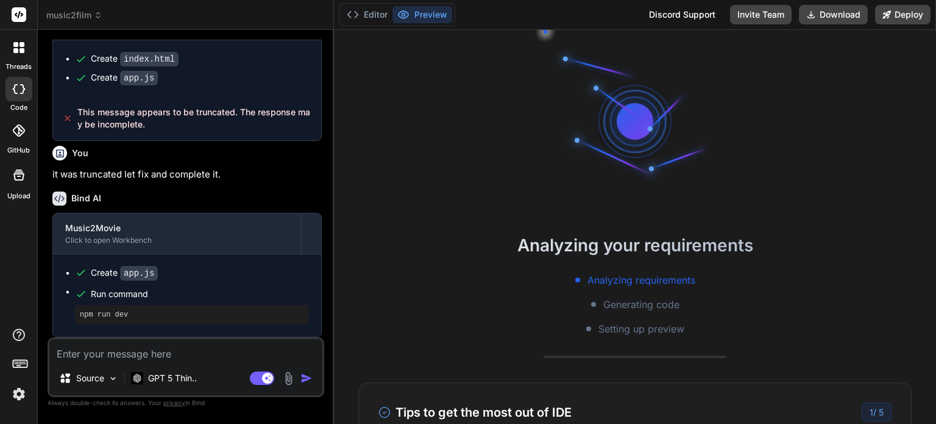
scroll to position [105, 0]
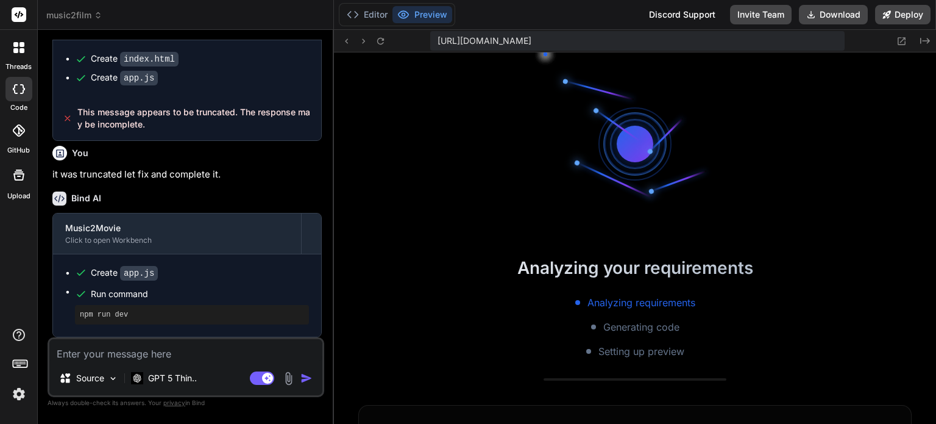
type textarea "x"
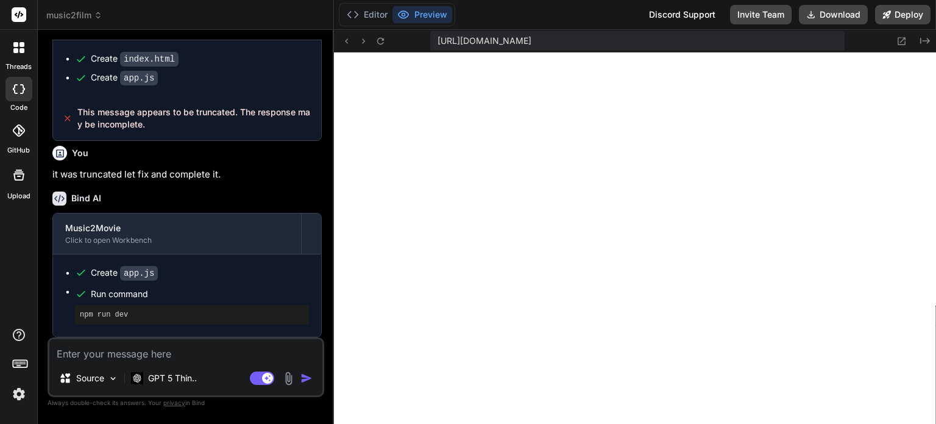
scroll to position [444, 0]
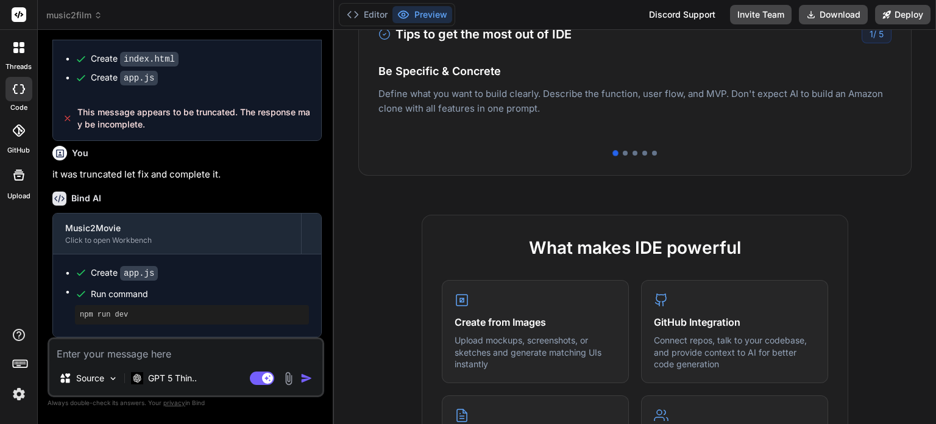
scroll to position [549, 0]
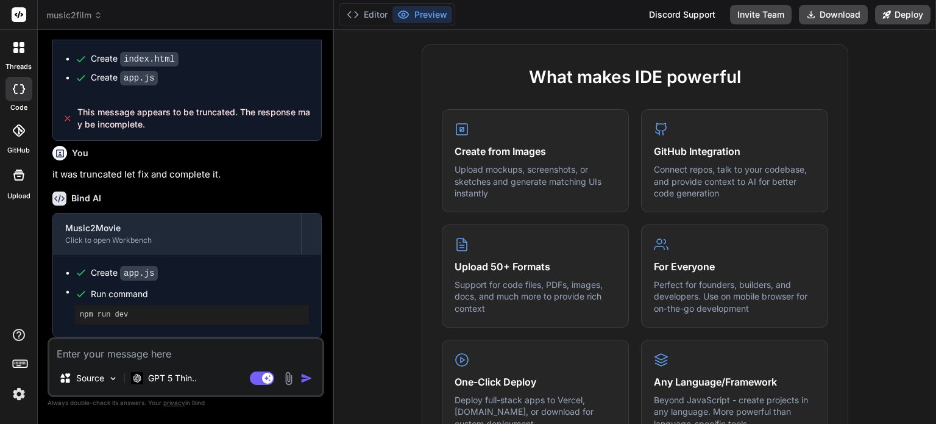
click at [168, 349] on textarea at bounding box center [185, 350] width 273 height 22
type textarea "x"
type textarea "g"
type textarea "x"
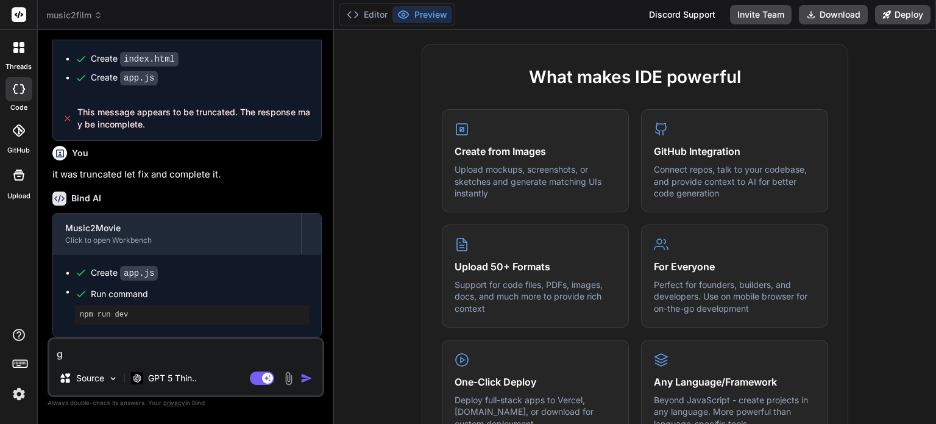
type textarea "go"
type textarea "x"
type textarea "goo"
type textarea "x"
type textarea "good"
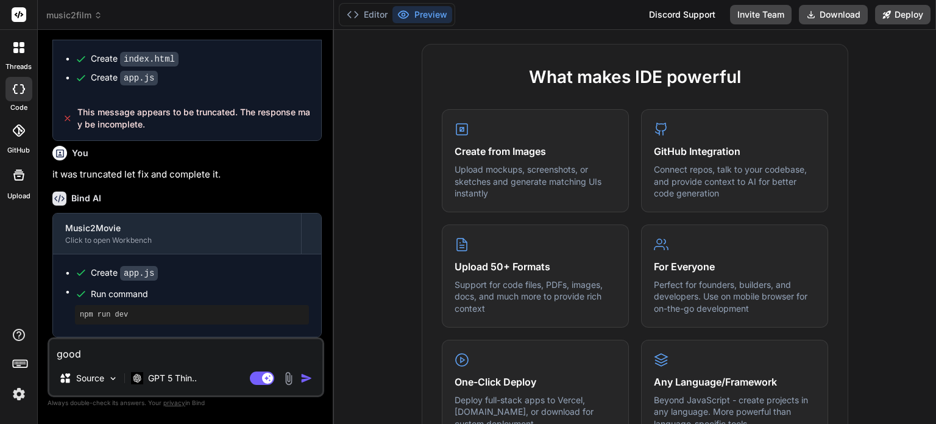
type textarea "x"
type textarea "good."
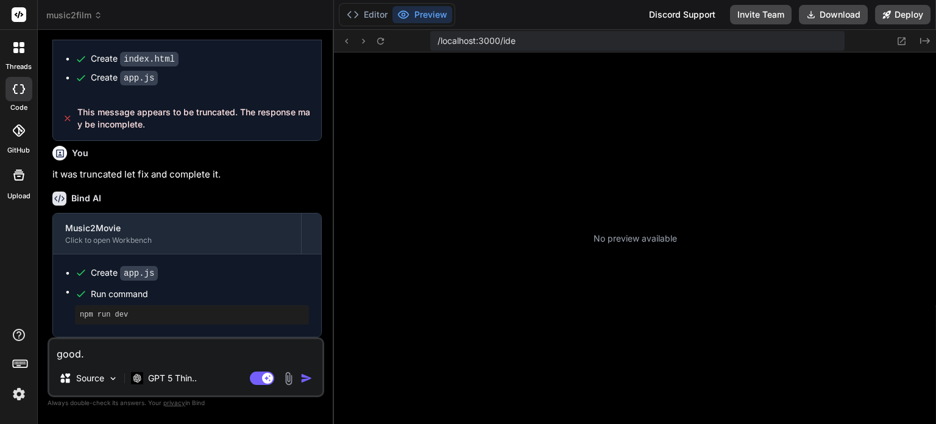
type textarea "x"
type textarea "good."
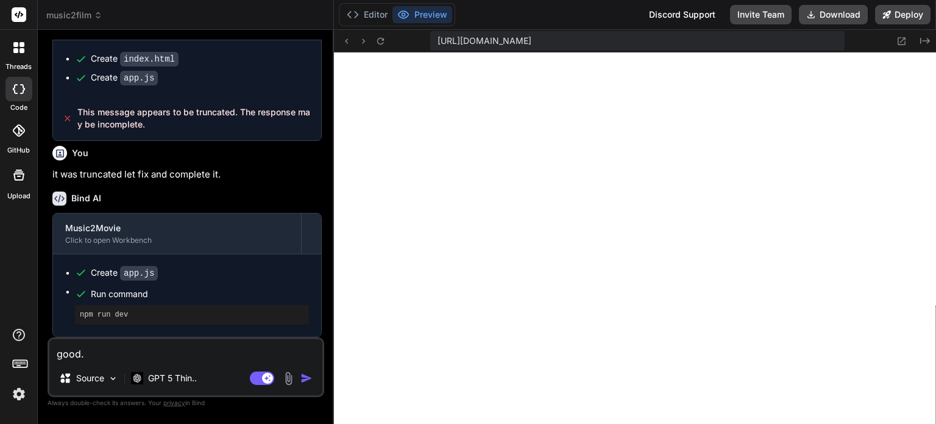
type textarea "x"
type textarea "good."
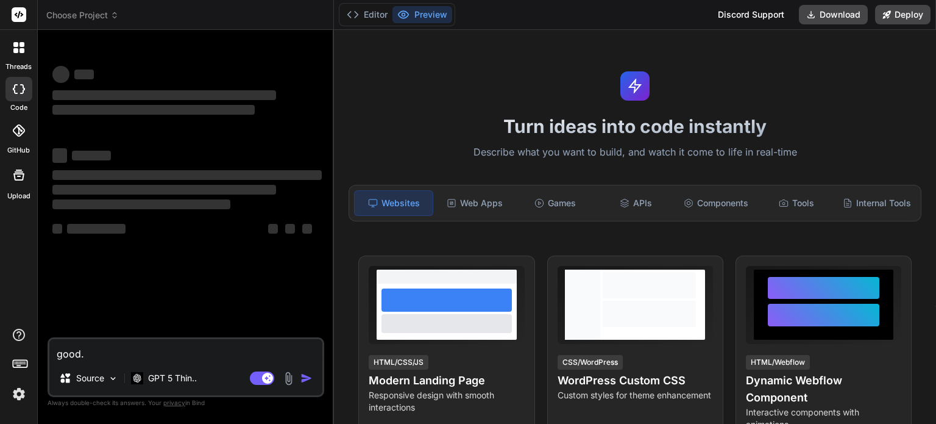
click at [162, 350] on textarea "good." at bounding box center [185, 350] width 273 height 22
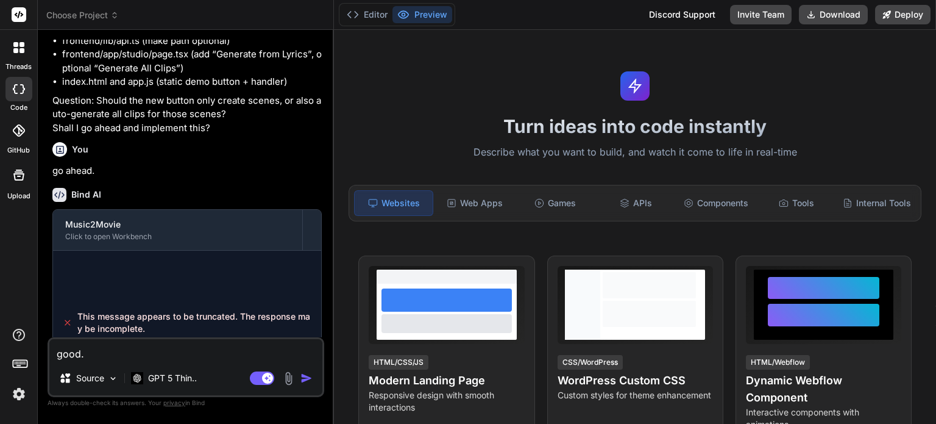
scroll to position [922, 0]
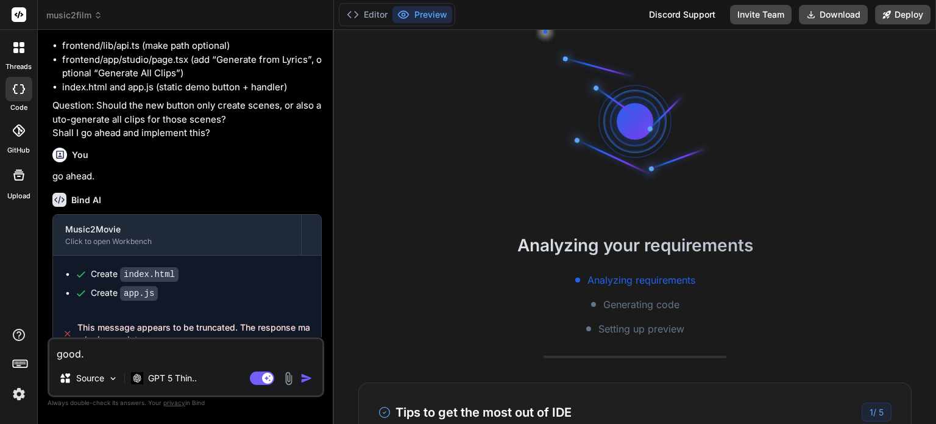
type textarea "x"
type textarea "good. n"
type textarea "x"
type textarea "good. ne"
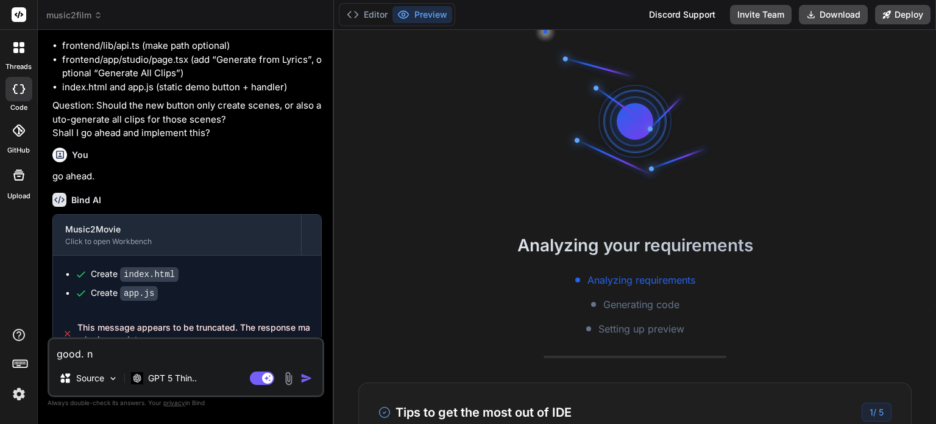
type textarea "x"
type textarea "good. nex"
type textarea "x"
type textarea "good. next"
type textarea "x"
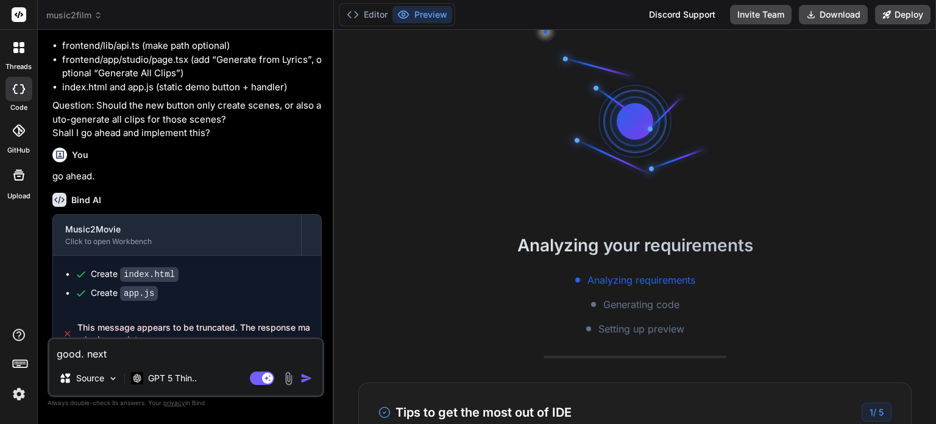
type textarea "good. next"
type textarea "x"
type textarea "good. next i"
type textarea "x"
type textarea "good. next i"
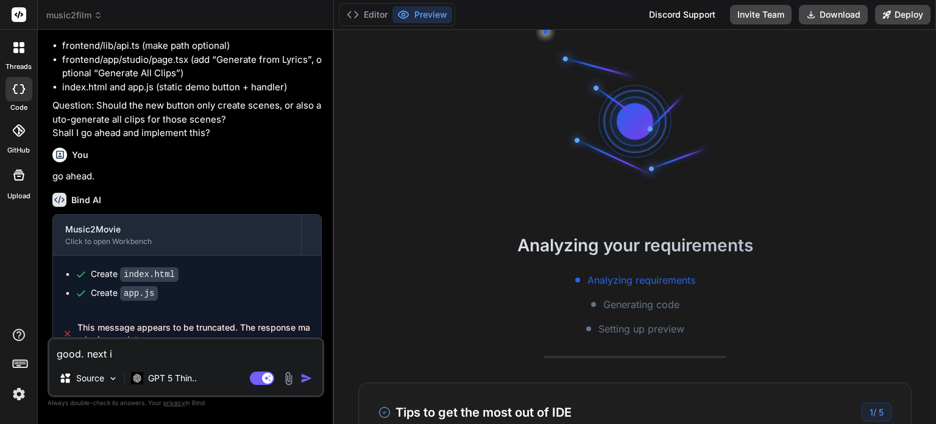
type textarea "x"
type textarea "good. next i t"
type textarea "x"
type textarea "good. next i te"
type textarea "x"
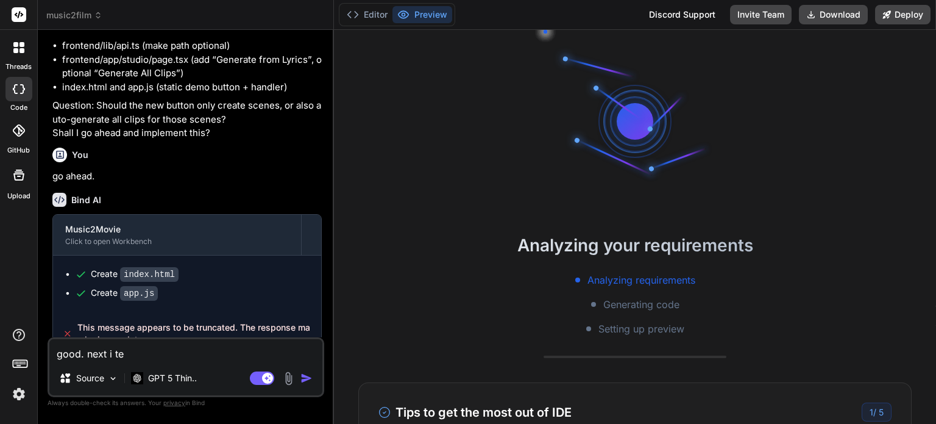
type textarea "good. next i tes"
type textarea "x"
type textarea "good. next i test"
type textarea "x"
type textarea "good. next i test"
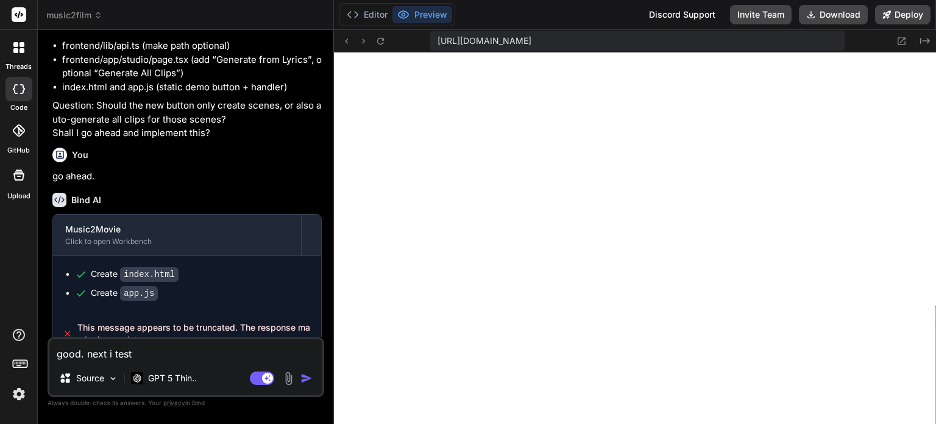
scroll to position [444, 0]
type textarea "x"
type textarea "good. next i test i"
type textarea "x"
type textarea "good. next i test in"
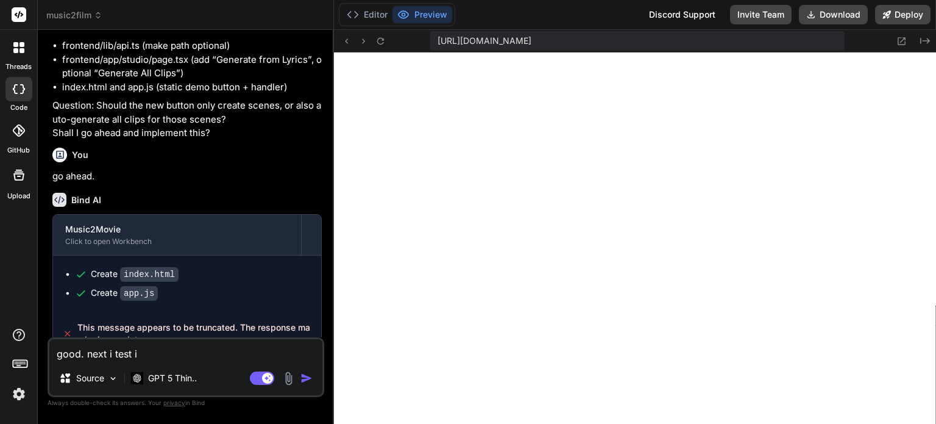
type textarea "x"
type textarea "good. next i test in"
type textarea "x"
type textarea "good. next i test in l"
type textarea "x"
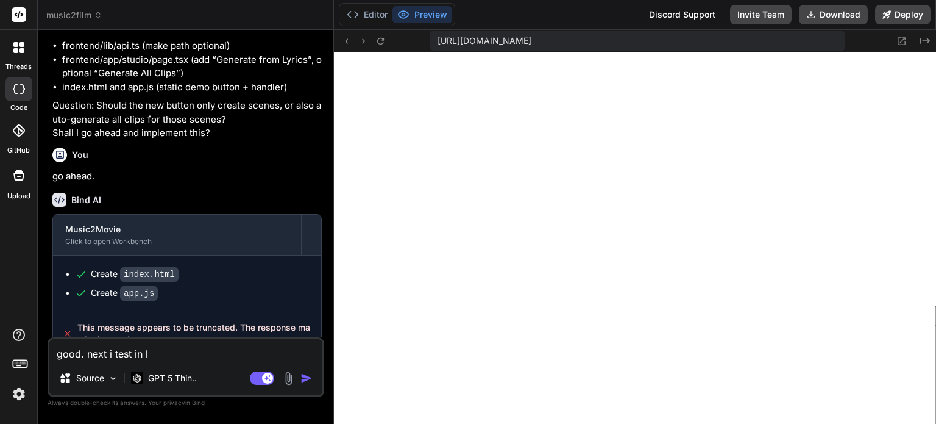
type textarea "good. next i test in lo"
type textarea "x"
type textarea "good. next i test in loc"
type textarea "x"
type textarea "good. next i test in loca"
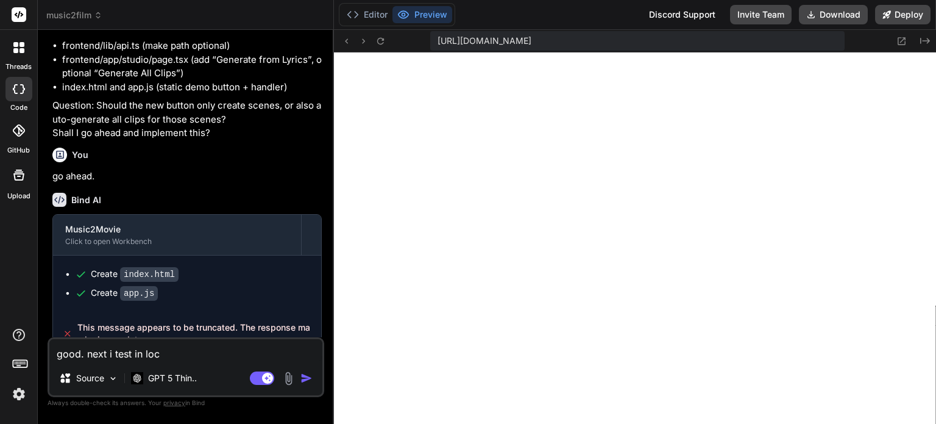
type textarea "x"
type textarea "good. next i test in local"
type textarea "x"
type textarea "good. next i test in local"
type textarea "x"
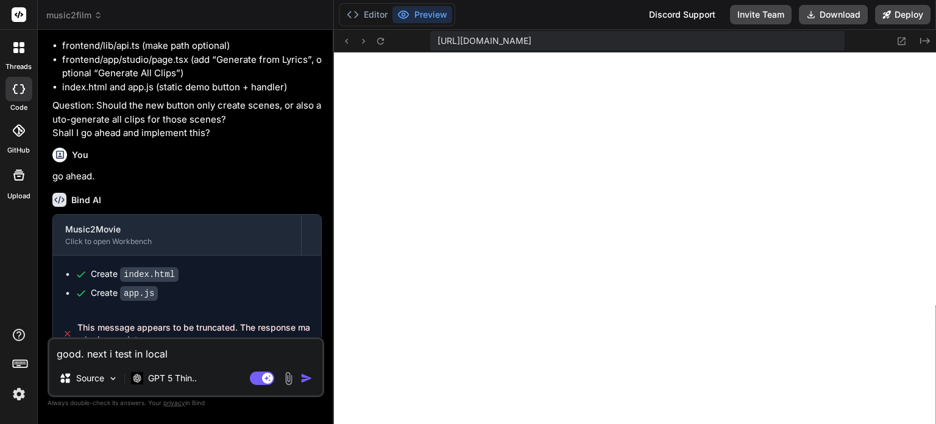
type textarea "good. next i test in local e"
type textarea "x"
type textarea "good. next i test in local en"
type textarea "x"
type textarea "good. next i test in local env"
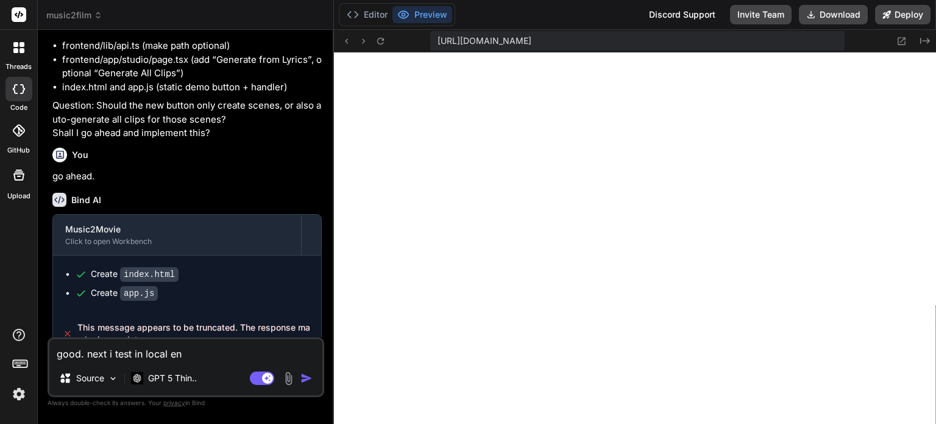
type textarea "x"
type textarea "good. next i test in local envi"
type textarea "x"
type textarea "good. next i test in local envir"
type textarea "x"
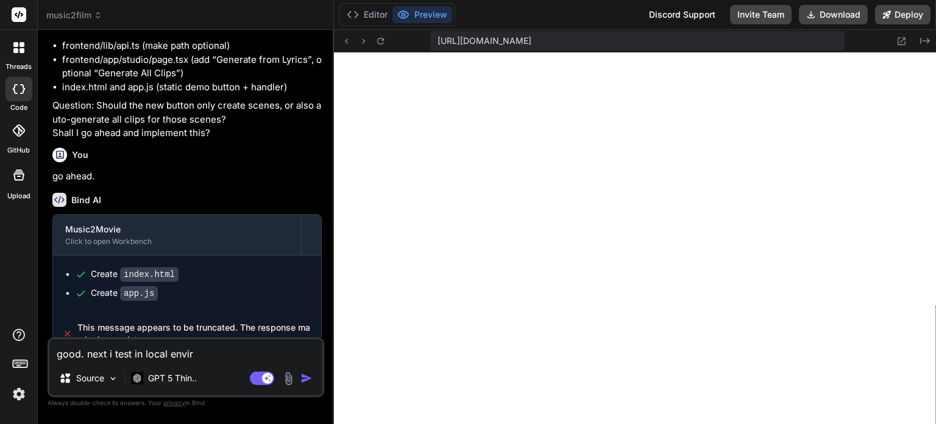
type textarea "good. next i test in local enviro"
type textarea "x"
type textarea "good. next i test in local environ"
type textarea "x"
type textarea "good. next i test in local environm"
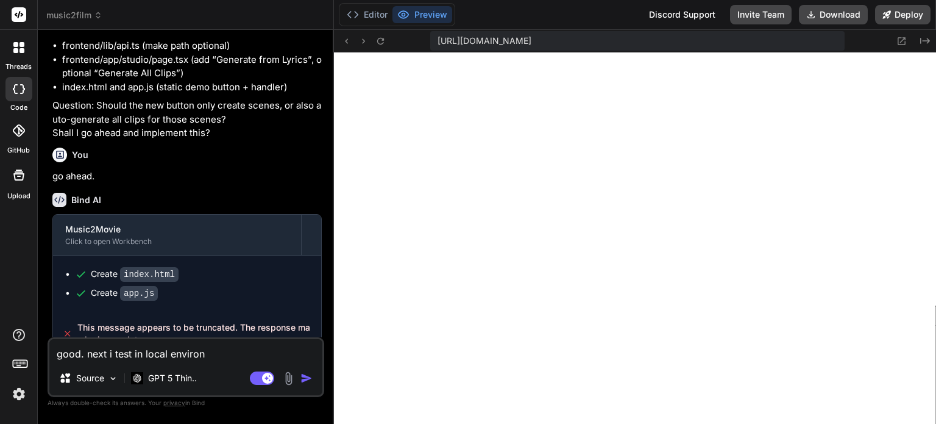
type textarea "x"
type textarea "good. next i test in local environme"
type textarea "x"
type textarea "good. next i test in local environmen"
type textarea "x"
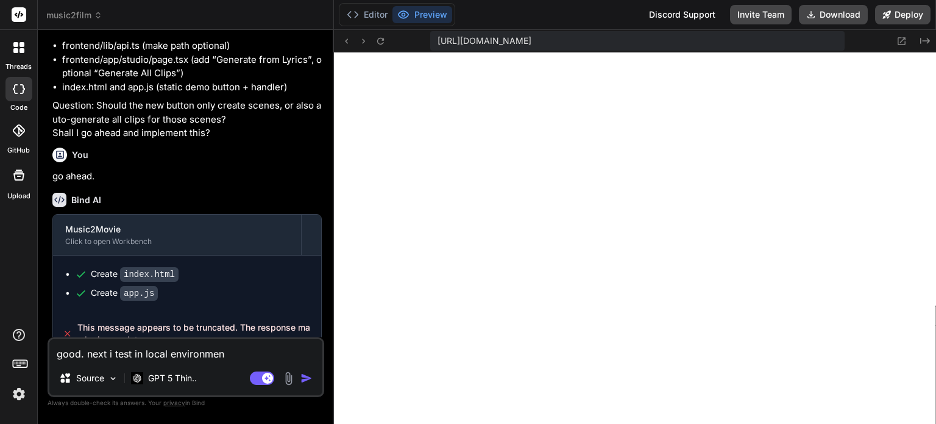
type textarea "good. next i test in local environment"
type textarea "x"
type textarea "good. next i test in local environmen"
type textarea "x"
type textarea "good. next i test in local environme"
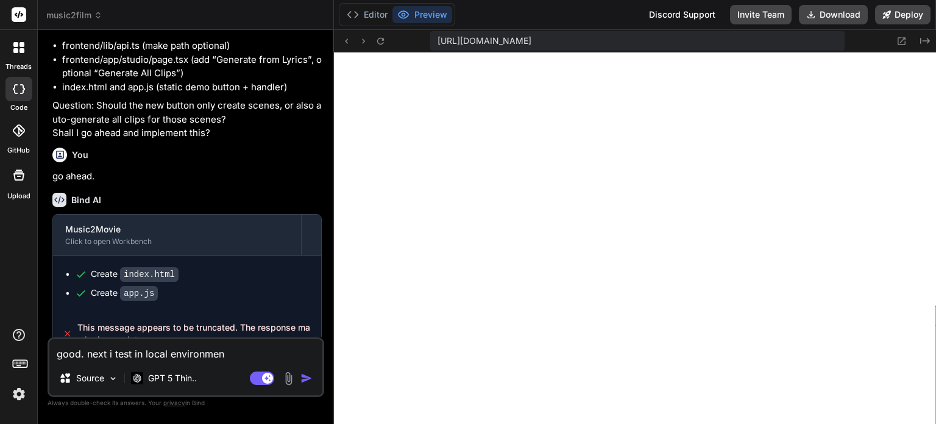
type textarea "x"
type textarea "good. next i test in local environm"
type textarea "x"
type textarea "good. next i test in local environ"
type textarea "x"
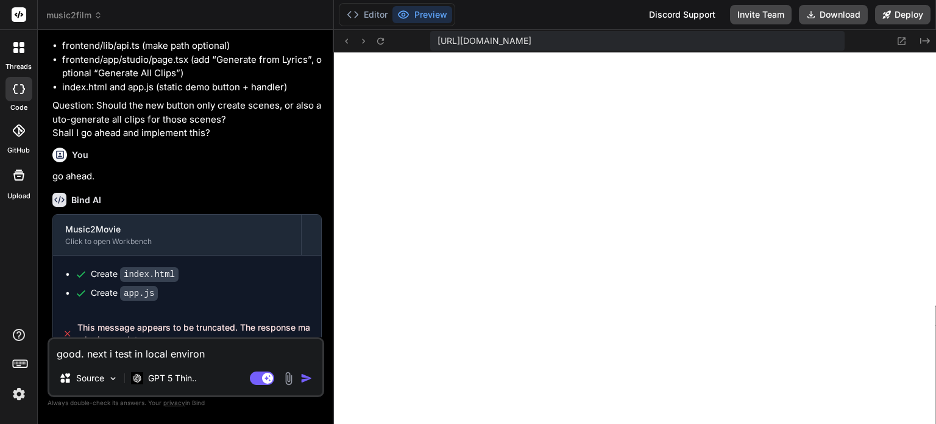
type textarea "good. next i test in local enviro"
type textarea "x"
type textarea "good. next i test in local envir"
type textarea "x"
type textarea "good. next i test in local envi"
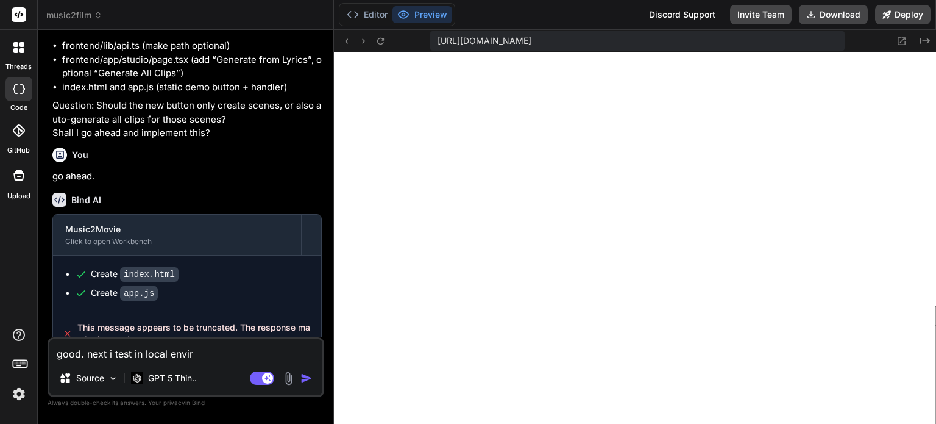
type textarea "x"
type textarea "good. next i test in local env"
type textarea "x"
type textarea "good. next i test in local en"
type textarea "x"
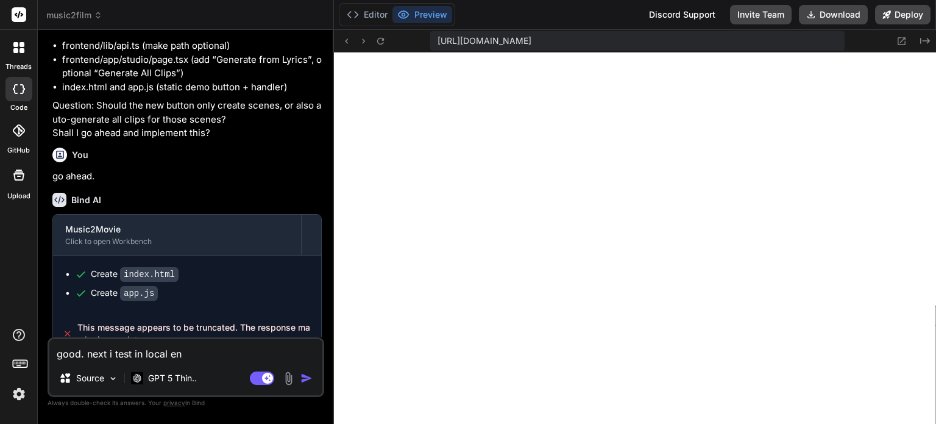
type textarea "good. next i test in local e"
type textarea "x"
type textarea "good. next i test in local"
type textarea "x"
type textarea "good. next i test in local p"
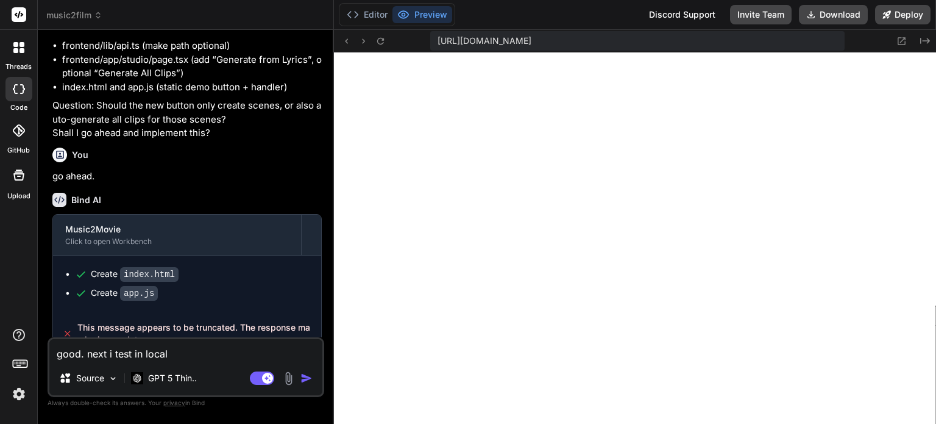
type textarea "x"
type textarea "good. next i test in local pr"
type textarea "x"
type textarea "good. next i test in local pro"
type textarea "x"
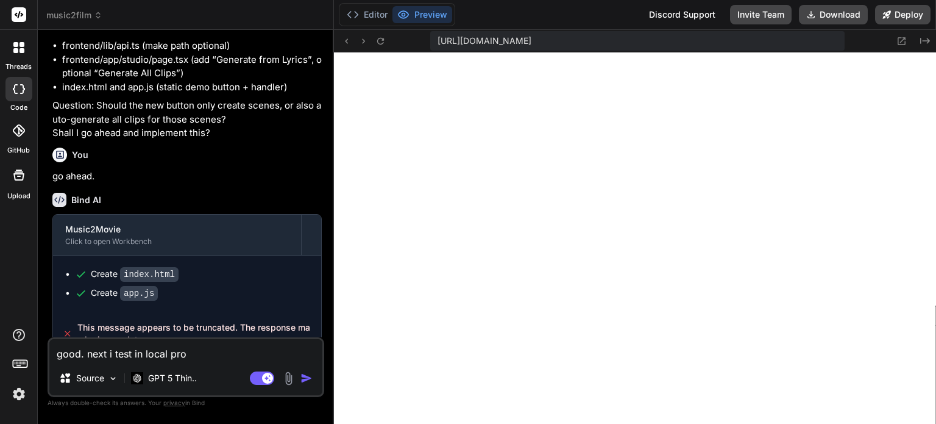
type textarea "good. next i test in local prod"
type textarea "x"
type textarea "good. next i test in local produ"
type textarea "x"
type textarea "good. next i test in local produc"
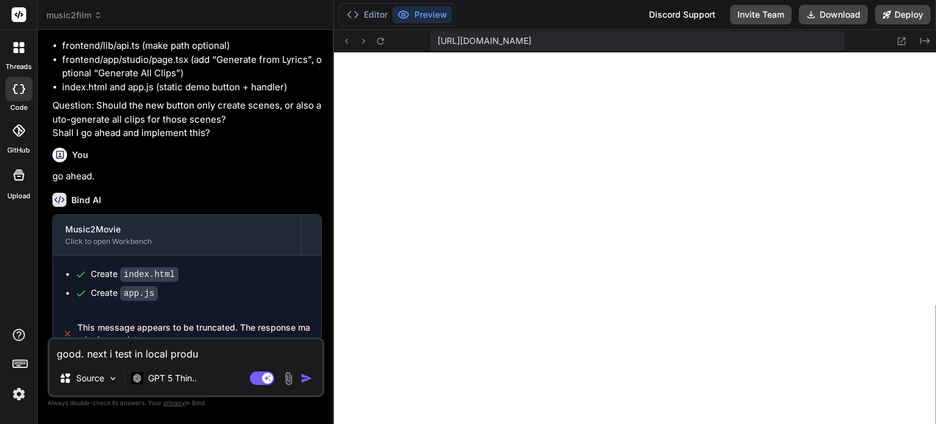
type textarea "x"
type textarea "good. next i test in local product"
type textarea "x"
type textarea "good. next i test in local product"
type textarea "x"
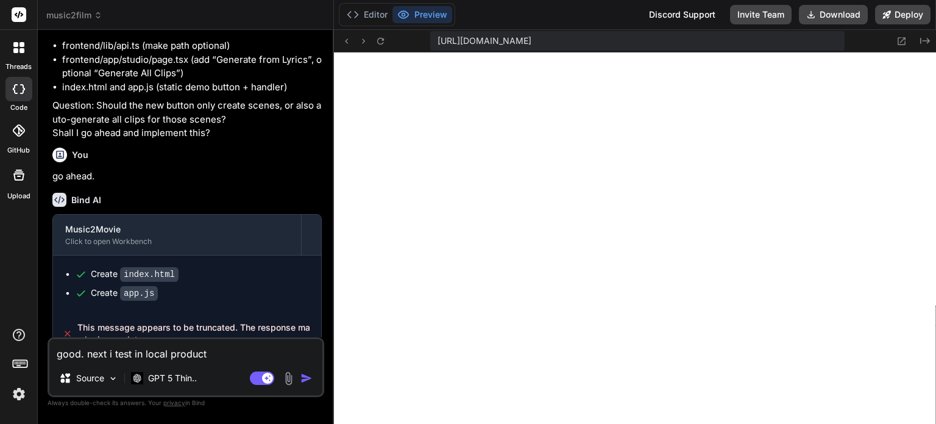
type textarea "good. next i test in local product"
type textarea "x"
type textarea "good. next i test in local producti"
type textarea "x"
type textarea "good. next i test in local production"
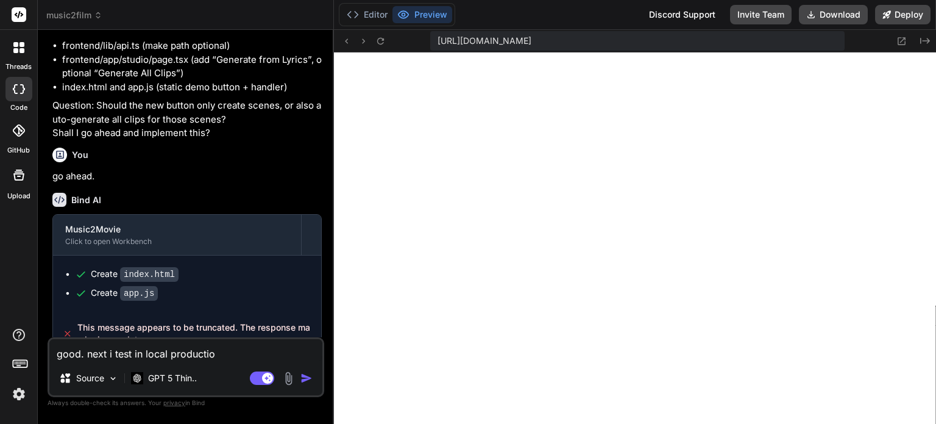
type textarea "x"
type textarea "good. next i test in local production"
type textarea "x"
type textarea "good. next i test in local production e"
type textarea "x"
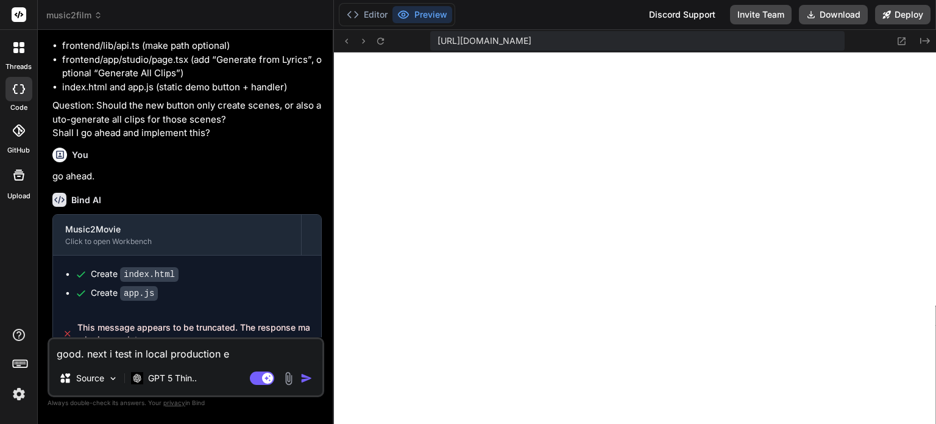
type textarea "good. next i test in local production en"
type textarea "x"
type textarea "good. next i test in local production env"
type textarea "x"
type textarea "good. next i test in local production envi"
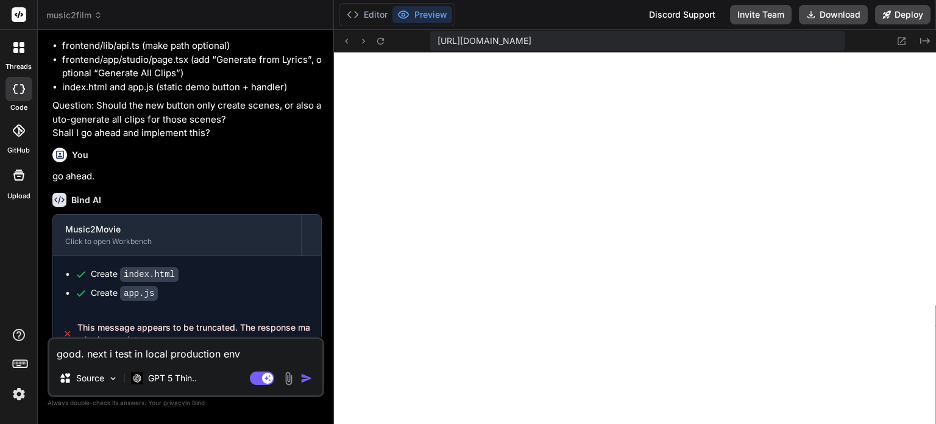
type textarea "x"
type textarea "good. next i test in local production envir"
type textarea "x"
type textarea "good. next i test in local production enviro"
type textarea "x"
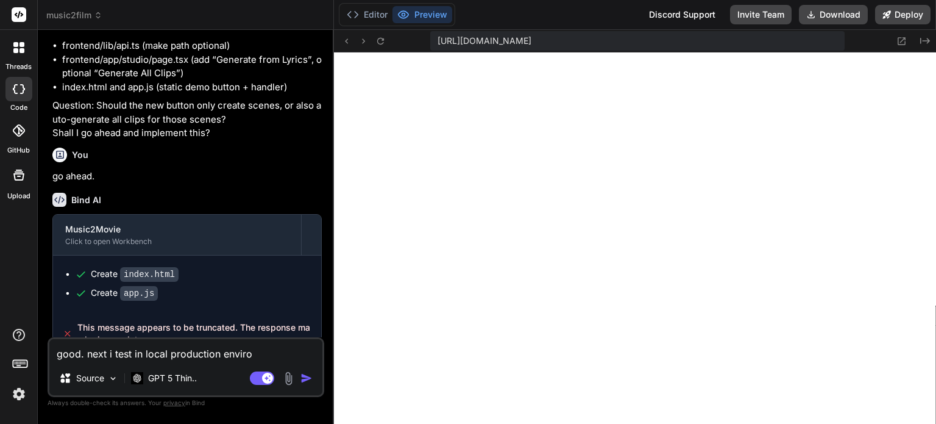
type textarea "good. next i test in local production environ"
type textarea "x"
type textarea "good. next i test in local production environm"
type textarea "x"
type textarea "good. next i test in local production environme"
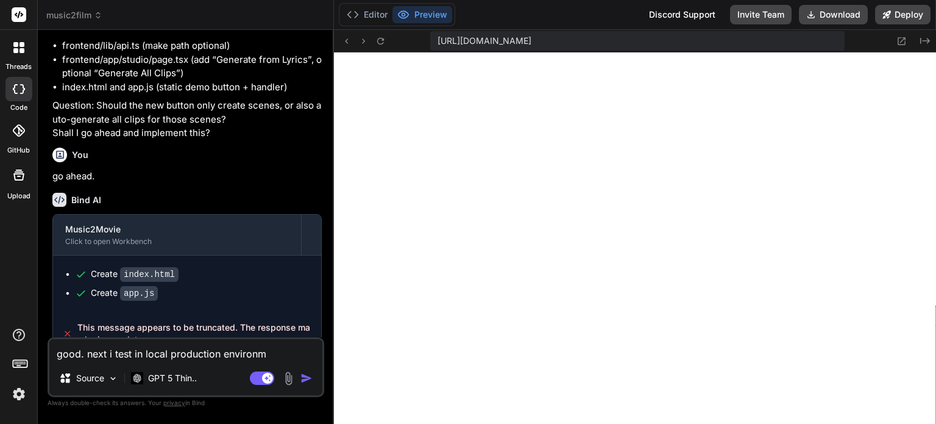
type textarea "x"
type textarea "good. next i test in local production environmen"
type textarea "x"
type textarea "good. next i test in local production environment"
type textarea "x"
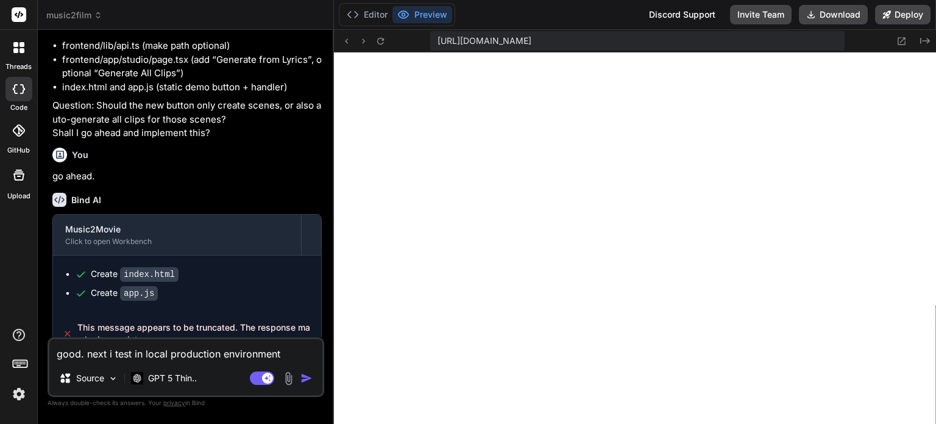
type textarea "good. next i test in local production environment"
type textarea "x"
type textarea "good. next i test in local production environment"
type textarea "x"
click at [114, 354] on textarea "good. next i test in local production environment" at bounding box center [185, 350] width 273 height 22
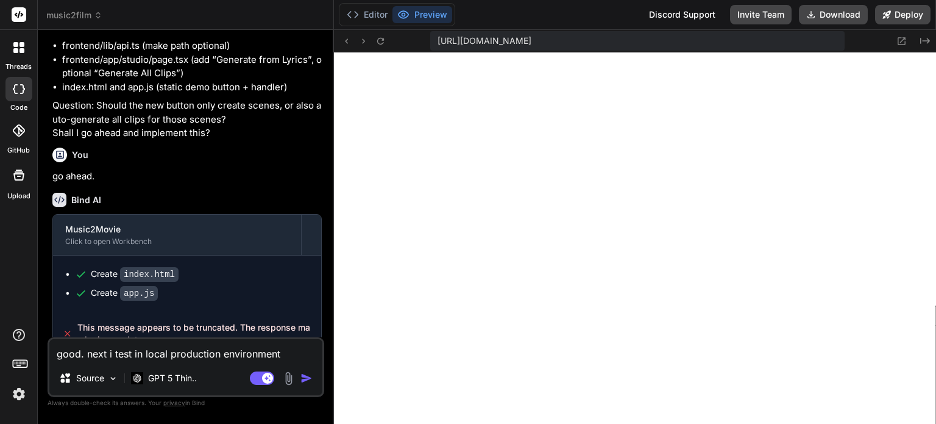
type textarea "good. next i htest in local production environment"
type textarea "x"
type textarea "good. next i hatest in local production environment"
type textarea "x"
type textarea "good. next i hadtest in local production environment"
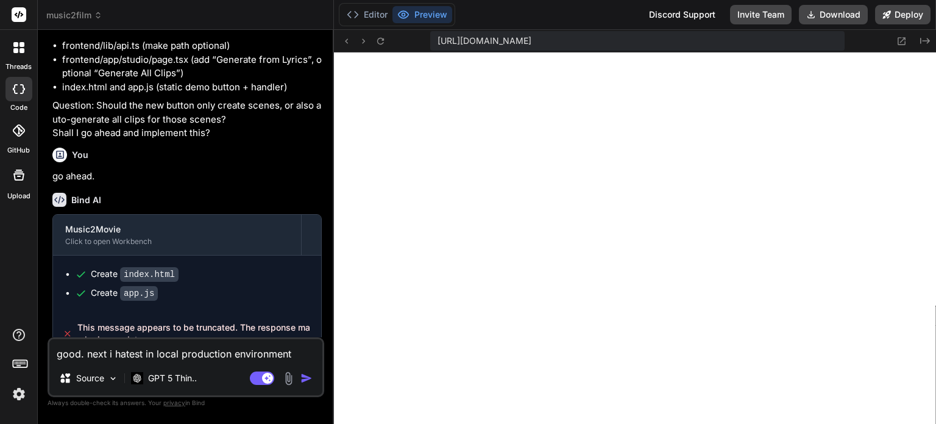
type textarea "x"
type textarea "good. next i had test in local production environment"
type textarea "x"
click at [150, 352] on textarea "good. next i had test in local production environment" at bounding box center [185, 350] width 273 height 22
type textarea "good. next i had teste in local production environment"
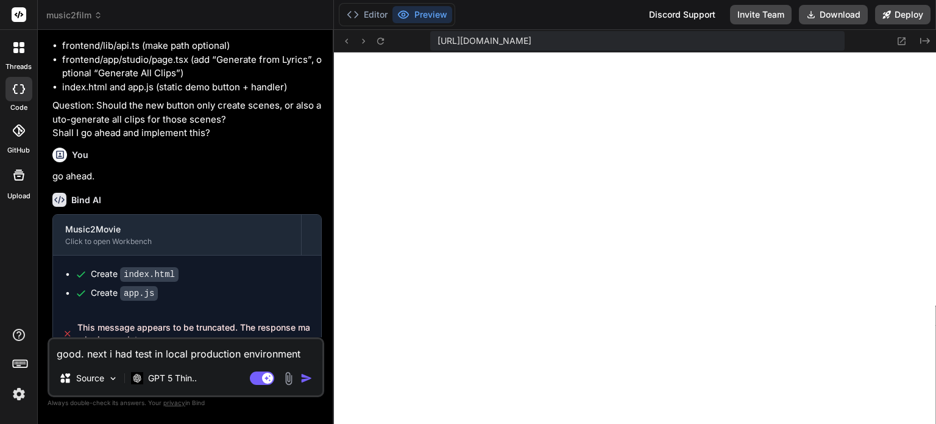
type textarea "x"
type textarea "good. next i had tested in local production environment"
type textarea "x"
click at [312, 355] on textarea "good. next i had tested in local production environment" at bounding box center [185, 350] width 273 height 22
type textarea "good. next i had tested in local production environment"
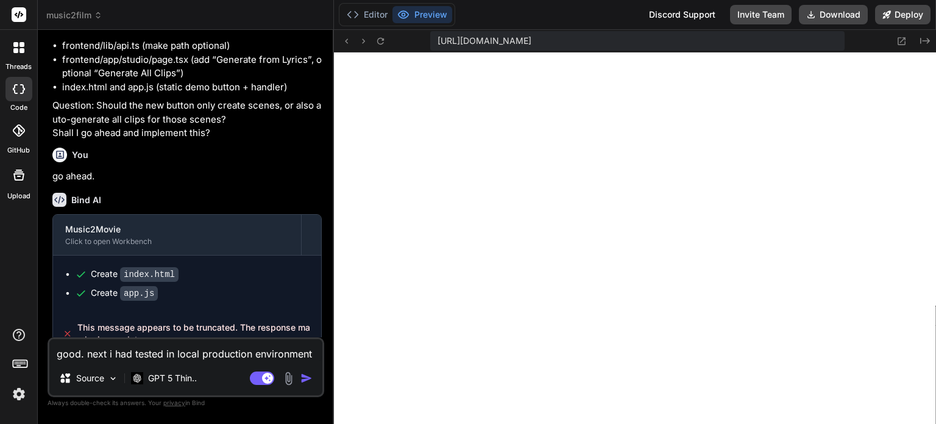
type textarea "x"
type textarea "good. next i had tested in local production environment a"
type textarea "x"
type textarea "good. next i had tested in local production environment an"
type textarea "x"
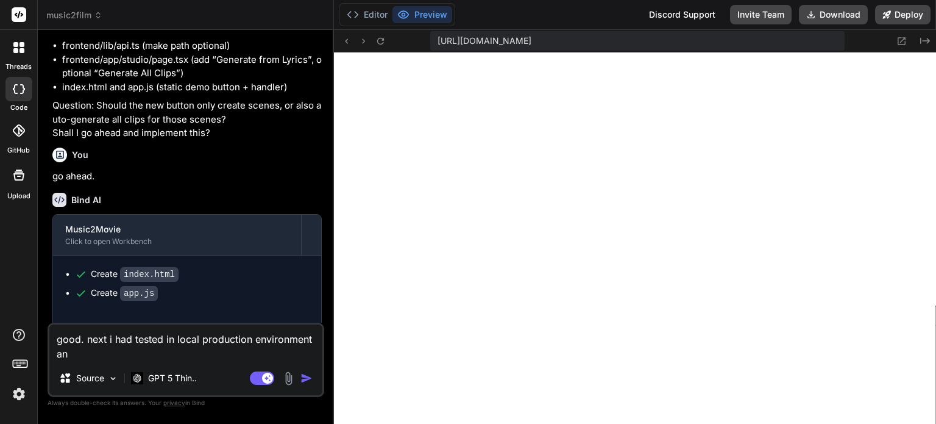
type textarea "good. next i had tested in local production environment and"
type textarea "x"
type textarea "good. next i had tested in local production environment and"
type textarea "x"
type textarea "good. next i had tested in local production environment and i"
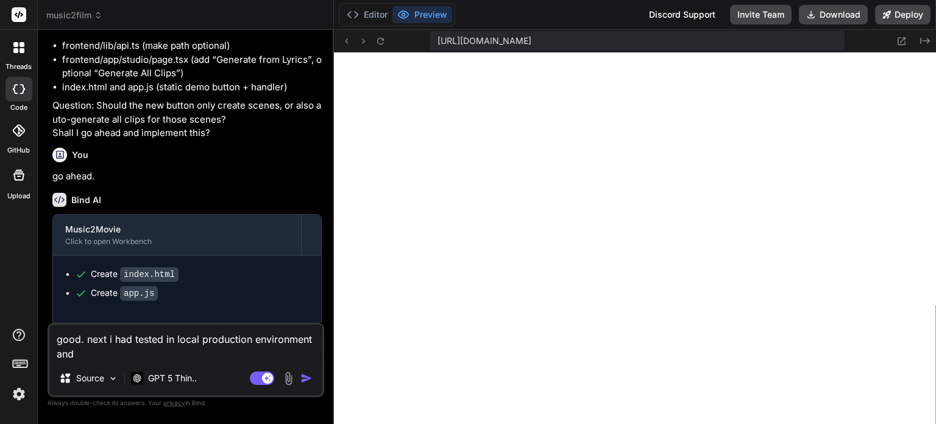
type textarea "x"
type textarea "good. next i had tested in local production environment and in"
type textarea "x"
type textarea "good. next i had tested in local production environment and in"
type textarea "x"
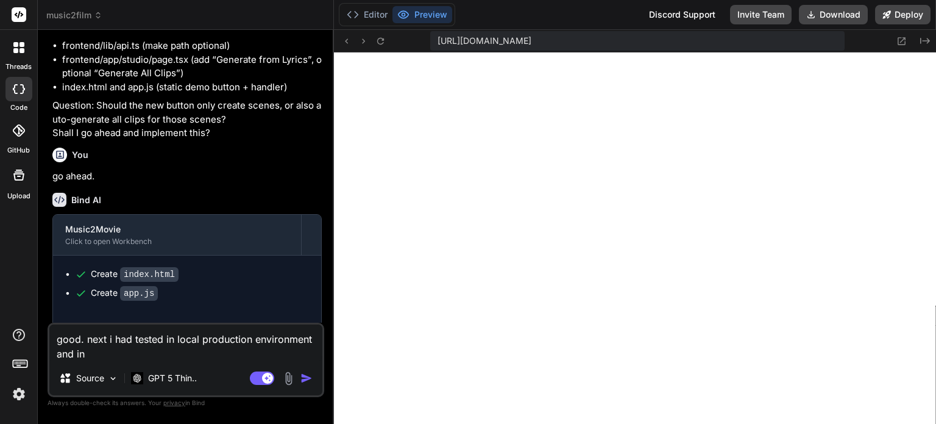
type textarea "good. next i had tested in local production environment and in t"
type textarea "x"
type textarea "good. next i had tested in local production environment and in th"
type textarea "x"
type textarea "good. next i had tested in local production environment and in the"
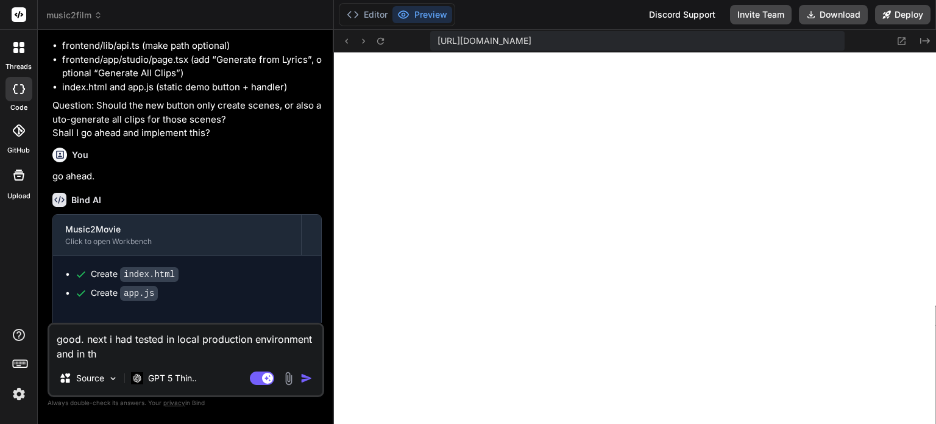
type textarea "x"
type textarea "good. next i had tested in local production environment and in the"
type textarea "x"
type textarea "good. next i had tested in local production environment and in the a"
type textarea "x"
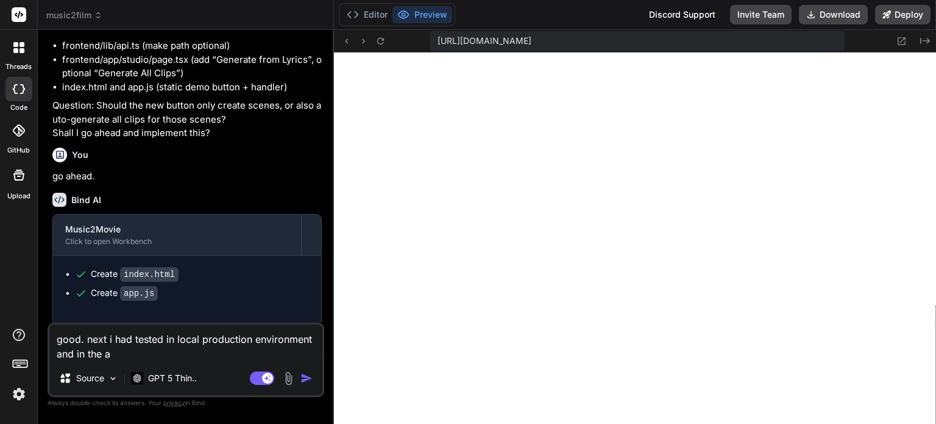
type textarea "good. next i had tested in local production environment and in the ad"
type textarea "x"
type textarea "good. next i had tested in local production environment and in the adm"
type textarea "x"
type textarea "good. next i had tested in local production environment and in the admi"
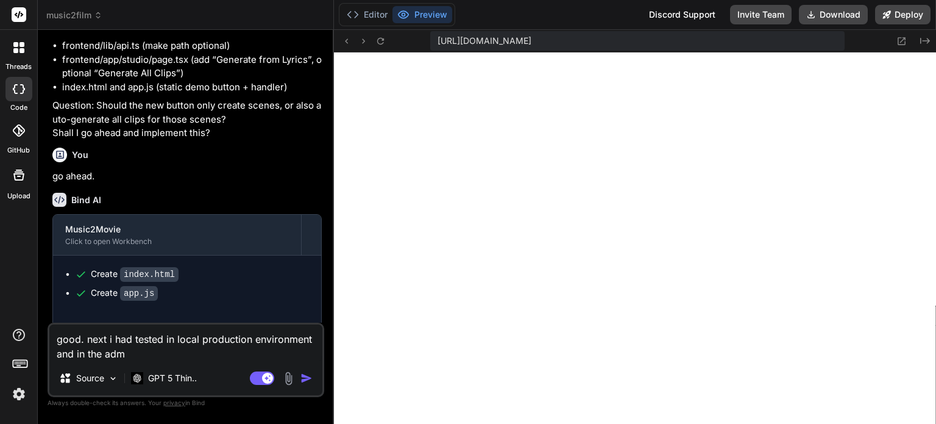
type textarea "x"
type textarea "good. next i had tested in local production environment and in the admin"
type textarea "x"
type textarea "good. next i had tested in local production environment and in the admin"
type textarea "x"
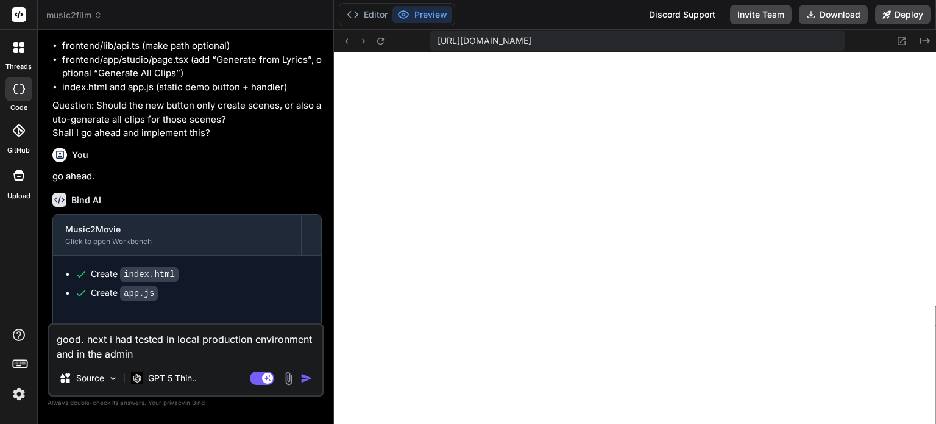
type textarea "good. next i had tested in local production environment and in the admin p"
type textarea "x"
type textarea "good. next i had tested in local production environment and in the admin pa"
type textarea "x"
type textarea "good. next i had tested in local production environment and in the admin pag"
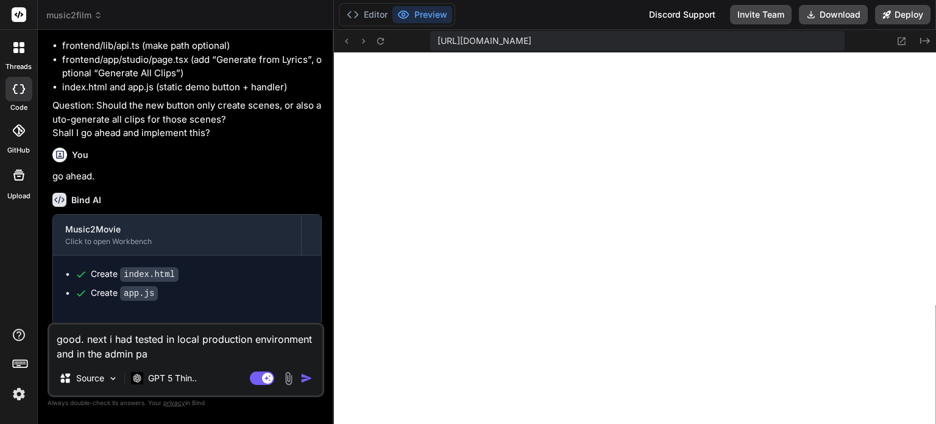
type textarea "x"
type textarea "good. next i had tested in local production environment and in the admin page"
type textarea "x"
type textarea "good. next i had tested in local production environment and in the admin page."
type textarea "x"
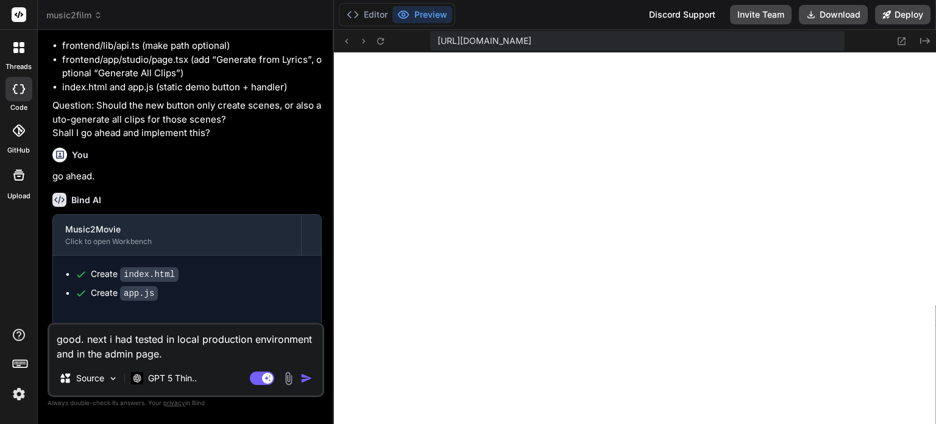
type textarea "good. next i had tested in local production environment and in the admin page."
type textarea "x"
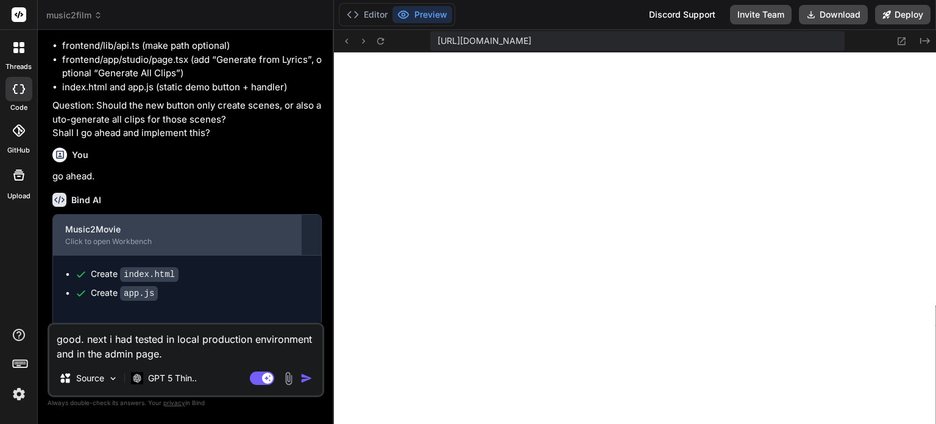
type textarea "good. next i had tested in local production environment and in the admin page."
type textarea "x"
type textarea "good. next i had tested in local production environment and in the admin page"
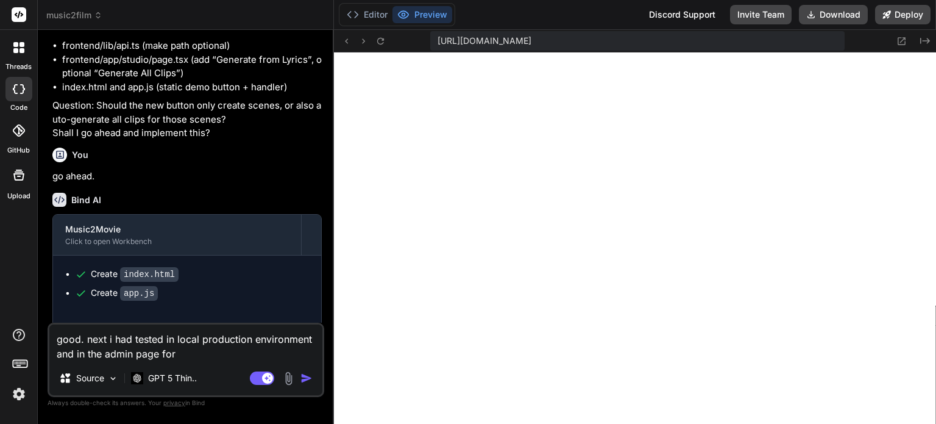
click at [199, 358] on textarea "good. next i had tested in local production environment and in the admin page f…" at bounding box center [185, 342] width 273 height 37
paste textarea "API Integrations"
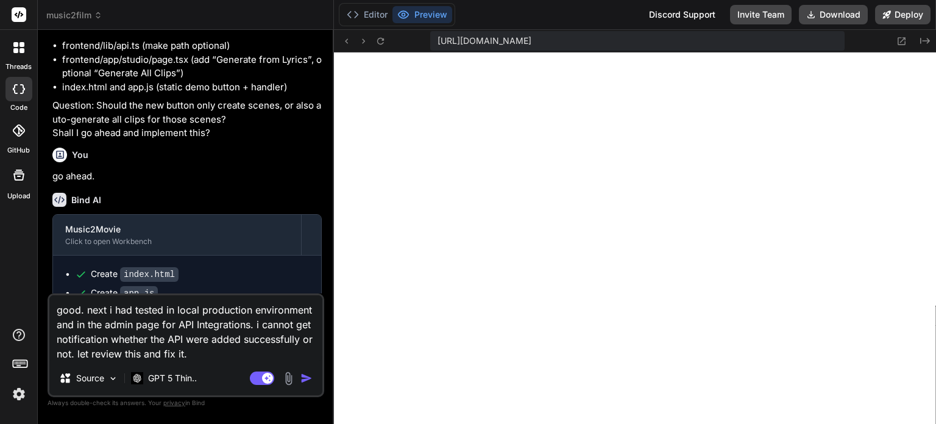
click at [306, 380] on img "button" at bounding box center [307, 378] width 12 height 12
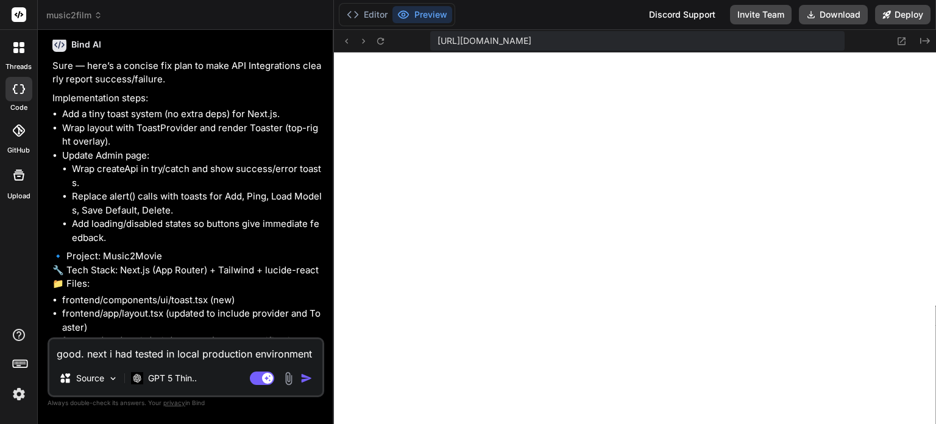
scroll to position [1539, 0]
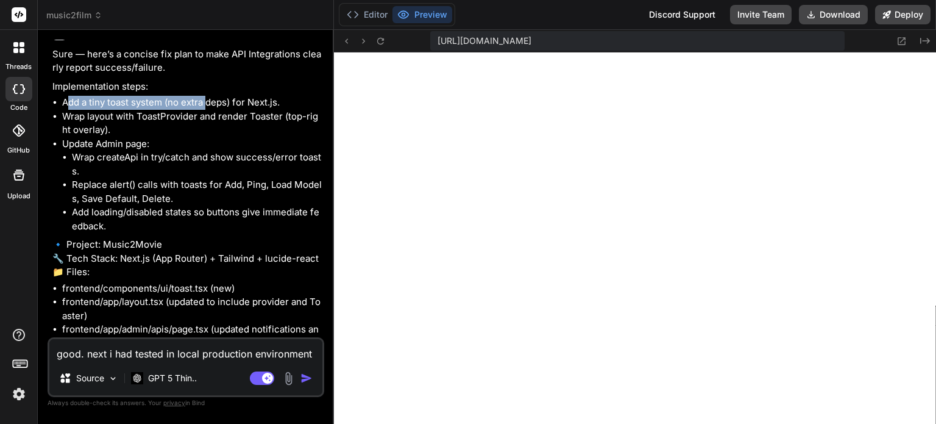
drag, startPoint x: 67, startPoint y: 154, endPoint x: 208, endPoint y: 155, distance: 140.8
click at [208, 110] on li "Add a tiny toast system (no extra deps) for Next.js." at bounding box center [192, 103] width 260 height 14
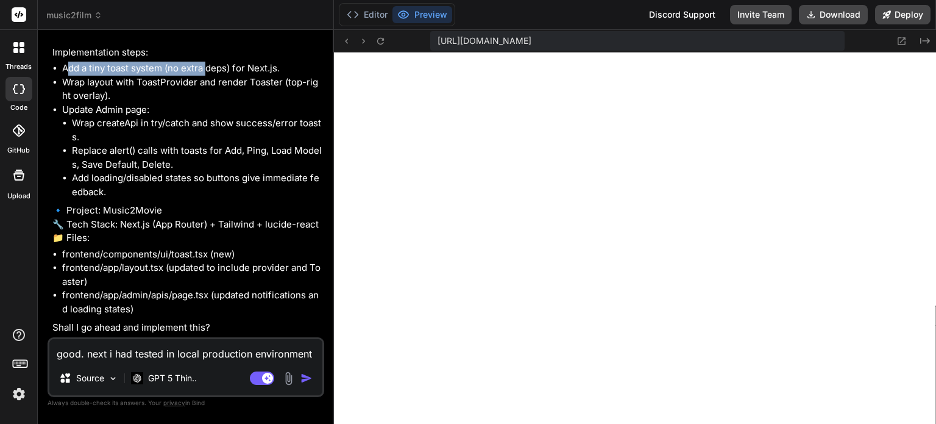
scroll to position [1653, 0]
click at [185, 349] on textarea "good. next i had tested in local production environment and in the admin page f…" at bounding box center [185, 350] width 273 height 22
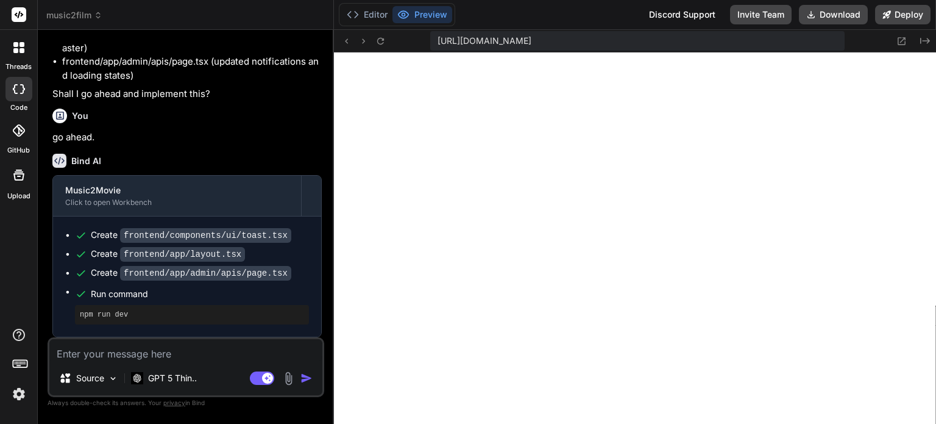
scroll to position [1886, 0]
click at [361, 17] on button "Editor" at bounding box center [367, 14] width 51 height 17
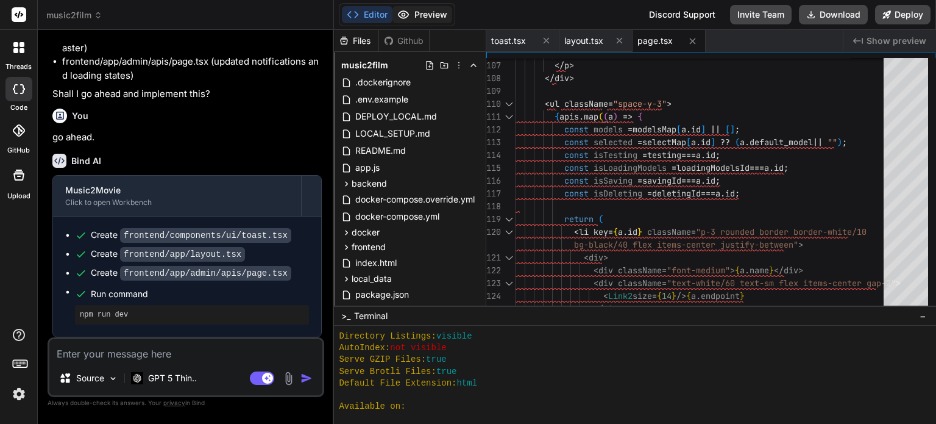
click at [415, 15] on button "Preview" at bounding box center [423, 14] width 60 height 17
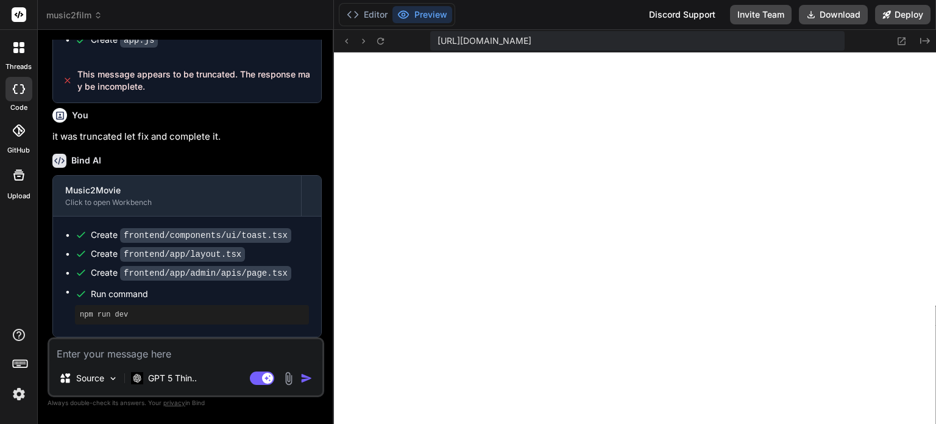
scroll to position [444, 0]
type textarea "x"
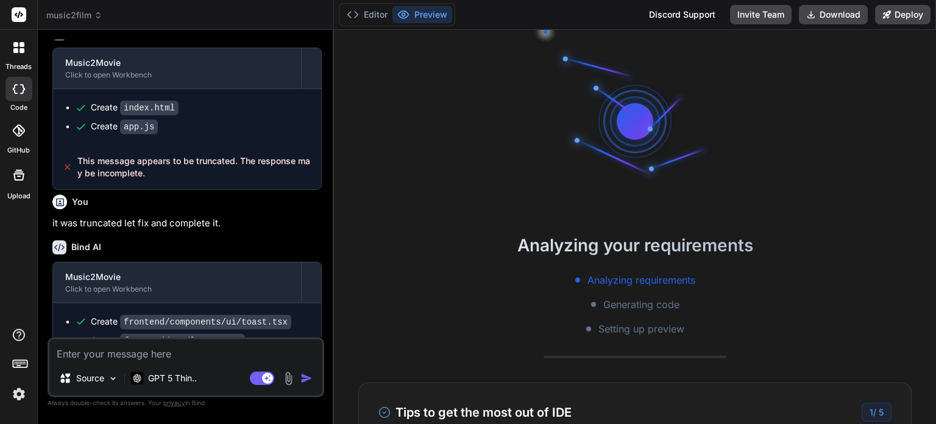
scroll to position [1227, 0]
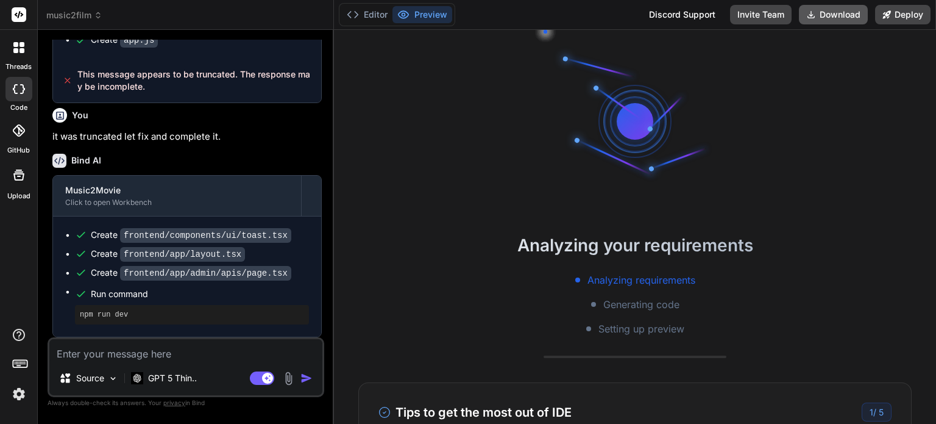
click at [846, 14] on button "Download" at bounding box center [833, 15] width 69 height 20
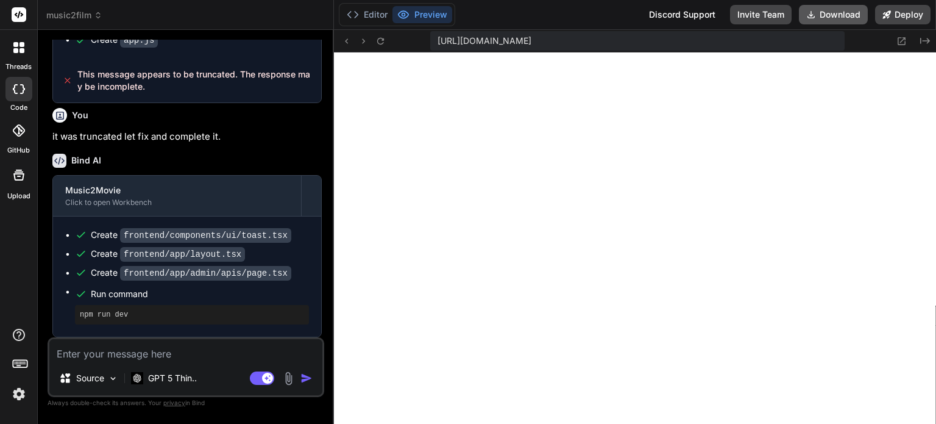
scroll to position [444, 0]
click at [374, 12] on button "Editor" at bounding box center [367, 14] width 51 height 17
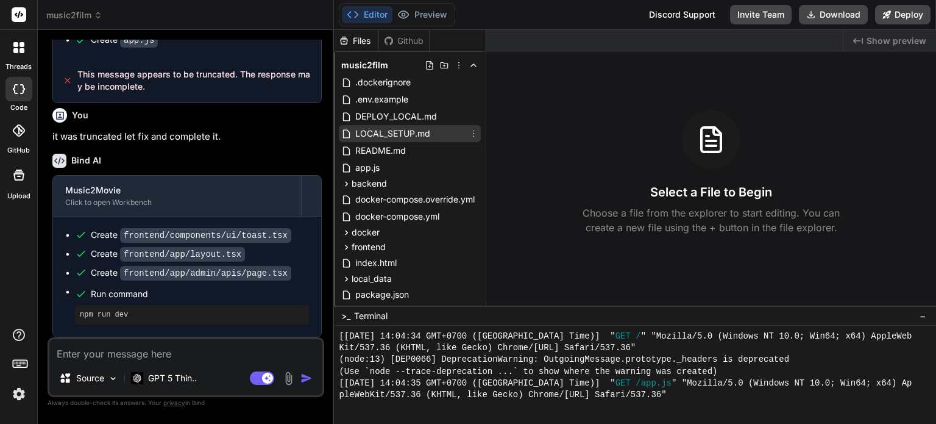
click at [427, 135] on span "LOCAL_SETUP.md" at bounding box center [392, 133] width 77 height 15
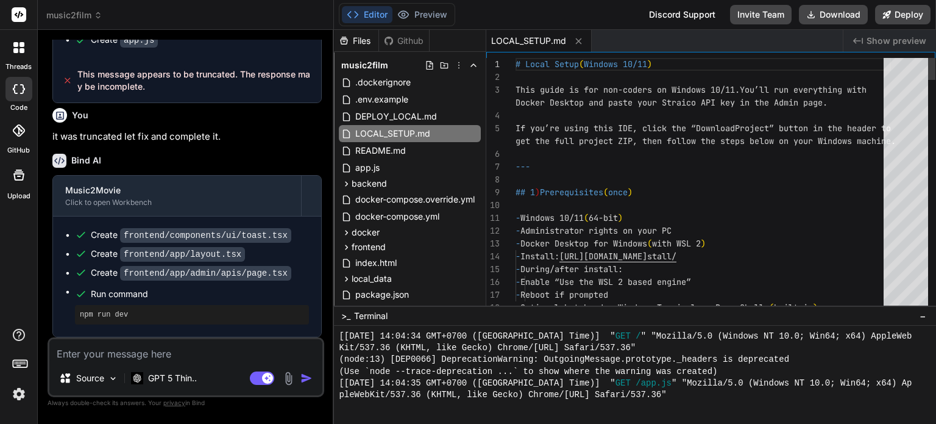
type textarea "x"
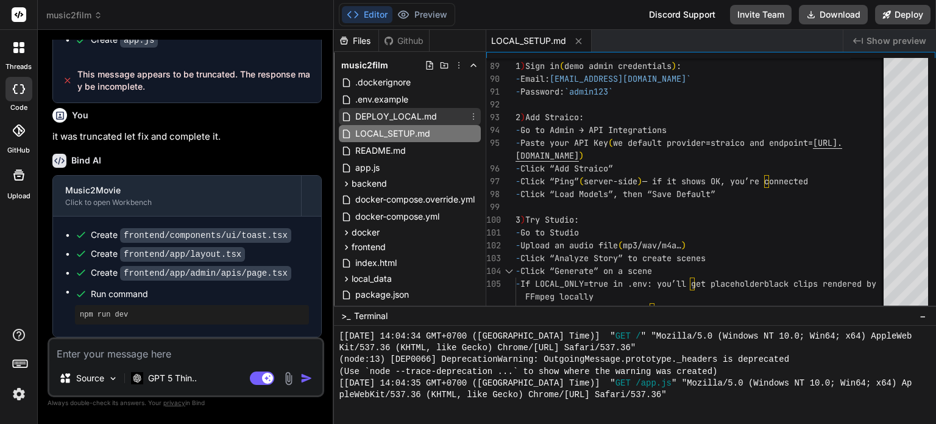
click at [432, 115] on span "DEPLOY_LOCAL.md" at bounding box center [396, 116] width 84 height 15
type textarea "That’s it. This setup is production-like on your local machine with persistent …"
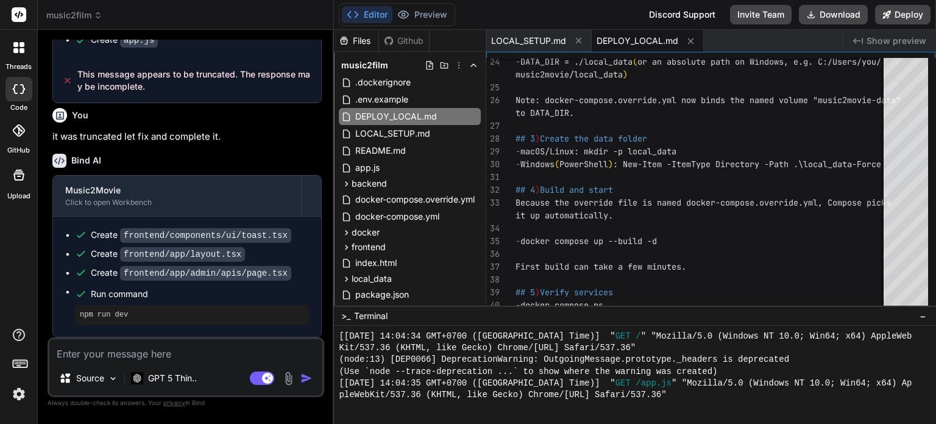
click at [166, 357] on div "Source GPT 5 Thin.. Agent Mode. When this toggle is activated, AI automatically…" at bounding box center [186, 367] width 277 height 60
click at [163, 350] on textarea at bounding box center [185, 350] width 273 height 22
type textarea "l"
type textarea "x"
type textarea "le"
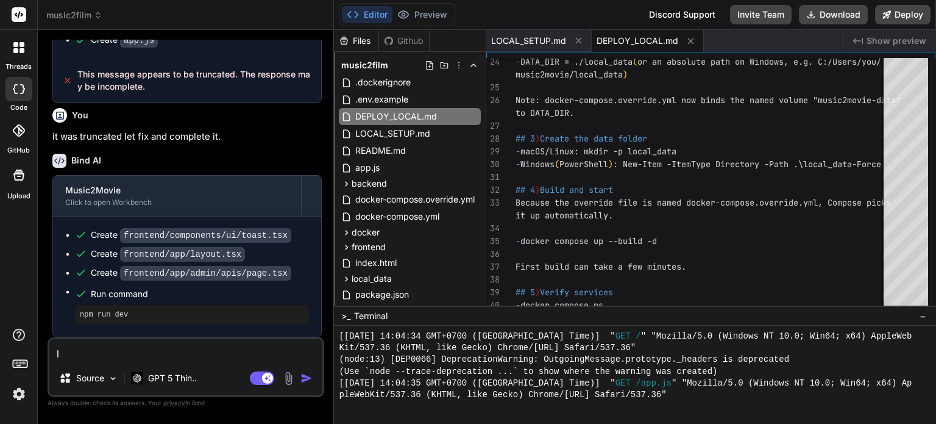
type textarea "x"
type textarea "led"
type textarea "x"
type textarea "led"
type textarea "x"
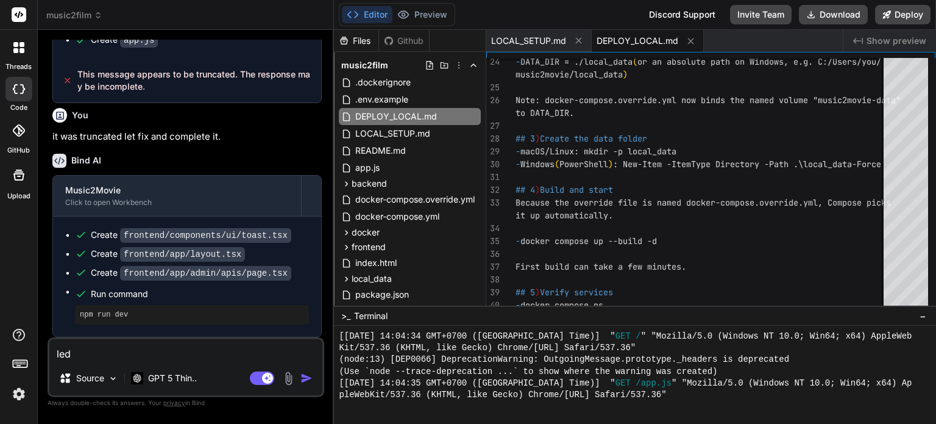
type textarea "led"
type textarea "x"
type textarea "le"
type textarea "x"
type textarea "l"
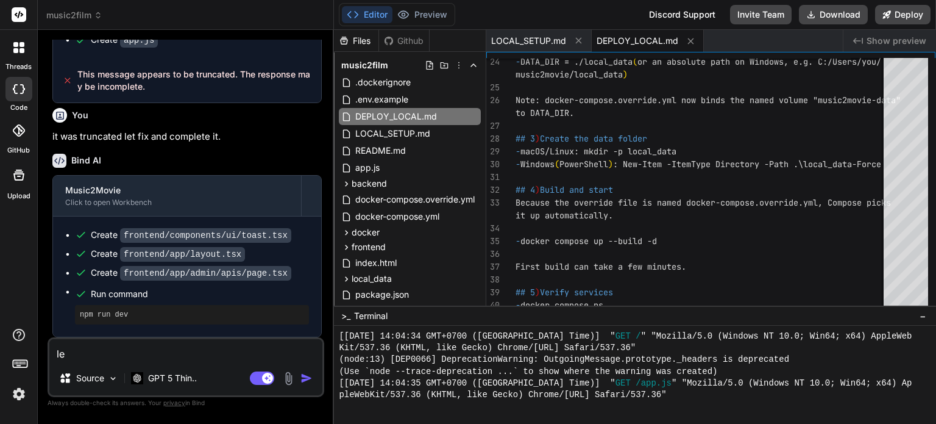
type textarea "x"
type textarea "i"
type textarea "x"
type textarea "i"
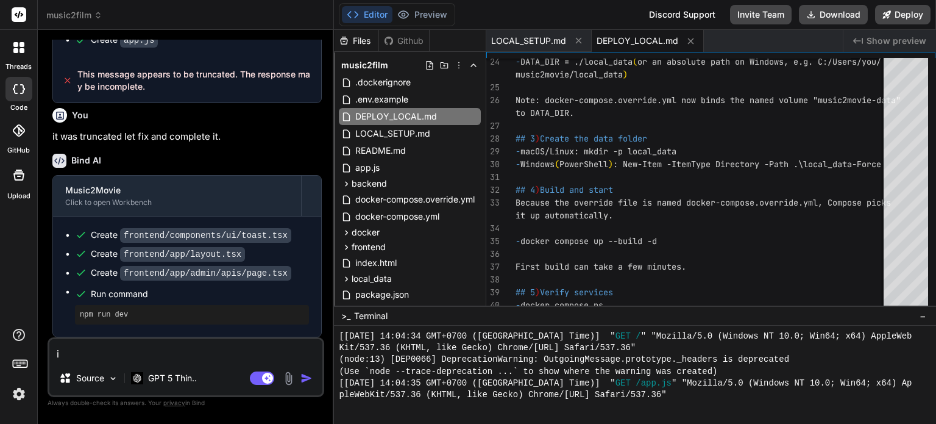
type textarea "x"
type textarea "i h"
type textarea "x"
type textarea "i ha"
type textarea "x"
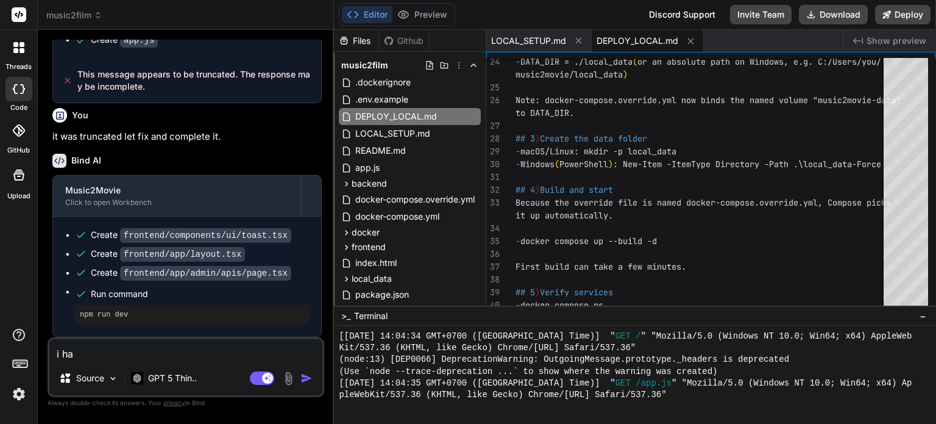
type textarea "i hav"
type textarea "x"
type textarea "i have"
type textarea "x"
type textarea "i have"
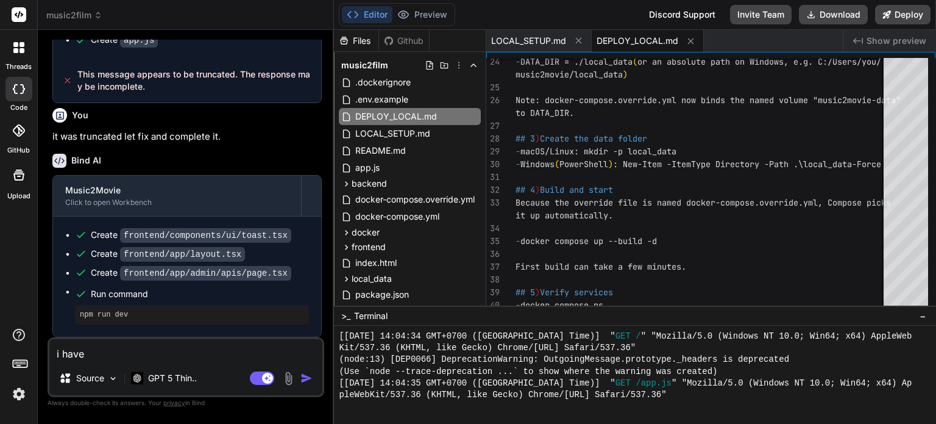
type textarea "x"
type textarea "i have t"
type textarea "x"
type textarea "i have te"
type textarea "x"
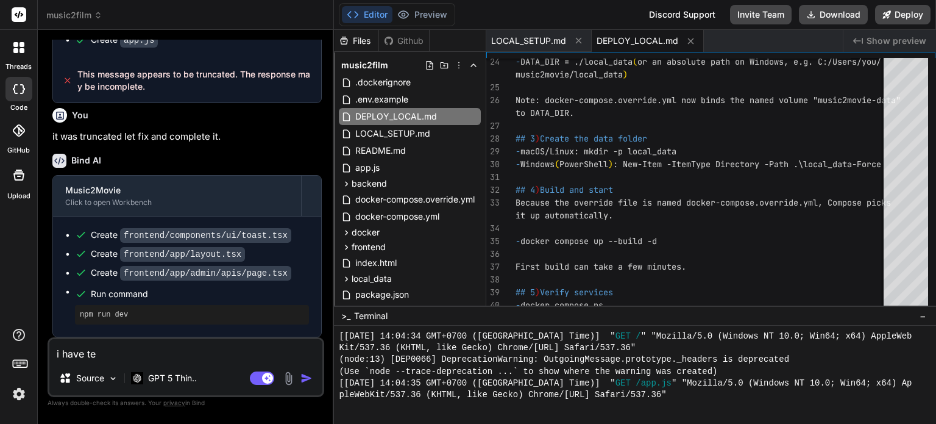
type textarea "i have tes"
type textarea "x"
type textarea "i have test"
type textarea "x"
type textarea "i have test"
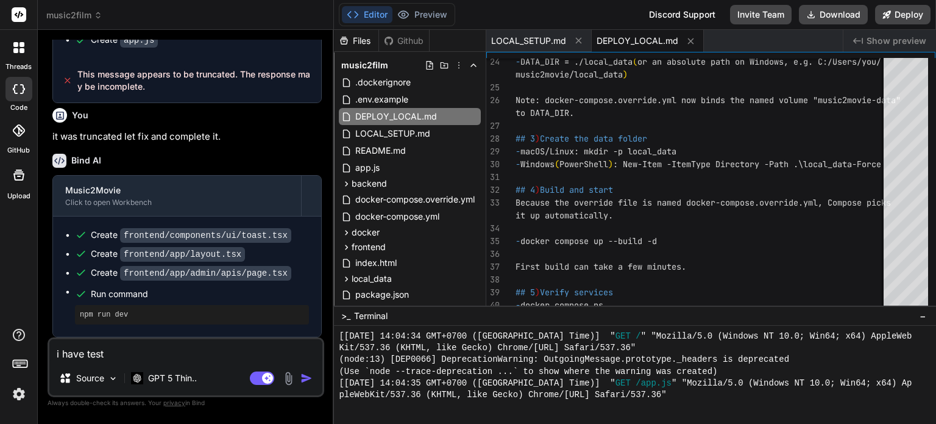
type textarea "x"
type textarea "i have test"
type textarea "x"
type textarea "i have teste"
type textarea "x"
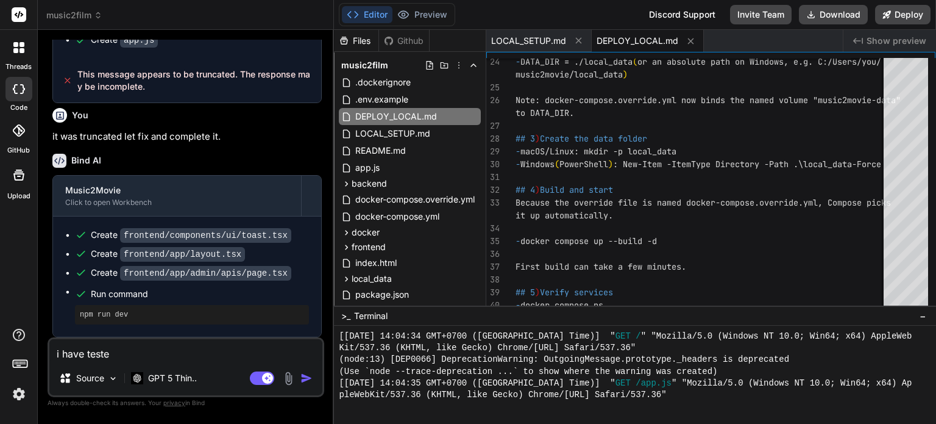
type textarea "i have tested"
type textarea "x"
type textarea "i have tested"
type textarea "x"
type textarea "i have tested i"
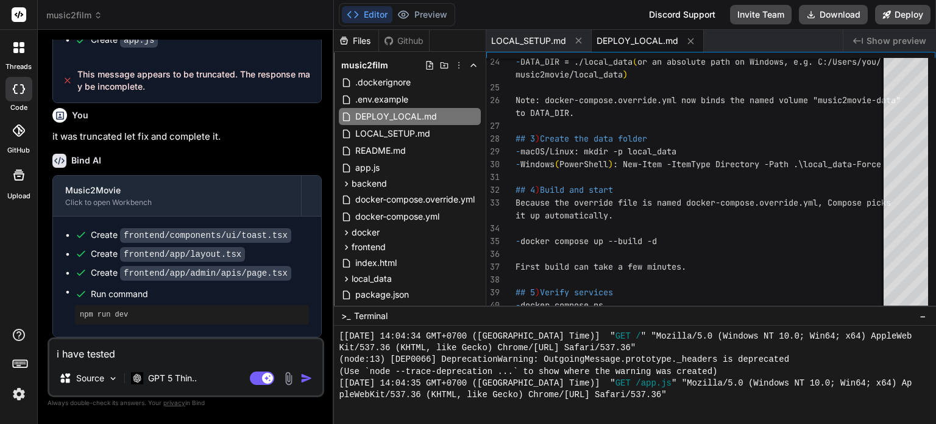
type textarea "x"
type textarea "i have tested i"
type textarea "x"
type textarea "i have tested i n"
type textarea "x"
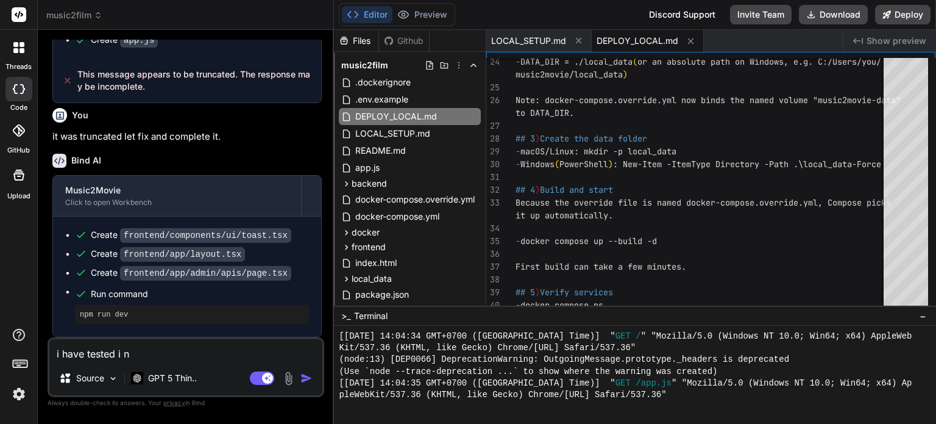
type textarea "i have tested i nl"
type textarea "x"
type textarea "i have tested i nlo"
type textarea "x"
type textarea "i have tested i nloc"
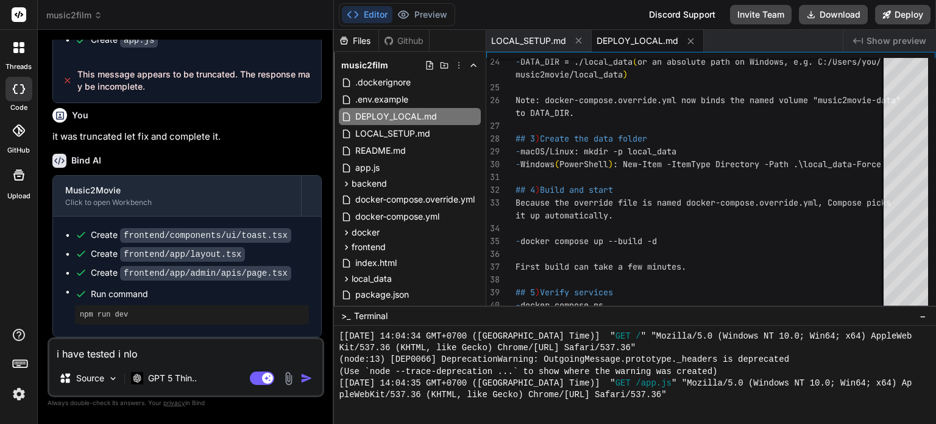
type textarea "x"
type textarea "i have tested i nloca"
type textarea "x"
type textarea "i have tested i nlocal"
type textarea "x"
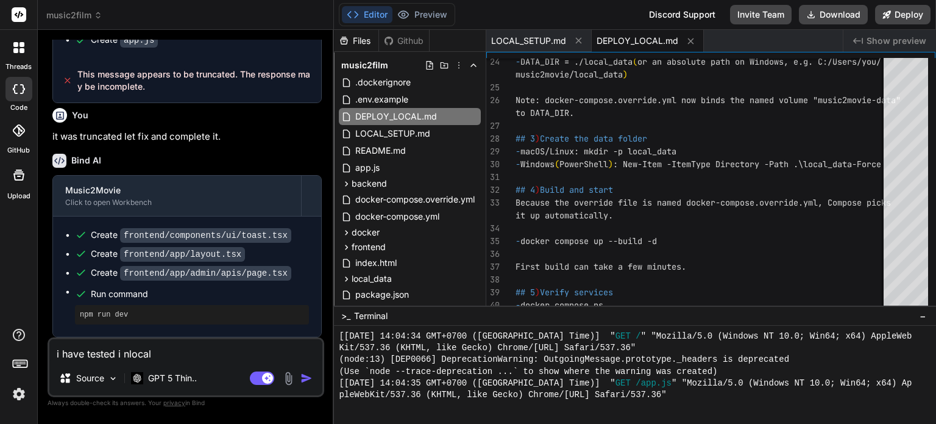
type textarea "i have tested i nloca"
type textarea "x"
type textarea "i have tested i nloc"
type textarea "x"
type textarea "i have tested i nlo"
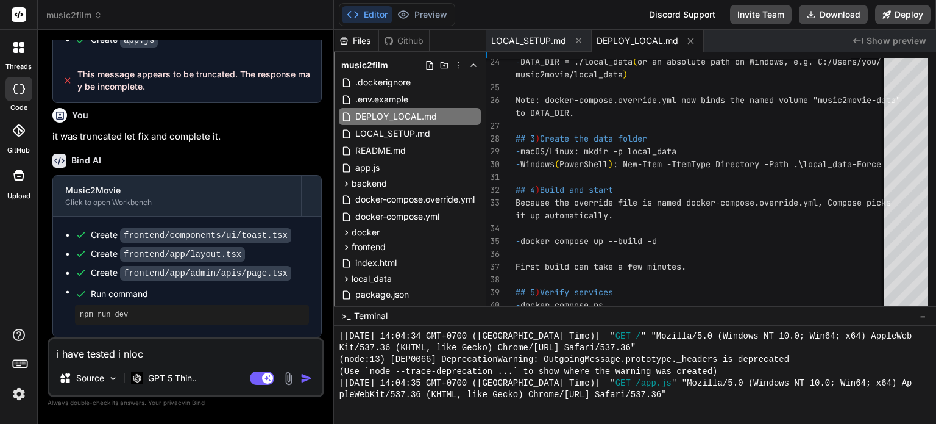
type textarea "x"
type textarea "i have tested i nl"
type textarea "x"
type textarea "i have tested i n"
type textarea "x"
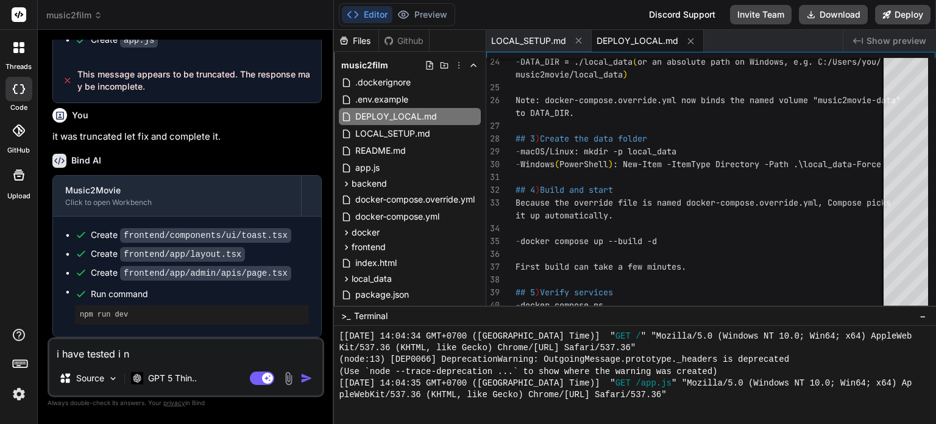
type textarea "i have tested i"
type textarea "x"
type textarea "i have tested i"
type textarea "x"
type textarea "i have tested in"
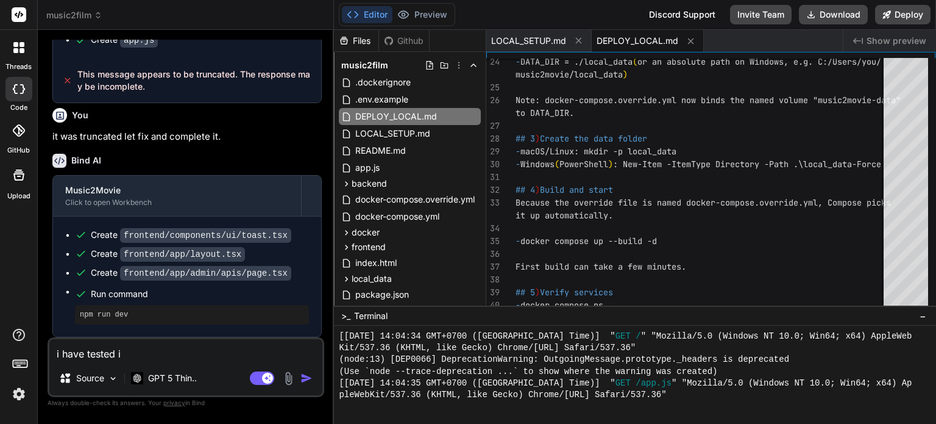
type textarea "x"
type textarea "i have tested in"
type textarea "x"
type textarea "i have tested in p"
type textarea "x"
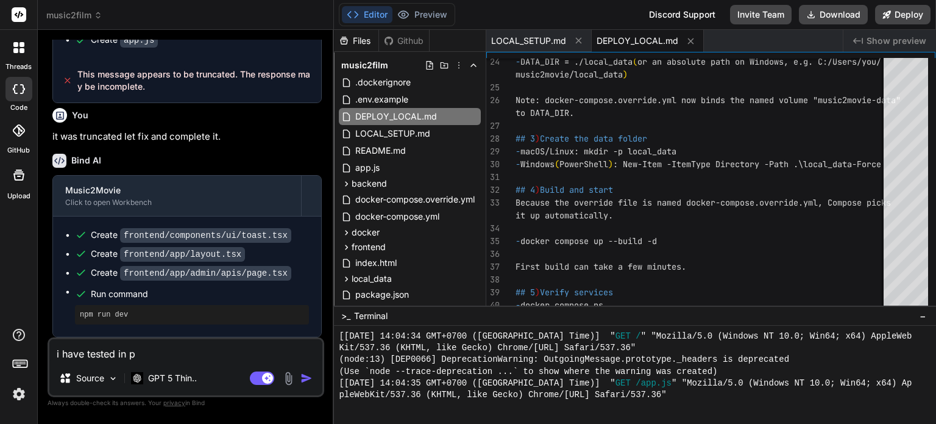
type textarea "i have tested in"
type textarea "x"
type textarea "i have tested in l"
type textarea "x"
type textarea "i have tested in lc"
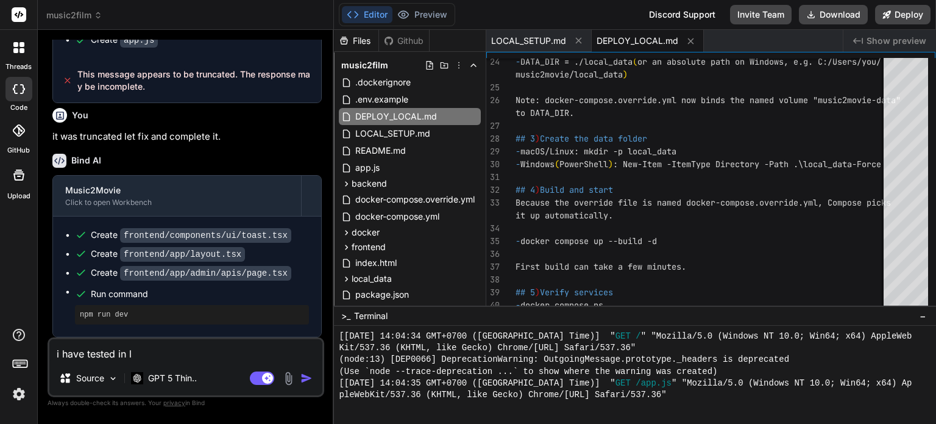
type textarea "x"
type textarea "i have tested in lca"
type textarea "x"
type textarea "i have tested in lcao"
type textarea "x"
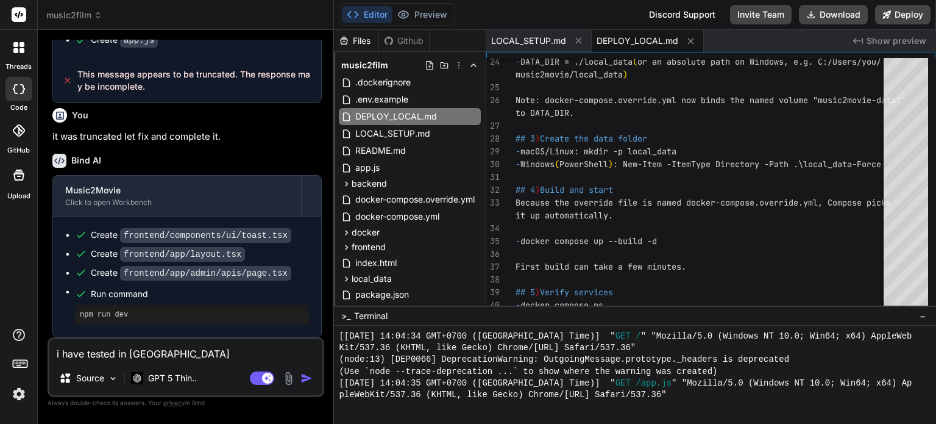
type textarea "i have tested in lca"
type textarea "x"
type textarea "i have tested in lc"
type textarea "x"
type textarea "i have tested in l"
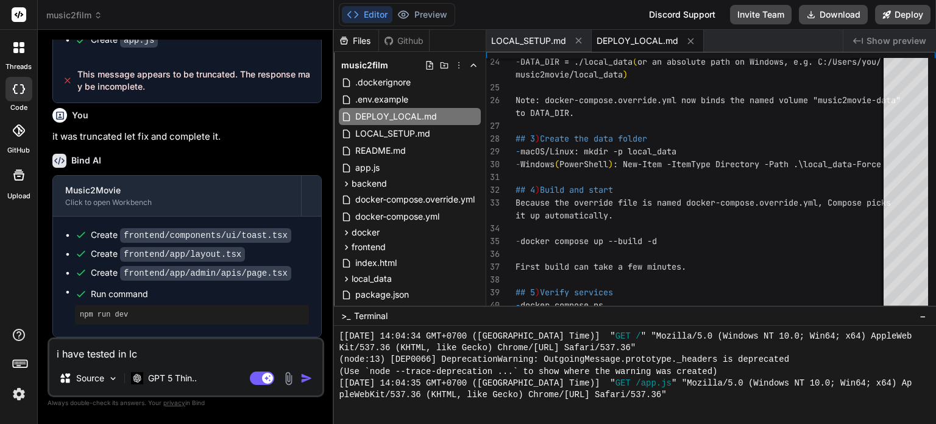
type textarea "x"
type textarea "i have tested in lo"
type textarea "x"
type textarea "i have tested in loc"
type textarea "x"
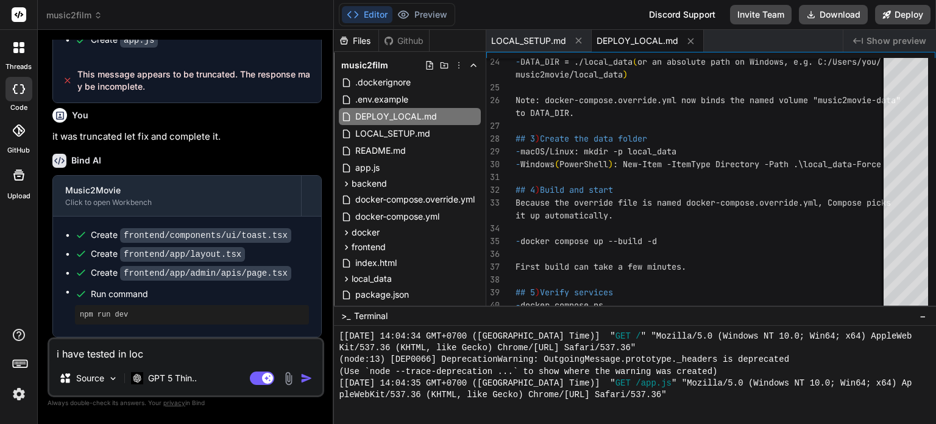
type textarea "i have tested in loca"
type textarea "x"
type textarea "i have tested in local"
type textarea "x"
type textarea "i have tested in local"
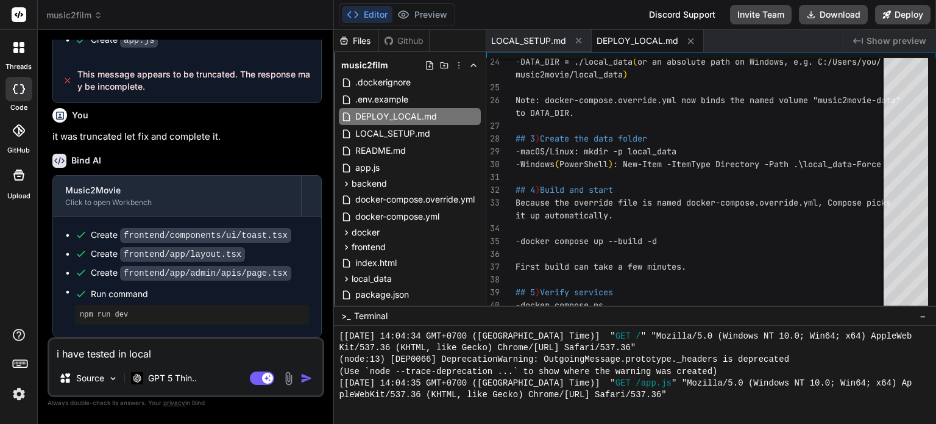
type textarea "x"
type textarea "i have tested in local p"
type textarea "x"
type textarea "i have tested in local pr"
type textarea "x"
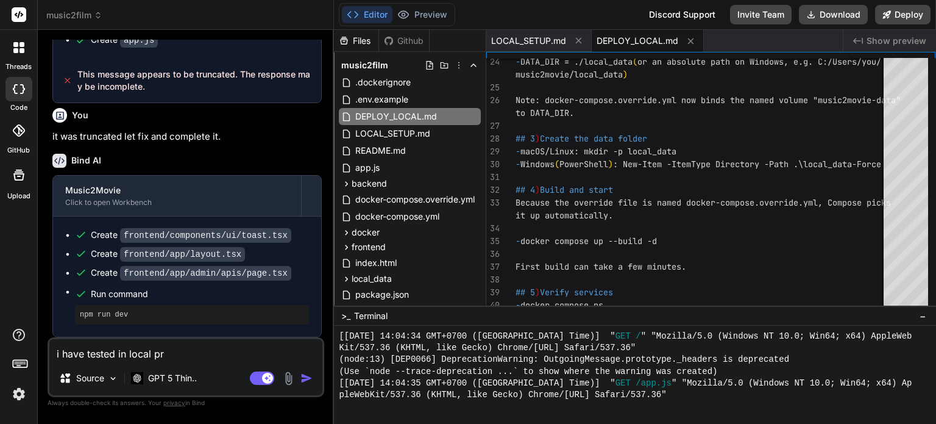
type textarea "i have tested in local pro"
type textarea "x"
type textarea "i have tested in local prod"
type textarea "x"
type textarea "i have tested in local produ"
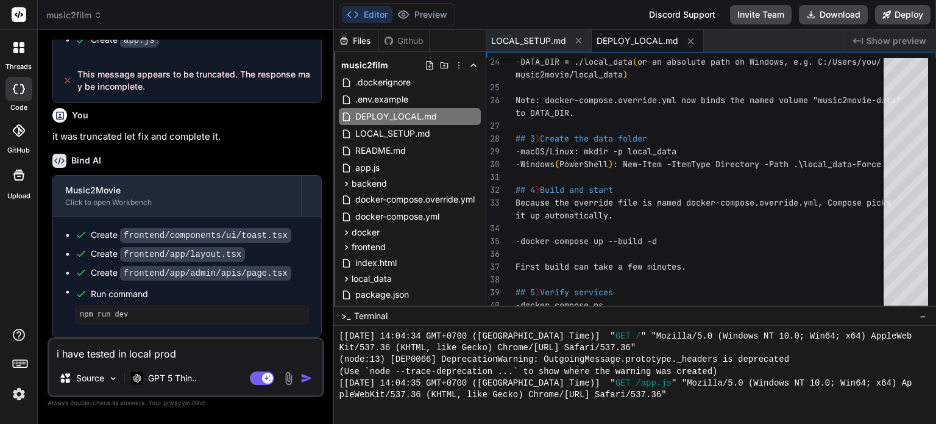
type textarea "x"
type textarea "i have tested in local produc"
type textarea "x"
type textarea "i have tested in local product"
type textarea "x"
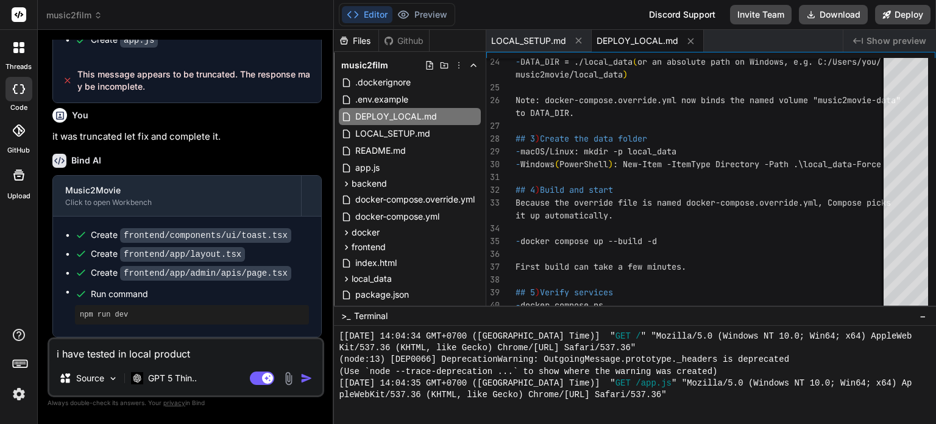
type textarea "i have tested in local producti"
type textarea "x"
type textarea "i have tested in local productio"
type textarea "x"
type textarea "i have tested in local production"
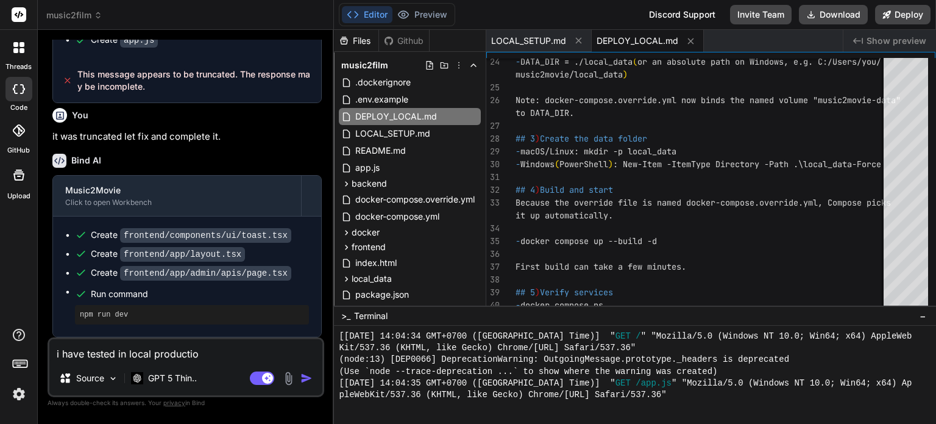
type textarea "x"
type textarea "i have tested in local production"
type textarea "x"
type textarea "i have tested in local production e"
type textarea "x"
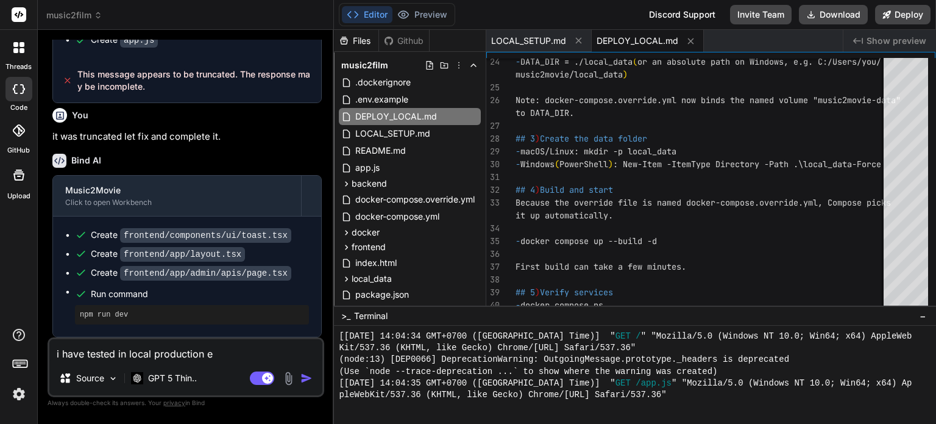
type textarea "i have tested in local production en"
type textarea "x"
type textarea "i have tested in local production env"
type textarea "x"
type textarea "i have tested in local production envr"
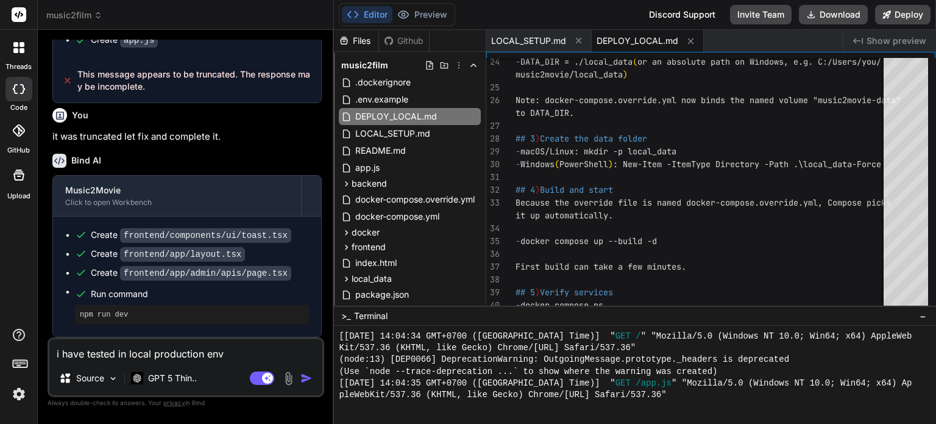
type textarea "x"
type textarea "i have tested in local production env"
type textarea "x"
type textarea "i have tested in local production envi"
type textarea "x"
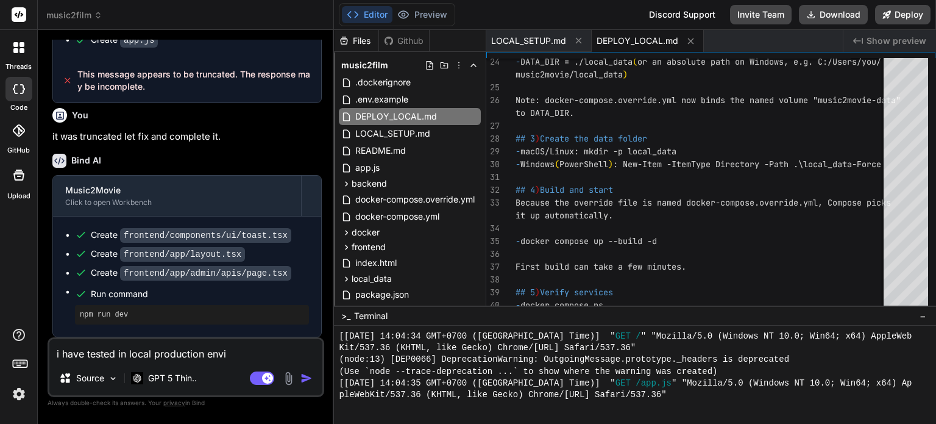
type textarea "i have tested in local production envir"
type textarea "x"
type textarea "i have tested in local production enviro"
type textarea "x"
type textarea "i have tested in local production environ"
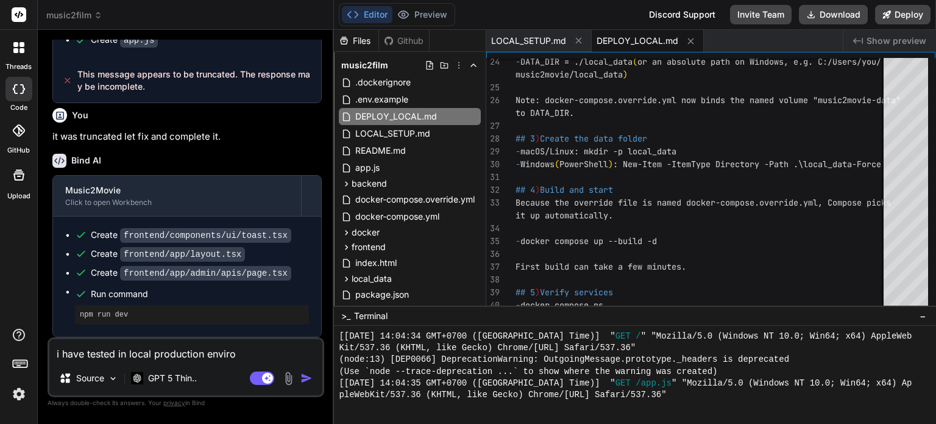
type textarea "x"
type textarea "i have tested in local production environ"
type textarea "x"
type textarea "i have tested in local production environ m"
type textarea "x"
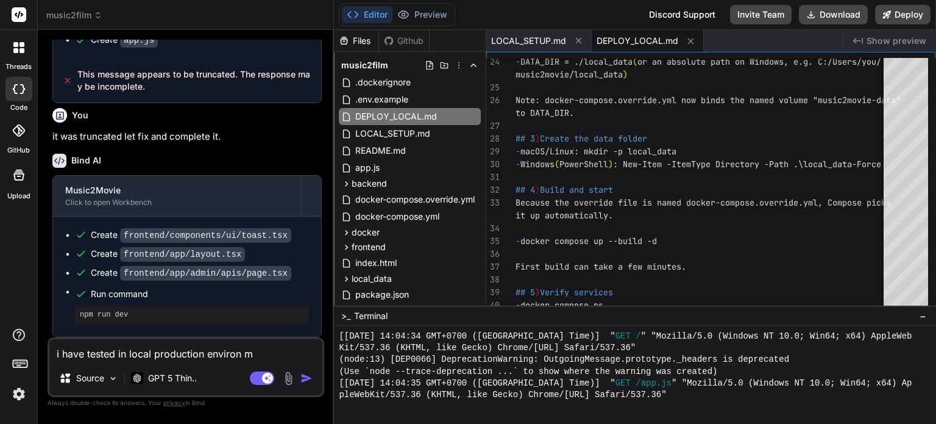
type textarea "i have tested in local production environ"
type textarea "x"
type textarea "i have tested in local production environ"
type textarea "x"
type textarea "i have tested in local production environt"
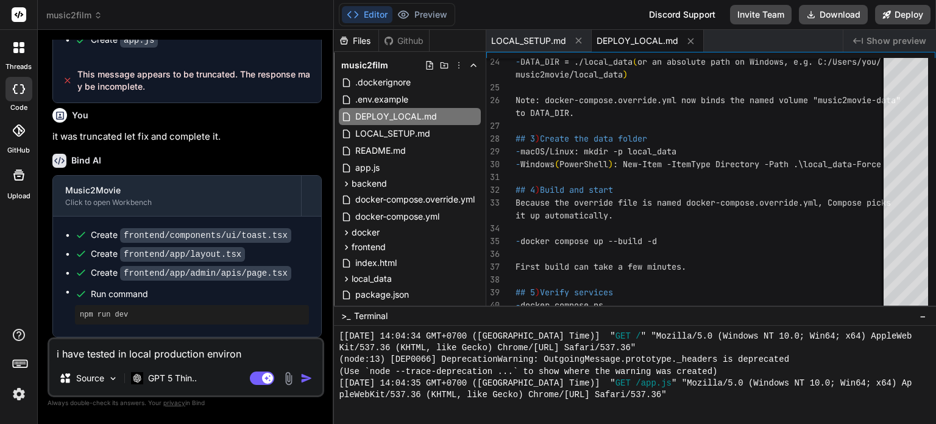
type textarea "x"
type textarea "i have tested in local production environtm"
type textarea "x"
type textarea "i have tested in local production environtme"
type textarea "x"
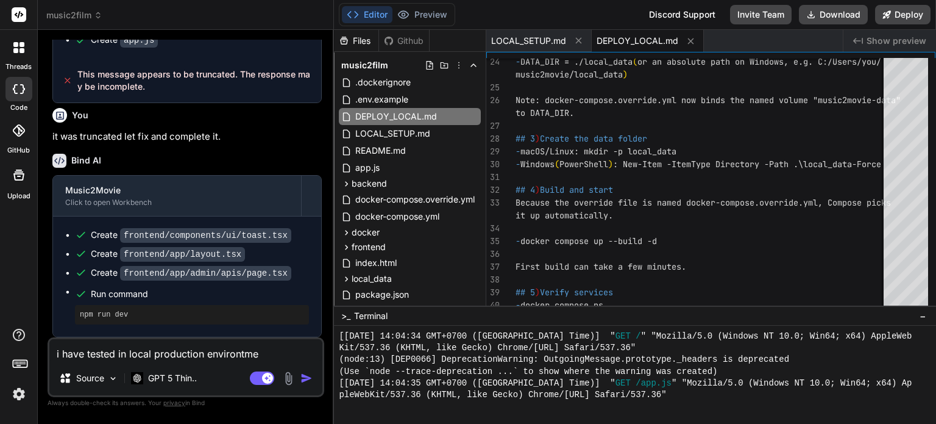
type textarea "i have tested in local production environtmen"
type textarea "x"
type textarea "i have tested in local production environtment"
type textarea "x"
type textarea "i have tested in local production environtment."
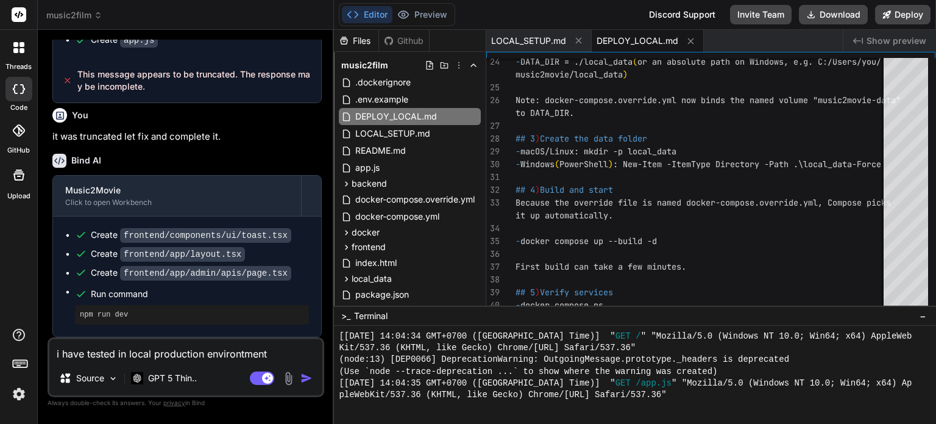
type textarea "x"
type textarea "i have tested in local production environtment."
type textarea "x"
click at [295, 355] on textarea "i have tested in local production environtment." at bounding box center [185, 350] width 273 height 22
type textarea "i have tested in local production environtment. I"
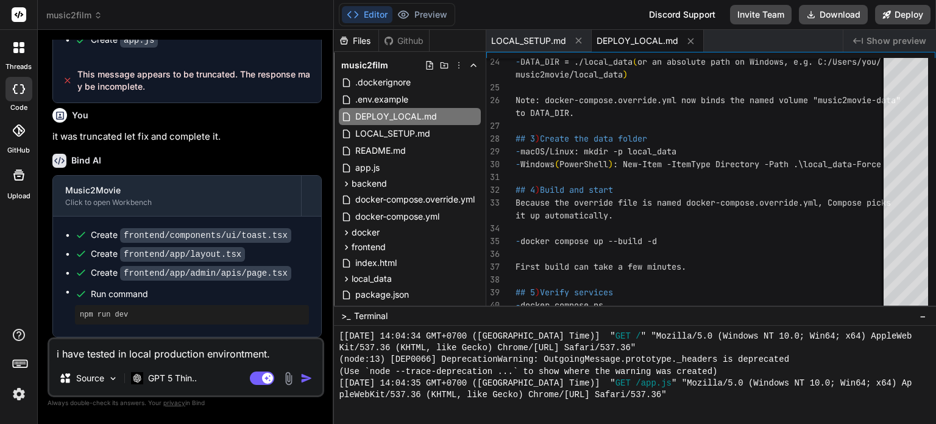
type textarea "x"
type textarea "i have tested in local production environtment. I"
type textarea "x"
type textarea "i have tested in local production environtment. I h"
type textarea "x"
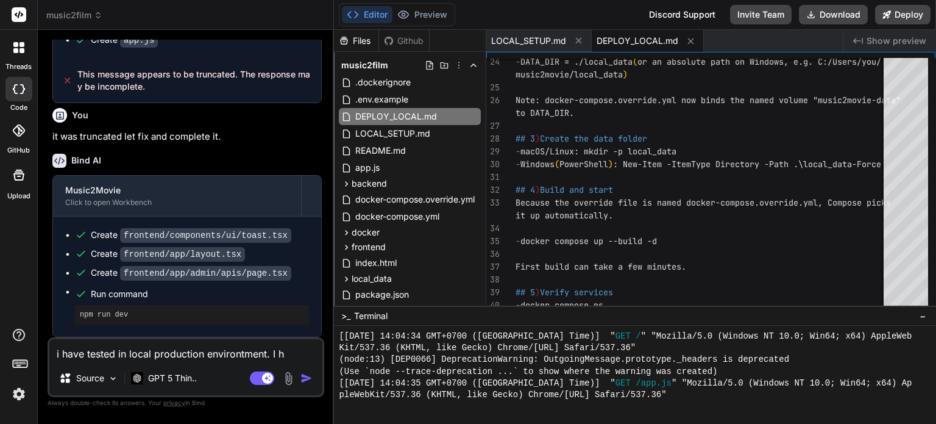
type textarea "i have tested in local production environtment. I ha"
type textarea "x"
type textarea "i have tested in local production environtment. I h"
type textarea "x"
type textarea "i have tested in local production environtment. I"
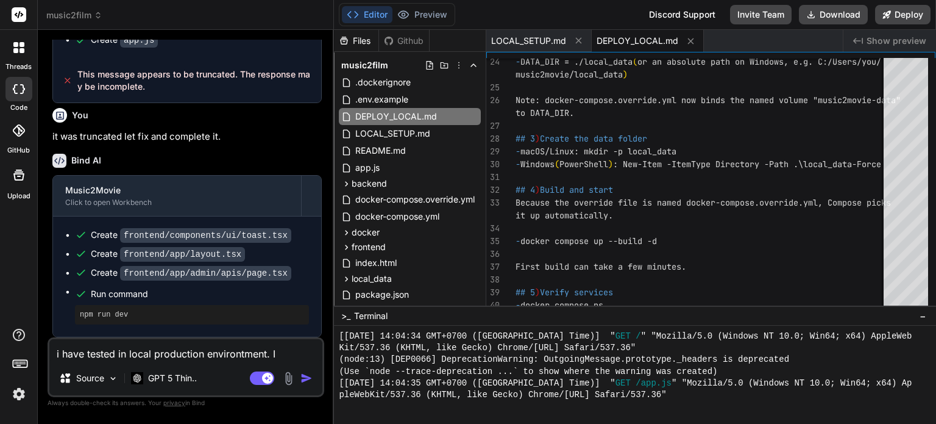
type textarea "x"
type textarea "i have tested in local production environtment. I"
type textarea "x"
type textarea "i have tested in local production environtment."
type textarea "x"
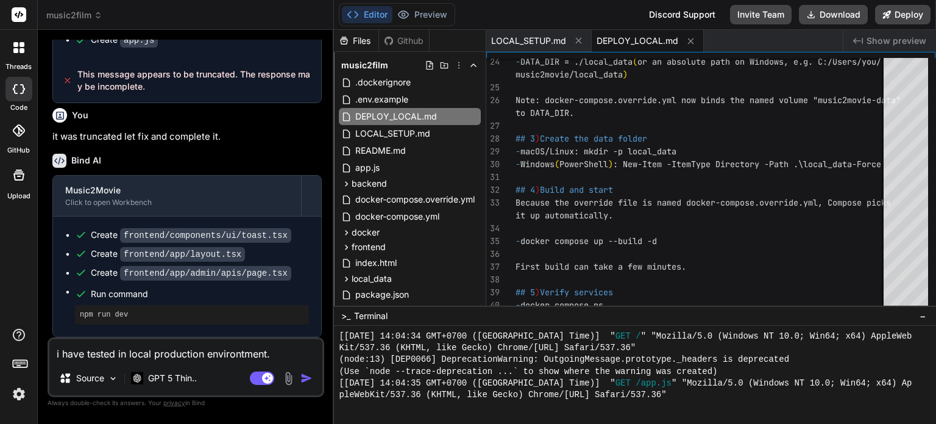
type textarea "i have tested in local production environtment."
type textarea "x"
type textarea "i have tested in local production environtment."
type textarea "x"
type textarea "i have tested in local production environtment."
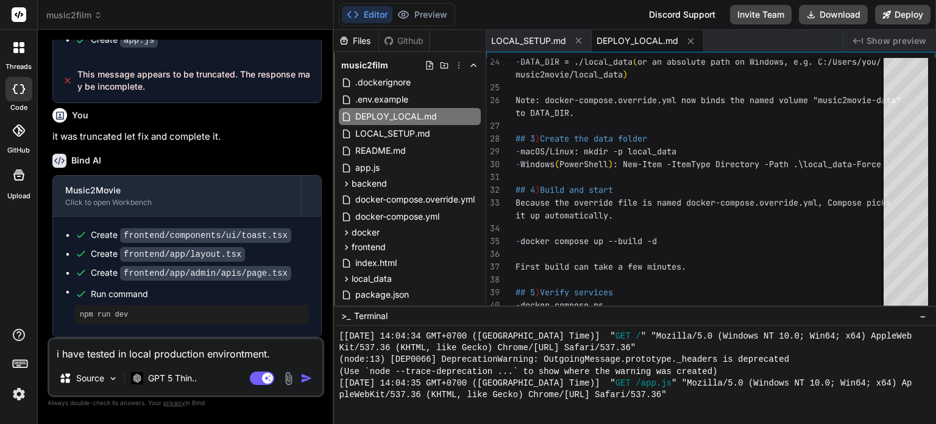
type textarea "x"
type textarea "i have tested in local production environtment"
type textarea "x"
type textarea "i have tested in local production environtment"
type textarea "x"
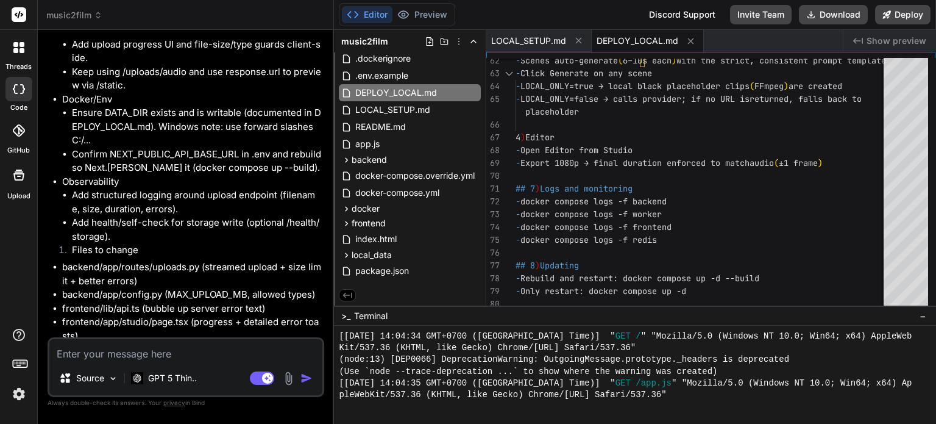
scroll to position [2128, 0]
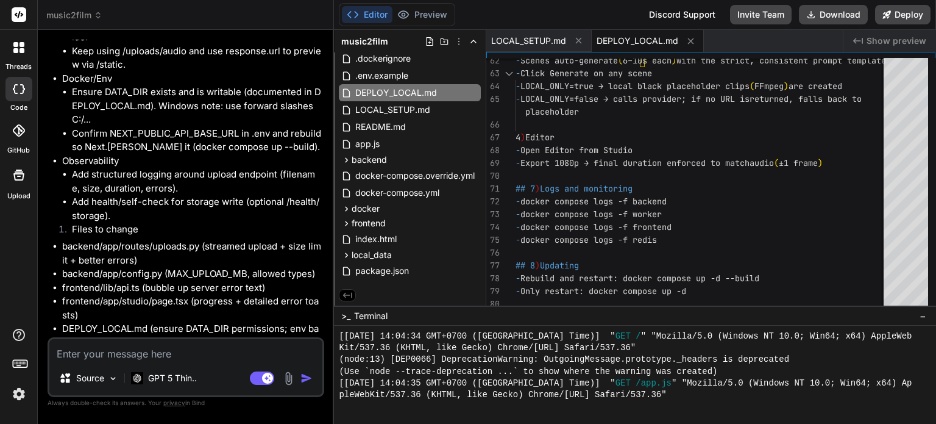
click at [158, 346] on textarea at bounding box center [185, 350] width 273 height 22
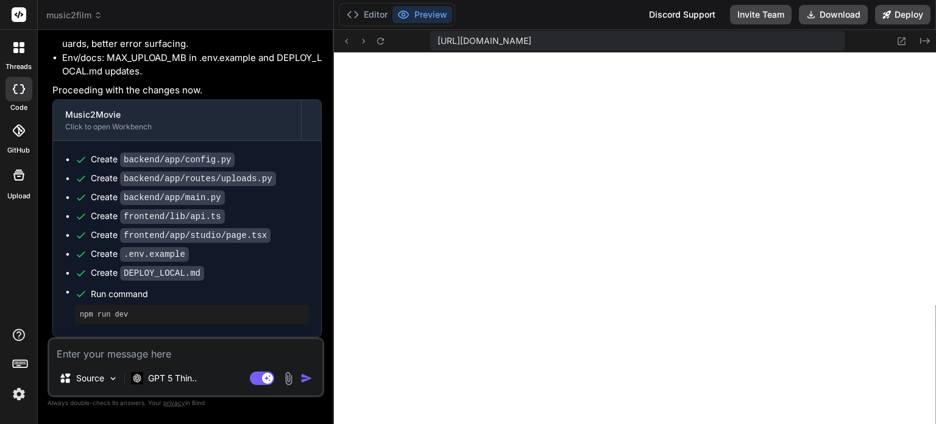
scroll to position [2799, 0]
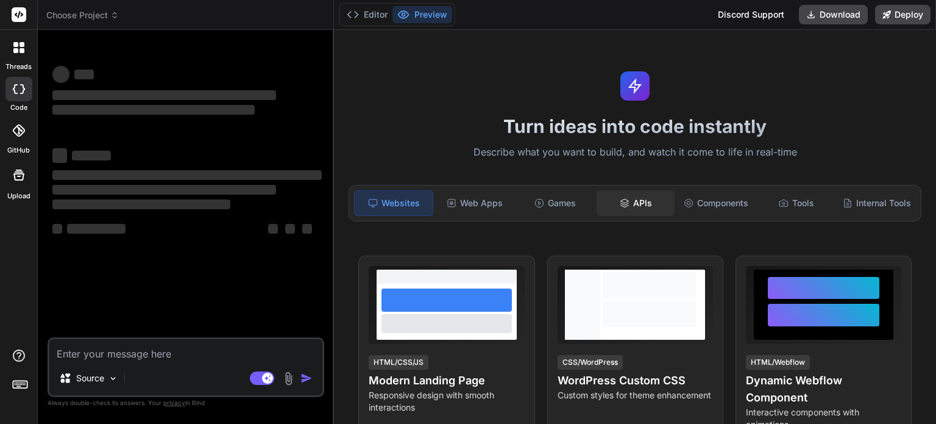
scroll to position [61, 0]
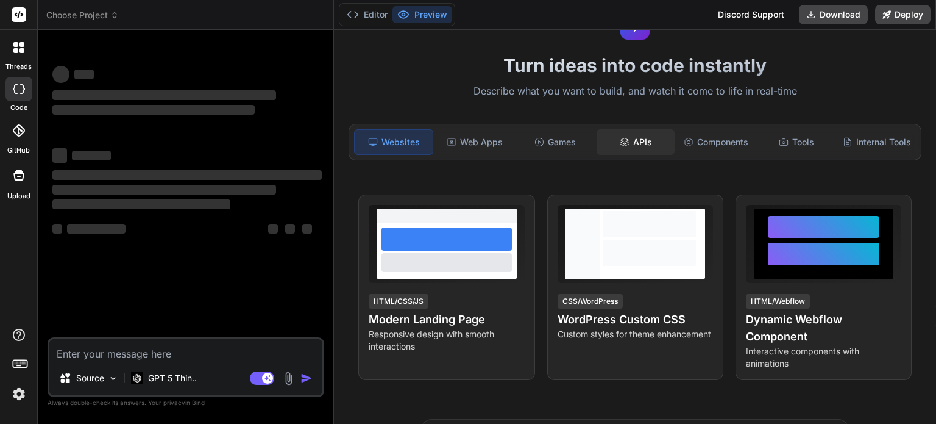
type textarea "x"
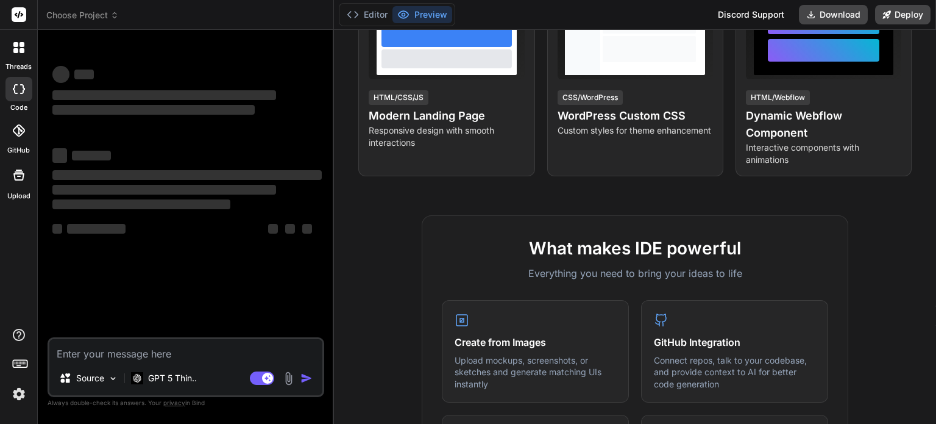
scroll to position [366, 0]
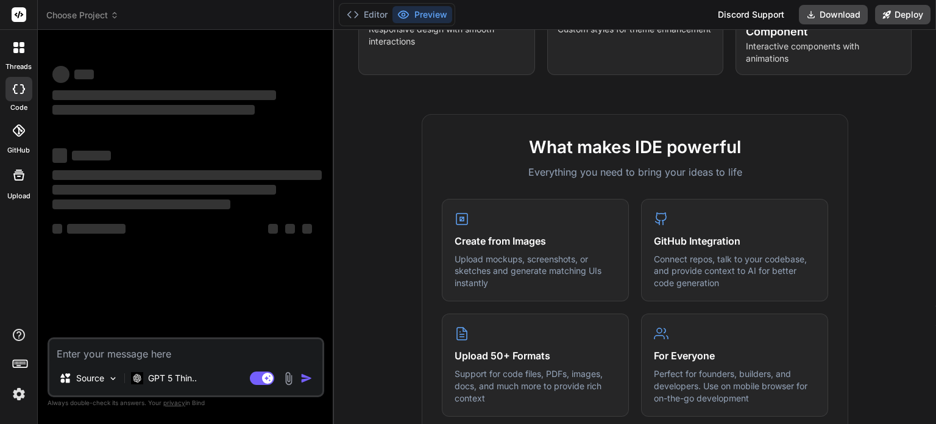
click at [105, 15] on span "Choose Project" at bounding box center [82, 15] width 73 height 12
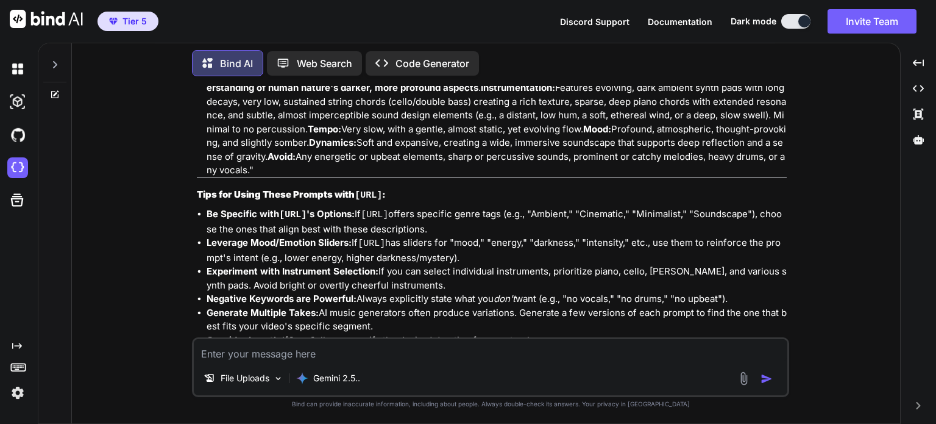
scroll to position [3177, 0]
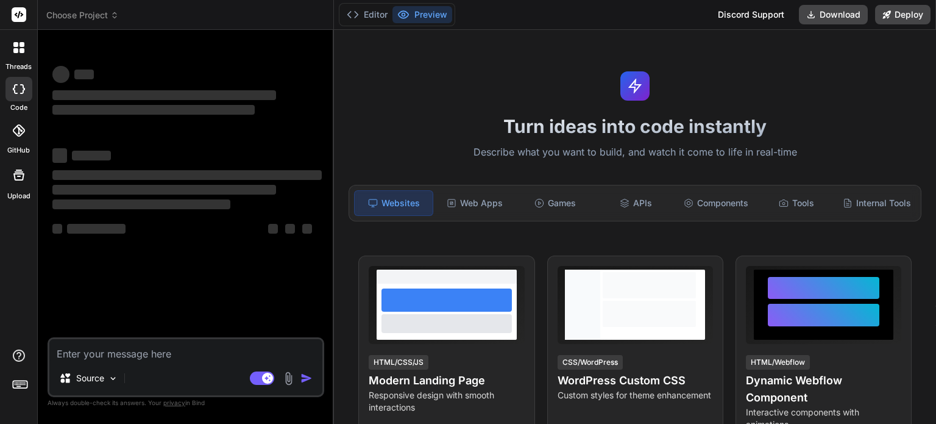
type textarea "x"
click at [102, 13] on span "Choose Project" at bounding box center [82, 15] width 73 height 12
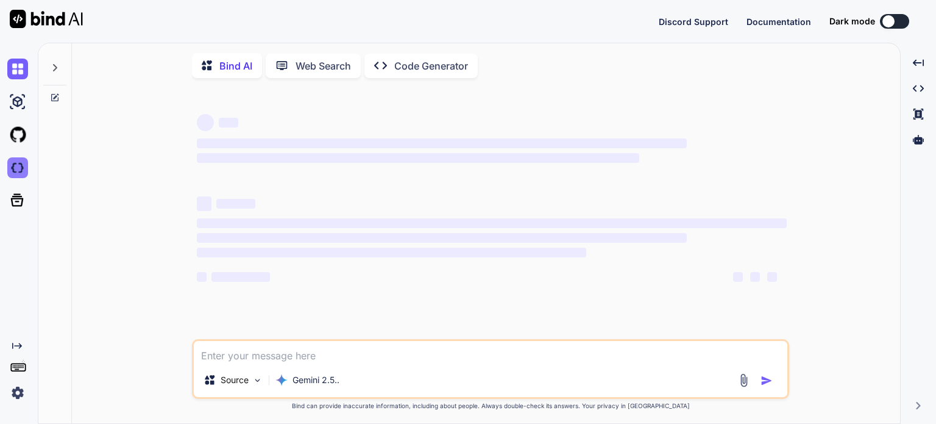
type textarea "x"
click at [18, 165] on img at bounding box center [17, 167] width 21 height 21
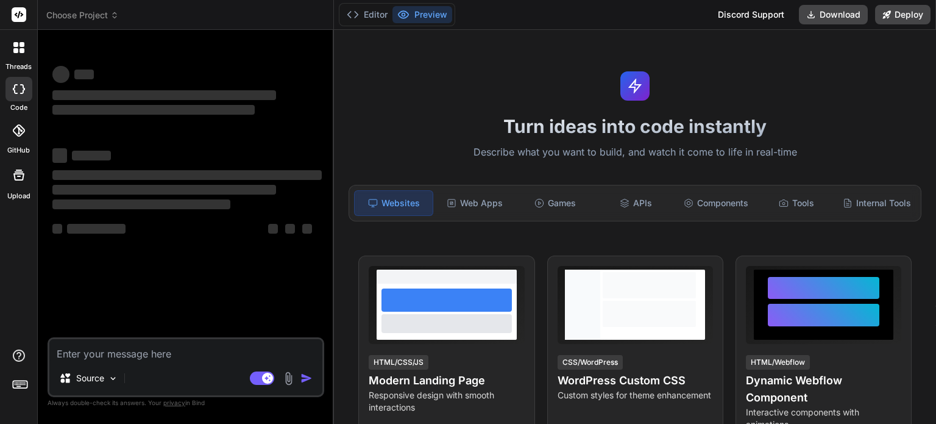
type textarea "x"
click at [107, 18] on span "Choose Project" at bounding box center [82, 15] width 73 height 12
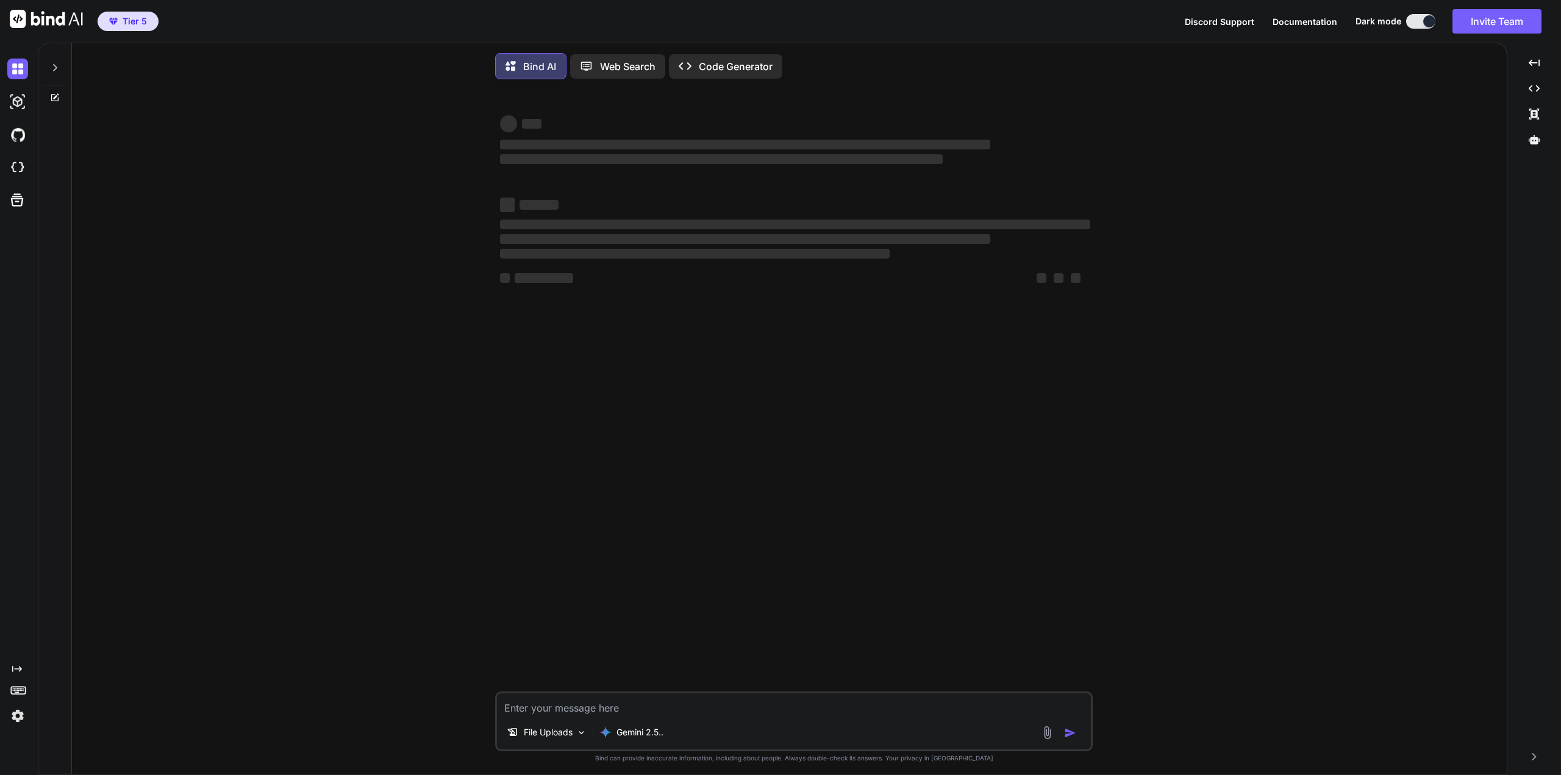
type textarea "x"
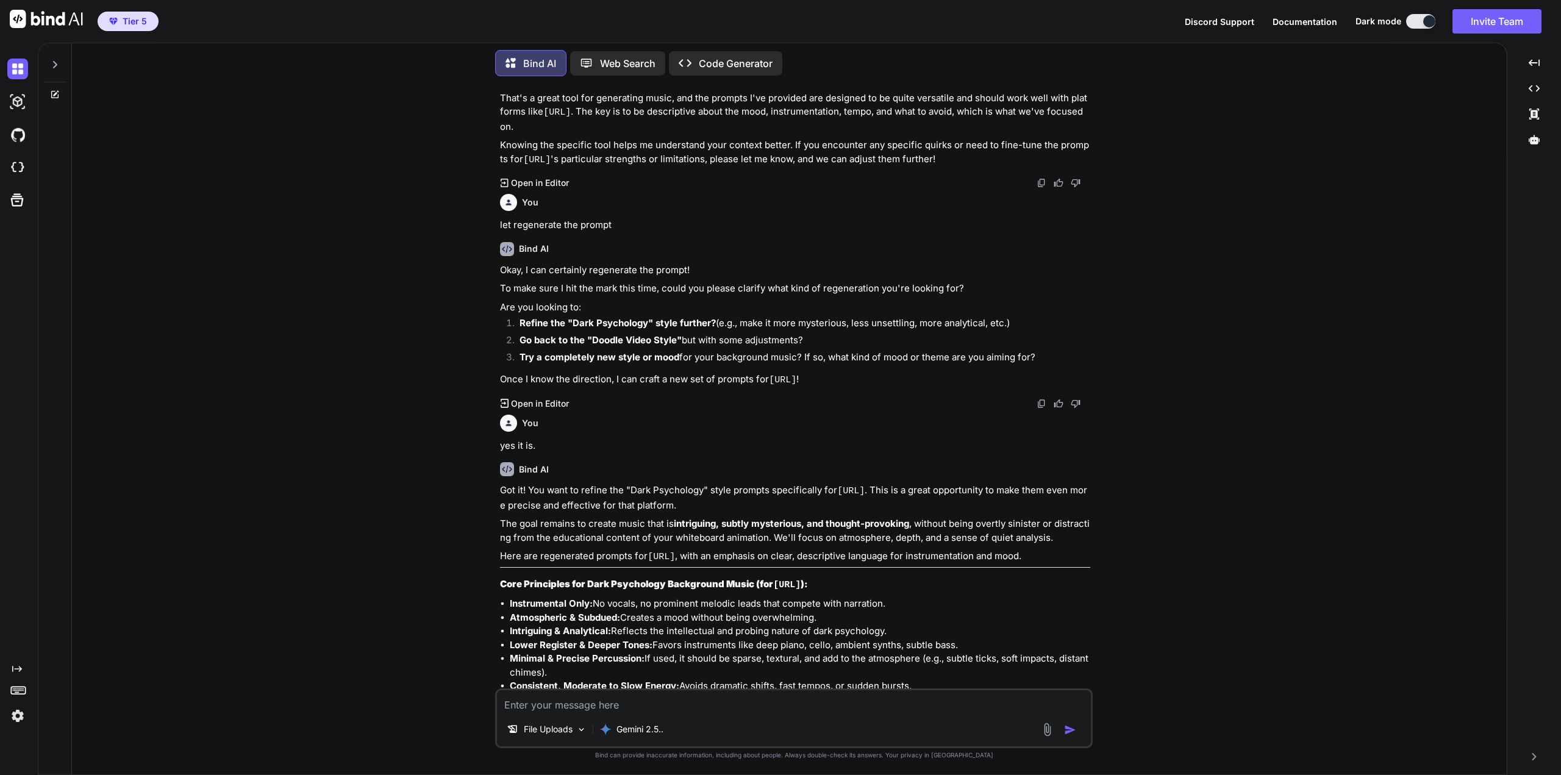
scroll to position [2384, 0]
